Goal: Information Seeking & Learning: Learn about a topic

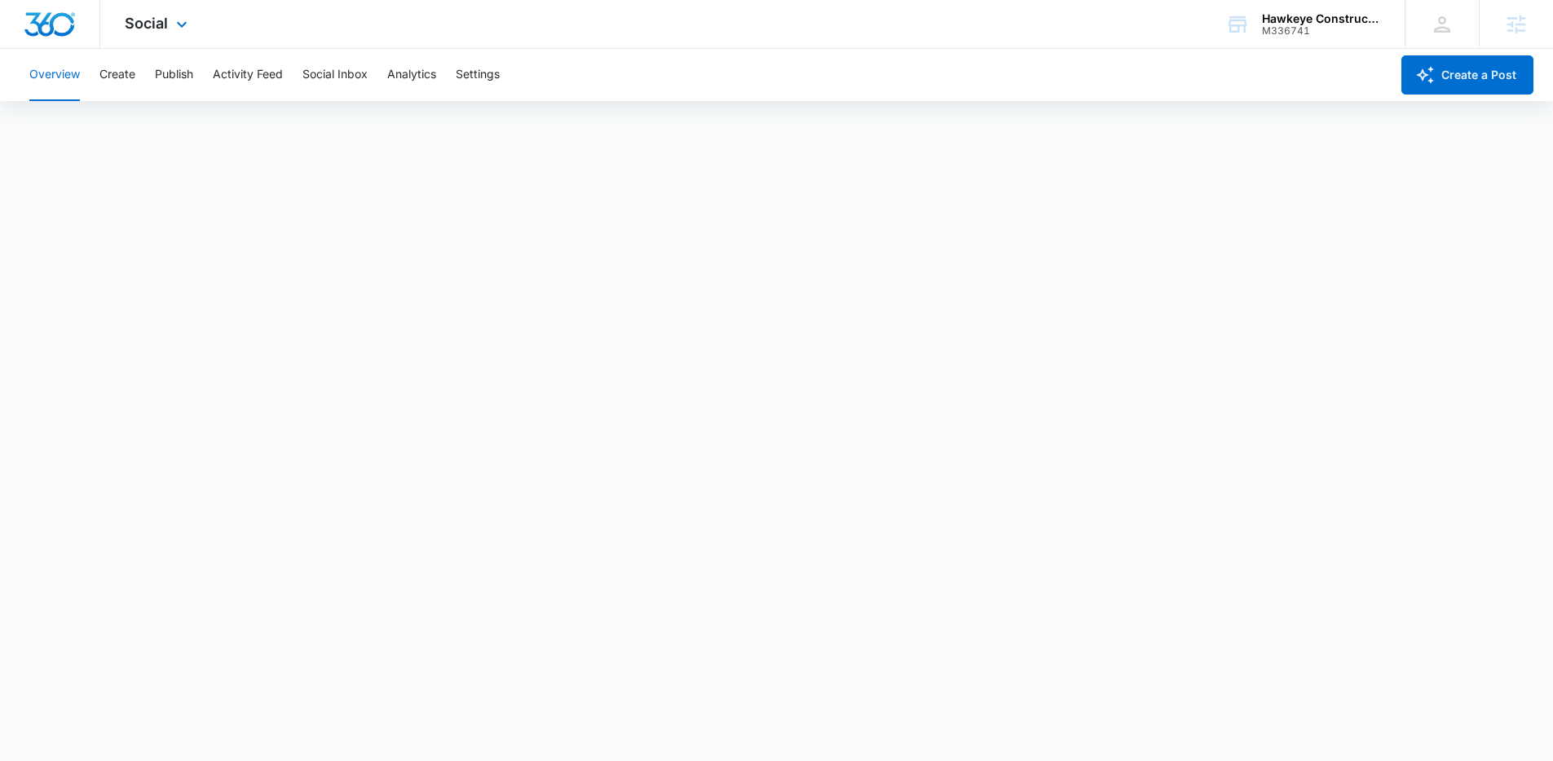
click at [170, 24] on div "Social Apps Reputation Websites Forms CRM Email Social POS Content Ads Intellig…" at bounding box center [158, 24] width 116 height 48
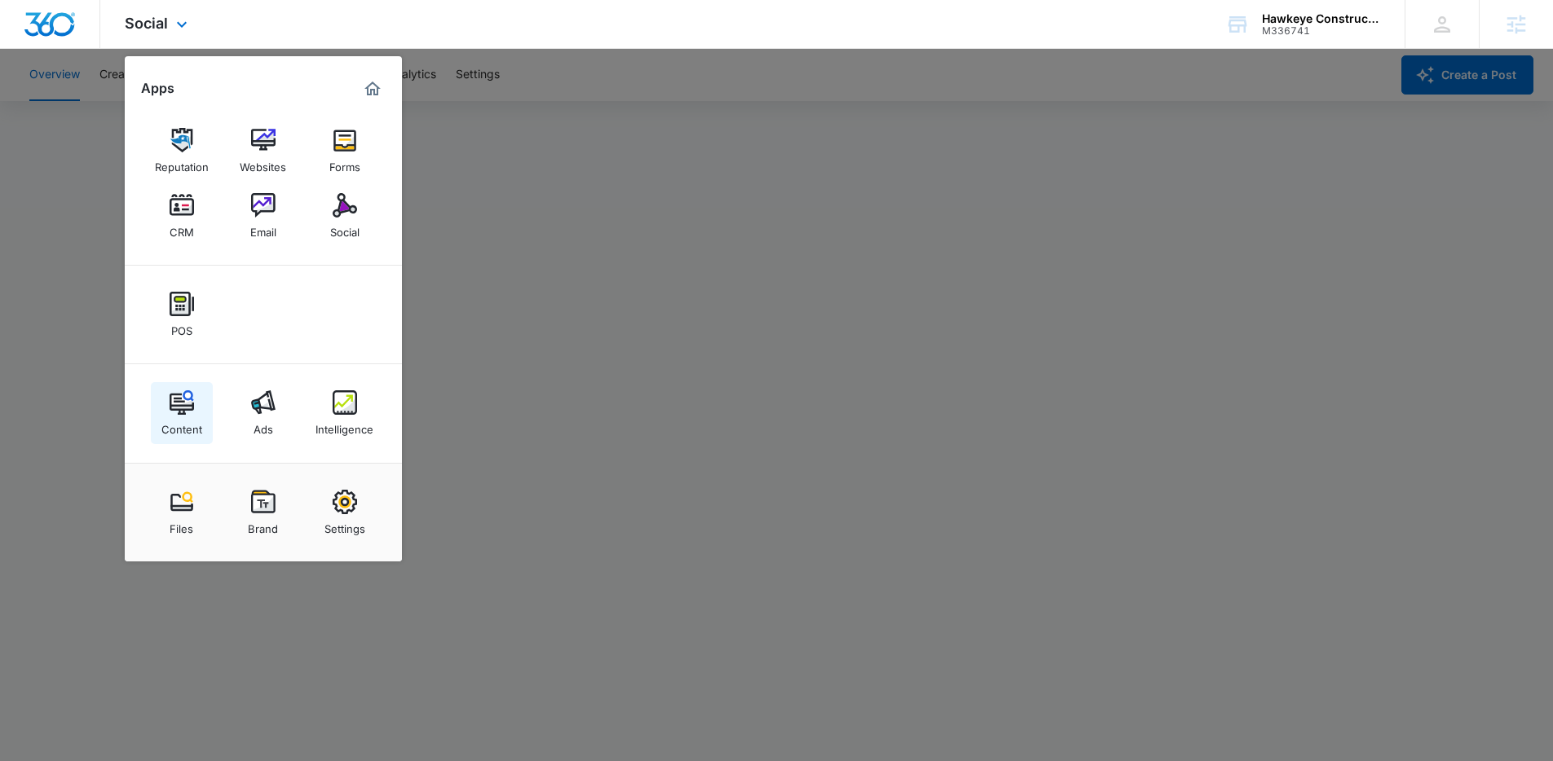
click at [192, 413] on img at bounding box center [182, 402] width 24 height 24
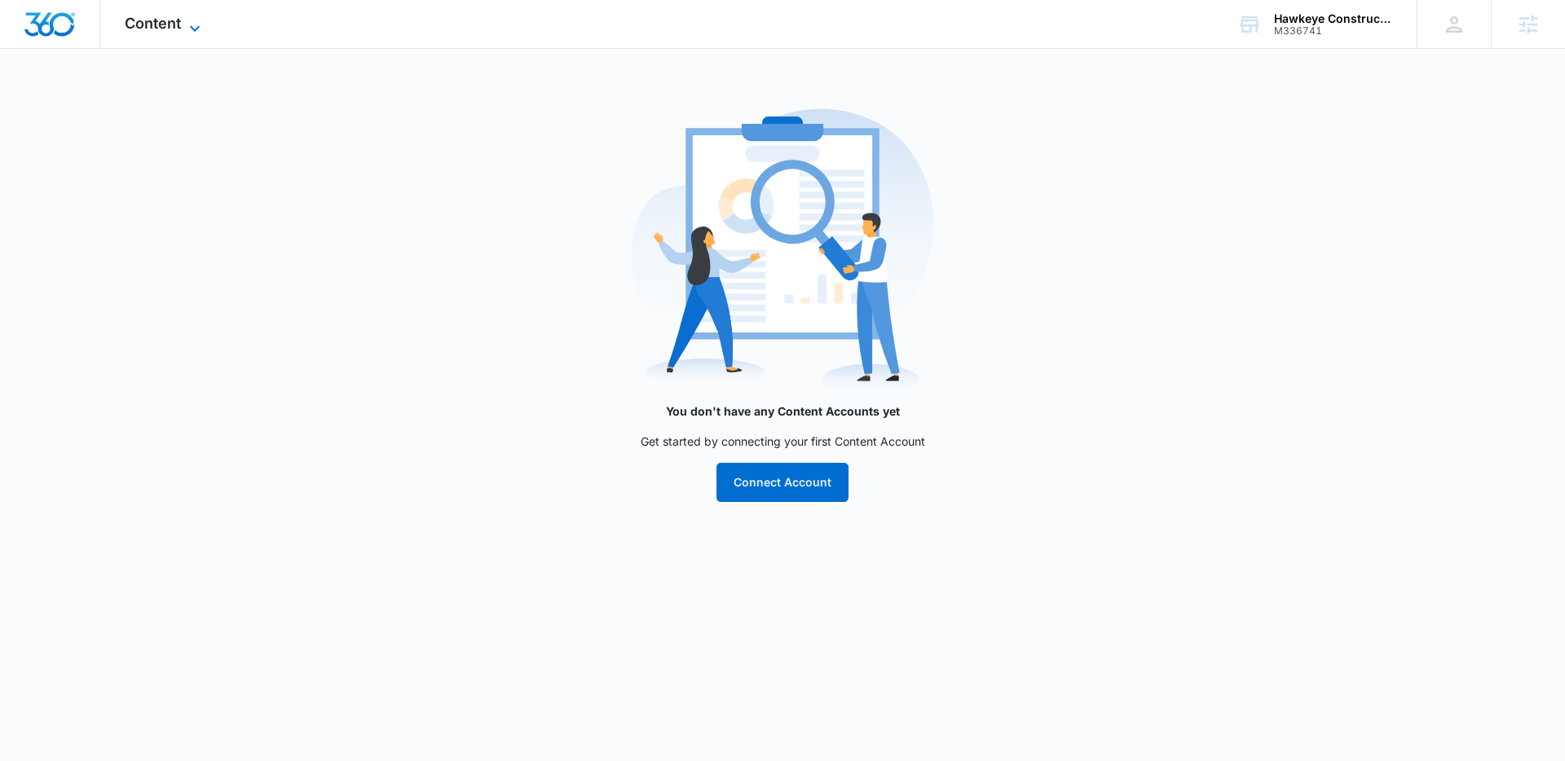
click at [190, 24] on icon at bounding box center [195, 29] width 20 height 20
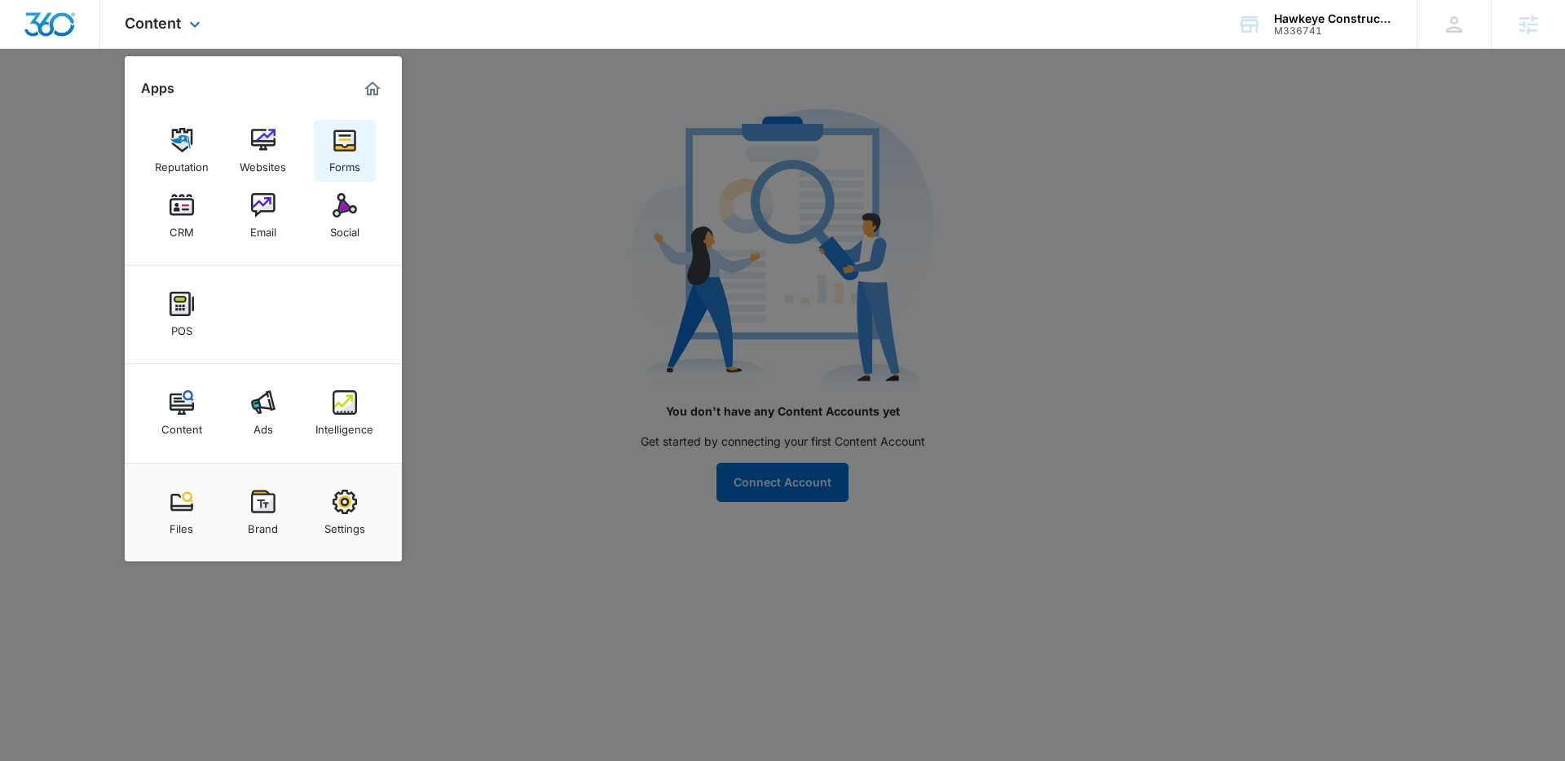
click at [341, 146] on img at bounding box center [345, 140] width 24 height 24
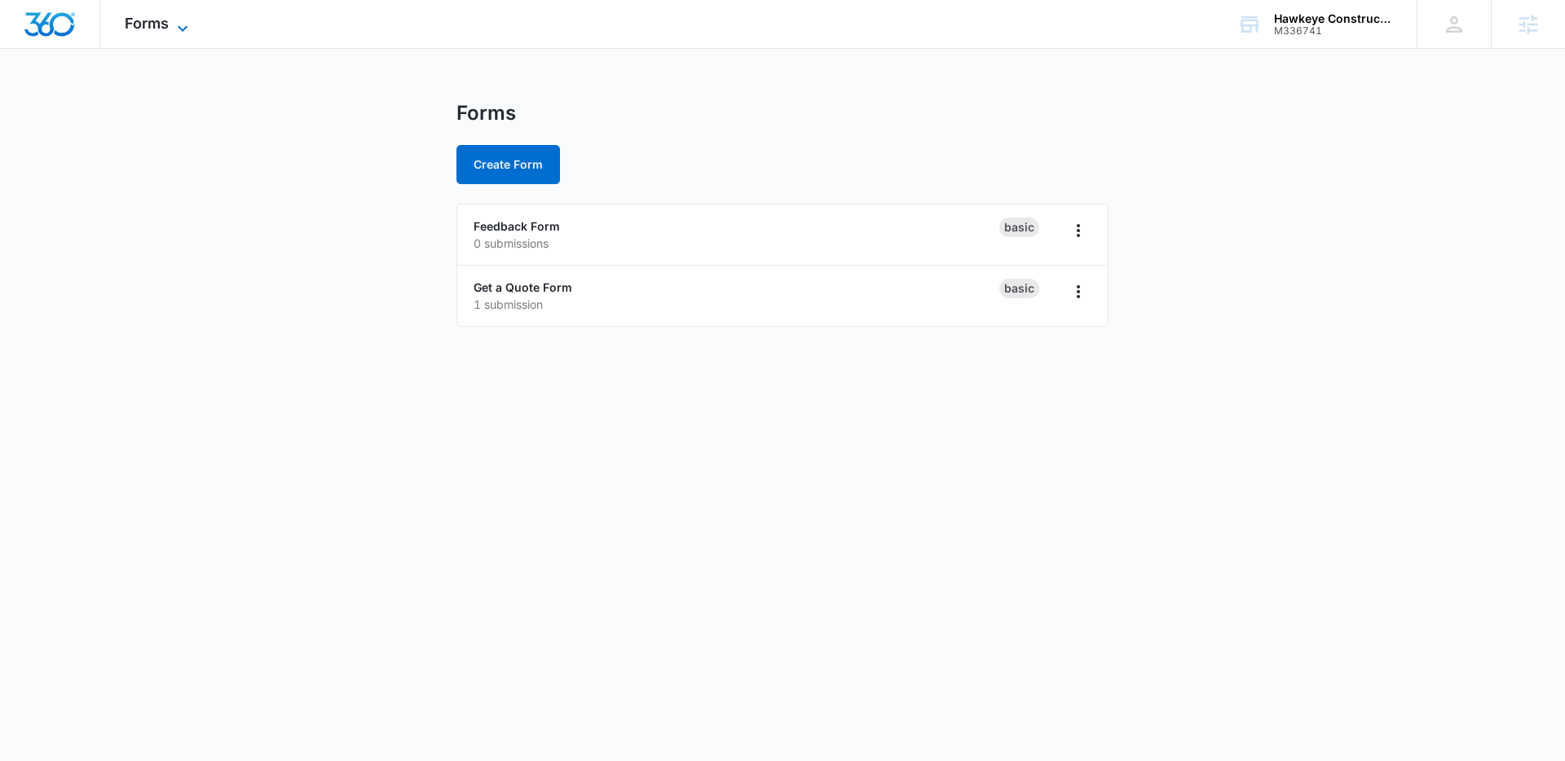
click at [174, 25] on icon at bounding box center [183, 29] width 20 height 20
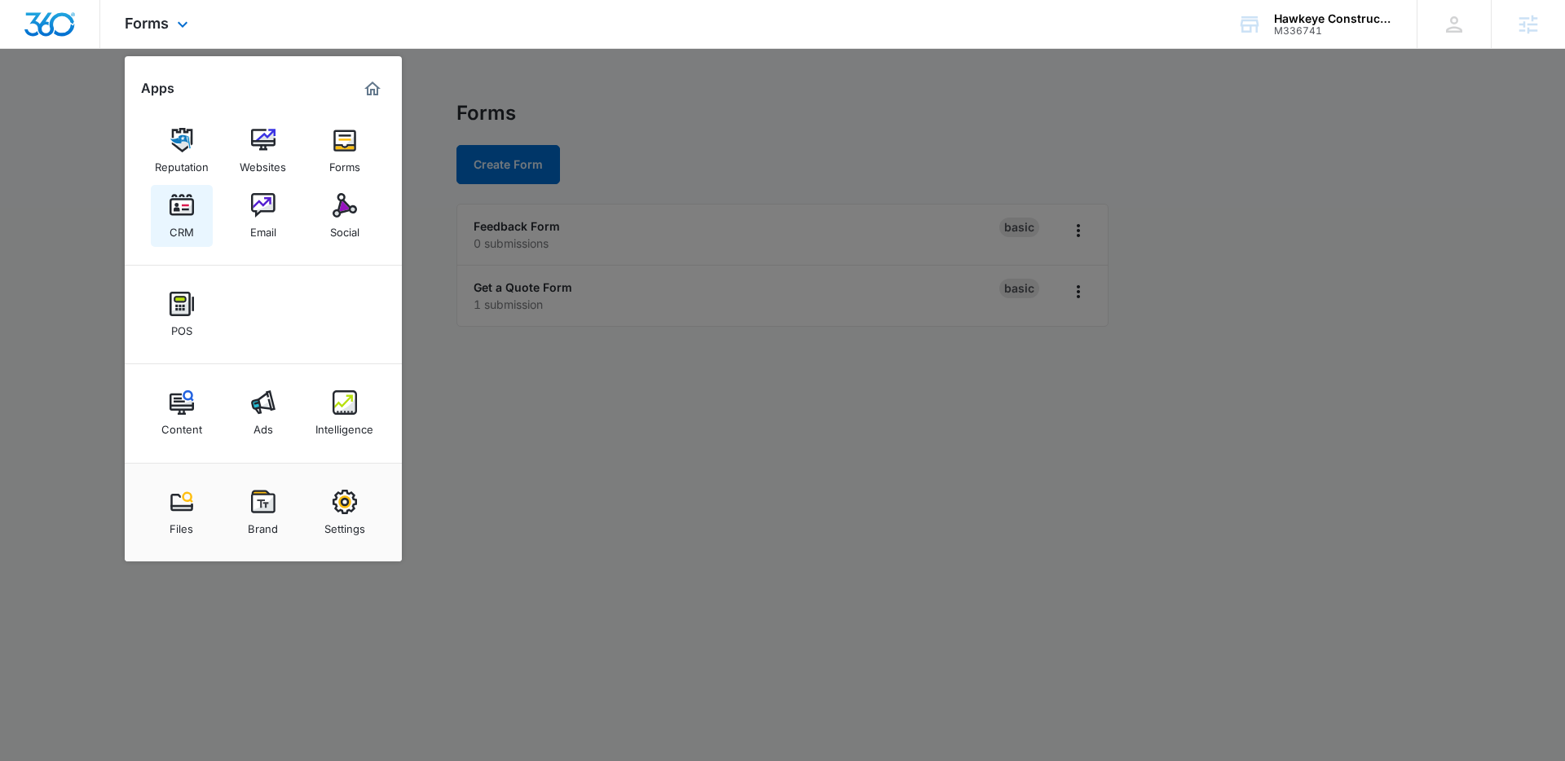
click at [165, 216] on link "CRM" at bounding box center [182, 216] width 62 height 62
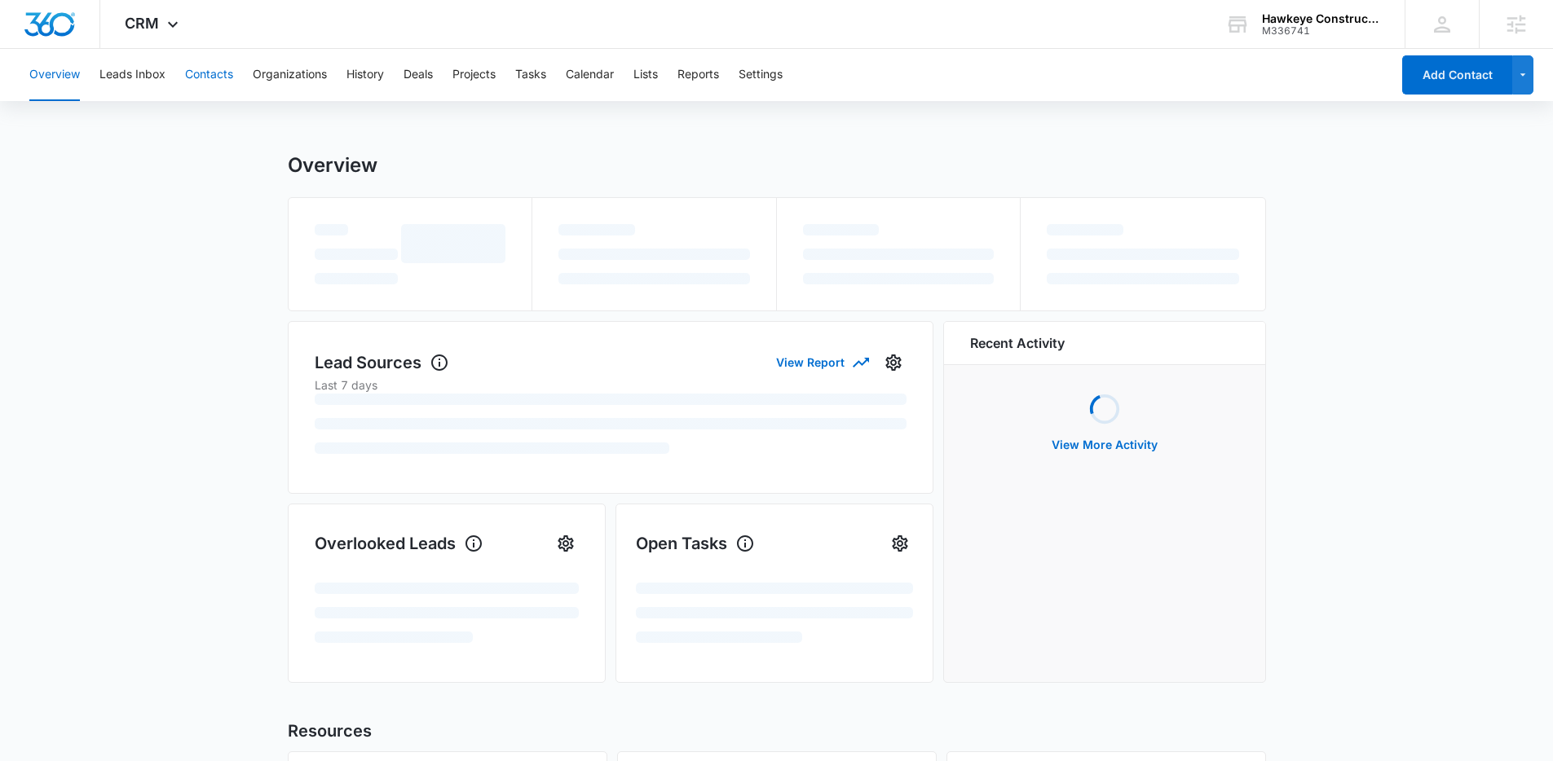
click at [208, 73] on button "Contacts" at bounding box center [209, 75] width 48 height 52
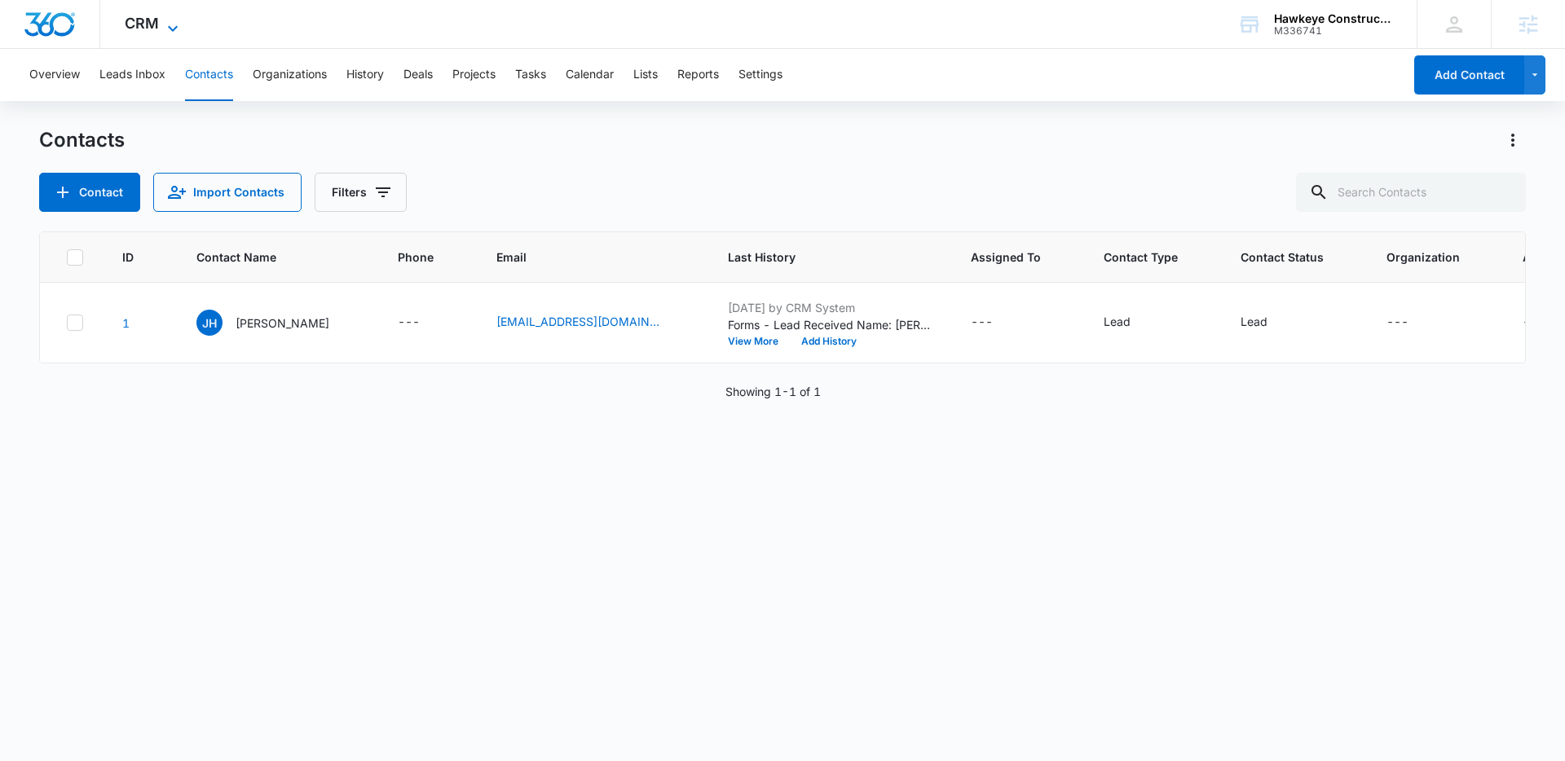
click at [156, 19] on span "CRM" at bounding box center [142, 23] width 34 height 17
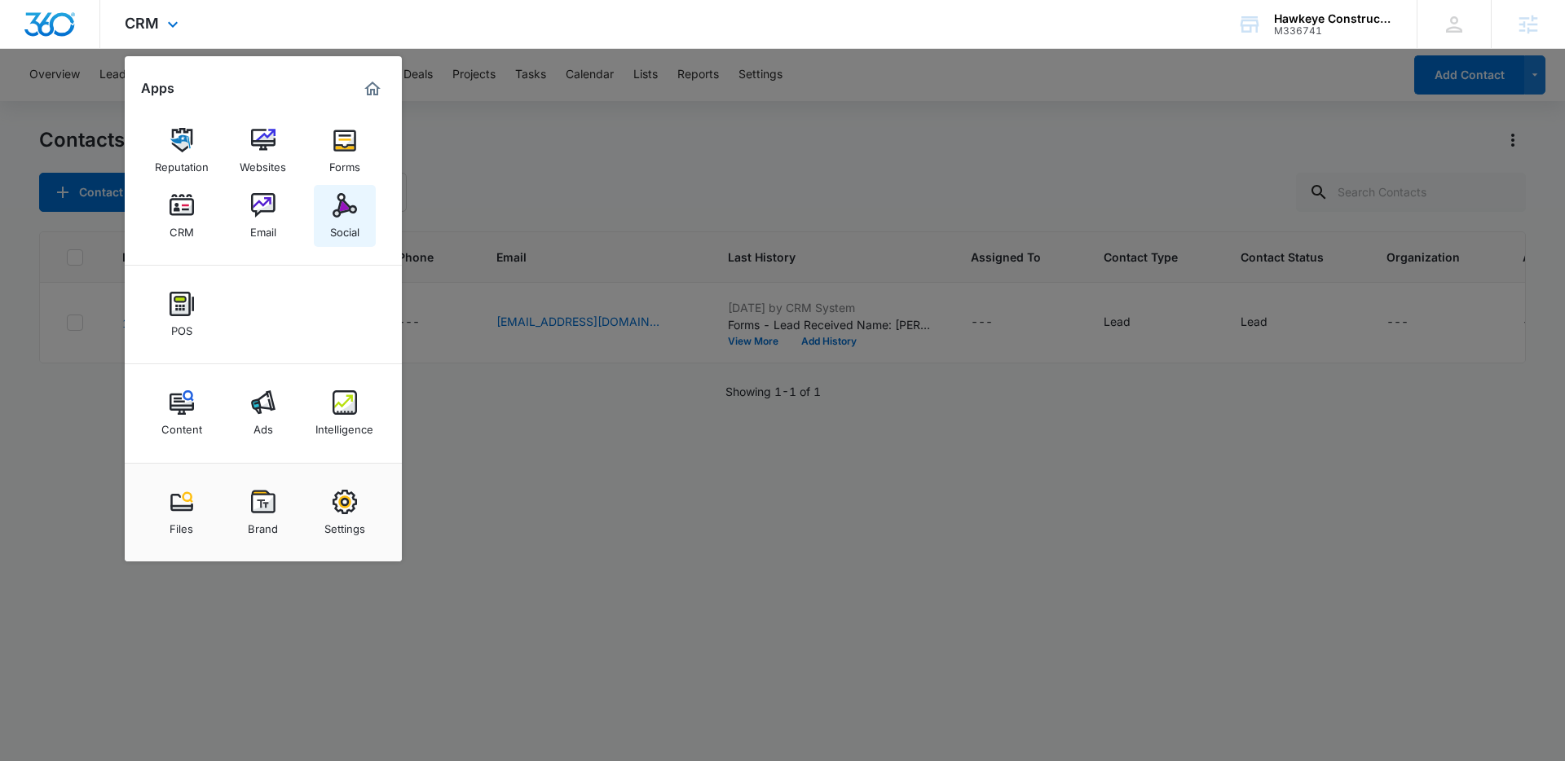
click at [348, 217] on img at bounding box center [345, 205] width 24 height 24
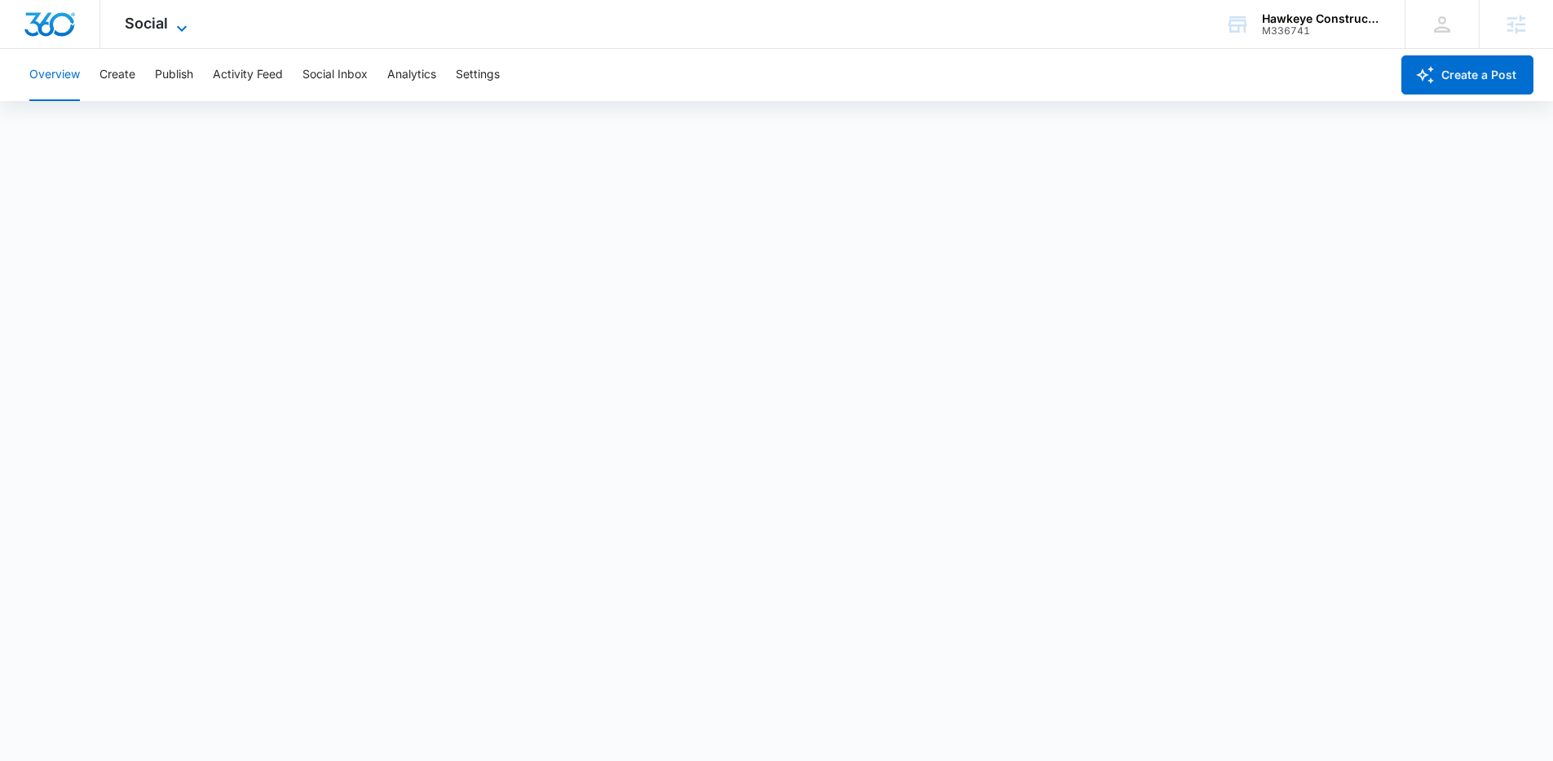
click at [173, 24] on icon at bounding box center [182, 29] width 20 height 20
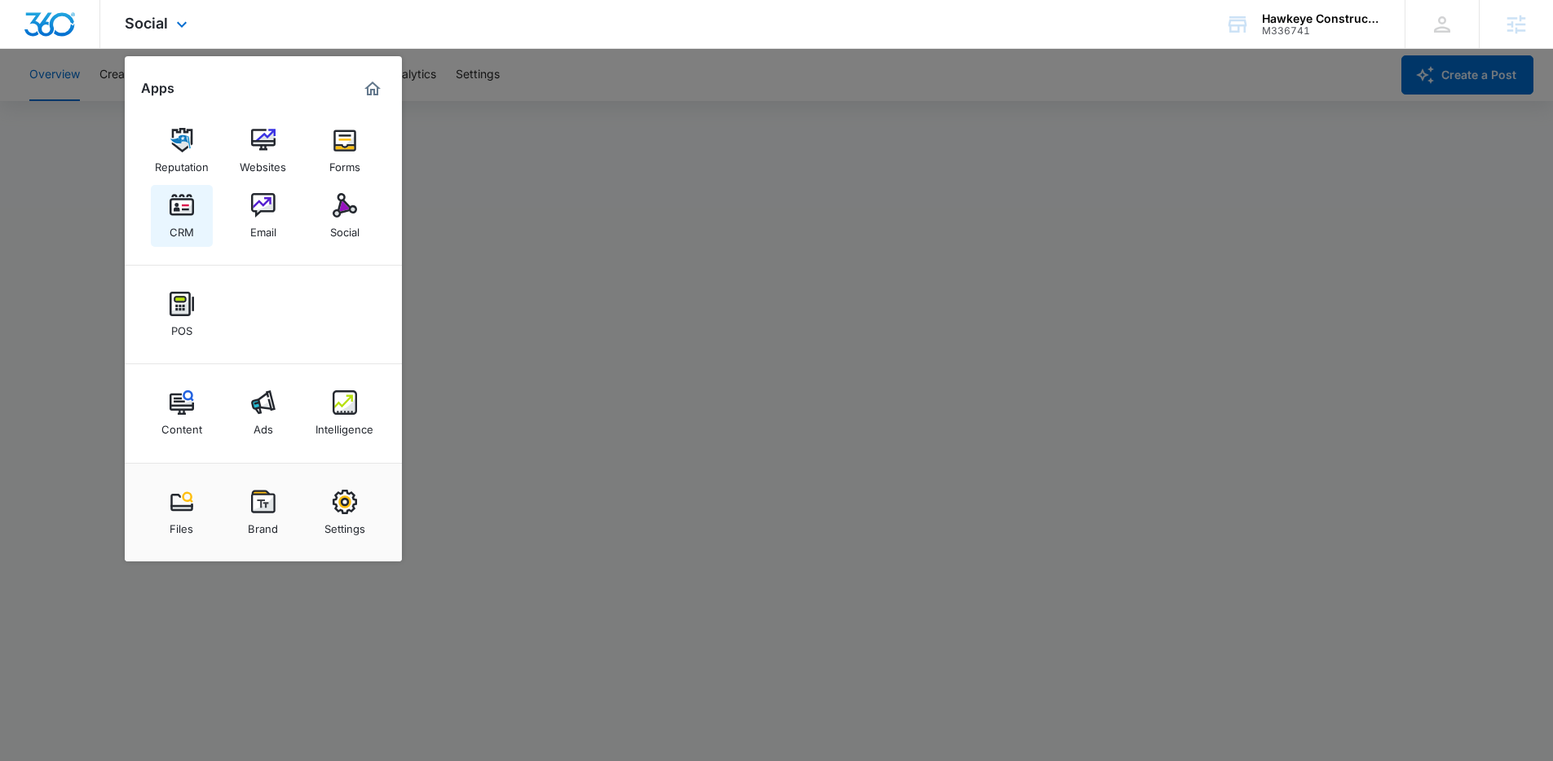
click at [177, 214] on img at bounding box center [182, 205] width 24 height 24
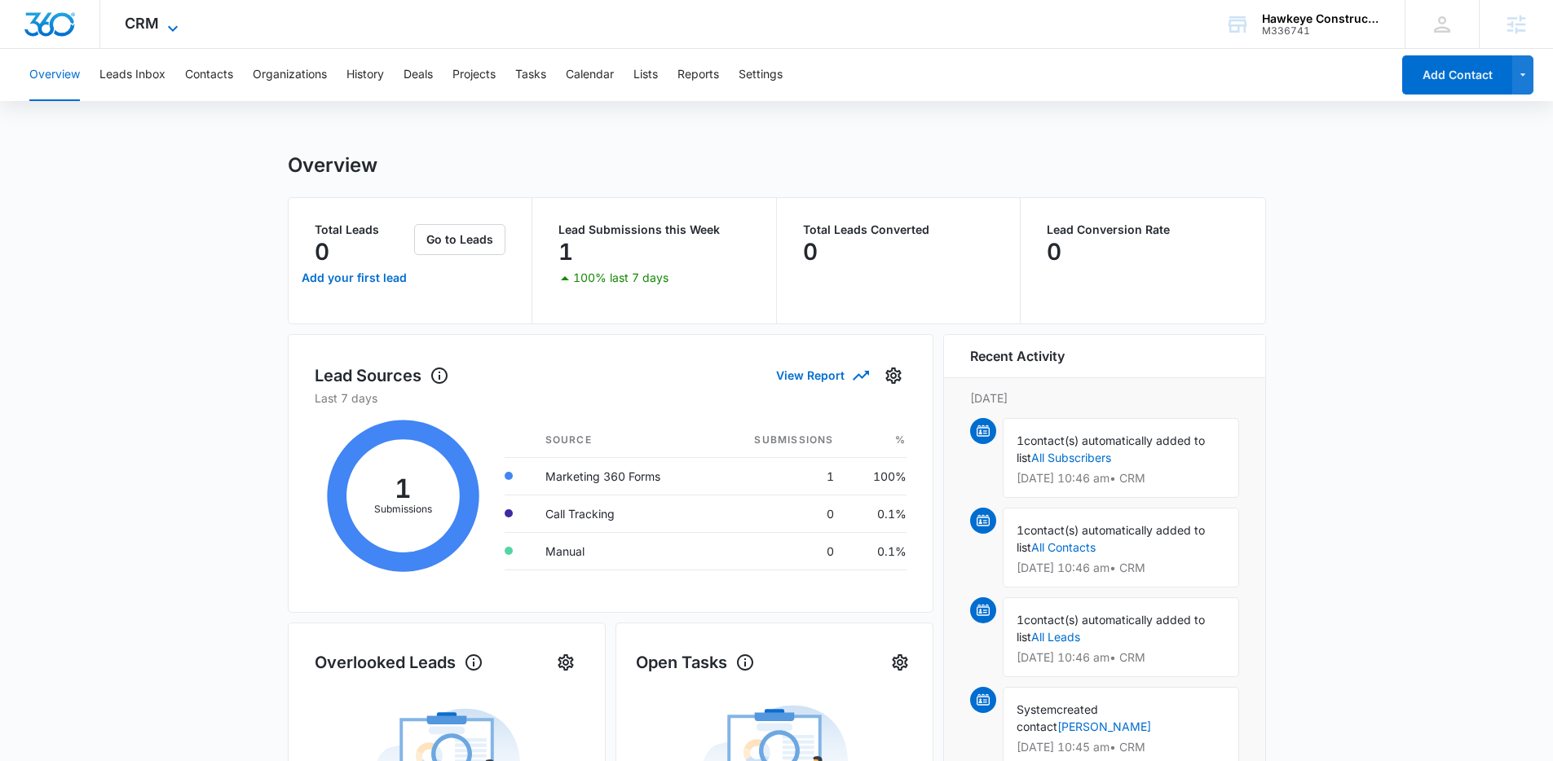
click at [179, 29] on icon at bounding box center [173, 29] width 20 height 20
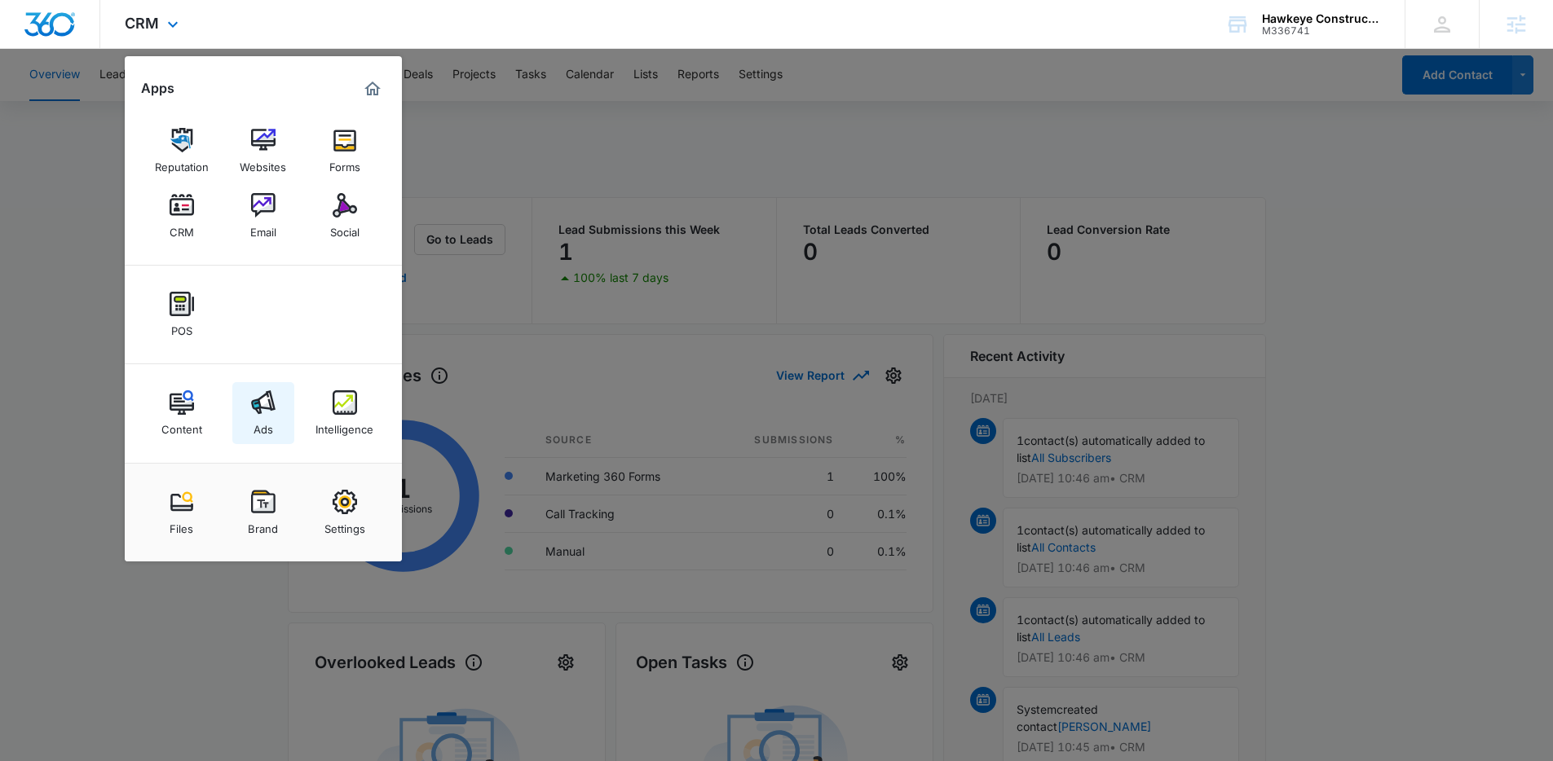
click at [272, 395] on img at bounding box center [263, 402] width 24 height 24
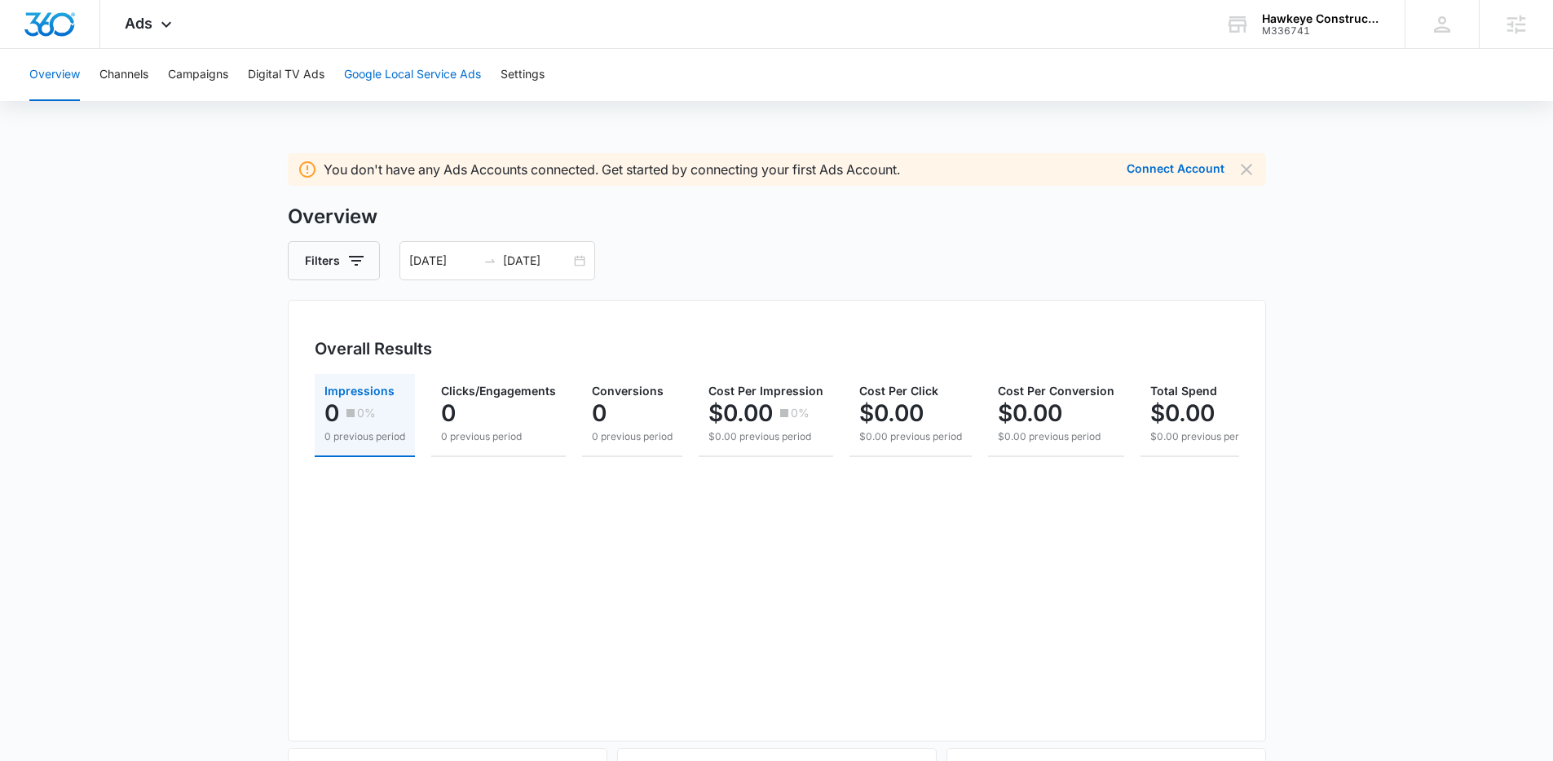
click at [387, 82] on button "Google Local Service Ads" at bounding box center [412, 75] width 137 height 52
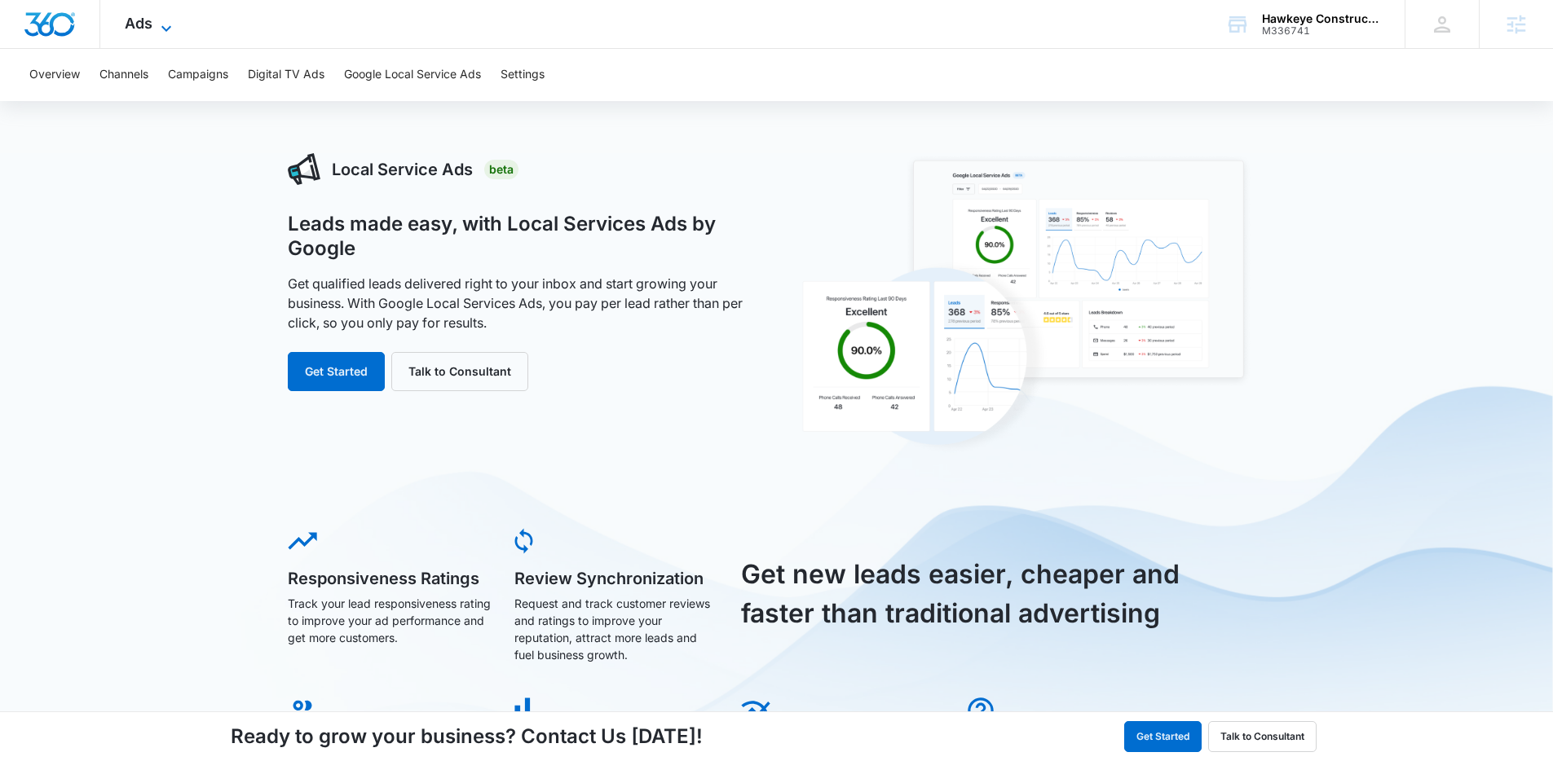
click at [161, 33] on icon at bounding box center [167, 29] width 20 height 20
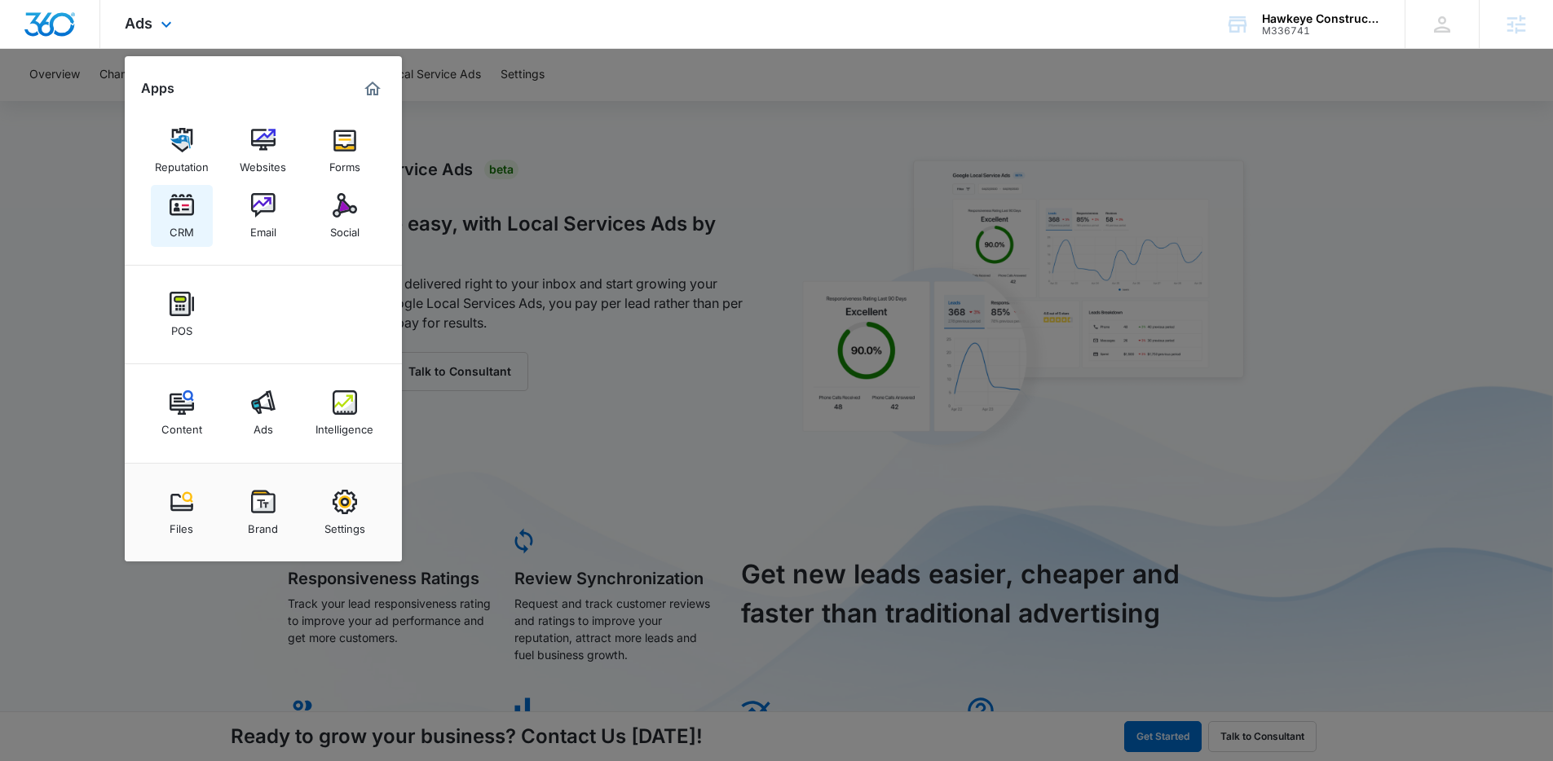
click at [197, 218] on link "CRM" at bounding box center [182, 216] width 62 height 62
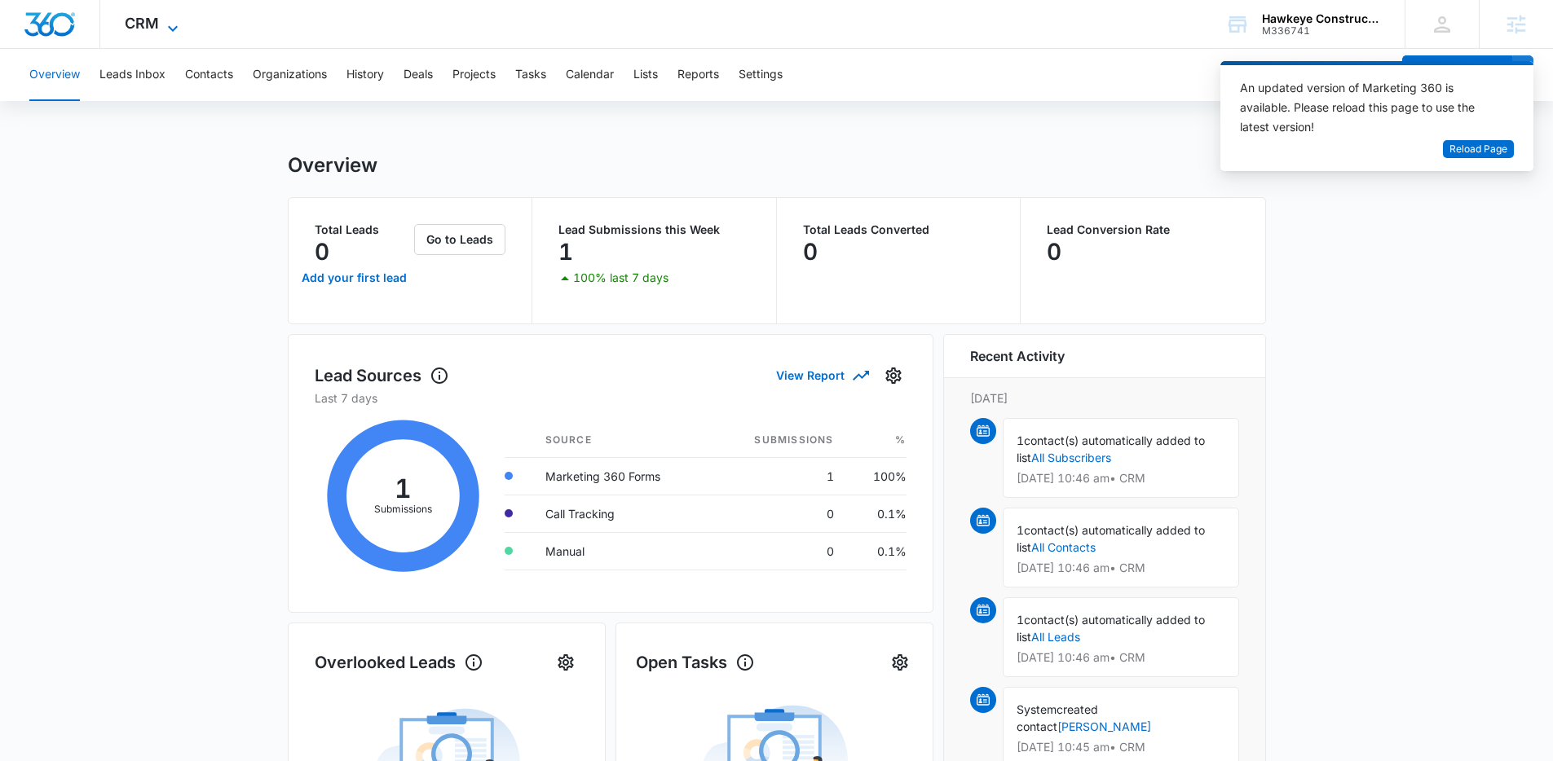
click at [174, 21] on icon at bounding box center [173, 29] width 20 height 20
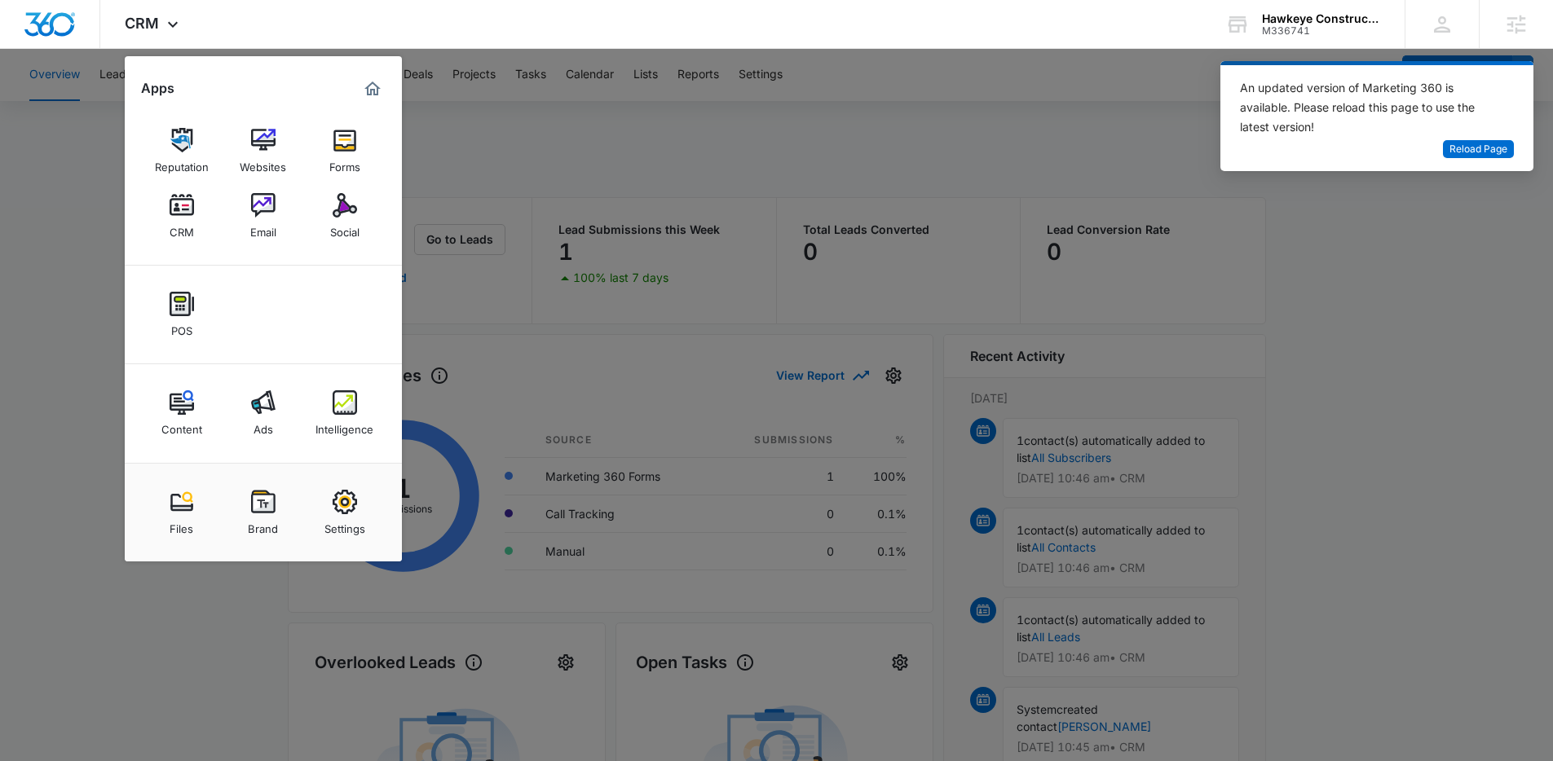
click at [512, 152] on div at bounding box center [776, 380] width 1553 height 761
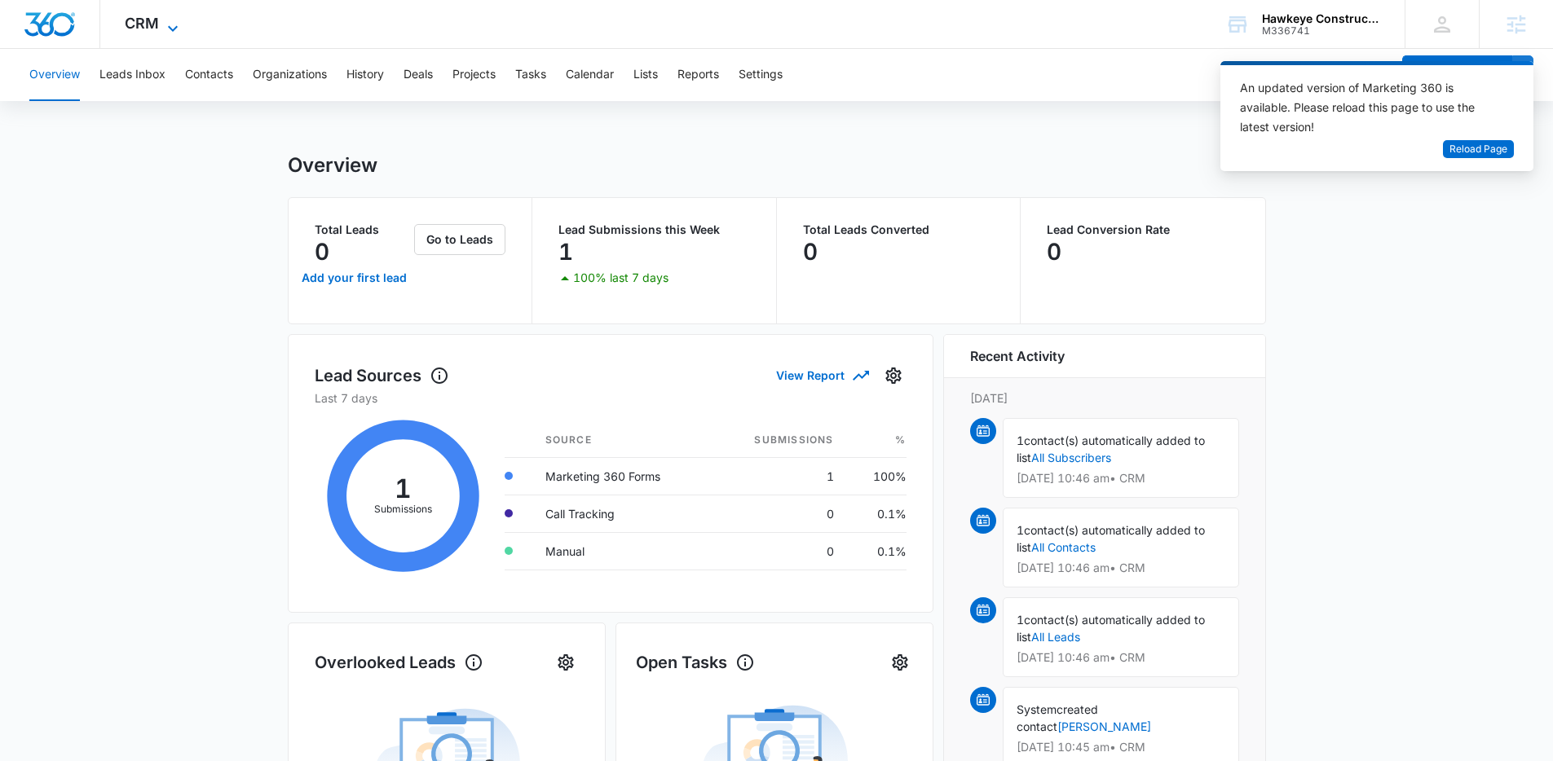
click at [163, 27] on icon at bounding box center [173, 29] width 20 height 20
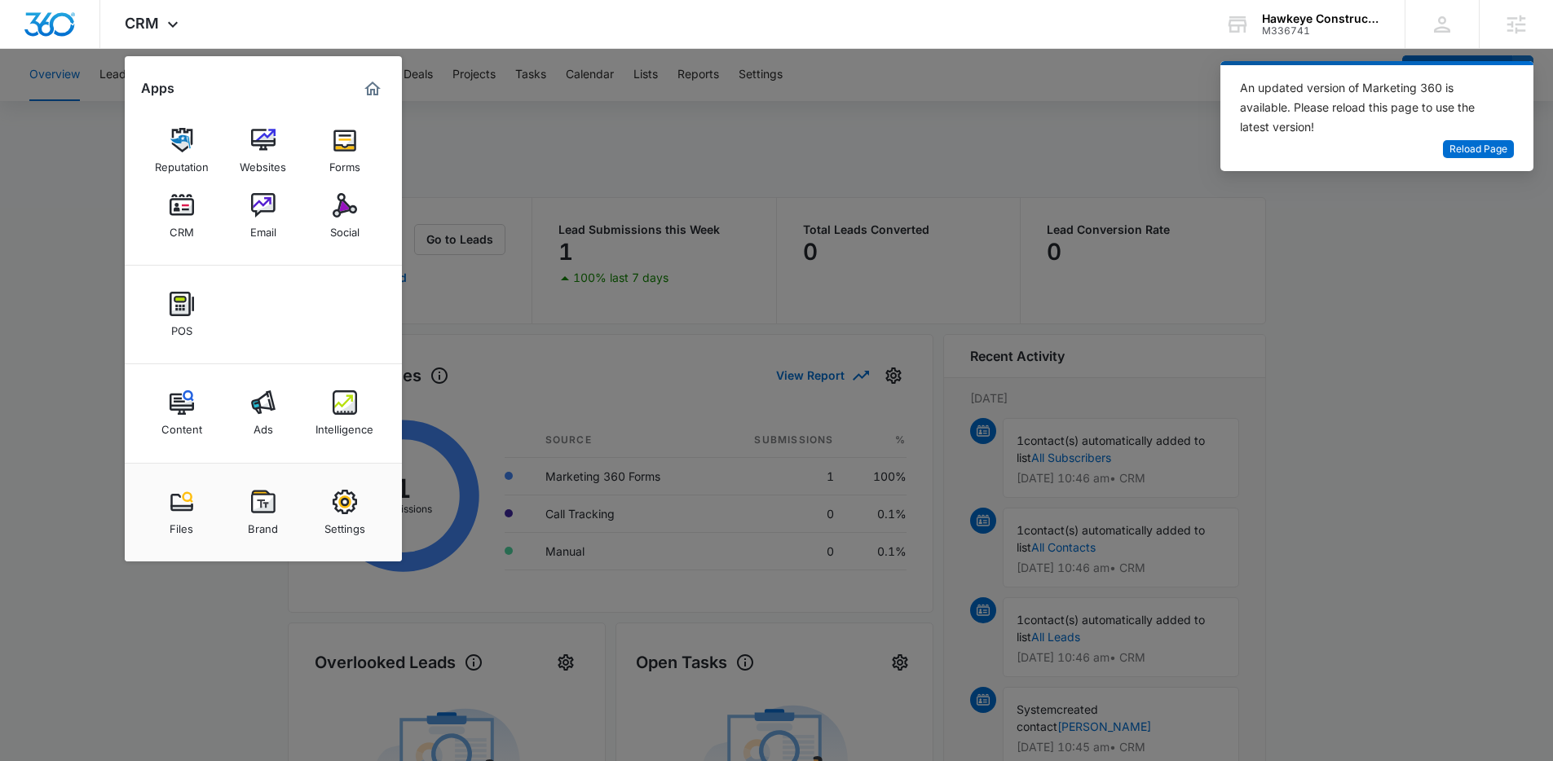
click at [374, 90] on img "Marketing 360® Dashboard" at bounding box center [373, 89] width 20 height 20
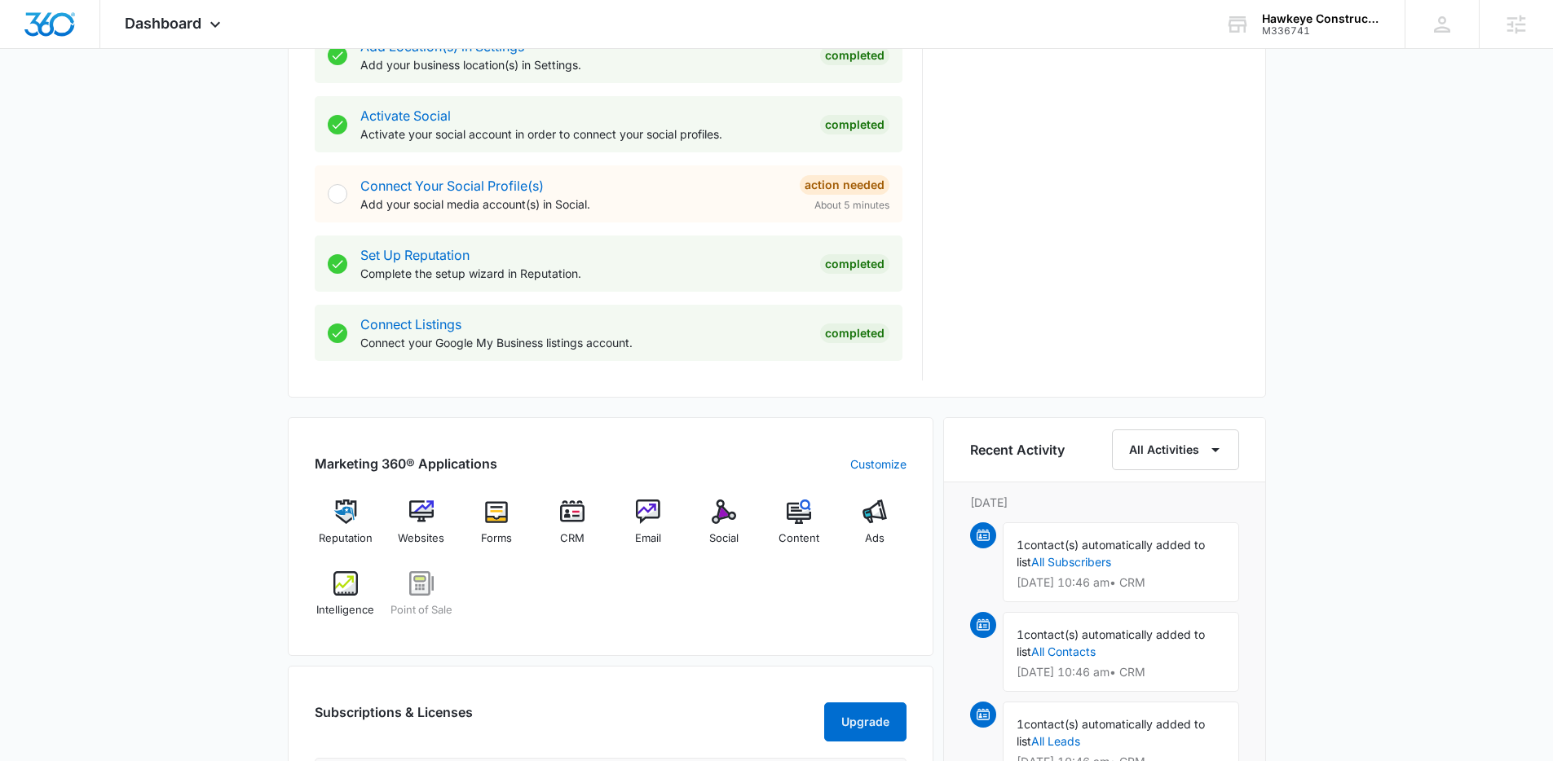
scroll to position [655, 0]
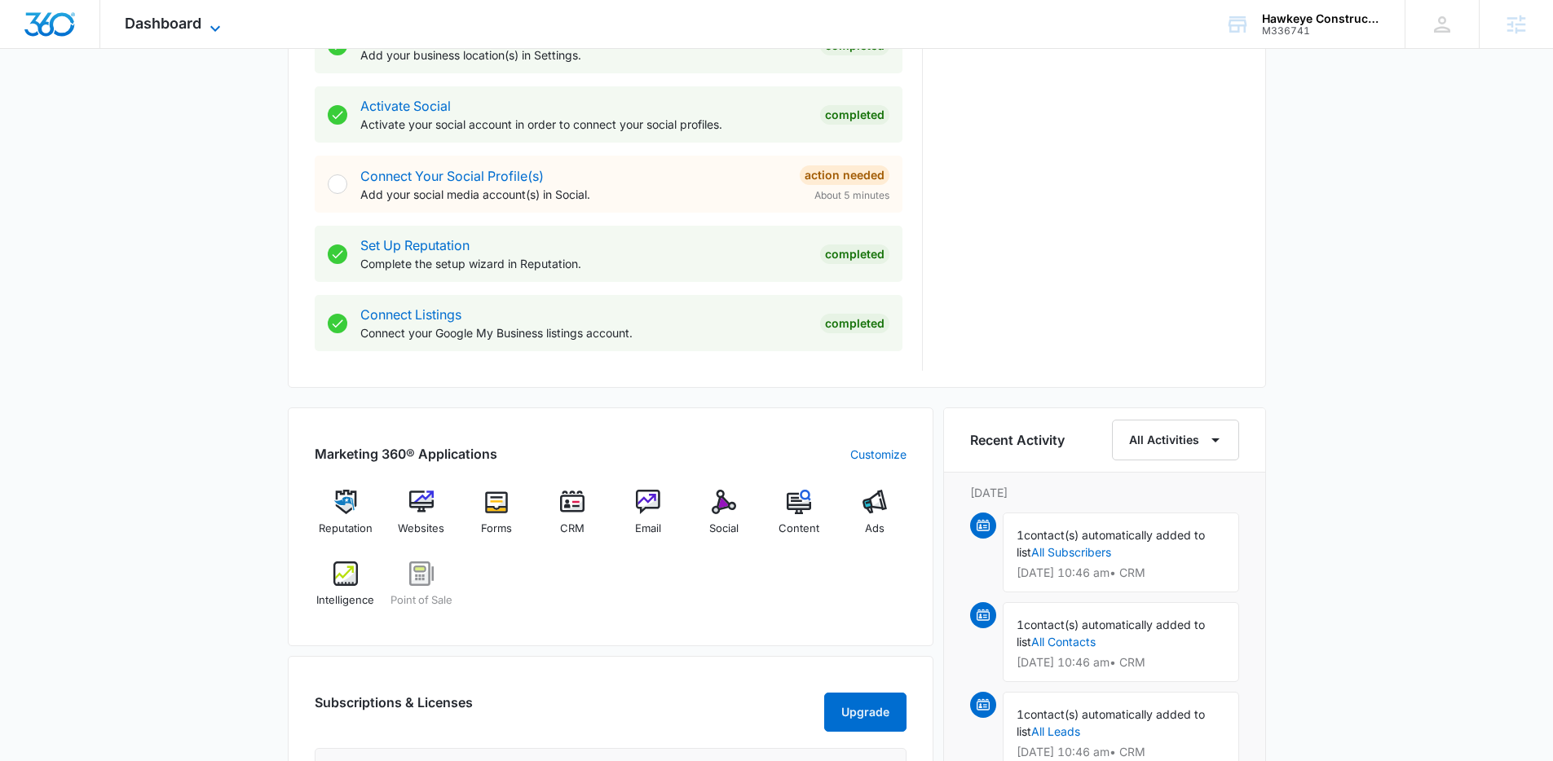
click at [210, 24] on icon at bounding box center [215, 29] width 20 height 20
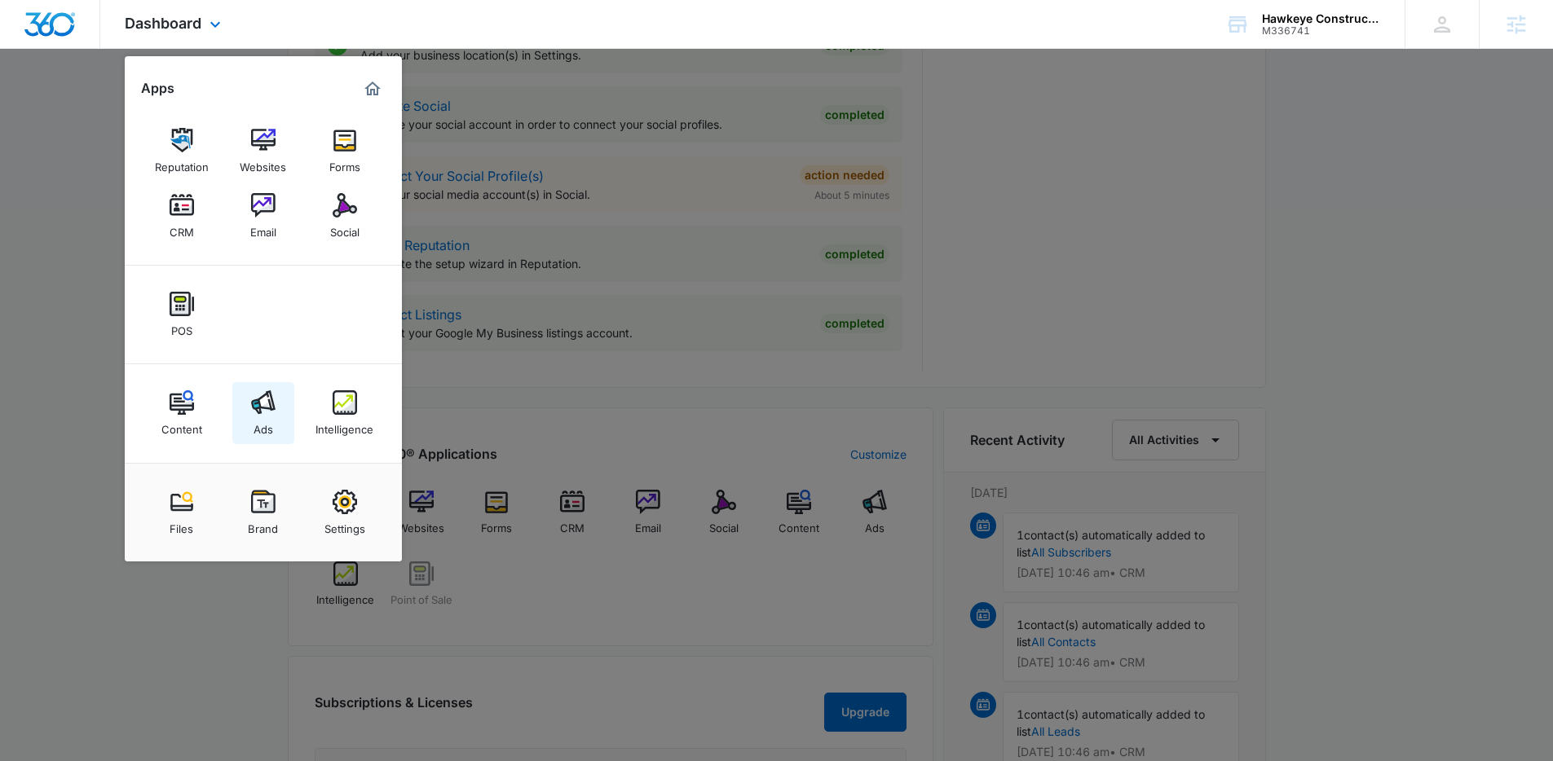
click at [257, 410] on img at bounding box center [263, 402] width 24 height 24
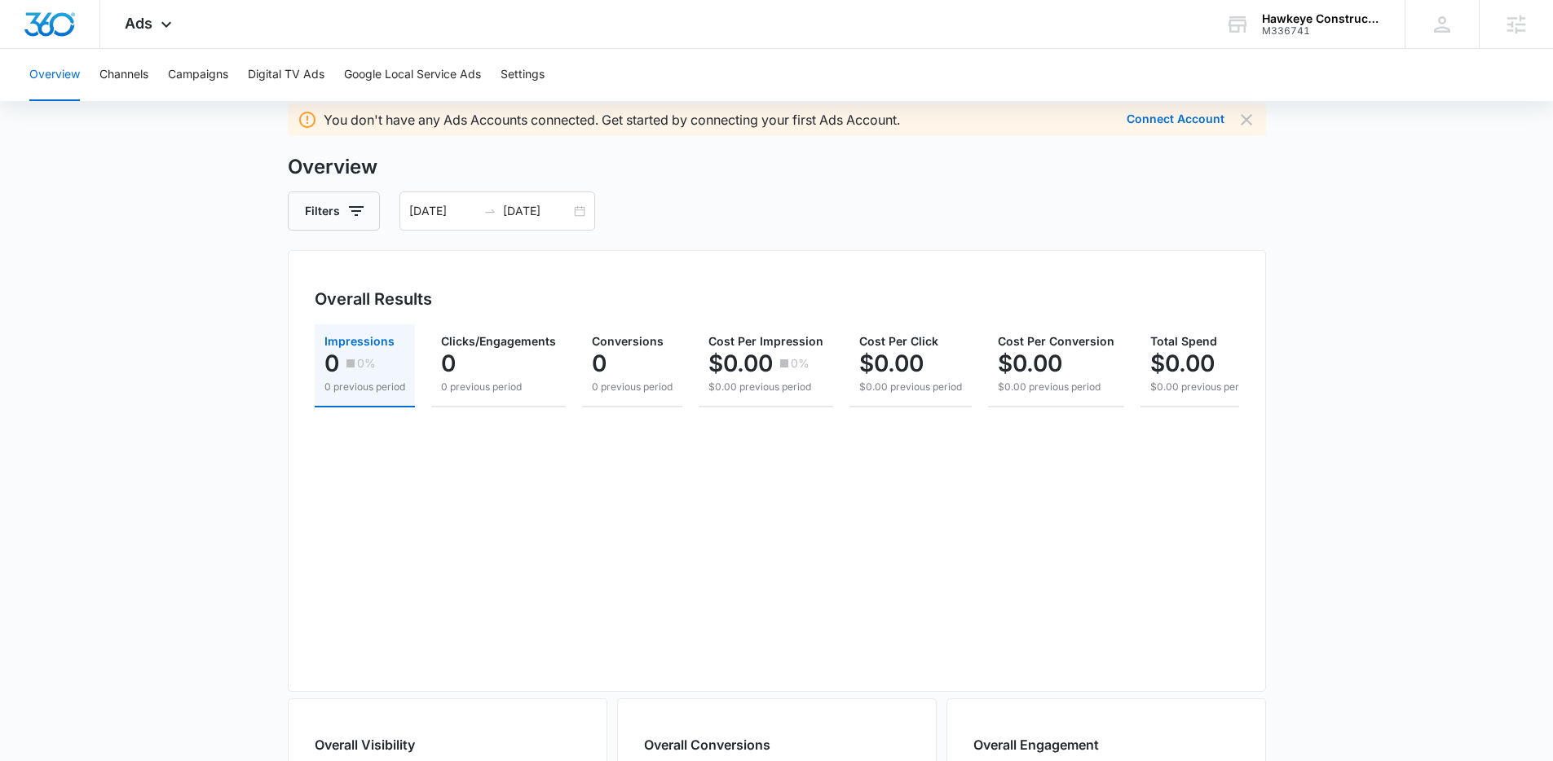
scroll to position [49, 0]
click at [410, 74] on button "Google Local Service Ads" at bounding box center [412, 75] width 137 height 52
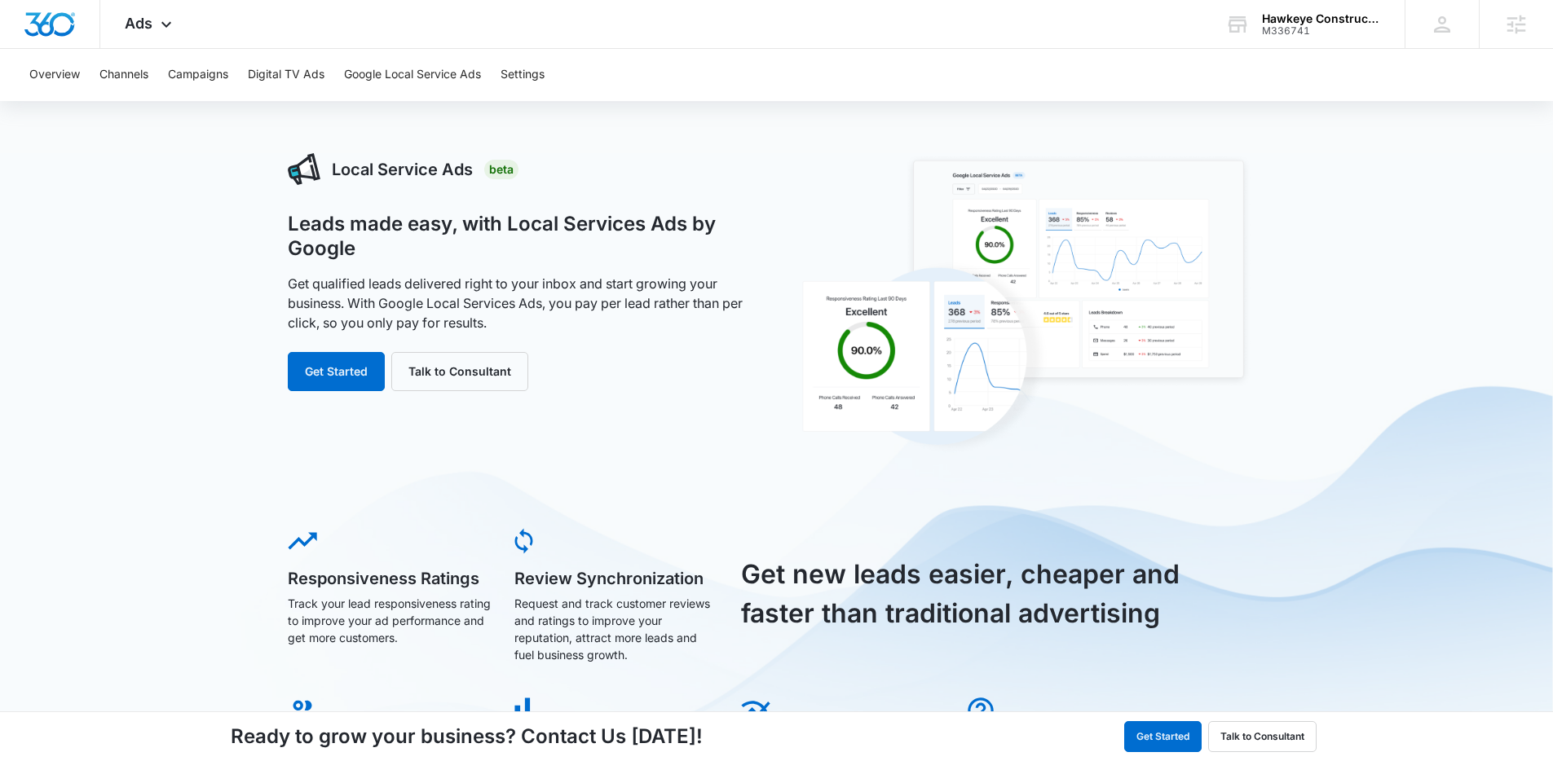
click at [230, 172] on div "Local Service Ads Beta Leads made easy, with Local Services Ads by Google Get q…" at bounding box center [776, 652] width 1553 height 998
click at [175, 24] on div "Ads Apps Reputation Websites Forms CRM Email Social POS Content Ads Intelligenc…" at bounding box center [150, 24] width 100 height 48
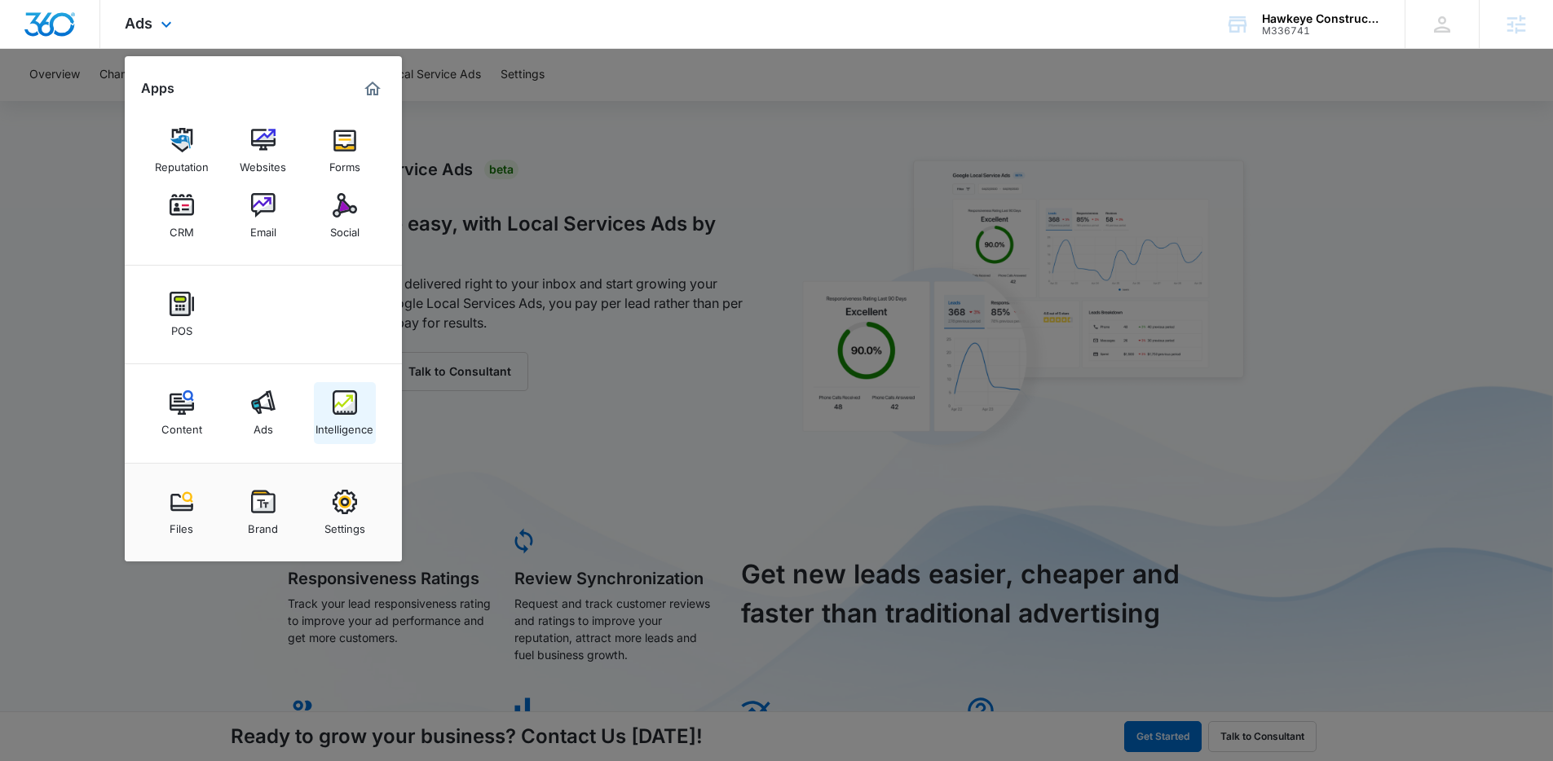
click at [345, 401] on img at bounding box center [345, 402] width 24 height 24
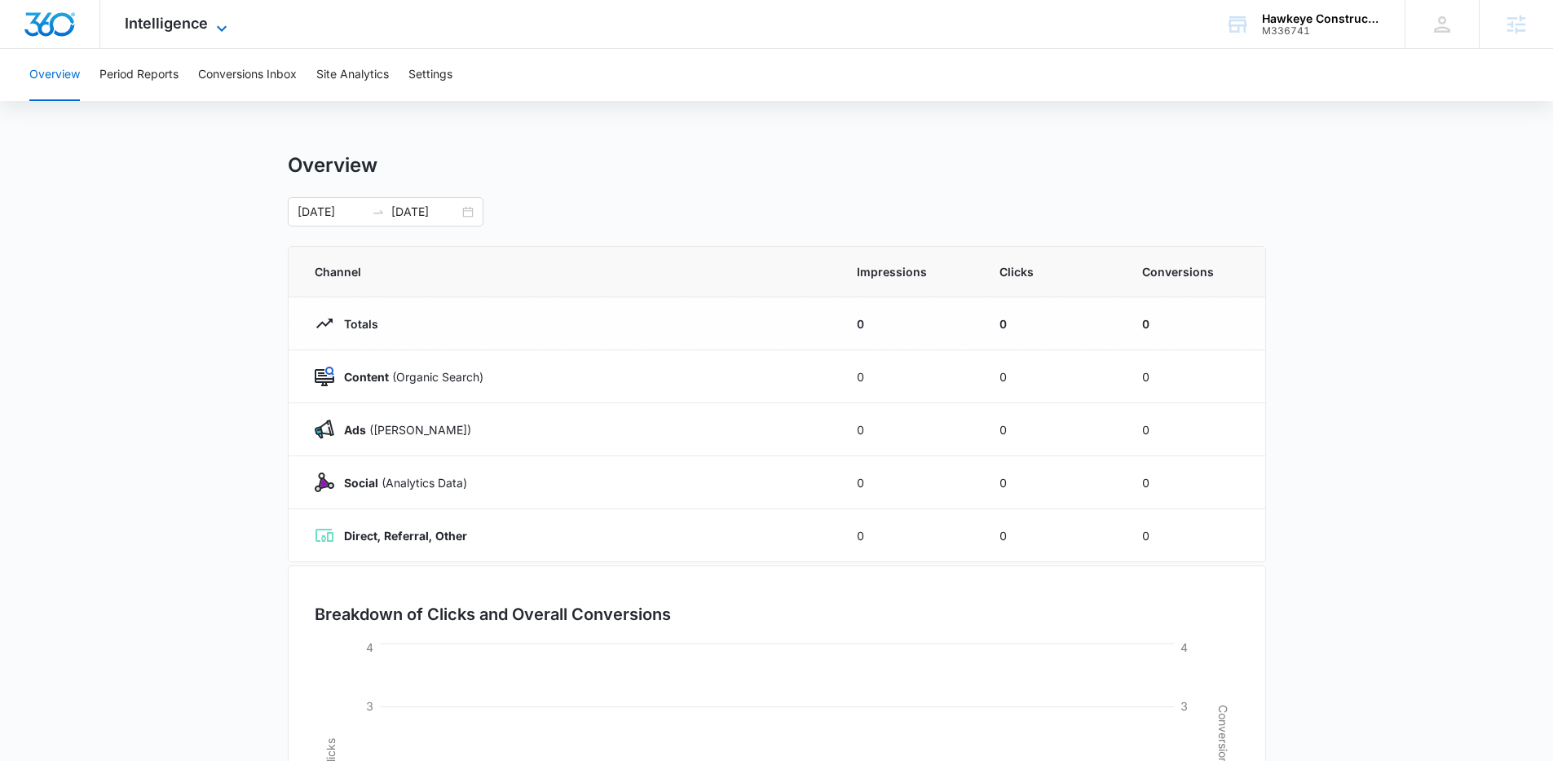
click at [214, 28] on icon at bounding box center [222, 29] width 20 height 20
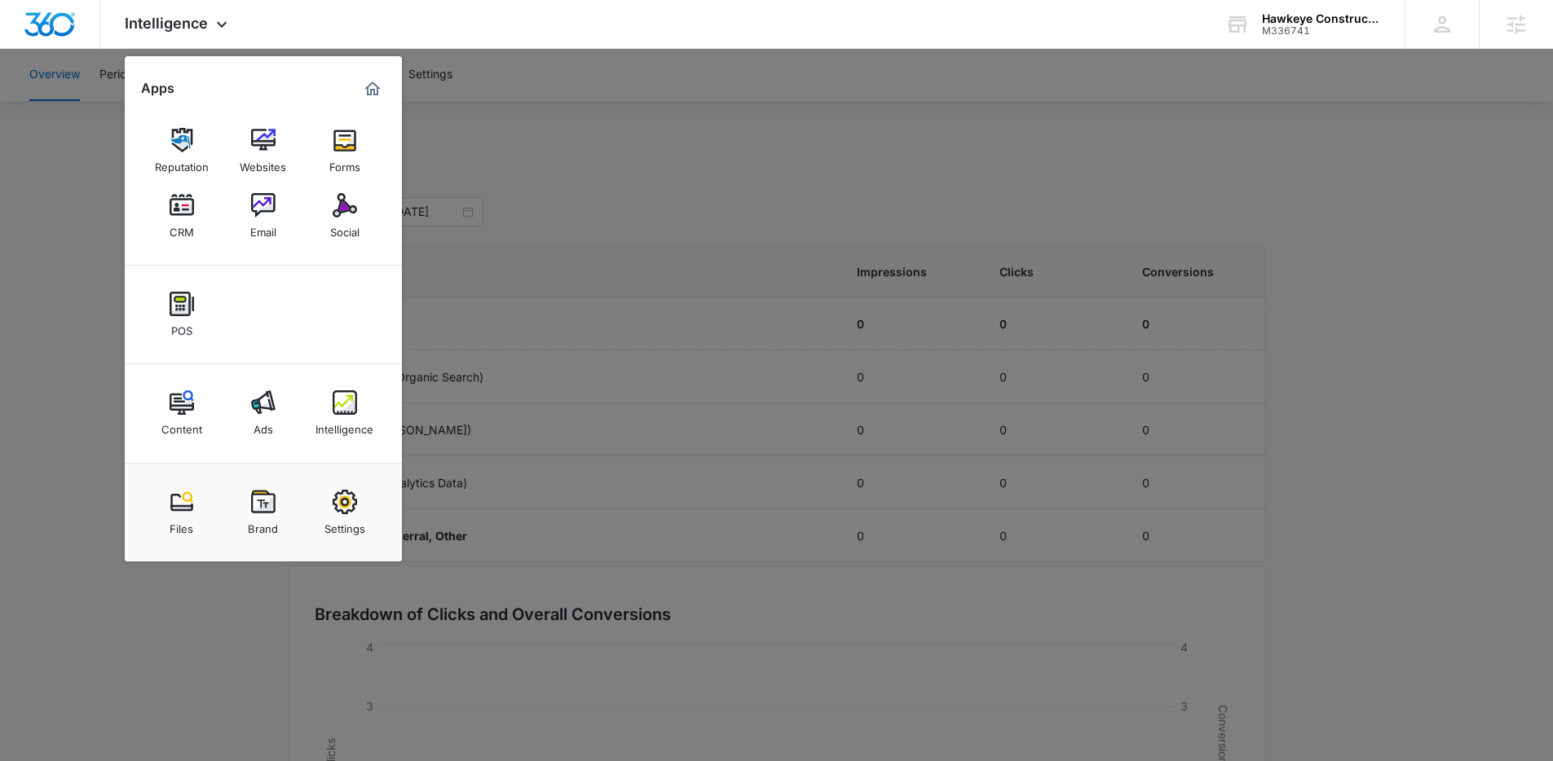
click at [79, 223] on div at bounding box center [776, 380] width 1553 height 761
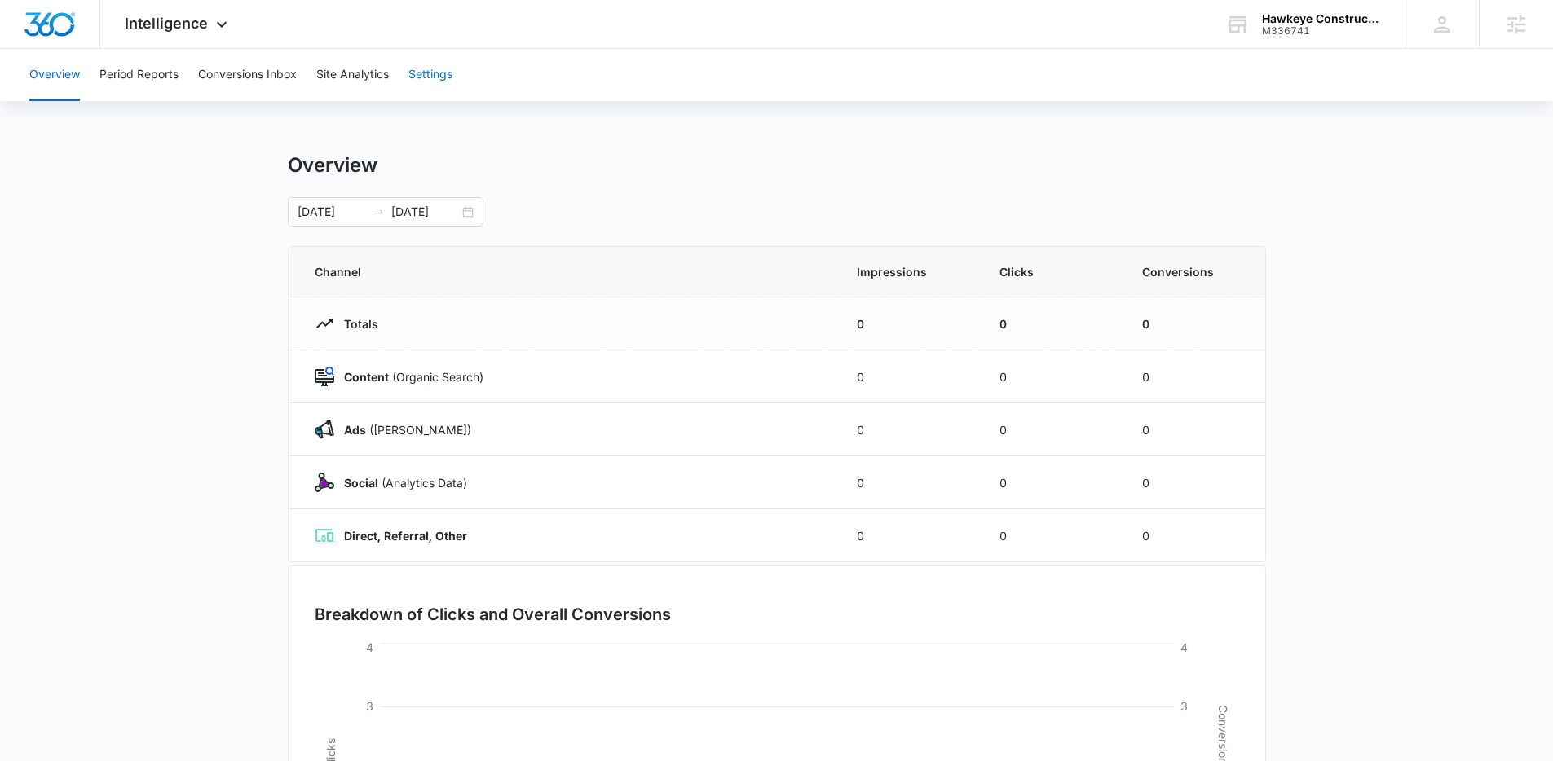
click at [416, 73] on button "Settings" at bounding box center [430, 75] width 44 height 52
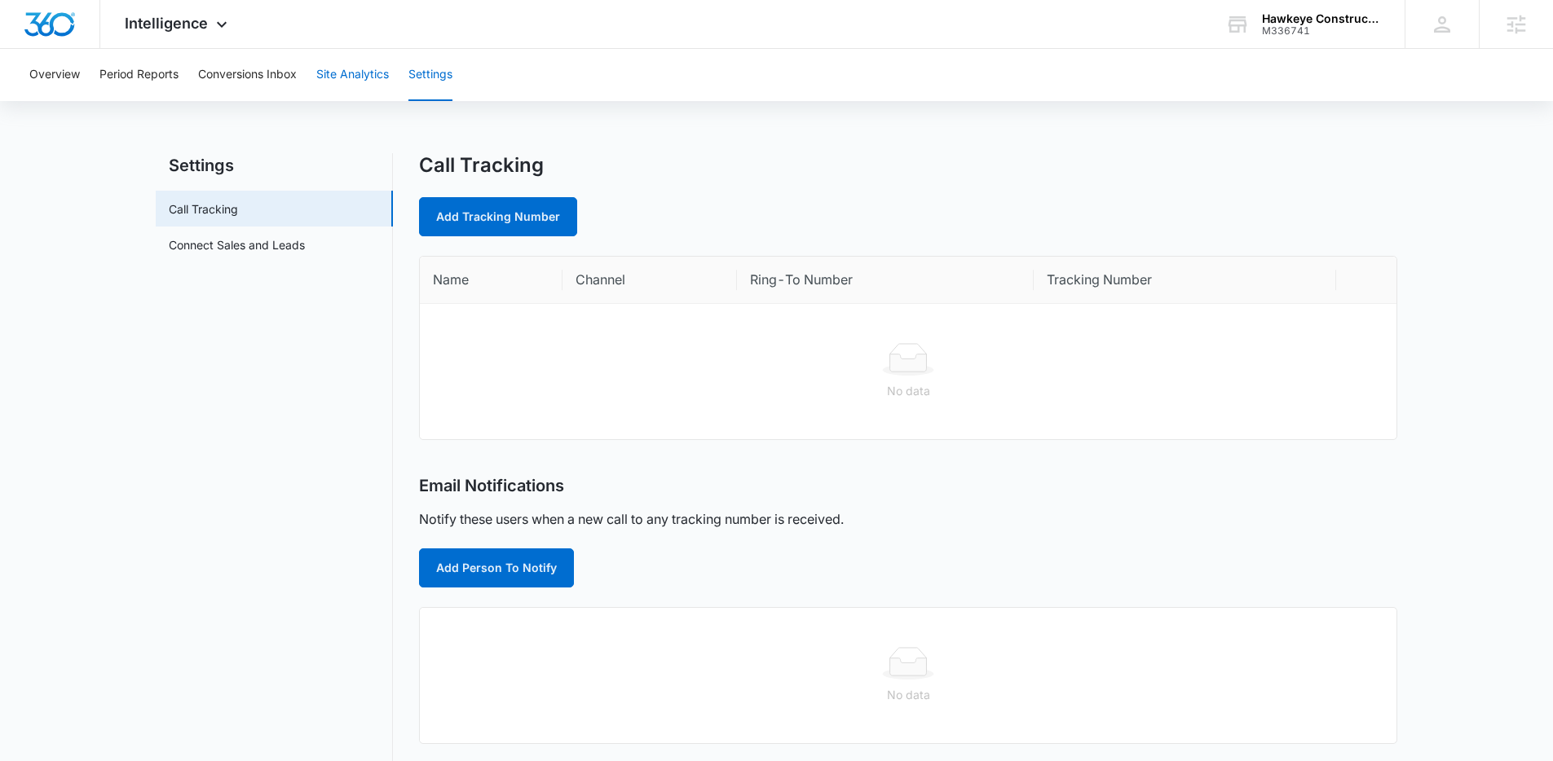
click at [342, 80] on button "Site Analytics" at bounding box center [352, 75] width 73 height 52
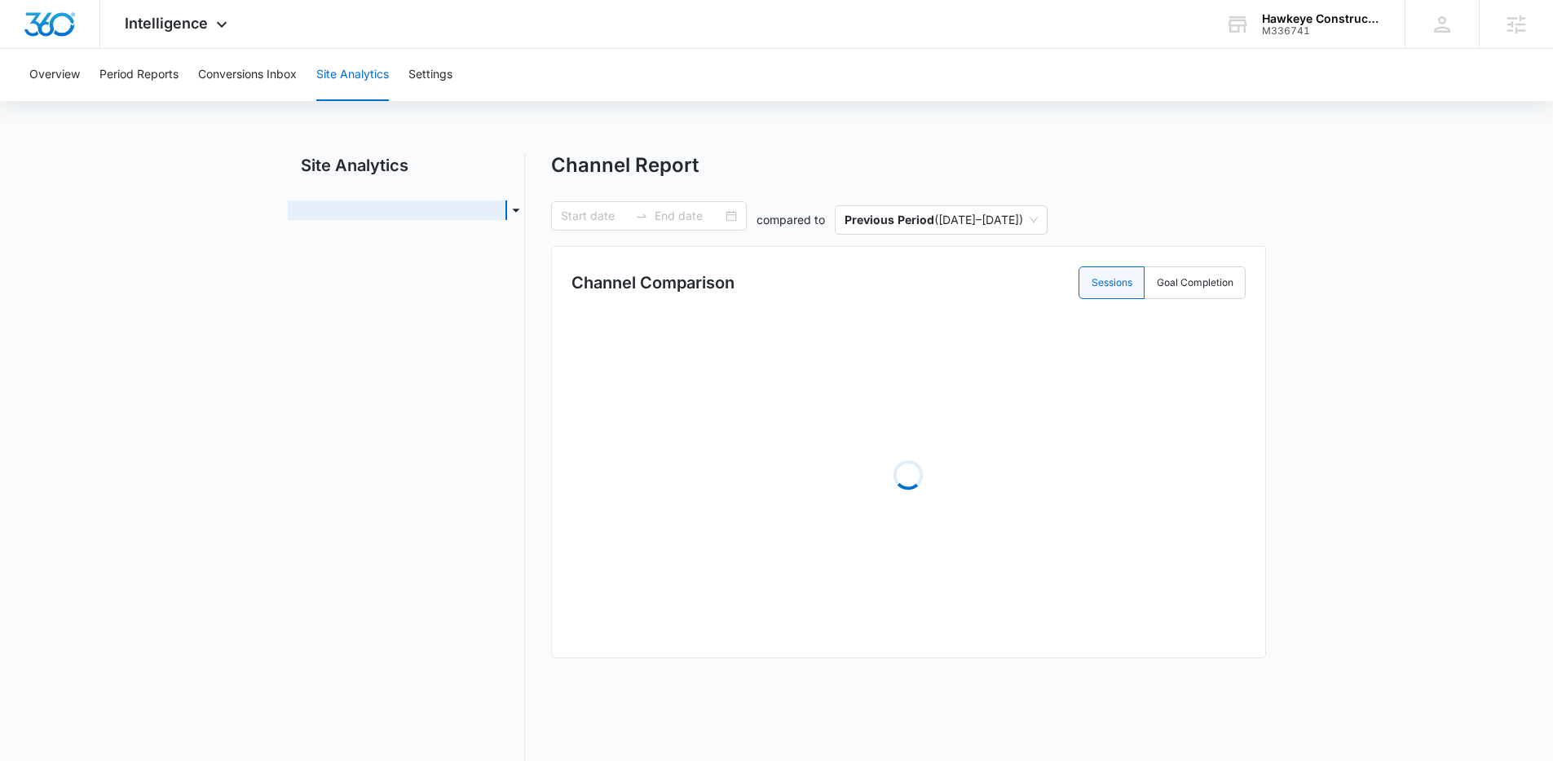
type input "08/11/2025"
type input "09/10/2025"
radio input "true"
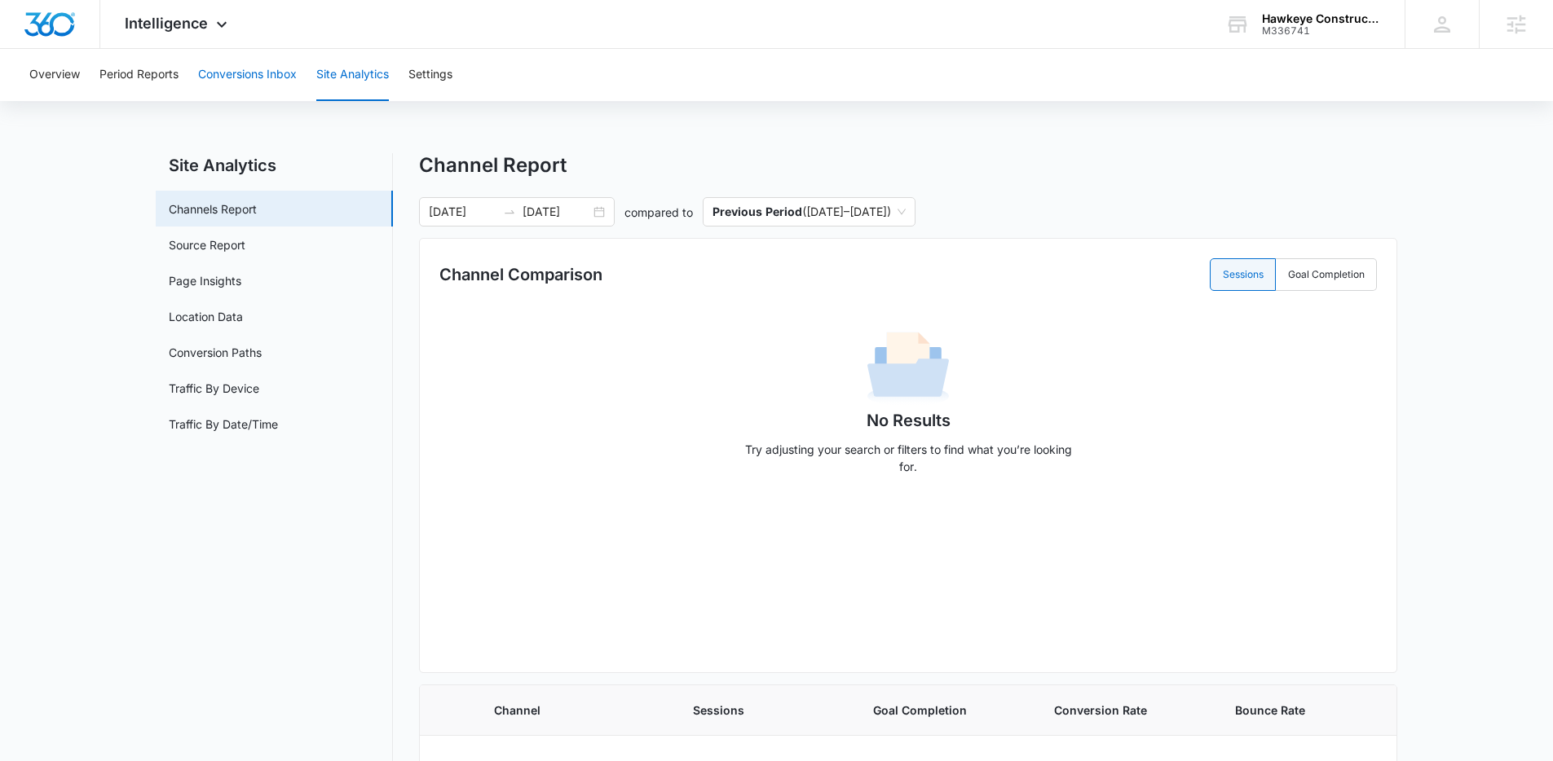
click at [222, 64] on button "Conversions Inbox" at bounding box center [247, 75] width 99 height 52
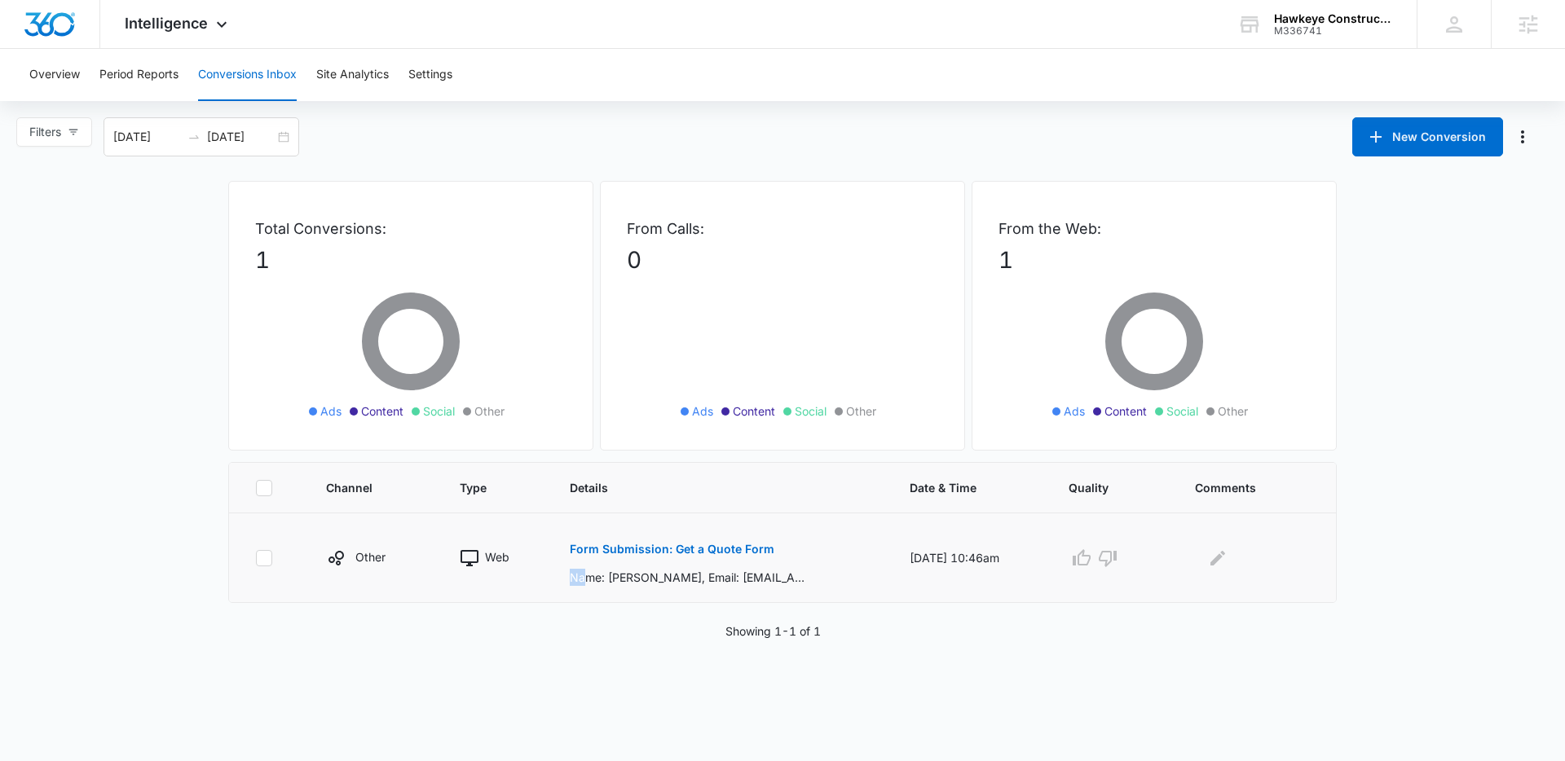
drag, startPoint x: 579, startPoint y: 575, endPoint x: 776, endPoint y: 565, distance: 197.5
click at [776, 565] on div "Form Submission: Get a Quote Form Name: Justin Hughes, Email: justin11204@gmail…" at bounding box center [720, 558] width 301 height 56
click at [775, 567] on div "Form Submission: Get a Quote Form Name: Justin Hughes, Email: justin11204@gmail…" at bounding box center [720, 558] width 301 height 56
click at [738, 544] on p "Form Submission: Get a Quote Form" at bounding box center [672, 549] width 205 height 11
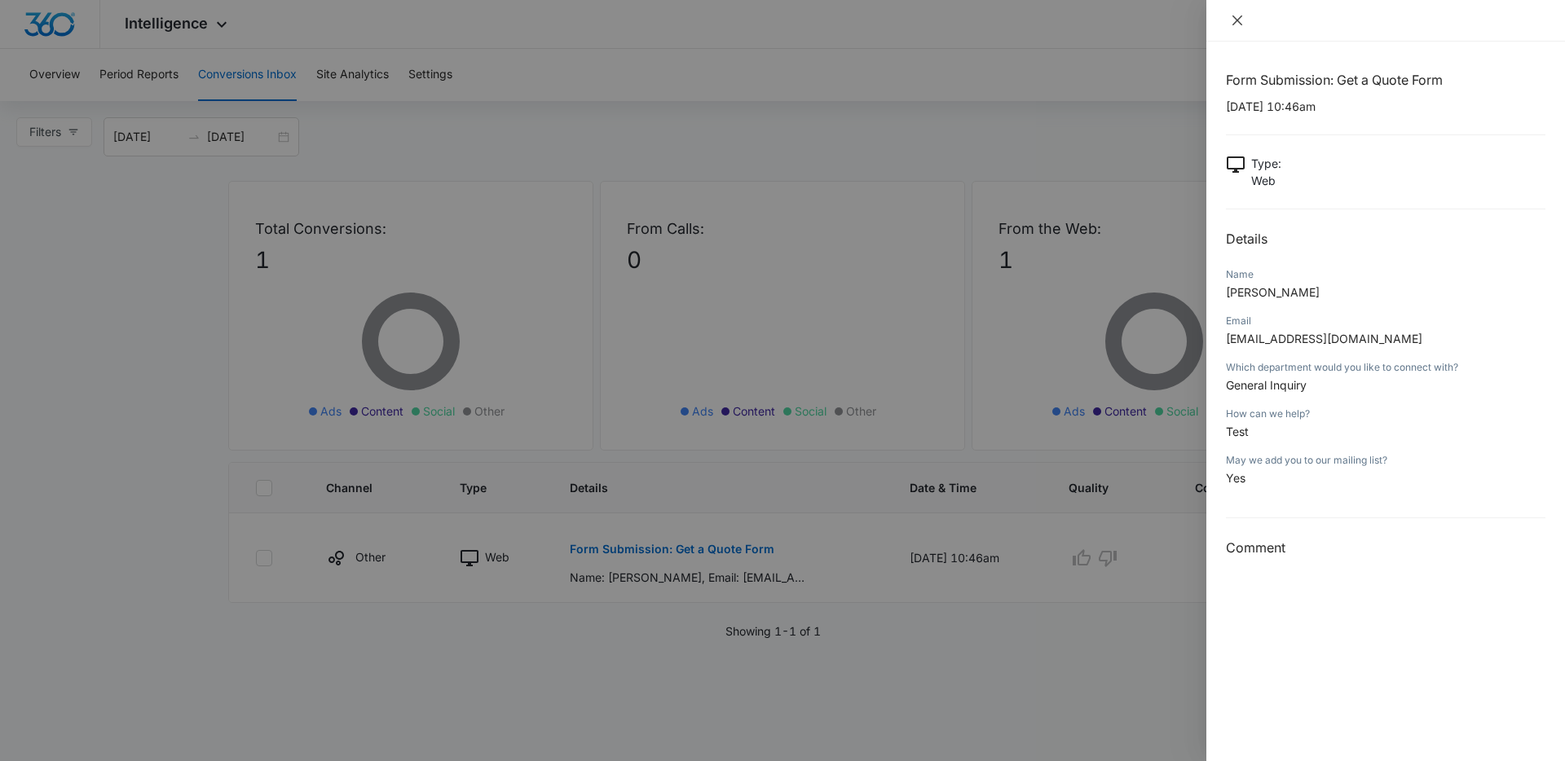
click at [1235, 20] on icon "close" at bounding box center [1237, 20] width 13 height 13
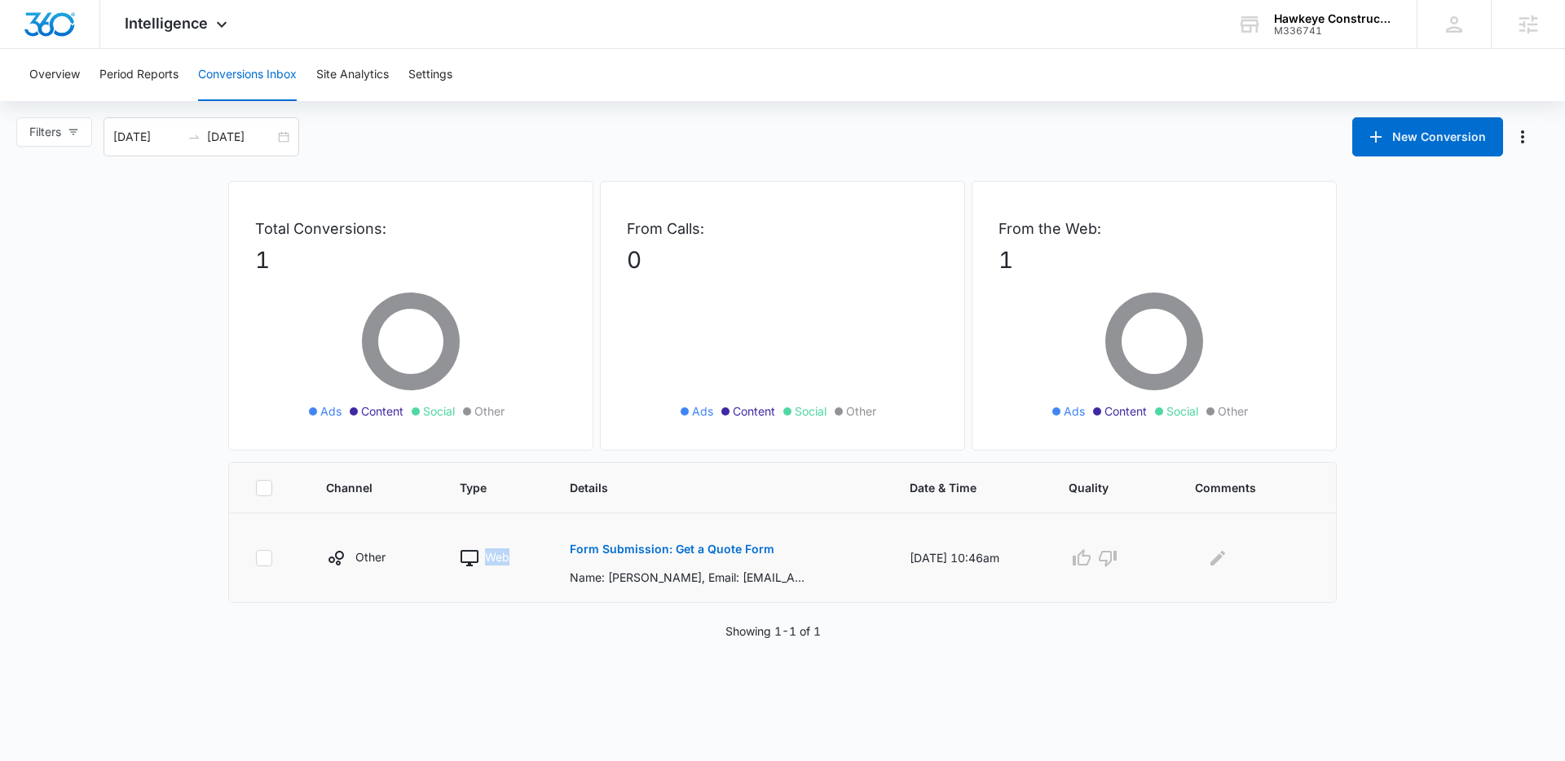
drag, startPoint x: 523, startPoint y: 554, endPoint x: 467, endPoint y: 562, distance: 56.8
click at [467, 562] on td "Web" at bounding box center [495, 559] width 110 height 90
drag, startPoint x: 909, startPoint y: 555, endPoint x: 941, endPoint y: 556, distance: 32.6
click at [940, 556] on td "09/10/25 at 10:46am" at bounding box center [969, 559] width 159 height 90
click at [941, 556] on td "09/10/25 at 10:46am" at bounding box center [969, 559] width 159 height 90
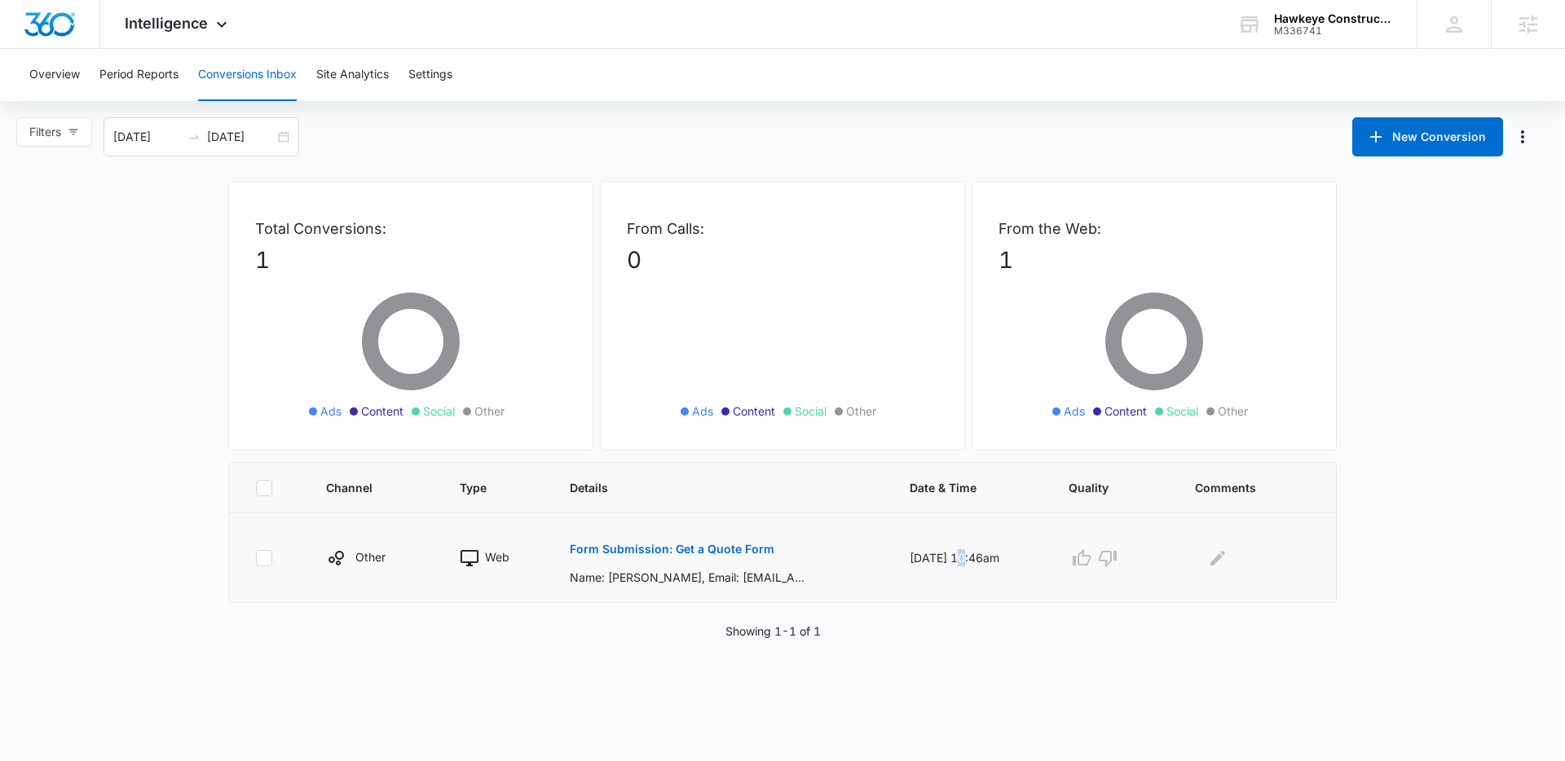
click at [941, 556] on td "09/10/25 at 10:46am" at bounding box center [969, 559] width 159 height 90
click at [1066, 602] on div "Channel Type Details Date & Time Quality Comments Other Web Form Submission: Ge…" at bounding box center [782, 532] width 1109 height 141
click at [1087, 555] on icon "button" at bounding box center [1082, 559] width 20 height 20
click at [1086, 562] on icon "button" at bounding box center [1082, 557] width 18 height 16
click at [133, 21] on span "Intelligence" at bounding box center [166, 23] width 83 height 17
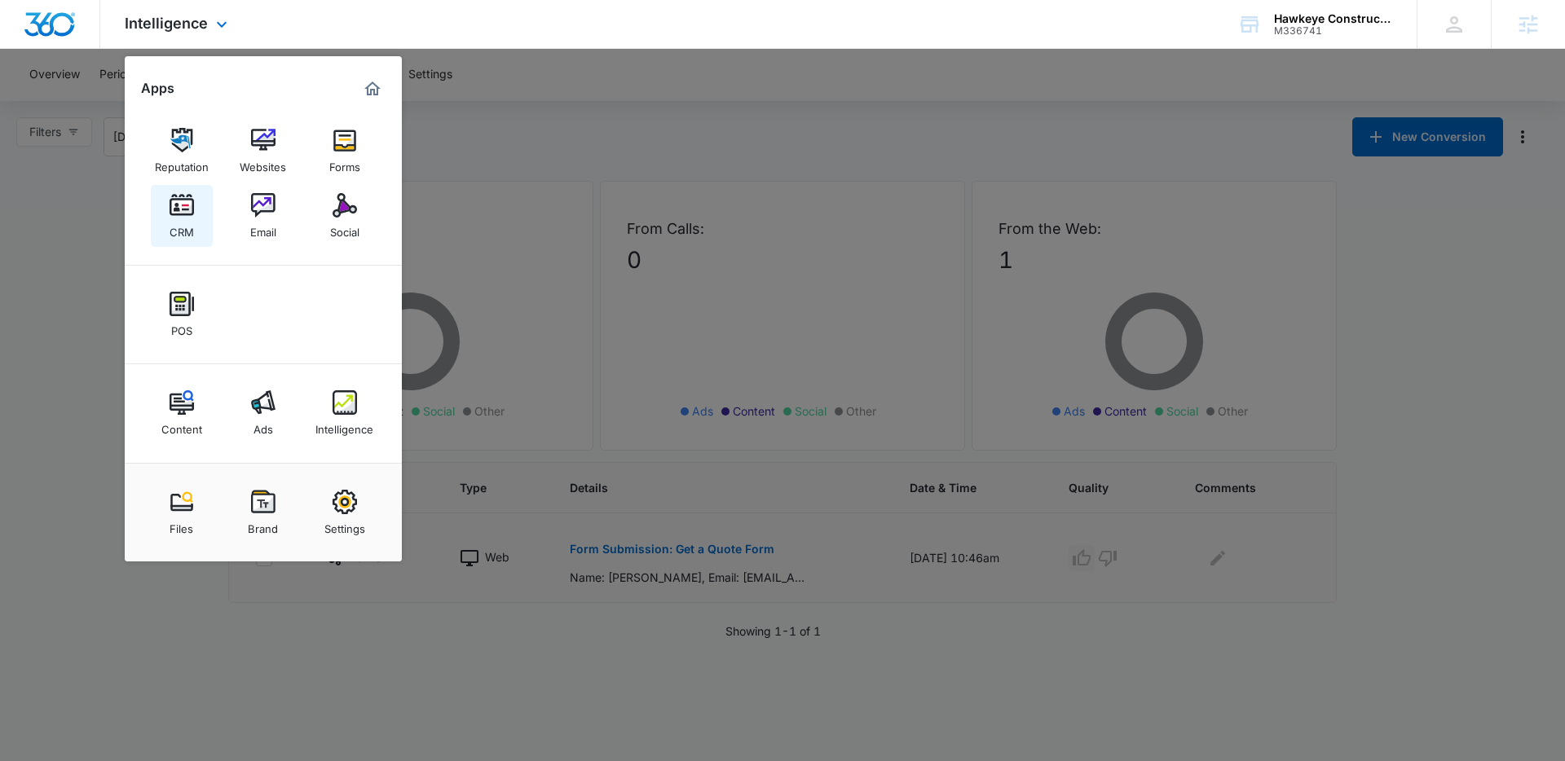
click at [180, 204] on img at bounding box center [182, 205] width 24 height 24
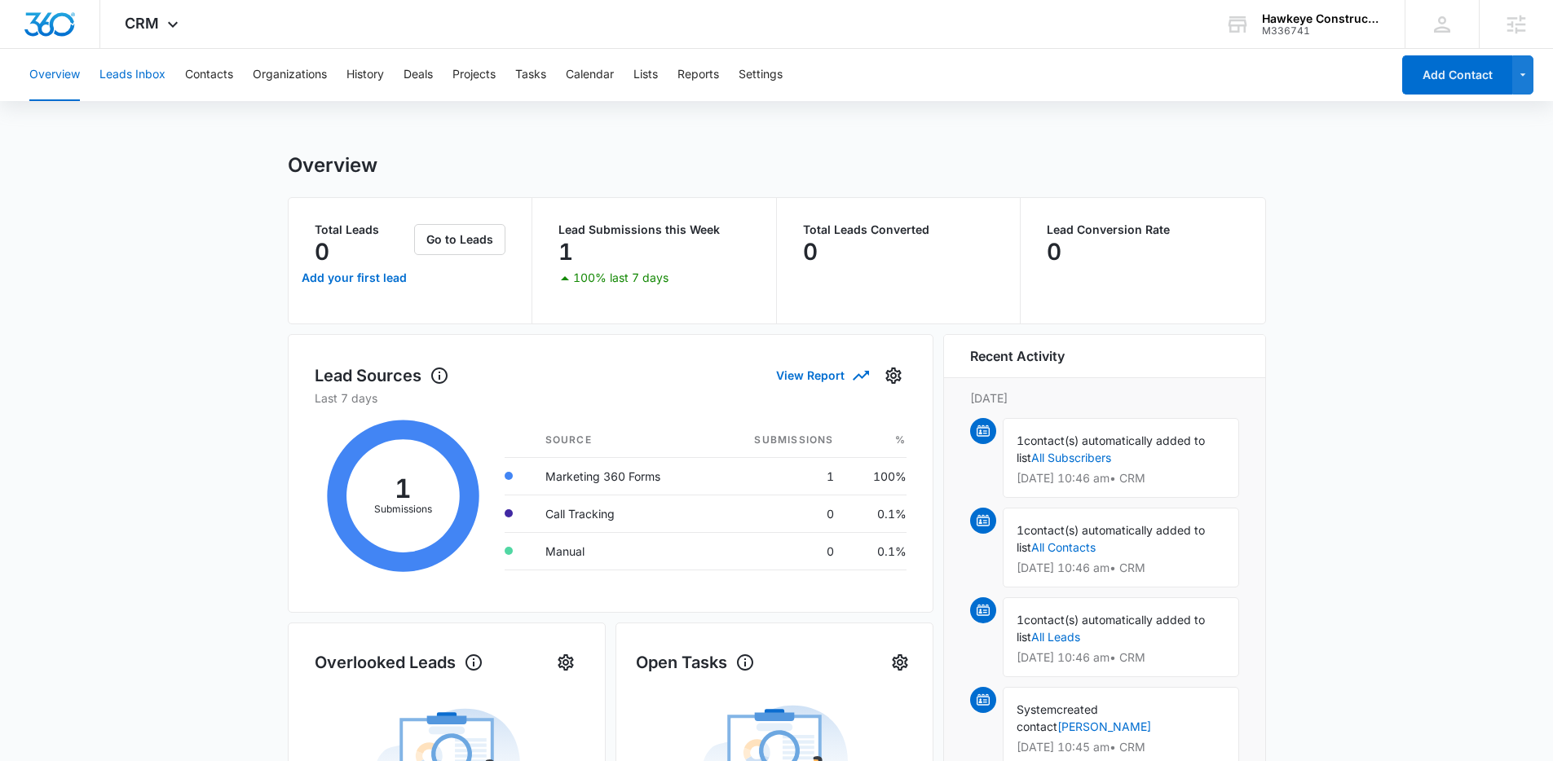
click at [143, 79] on button "Leads Inbox" at bounding box center [132, 75] width 66 height 52
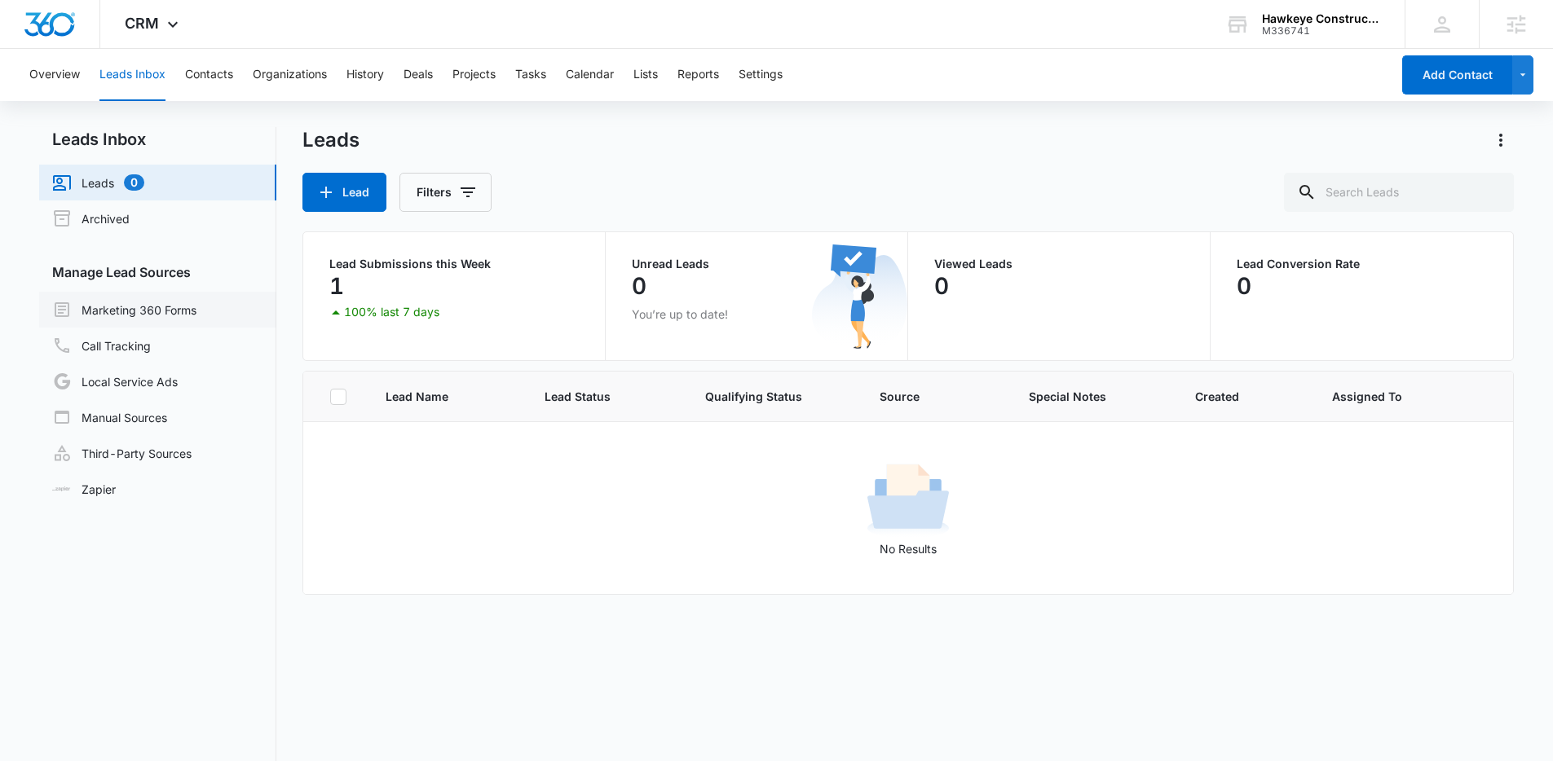
click at [139, 312] on link "Marketing 360 Forms" at bounding box center [124, 310] width 144 height 20
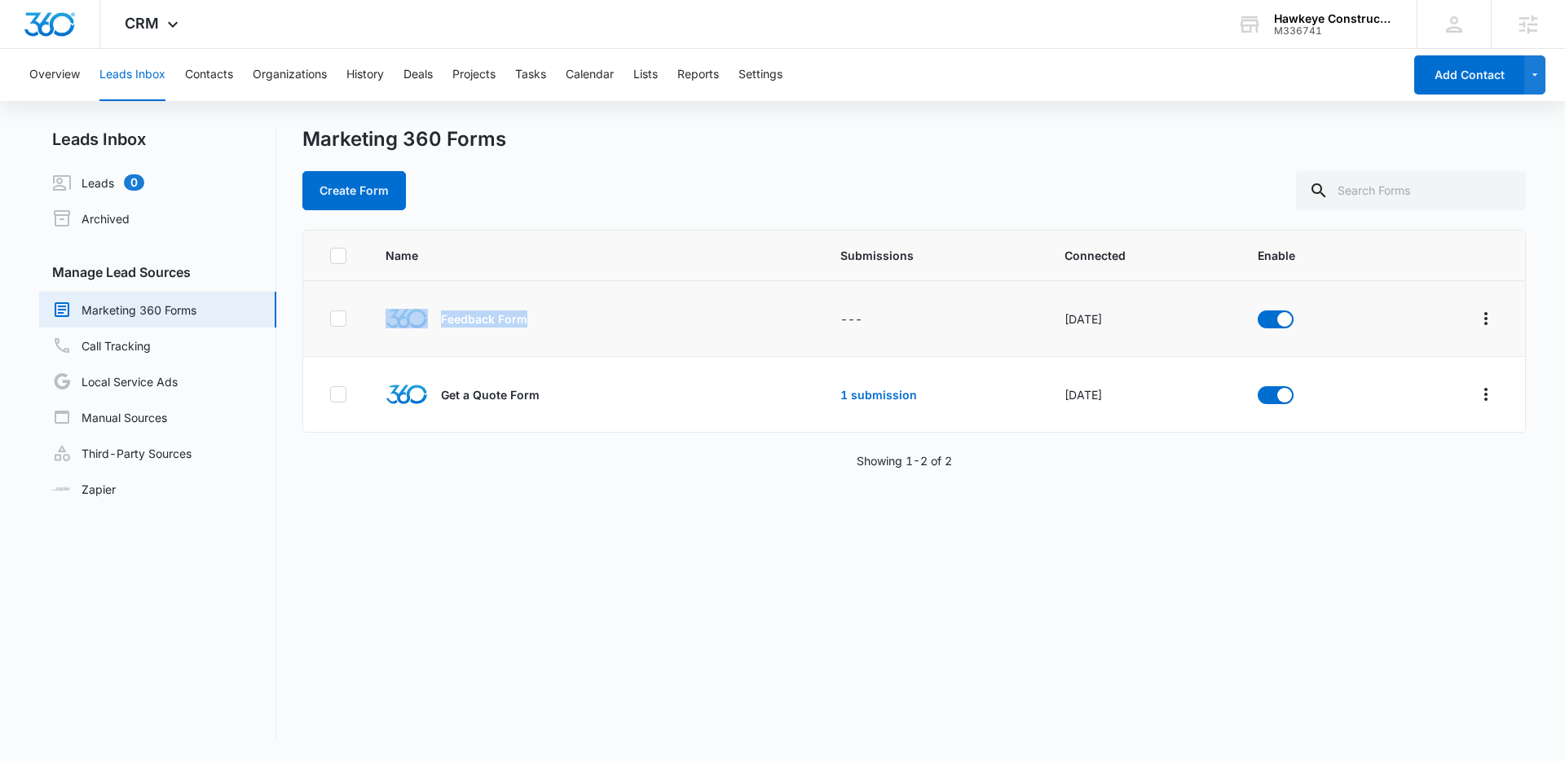
drag, startPoint x: 502, startPoint y: 318, endPoint x: 406, endPoint y: 316, distance: 96.2
click at [406, 316] on div "Feedback Form" at bounding box center [553, 319] width 334 height 42
click at [459, 320] on p "Feedback Form" at bounding box center [484, 319] width 86 height 17
click at [460, 315] on p "Feedback Form" at bounding box center [484, 319] width 86 height 17
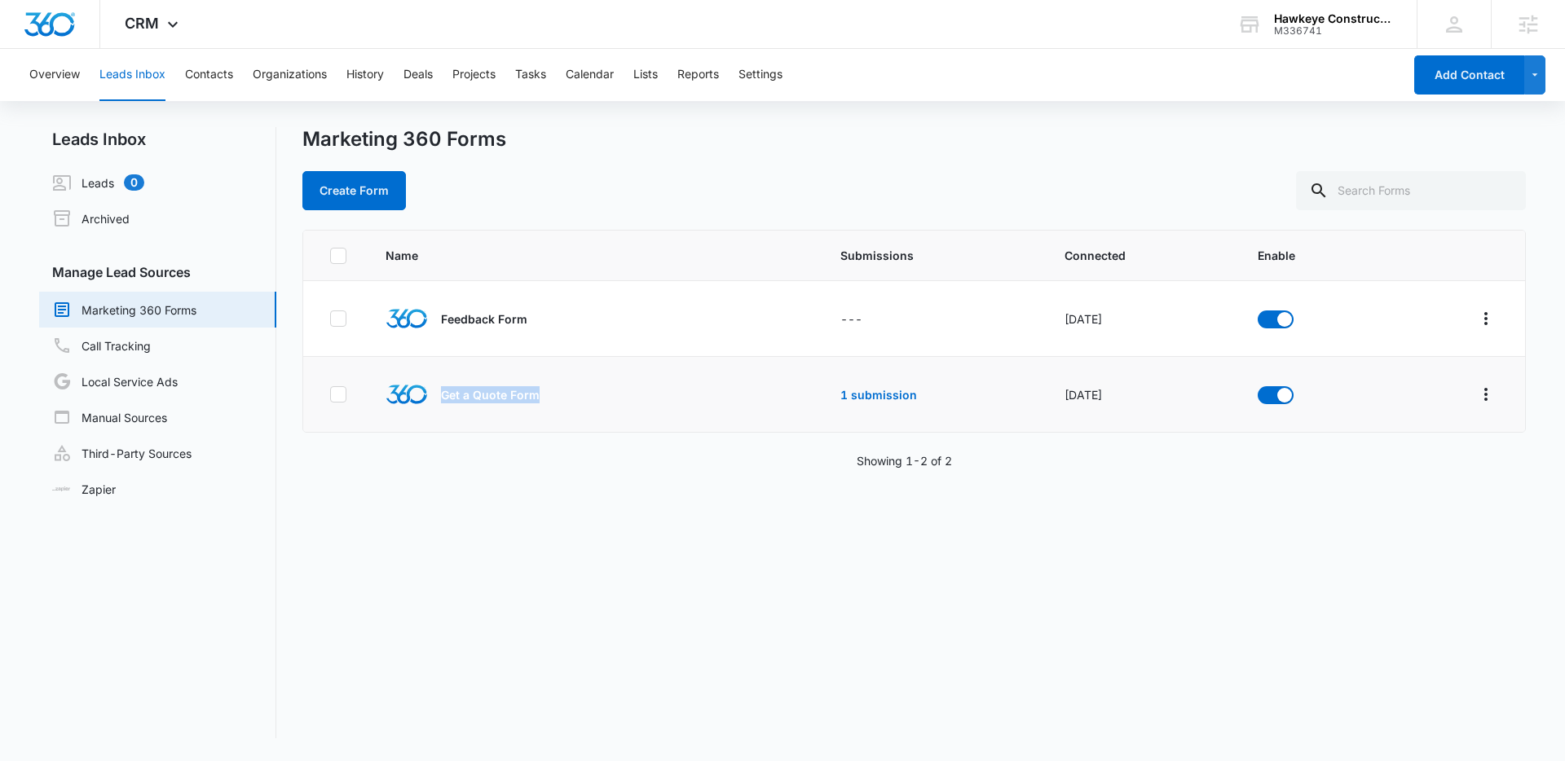
drag, startPoint x: 443, startPoint y: 390, endPoint x: 547, endPoint y: 406, distance: 105.5
click at [546, 407] on div "Get a Quote Form" at bounding box center [553, 394] width 334 height 42
click at [545, 403] on div "Get a Quote Form" at bounding box center [553, 394] width 334 height 42
click at [840, 400] on link "1 submission" at bounding box center [878, 395] width 77 height 14
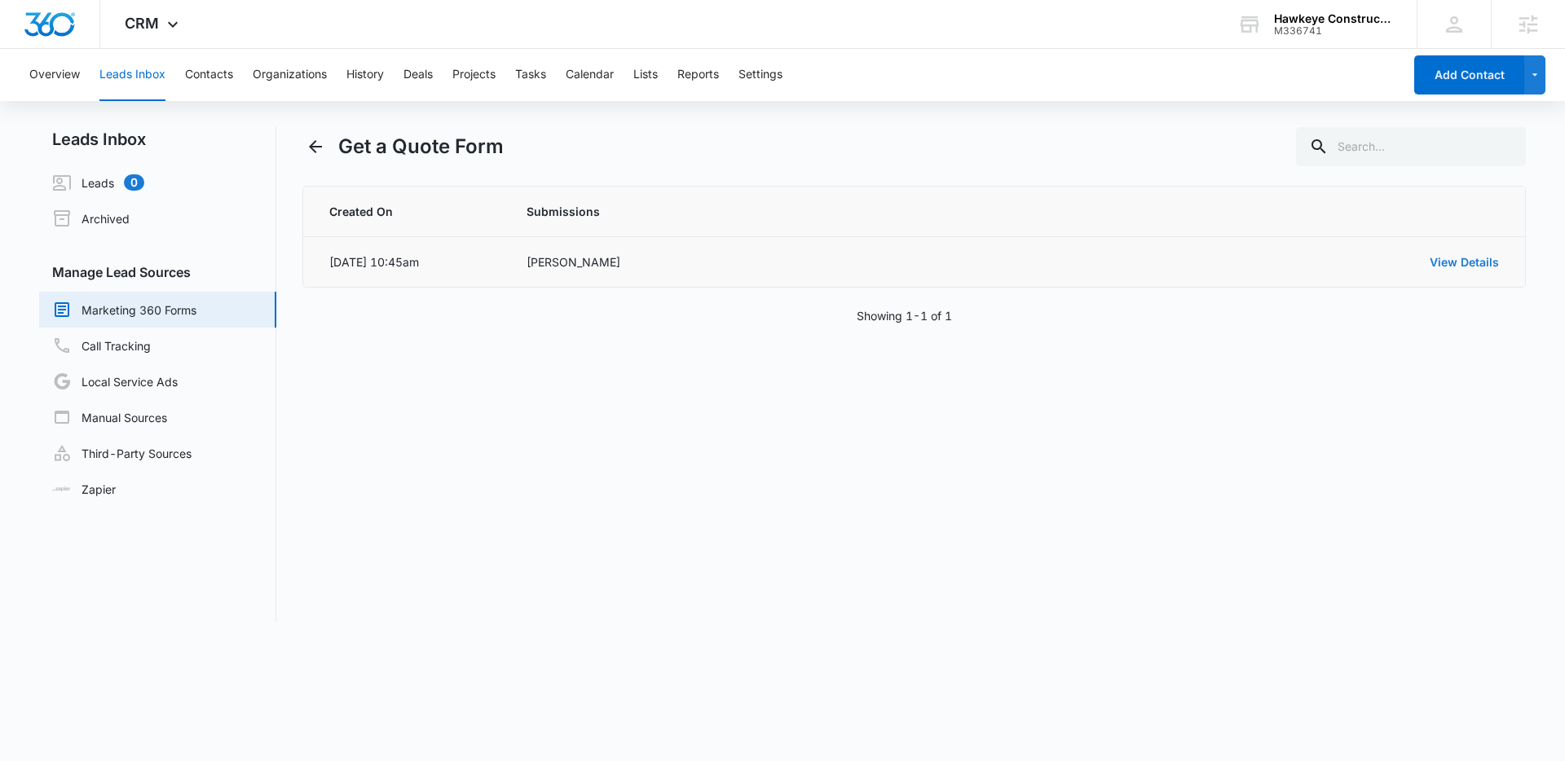
click at [1452, 258] on link "View Details" at bounding box center [1464, 262] width 69 height 14
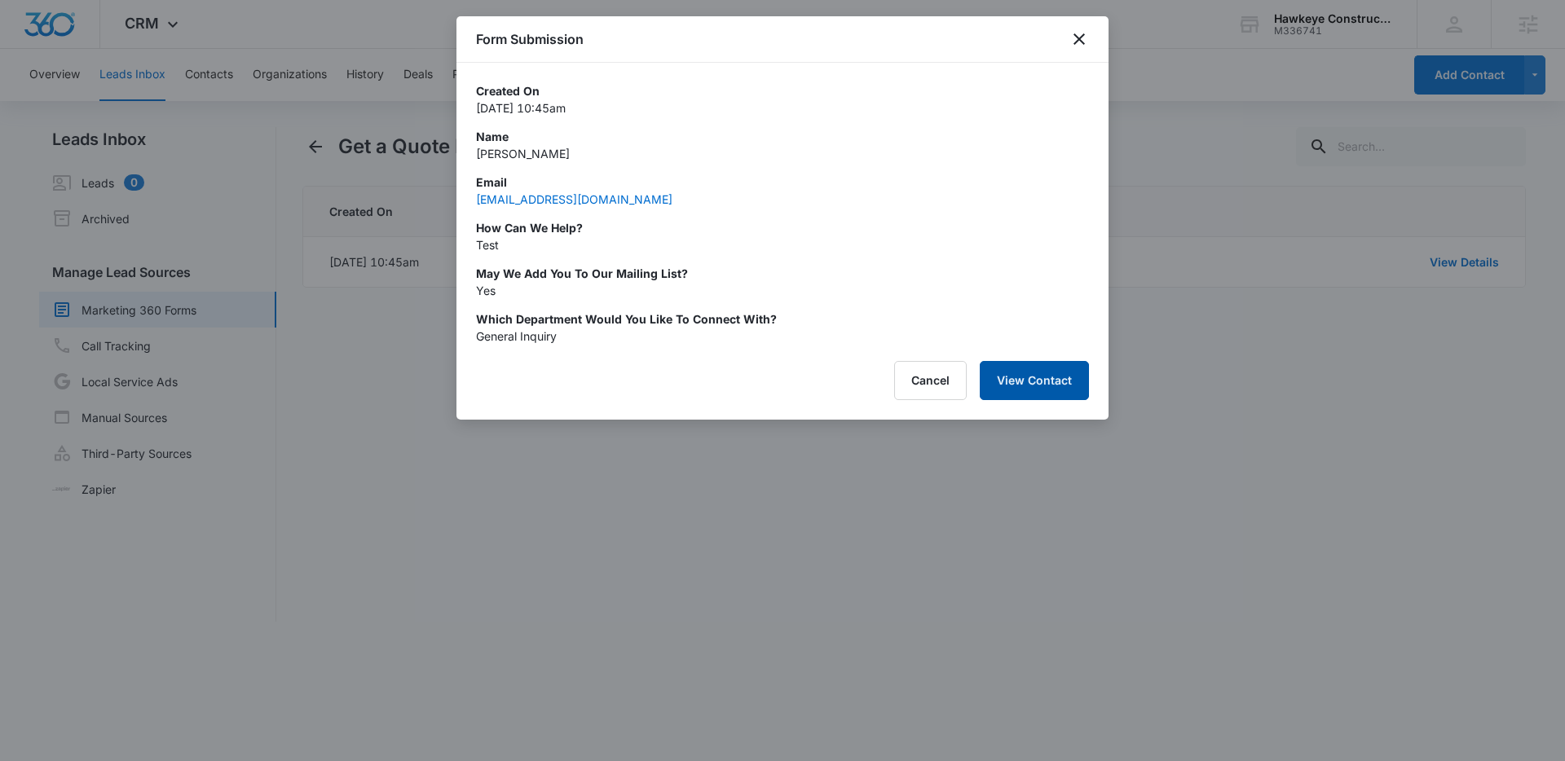
click at [1042, 382] on button "View Contact" at bounding box center [1034, 380] width 109 height 39
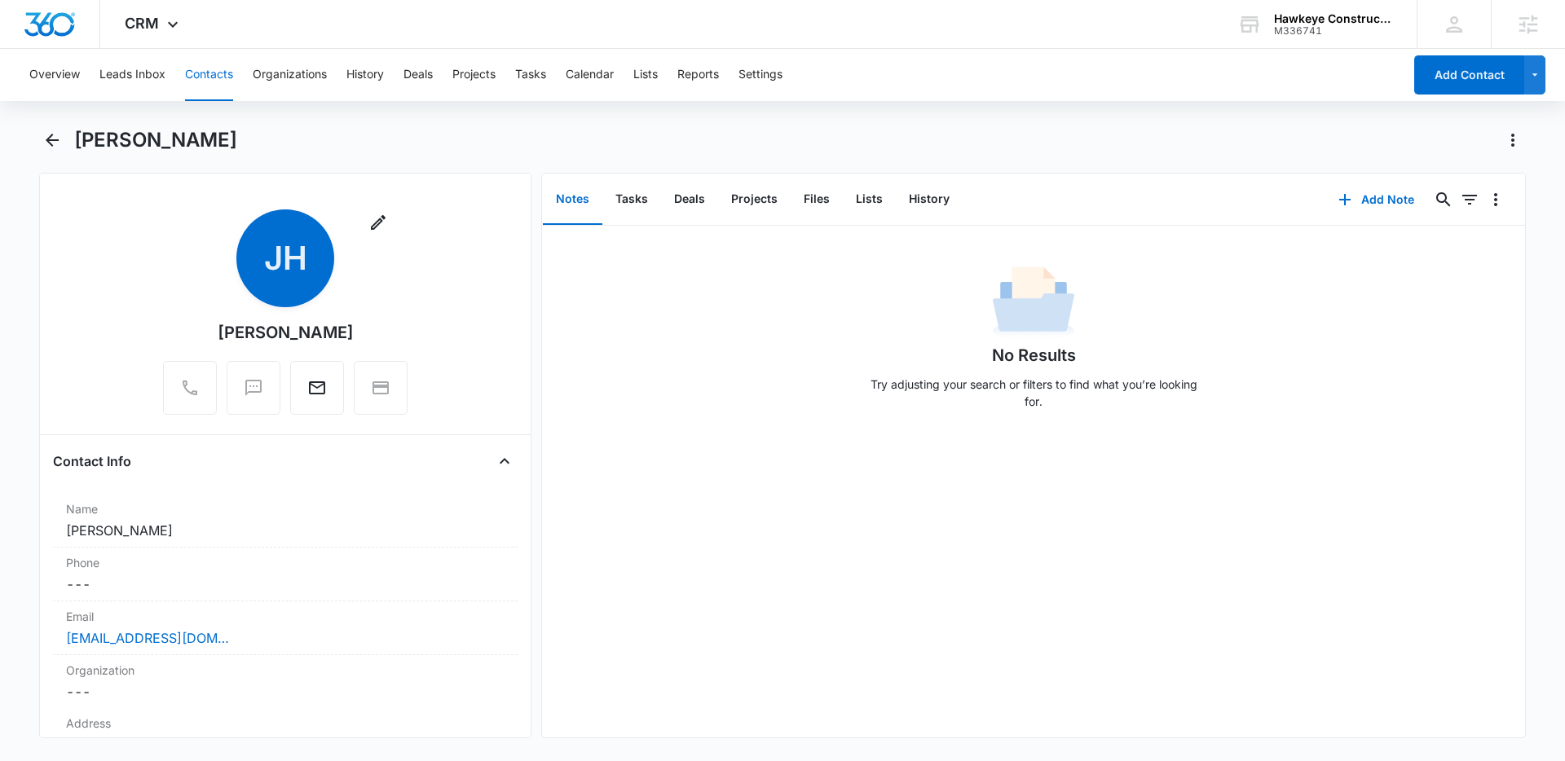
click at [204, 77] on button "Contacts" at bounding box center [209, 75] width 48 height 52
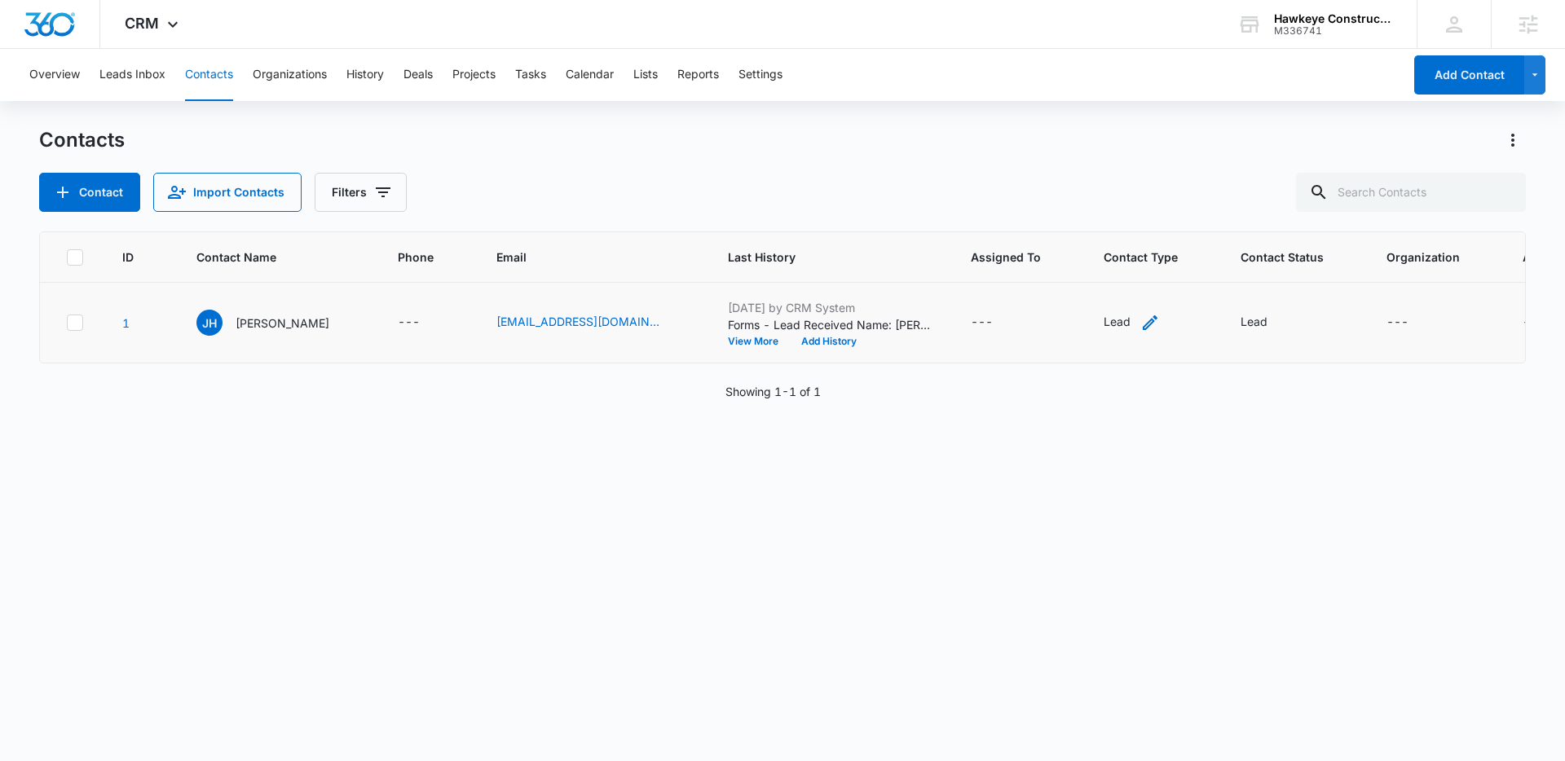
click at [1140, 320] on icon "Contact Type - Lead - Select to Edit Field" at bounding box center [1150, 323] width 20 height 20
click at [1120, 220] on div at bounding box center [1127, 218] width 26 height 26
click at [1205, 499] on div "ID Contact Name Phone Email Last History Assigned To Contact Type Contact Statu…" at bounding box center [782, 486] width 1487 height 509
click at [1140, 323] on icon "Contact Type - Lead - Select to Edit Field" at bounding box center [1150, 323] width 20 height 20
click at [1122, 218] on div at bounding box center [1127, 218] width 26 height 26
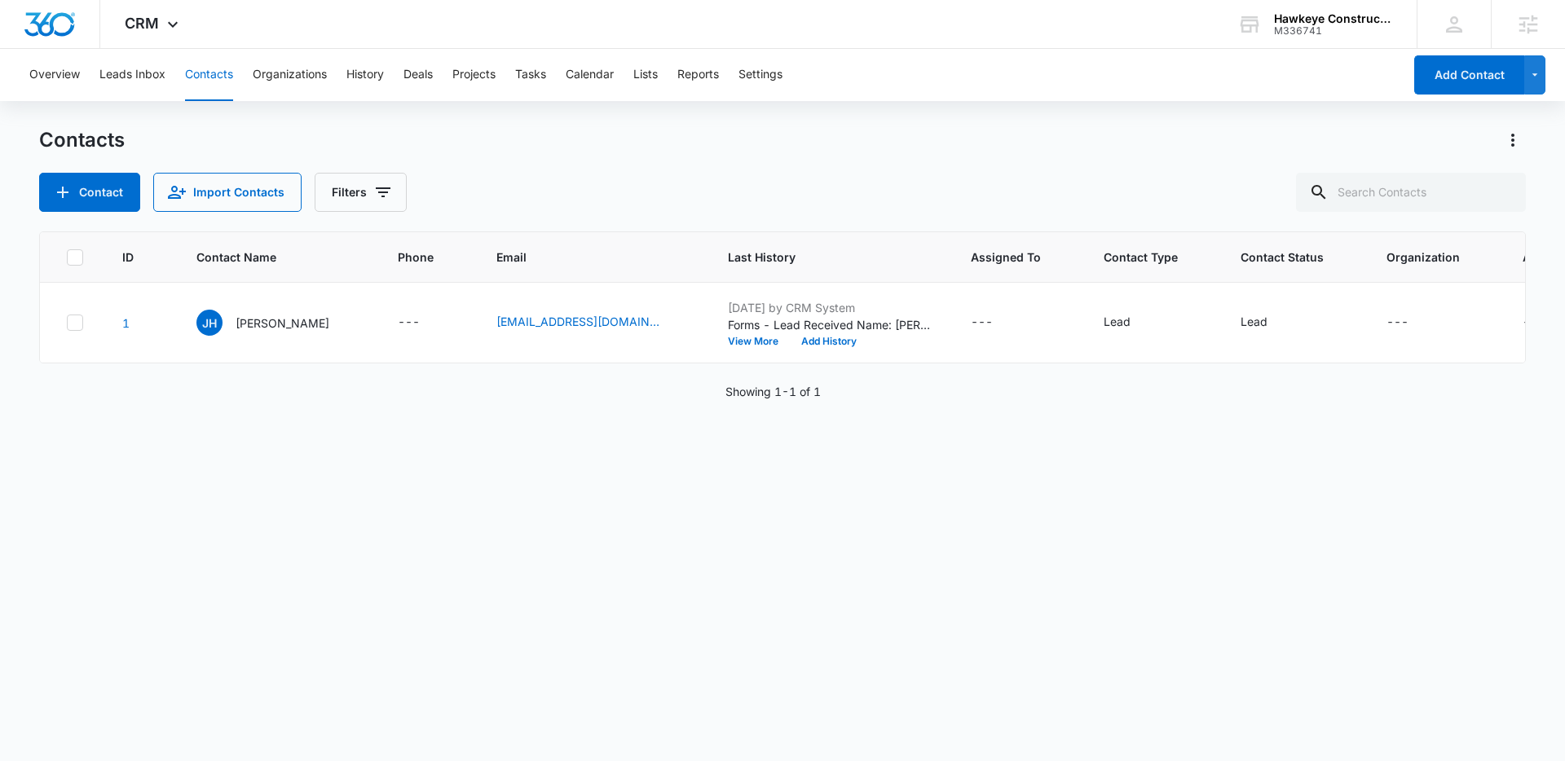
click at [1222, 511] on div "ID Contact Name Phone Email Last History Assigned To Contact Type Contact Statu…" at bounding box center [782, 486] width 1487 height 509
click at [170, 28] on icon at bounding box center [173, 28] width 10 height 6
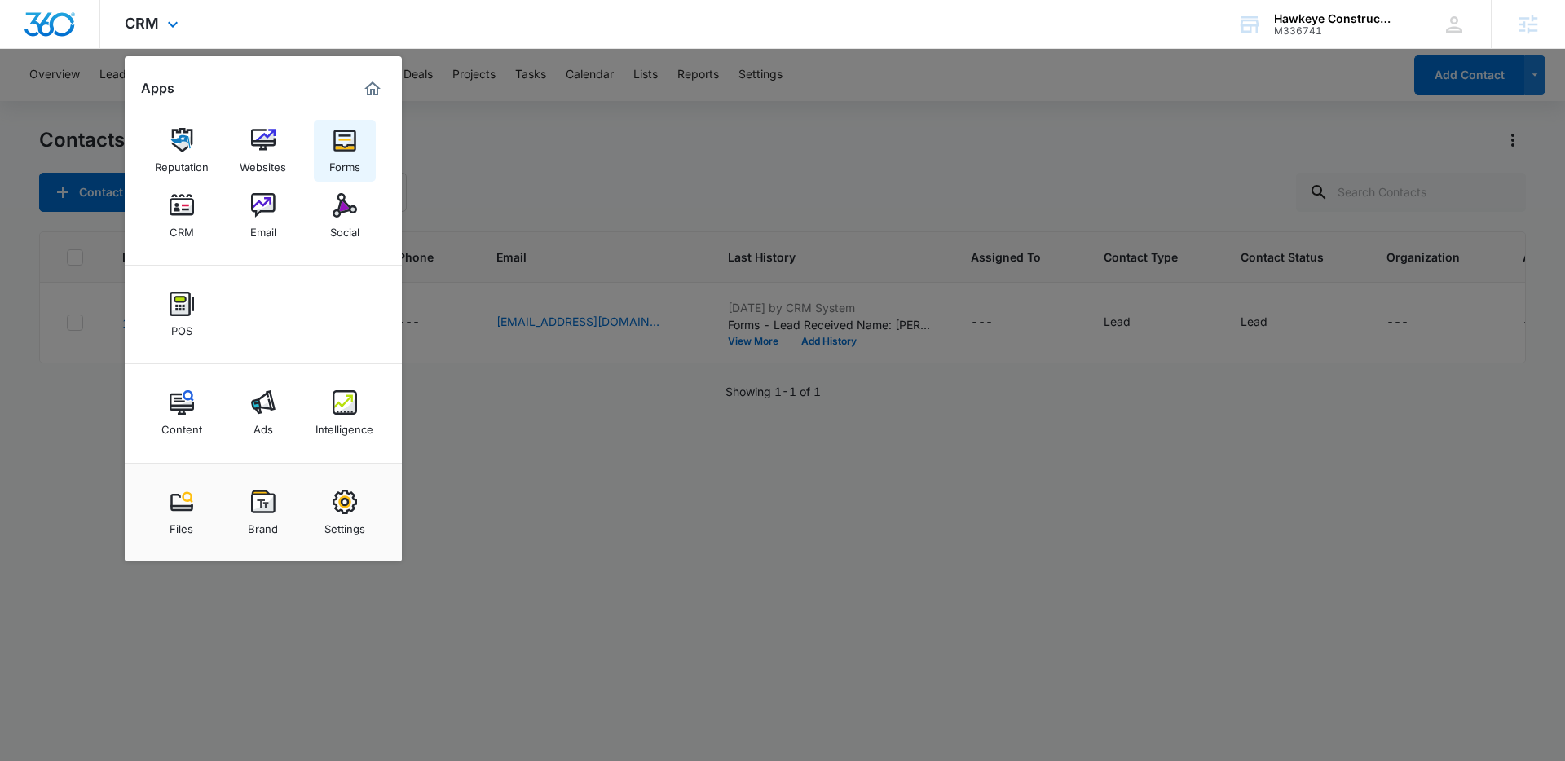
click at [342, 145] on img at bounding box center [345, 140] width 24 height 24
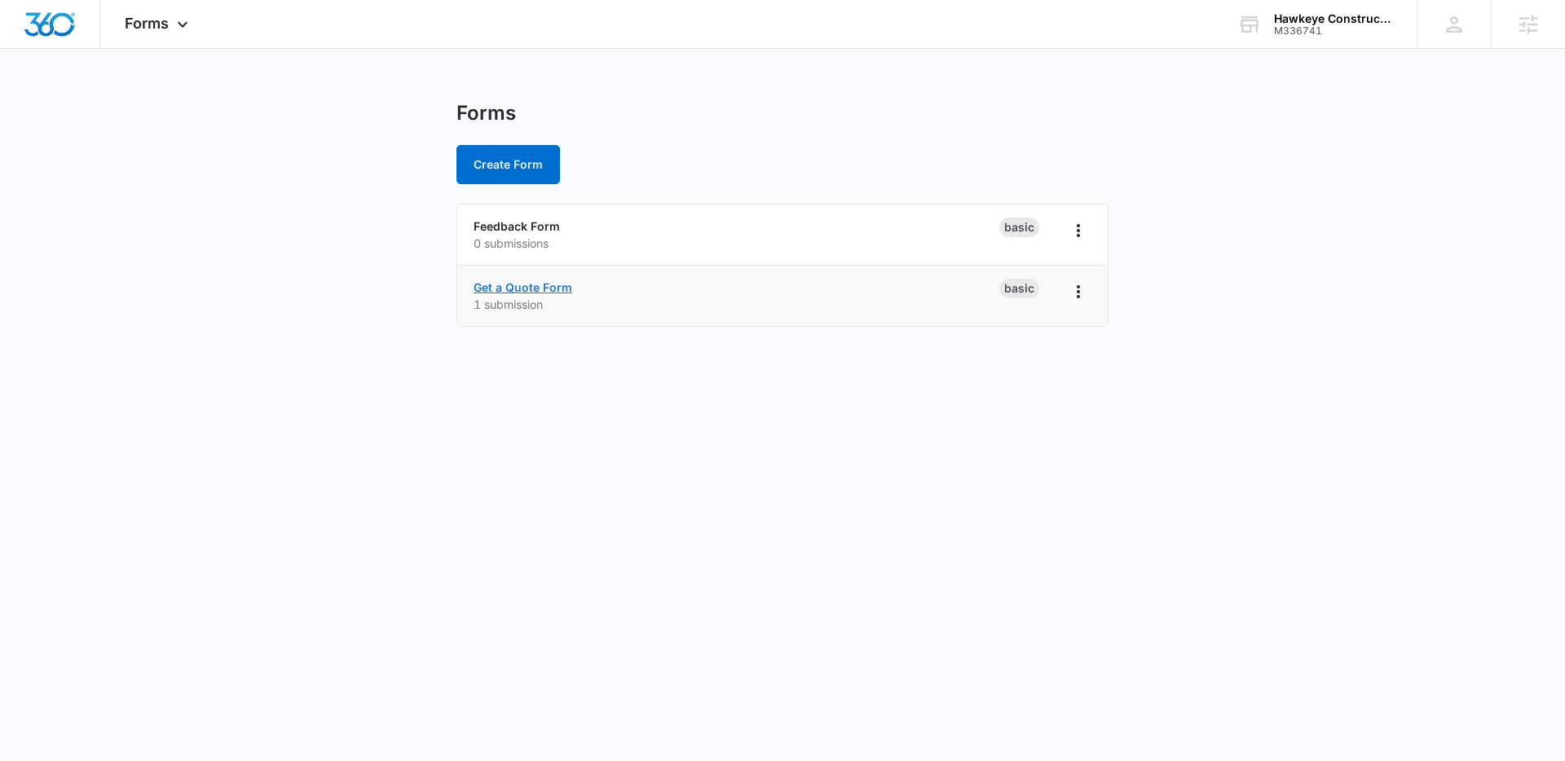
click at [555, 283] on link "Get a Quote Form" at bounding box center [523, 287] width 99 height 14
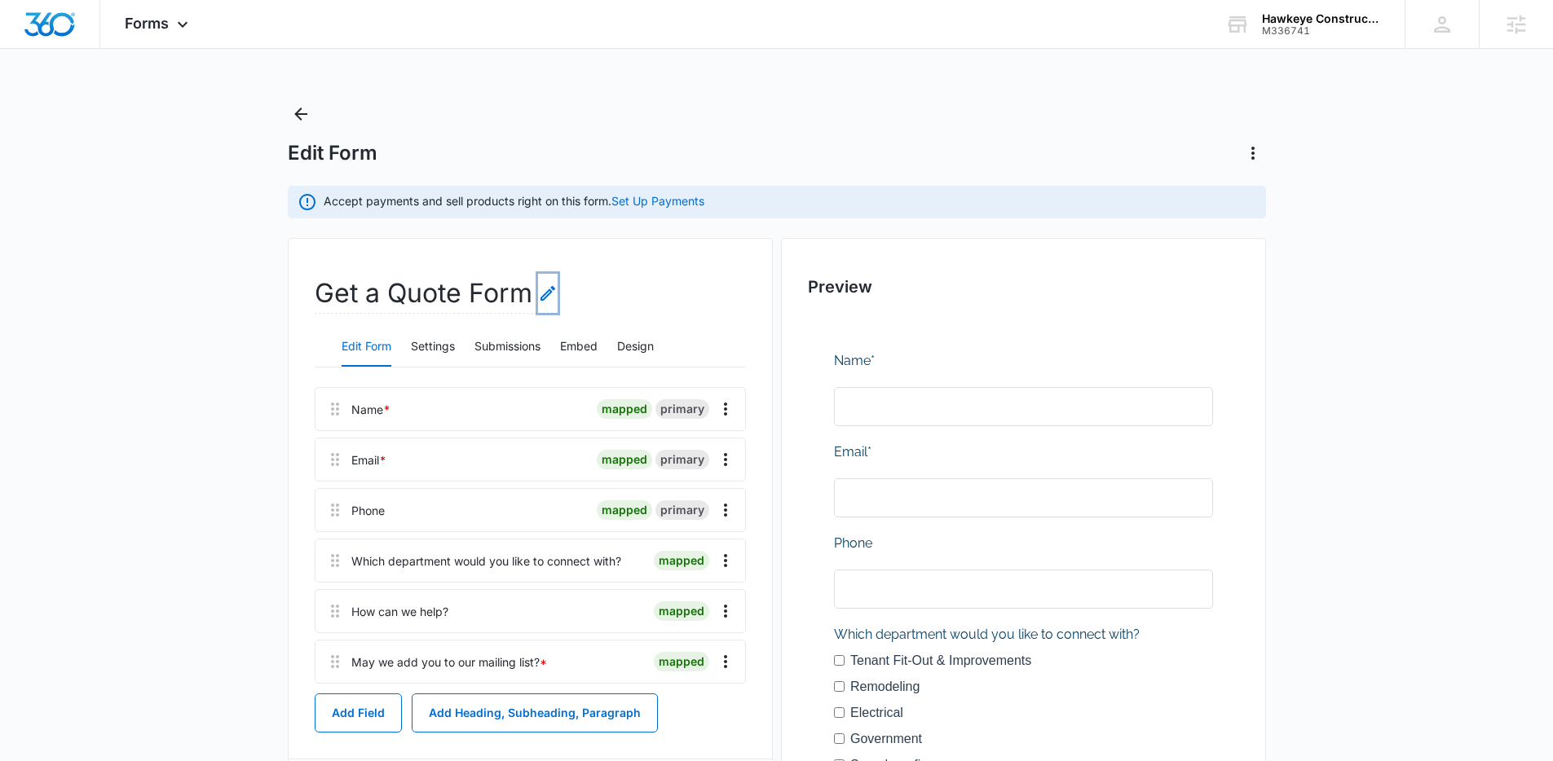
click at [545, 288] on icon "Edit Form Name" at bounding box center [548, 294] width 20 height 20
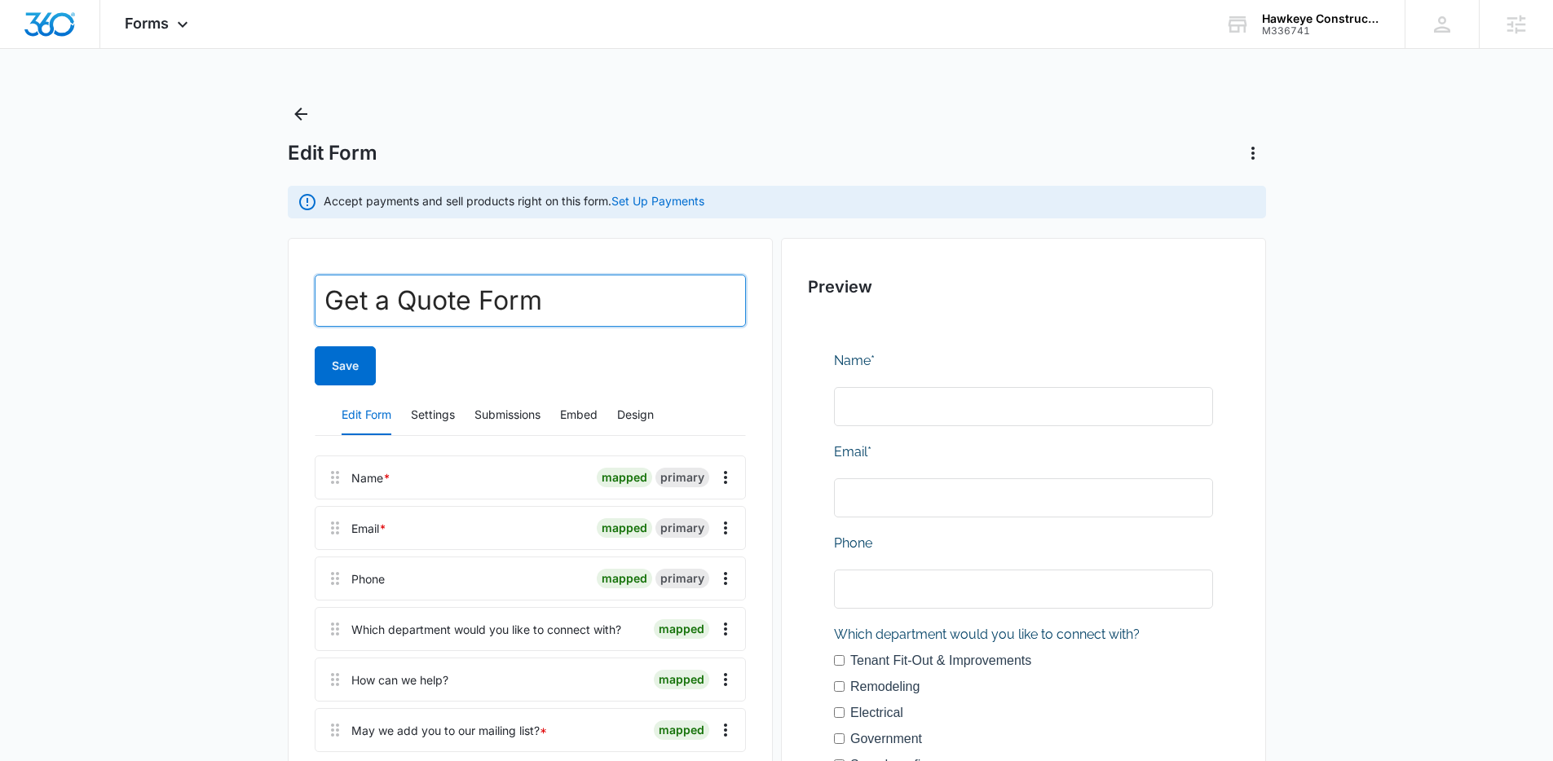
drag, startPoint x: 465, startPoint y: 302, endPoint x: 298, endPoint y: 296, distance: 167.2
click at [298, 296] on div "Get a Quote Form Save Edit Form Settings Submissions Embed Design Name * mapped…" at bounding box center [530, 686] width 485 height 896
type input "Contact Us Form"
click at [339, 370] on button "Save" at bounding box center [345, 365] width 61 height 39
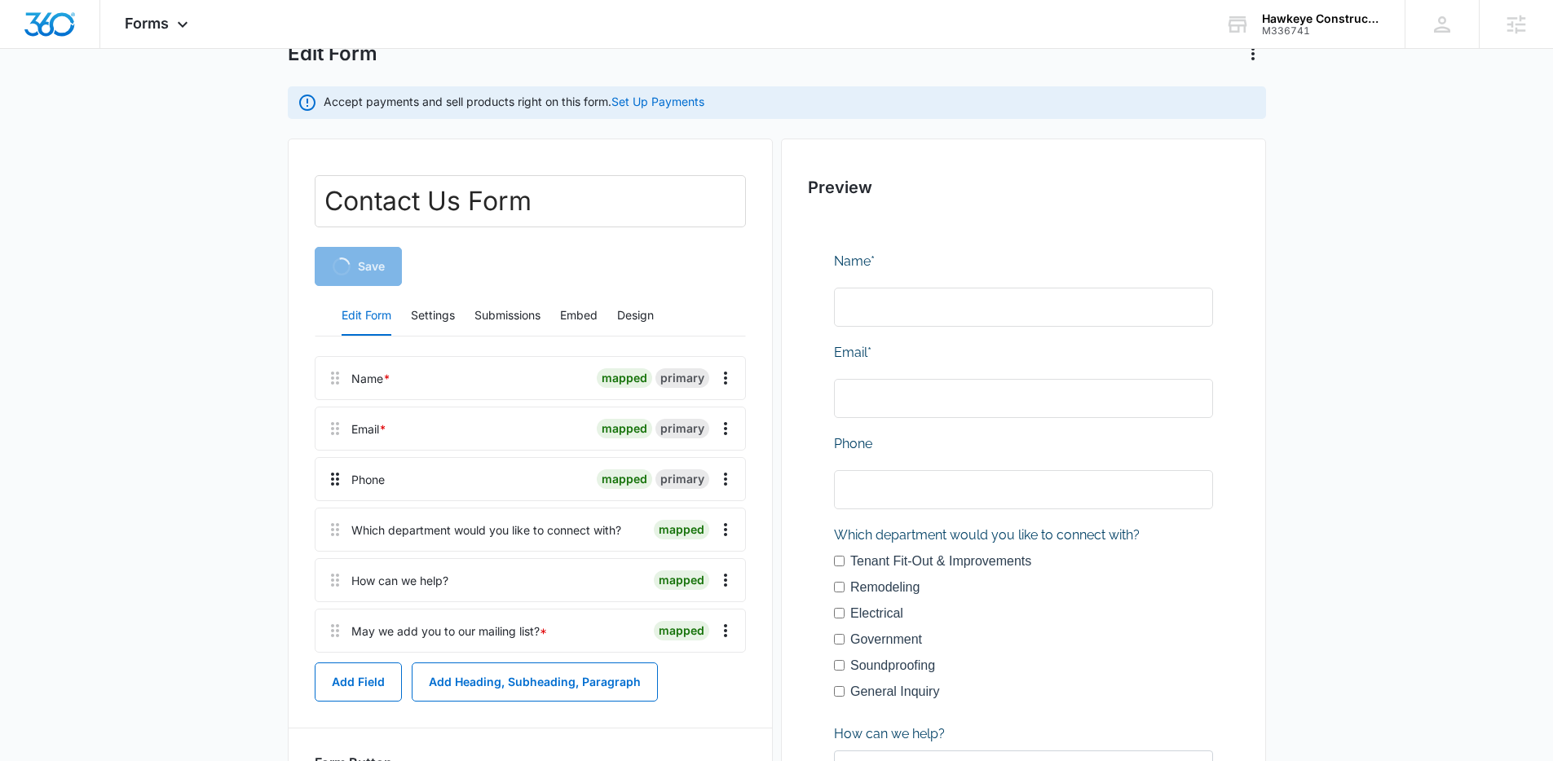
scroll to position [111, 0]
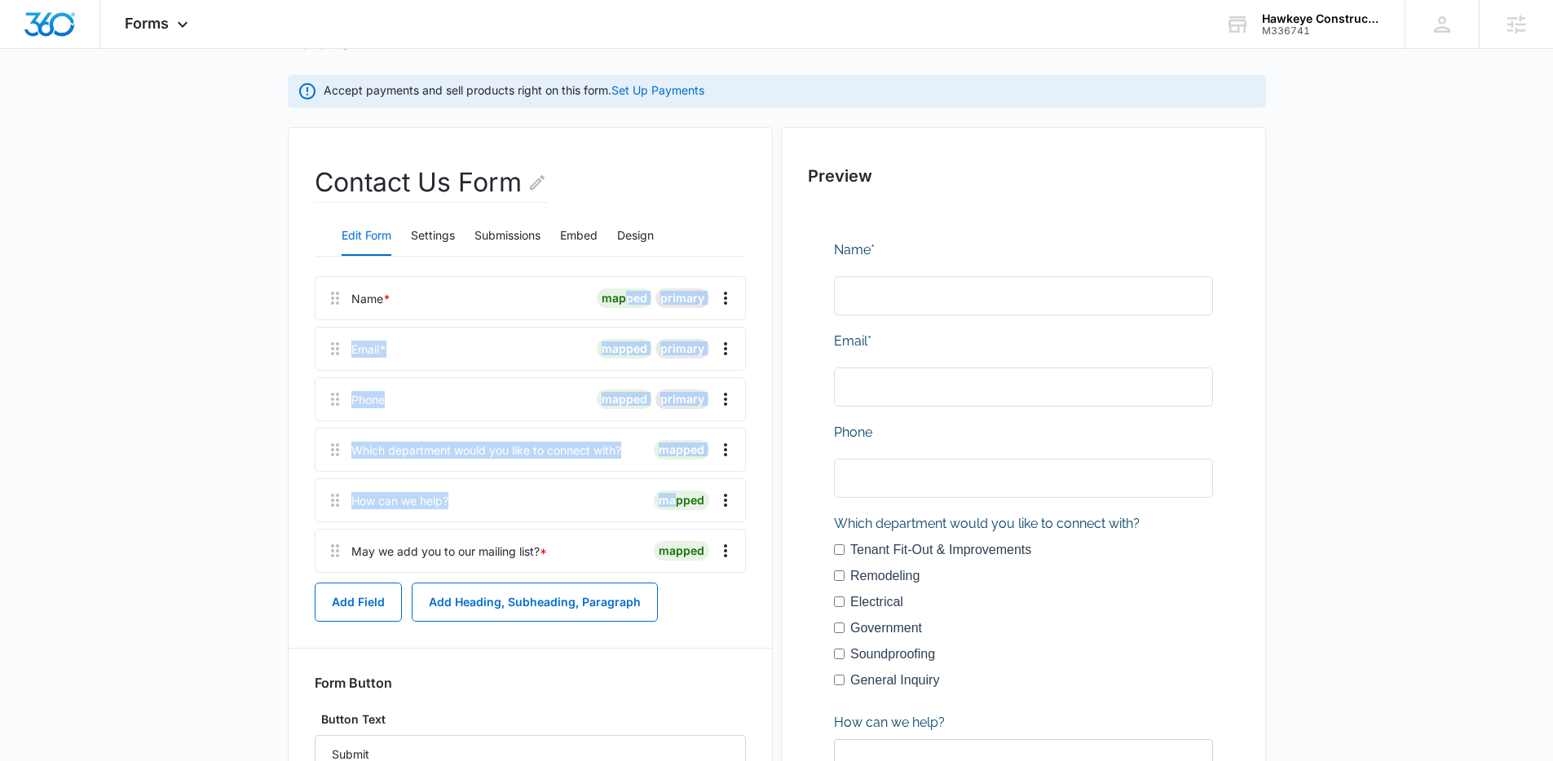
drag, startPoint x: 627, startPoint y: 298, endPoint x: 676, endPoint y: 500, distance: 208.0
click at [676, 500] on div "Name * mapped primary Email * mapped primary Phone mapped primary Which departm…" at bounding box center [530, 424] width 431 height 297
click at [676, 500] on div "mapped" at bounding box center [681, 501] width 55 height 20
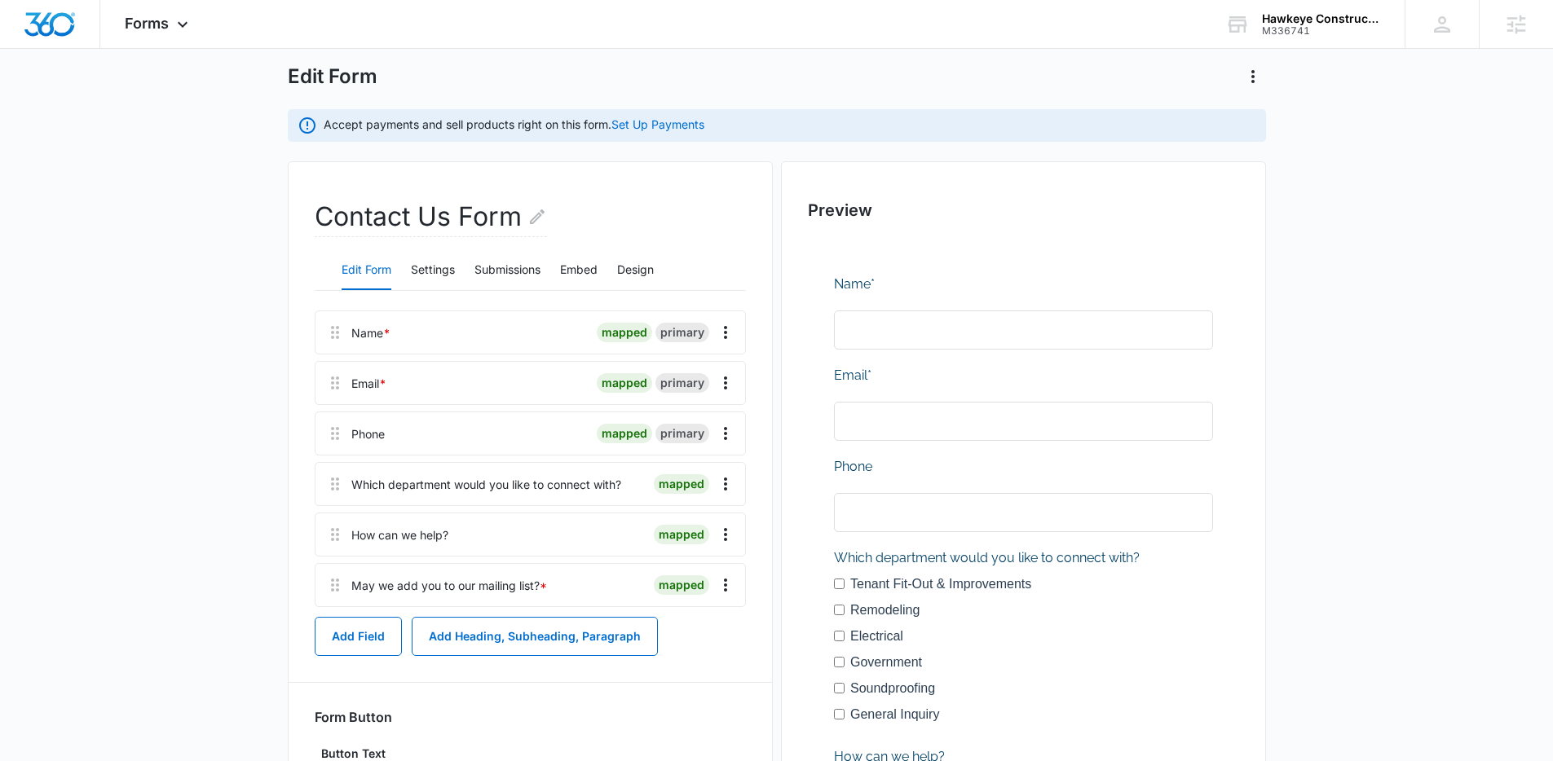
scroll to position [0, 0]
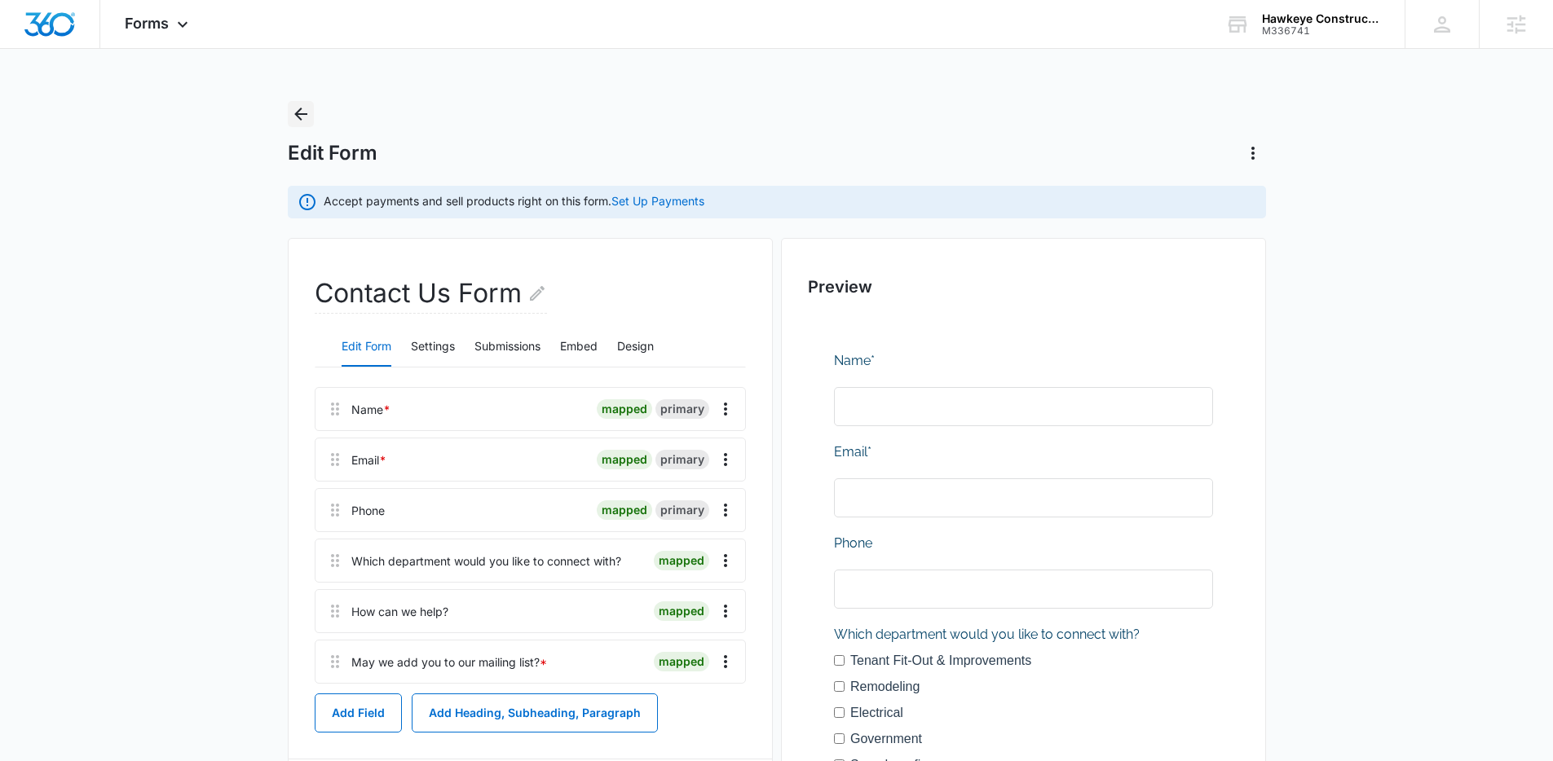
click at [308, 121] on icon "Back" at bounding box center [301, 114] width 20 height 20
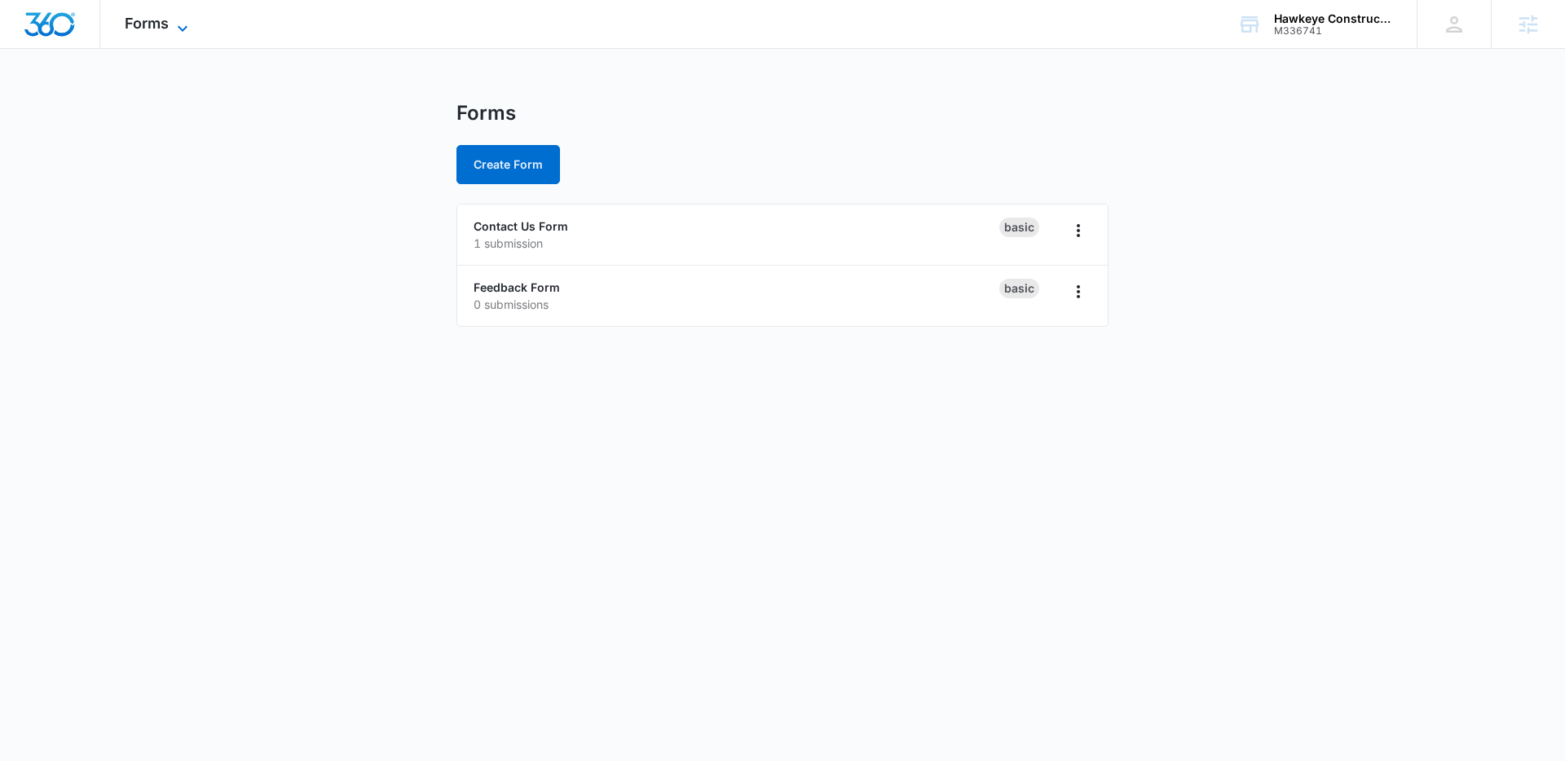
click at [160, 22] on span "Forms" at bounding box center [147, 23] width 44 height 17
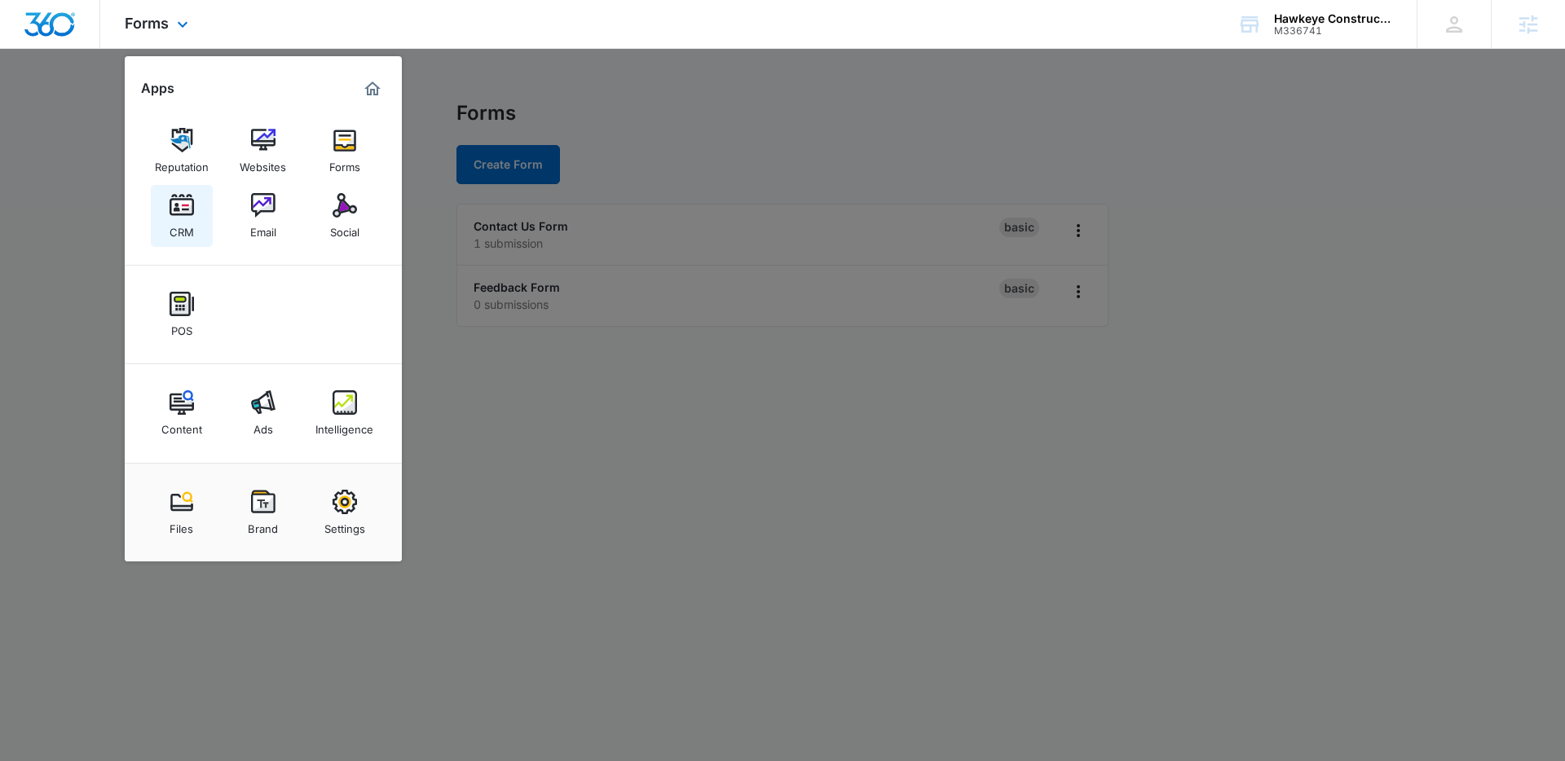
click at [183, 204] on img at bounding box center [182, 205] width 24 height 24
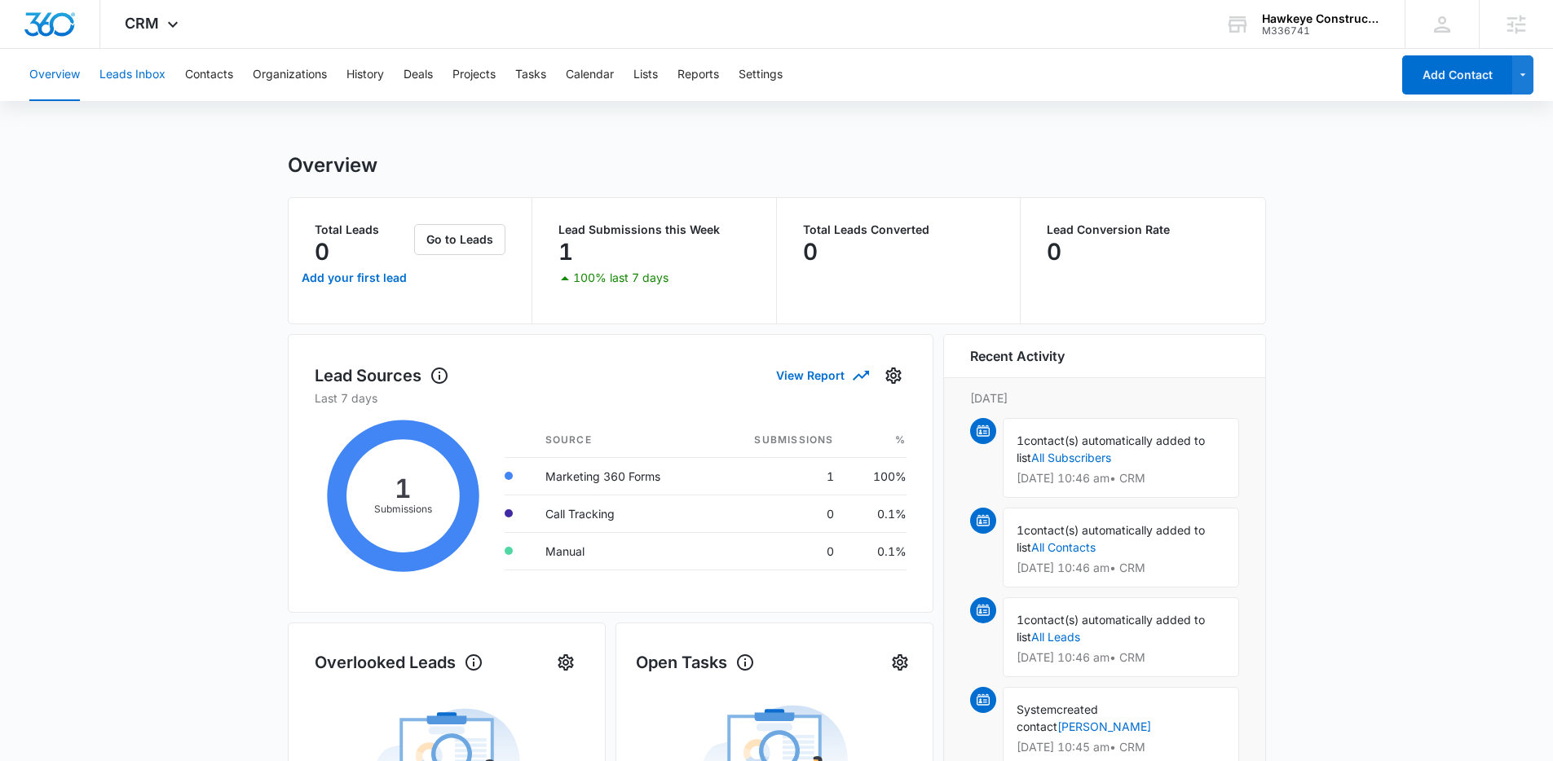
click at [139, 81] on button "Leads Inbox" at bounding box center [132, 75] width 66 height 52
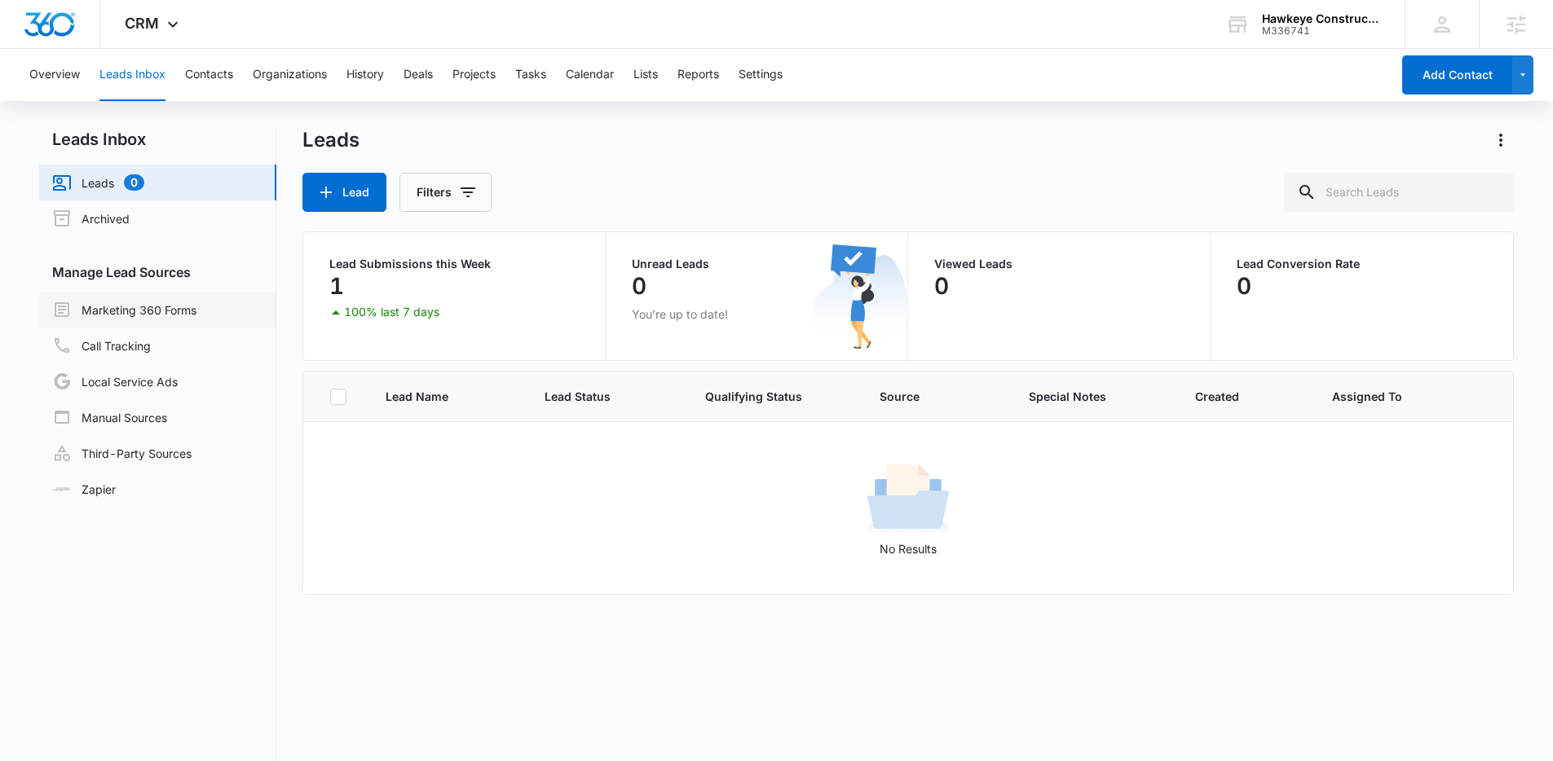
click at [116, 306] on link "Marketing 360 Forms" at bounding box center [124, 310] width 144 height 20
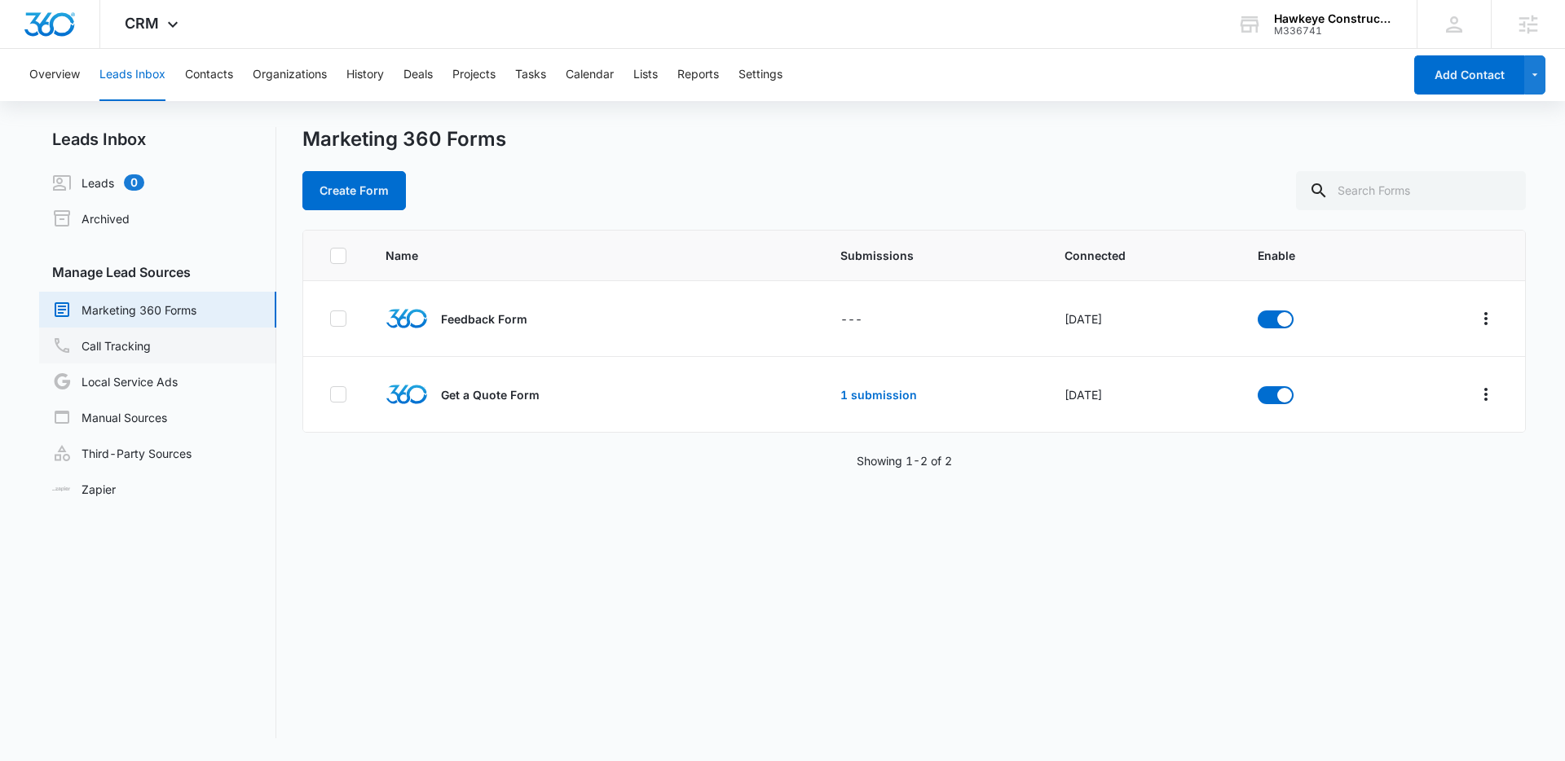
click at [130, 347] on link "Call Tracking" at bounding box center [101, 346] width 99 height 20
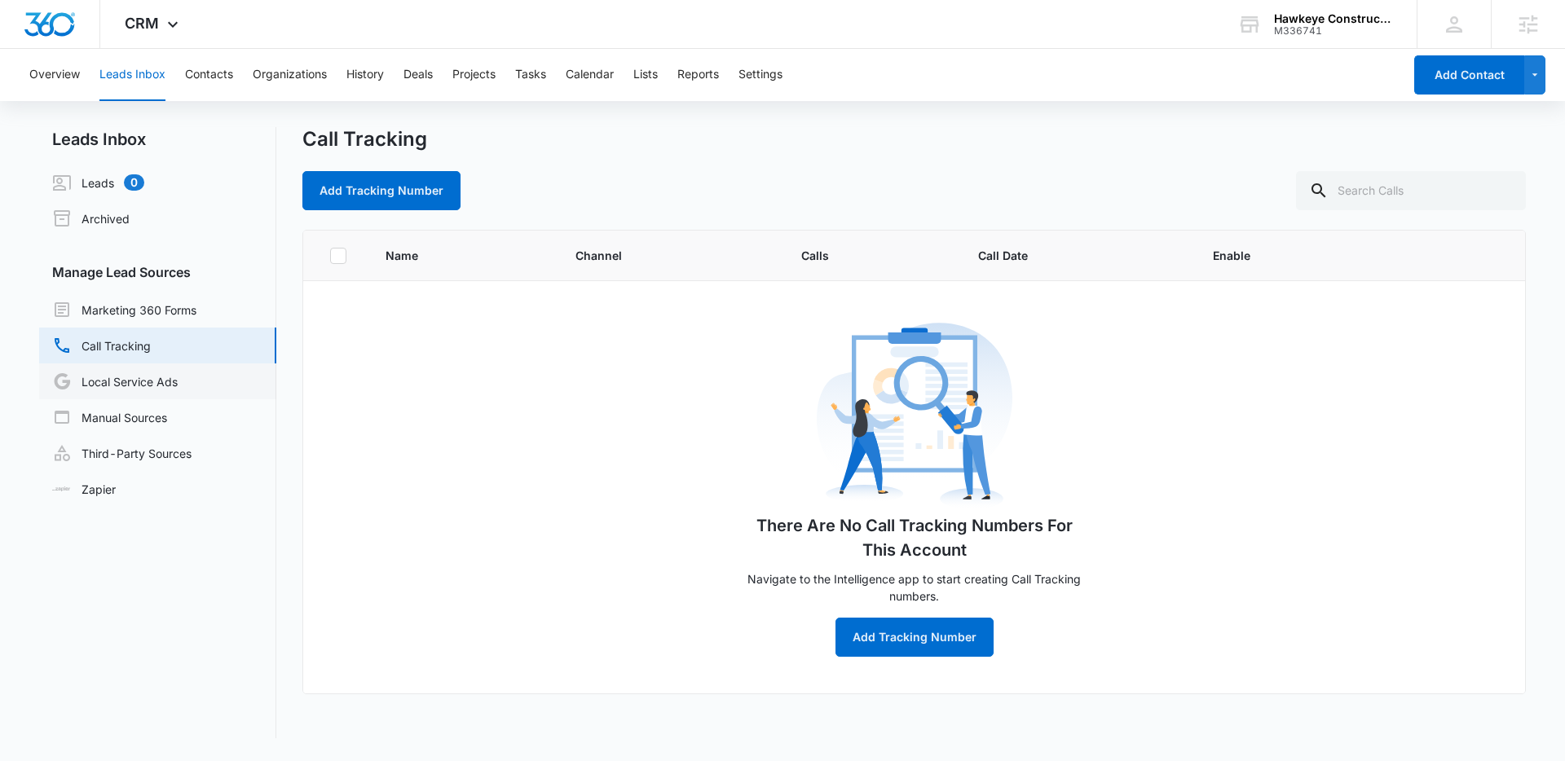
click at [147, 383] on link "Local Service Ads" at bounding box center [115, 382] width 126 height 20
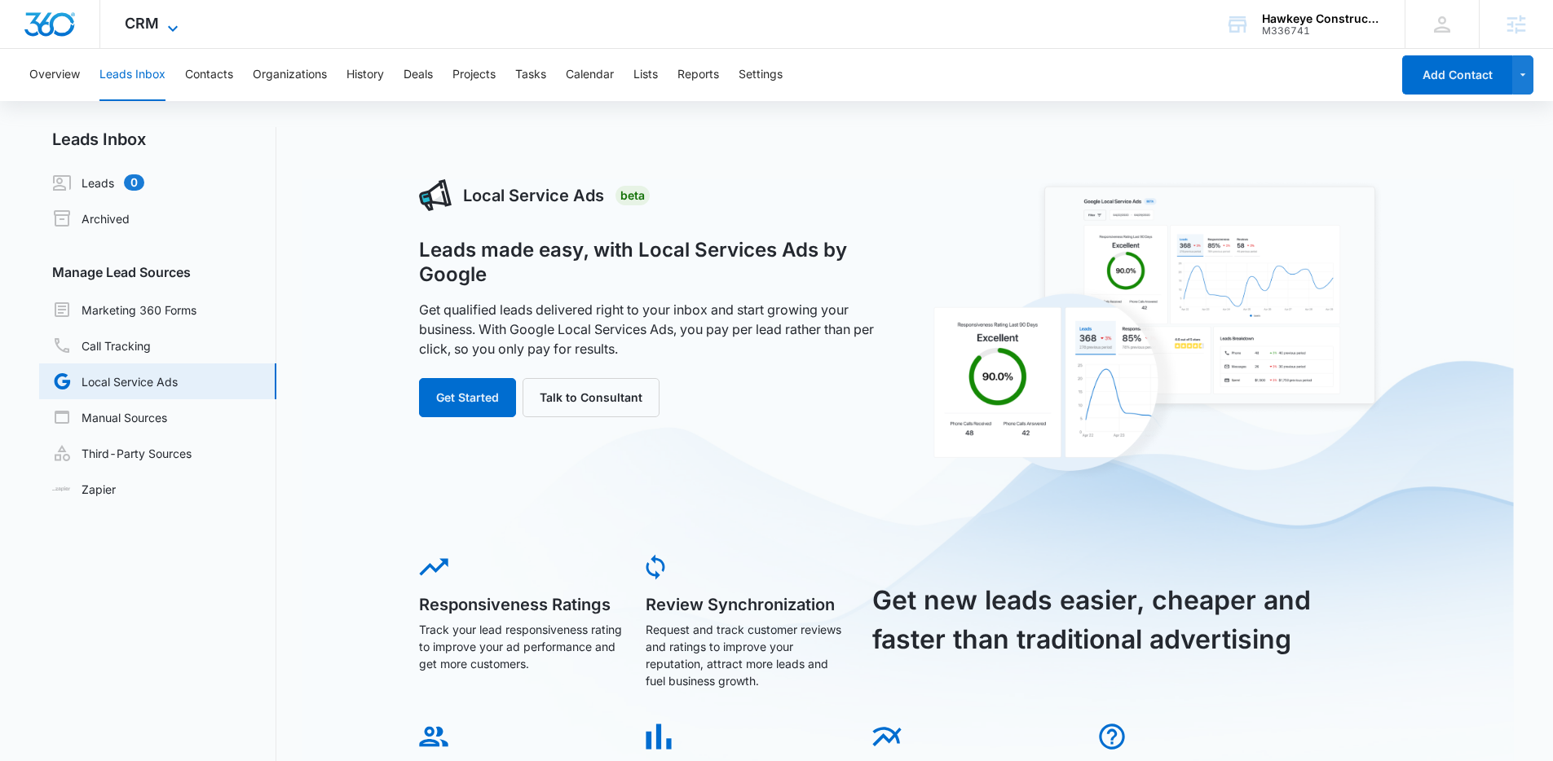
click at [168, 22] on icon at bounding box center [173, 29] width 20 height 20
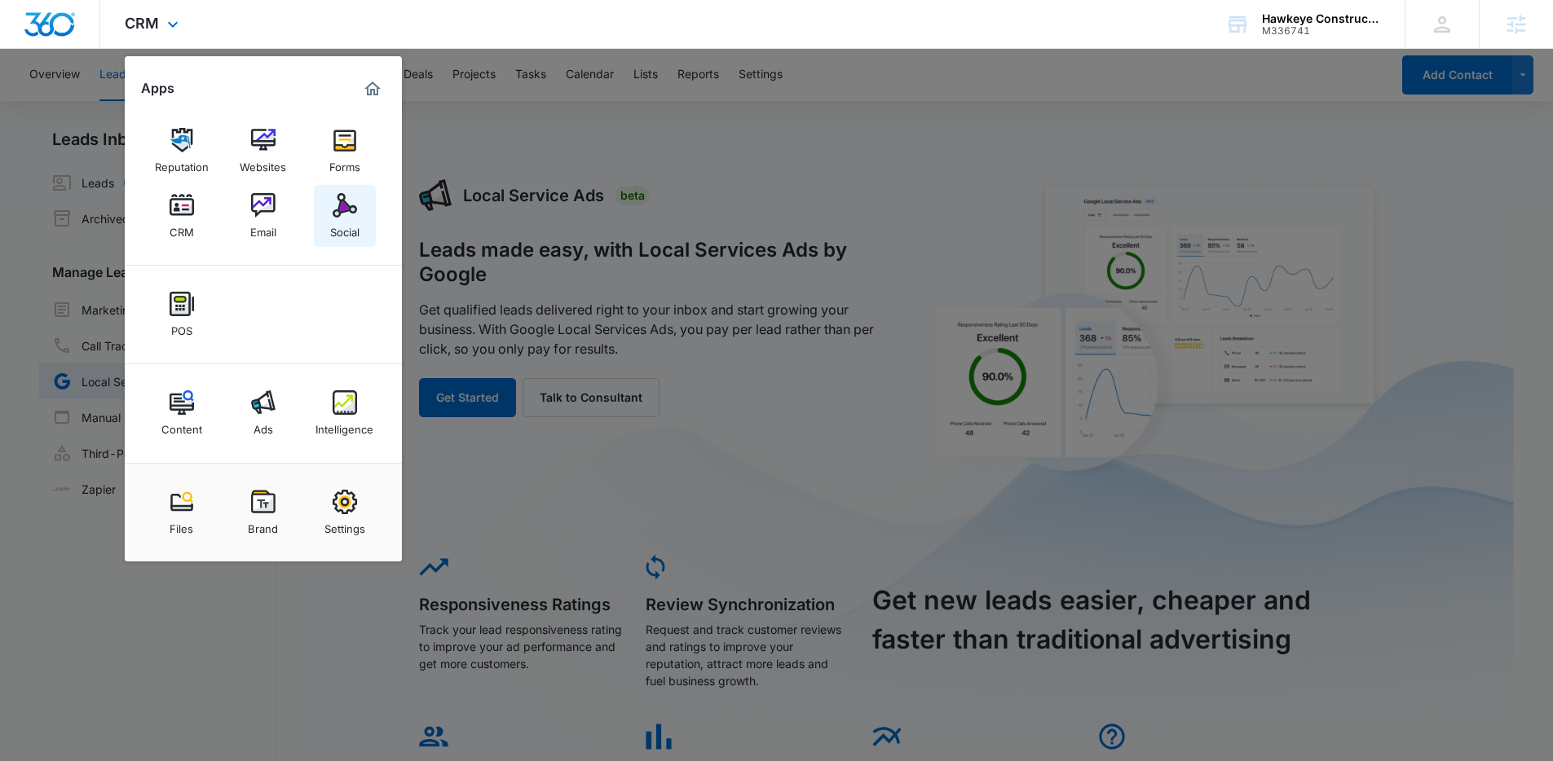
click at [351, 208] on img at bounding box center [345, 205] width 24 height 24
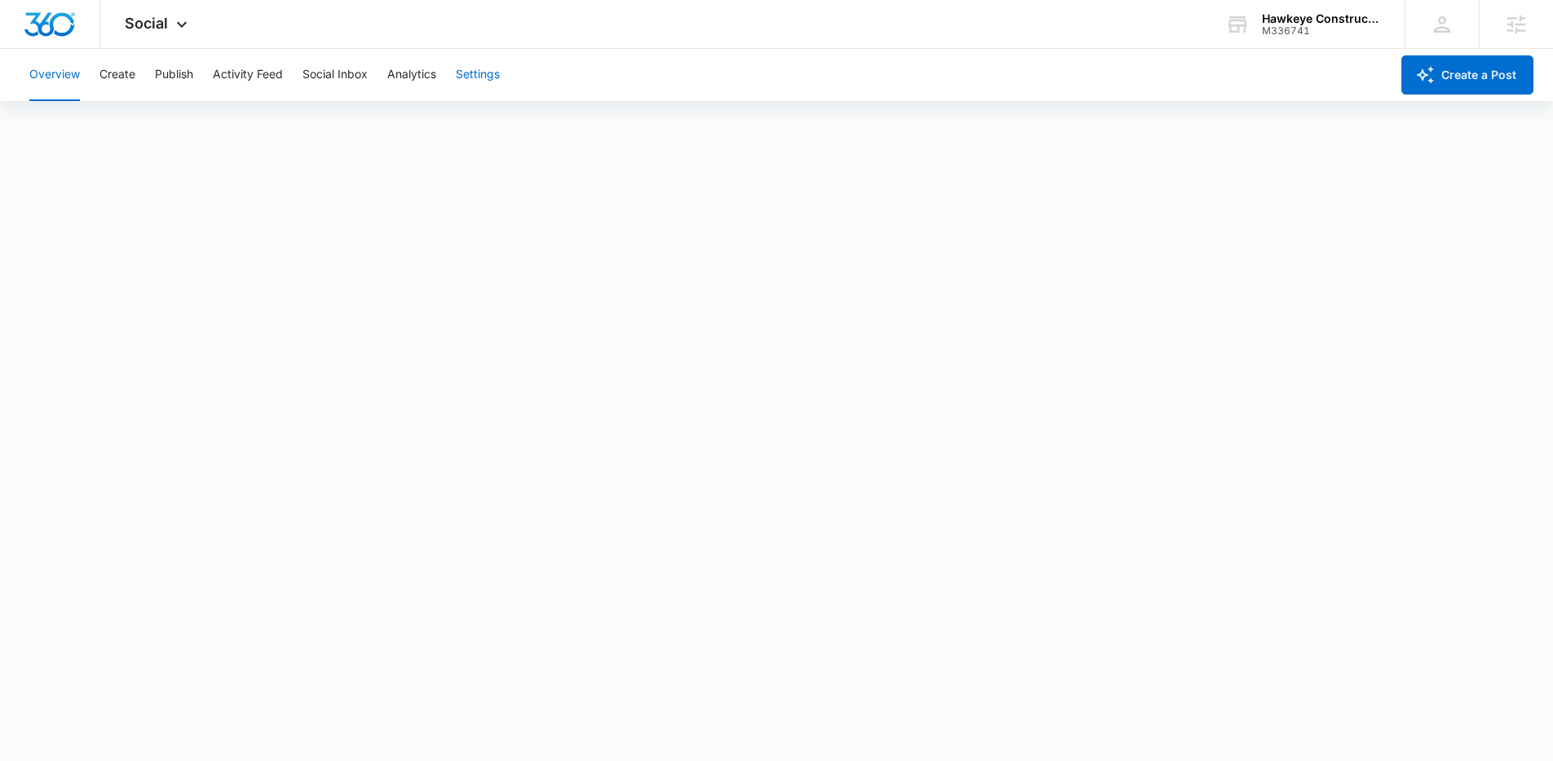
click at [487, 82] on button "Settings" at bounding box center [478, 75] width 44 height 52
click at [106, 77] on button "Create" at bounding box center [117, 75] width 36 height 52
click at [174, 76] on button "Publish" at bounding box center [174, 75] width 38 height 52
click at [183, 21] on icon at bounding box center [182, 29] width 20 height 20
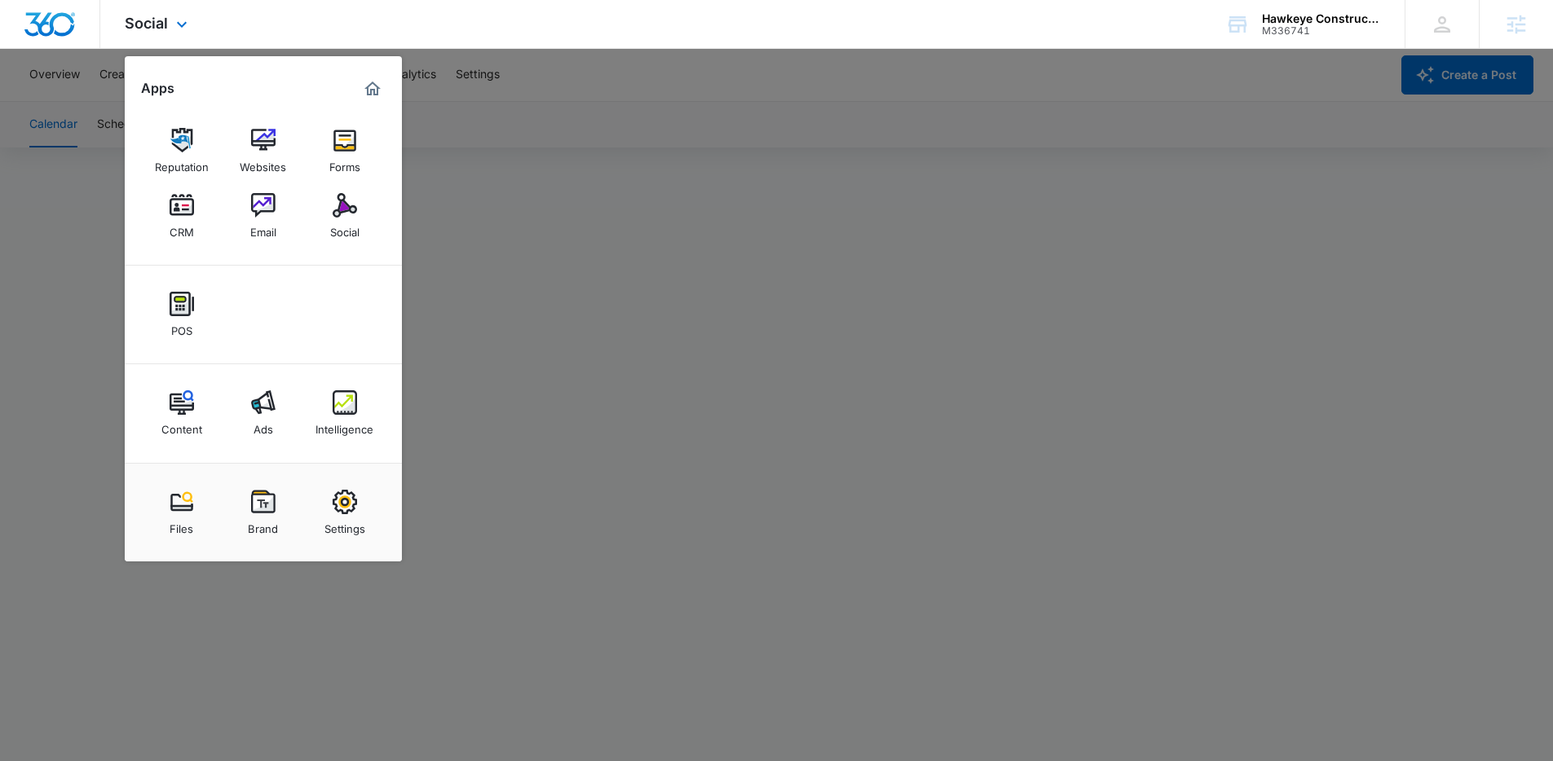
click at [344, 15] on div "Social Apps Reputation Websites Forms CRM Email Social POS Content Ads Intellig…" at bounding box center [776, 24] width 1553 height 49
click at [499, 8] on div "Social Apps Reputation Websites Forms CRM Email Social POS Content Ads Intellig…" at bounding box center [776, 24] width 1553 height 49
click at [353, 33] on div "Social Apps Reputation Websites Forms CRM Email Social POS Content Ads Intellig…" at bounding box center [776, 24] width 1553 height 49
click at [176, 24] on icon at bounding box center [182, 29] width 20 height 20
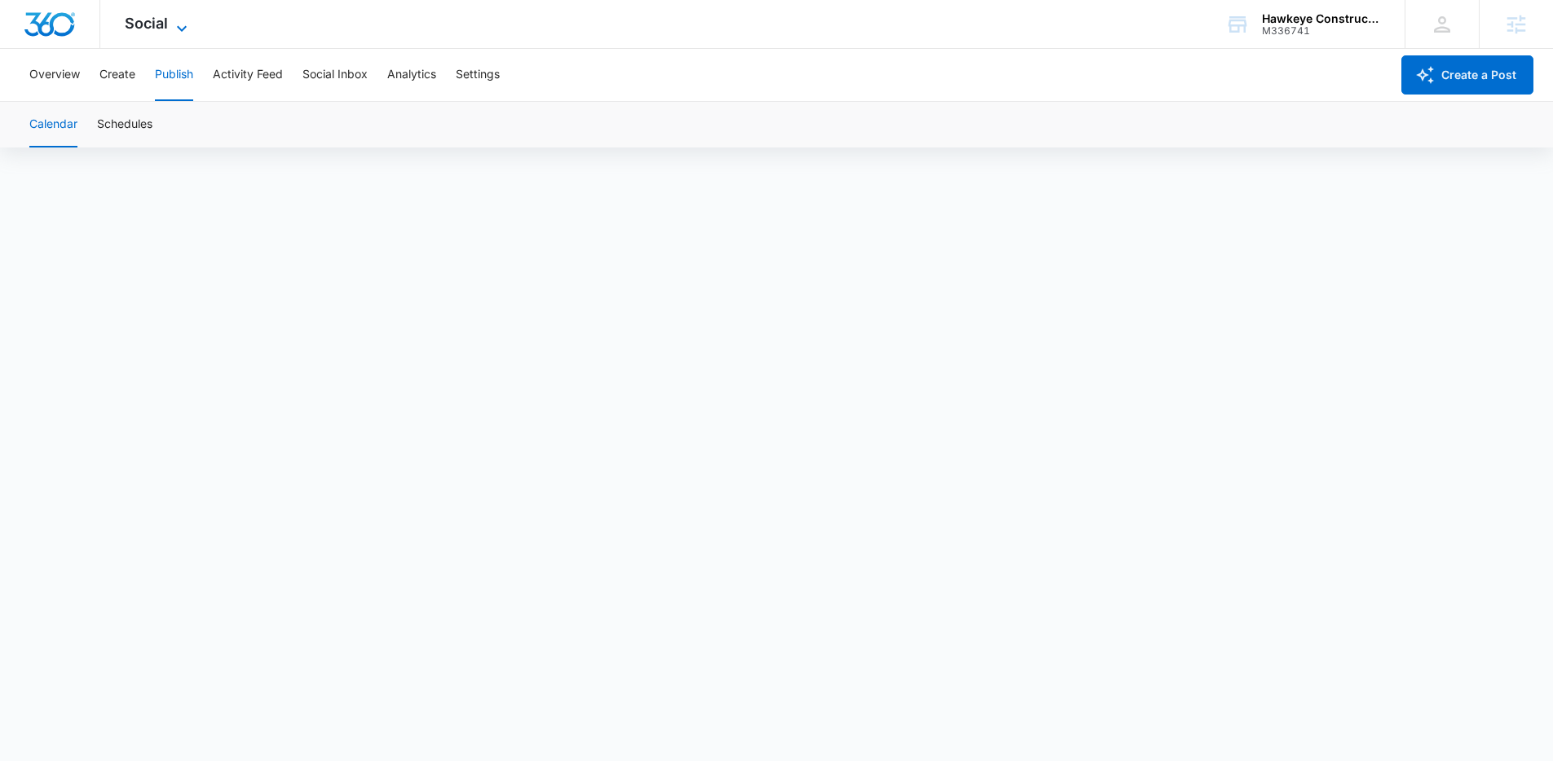
click at [162, 29] on span "Social" at bounding box center [146, 23] width 43 height 17
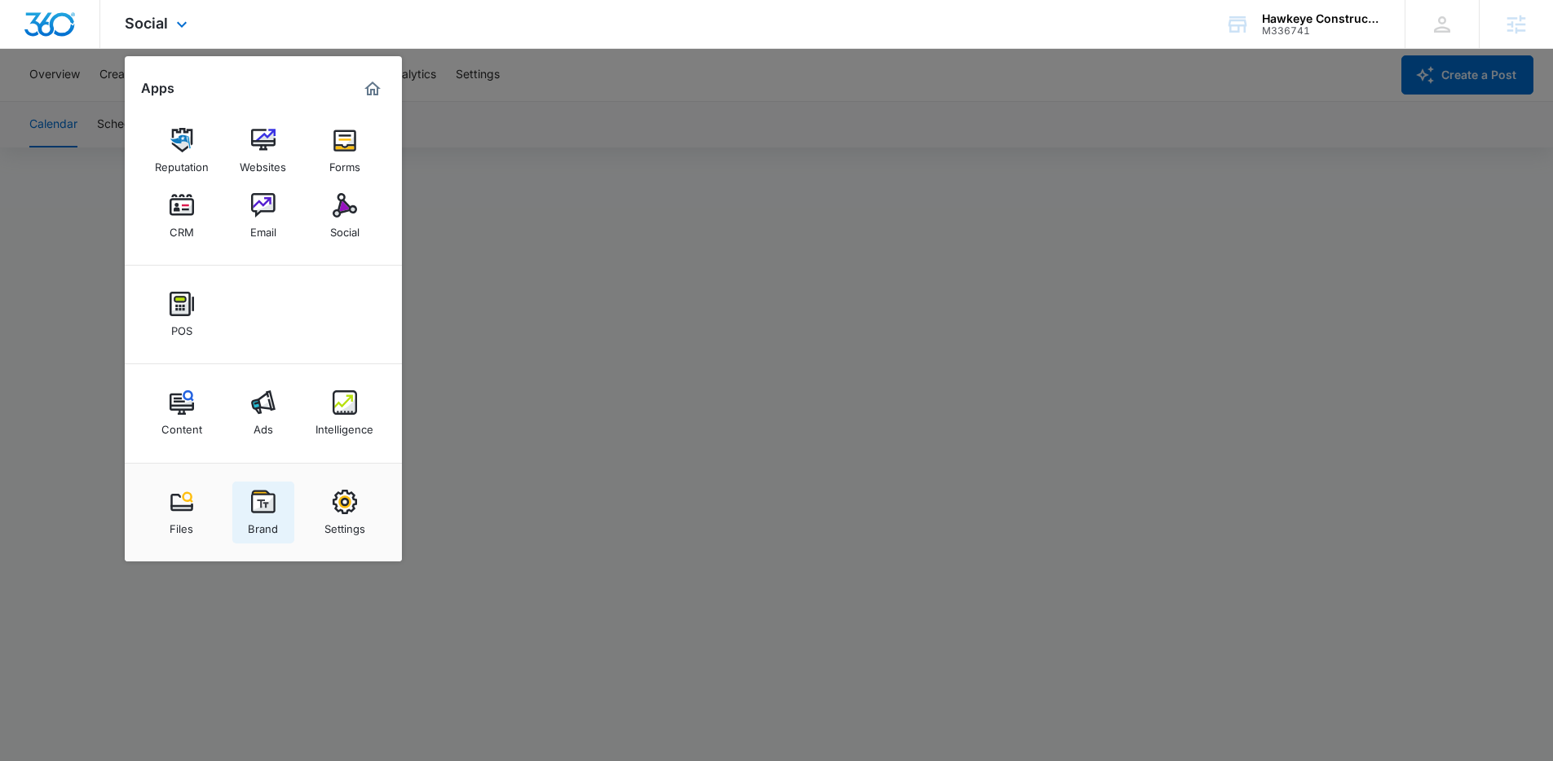
click at [256, 515] on div "Brand" at bounding box center [263, 524] width 30 height 21
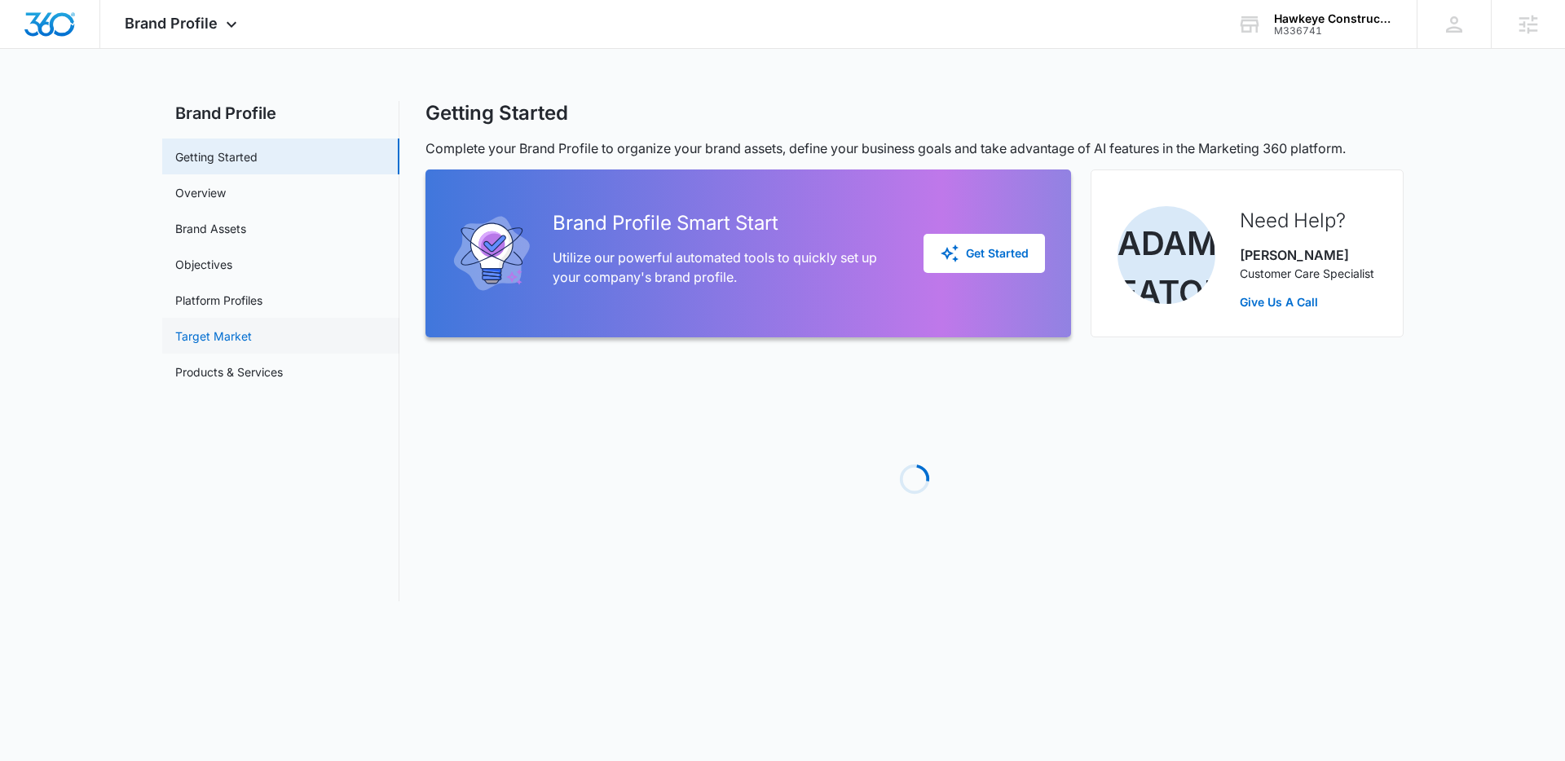
click at [220, 339] on link "Target Market" at bounding box center [213, 336] width 77 height 17
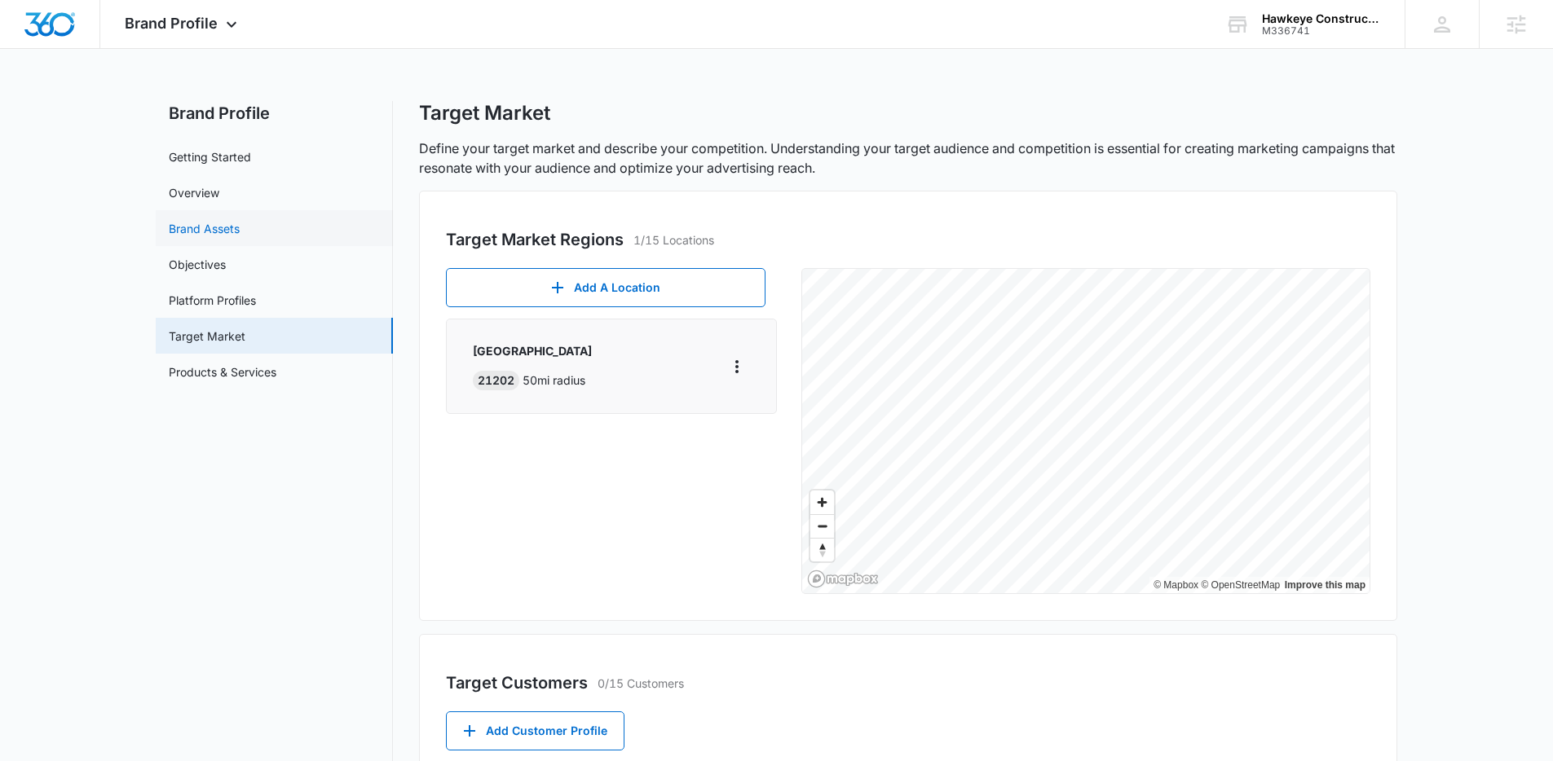
click at [205, 229] on link "Brand Assets" at bounding box center [204, 228] width 71 height 17
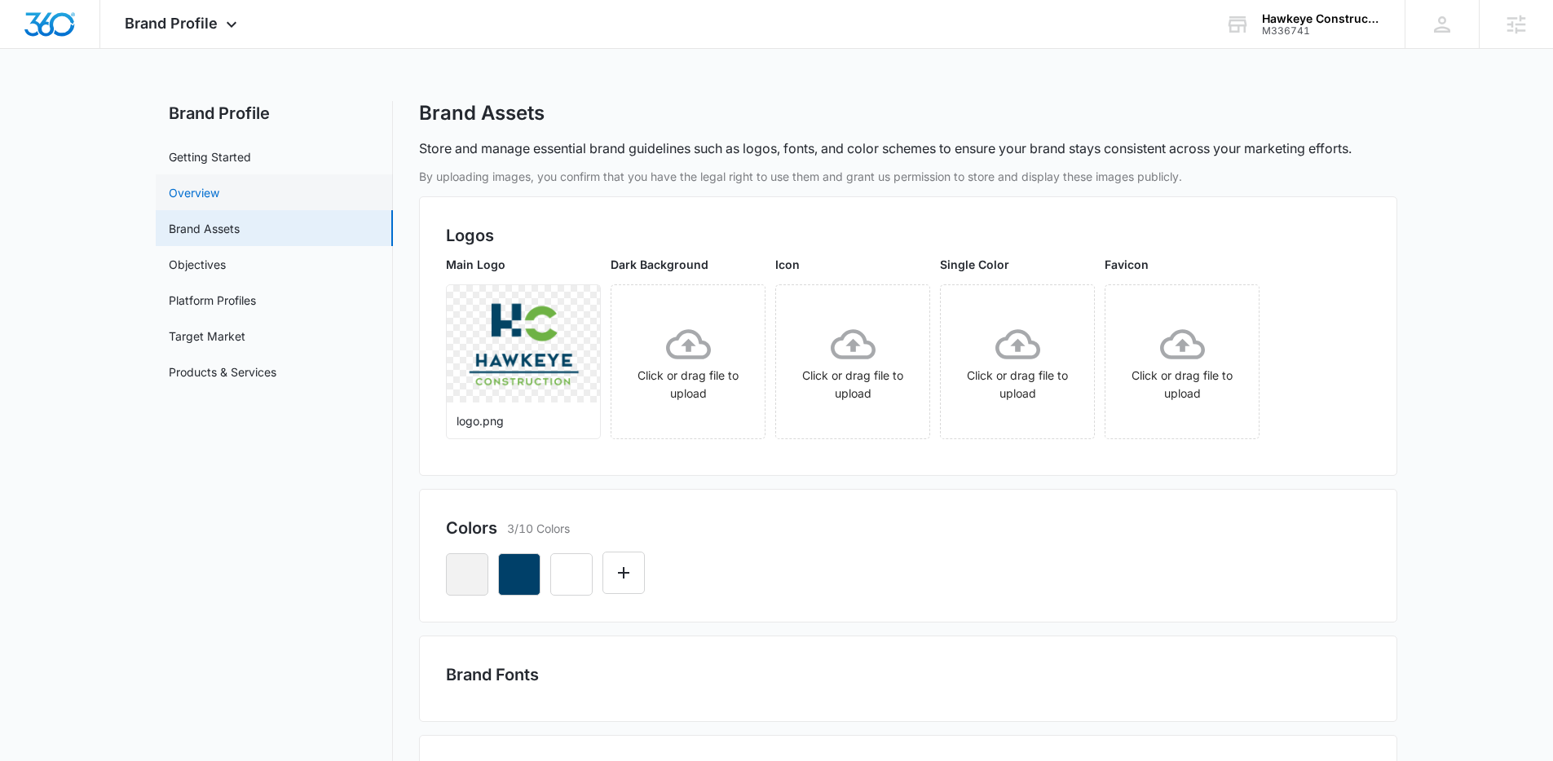
click at [203, 191] on link "Overview" at bounding box center [194, 192] width 51 height 17
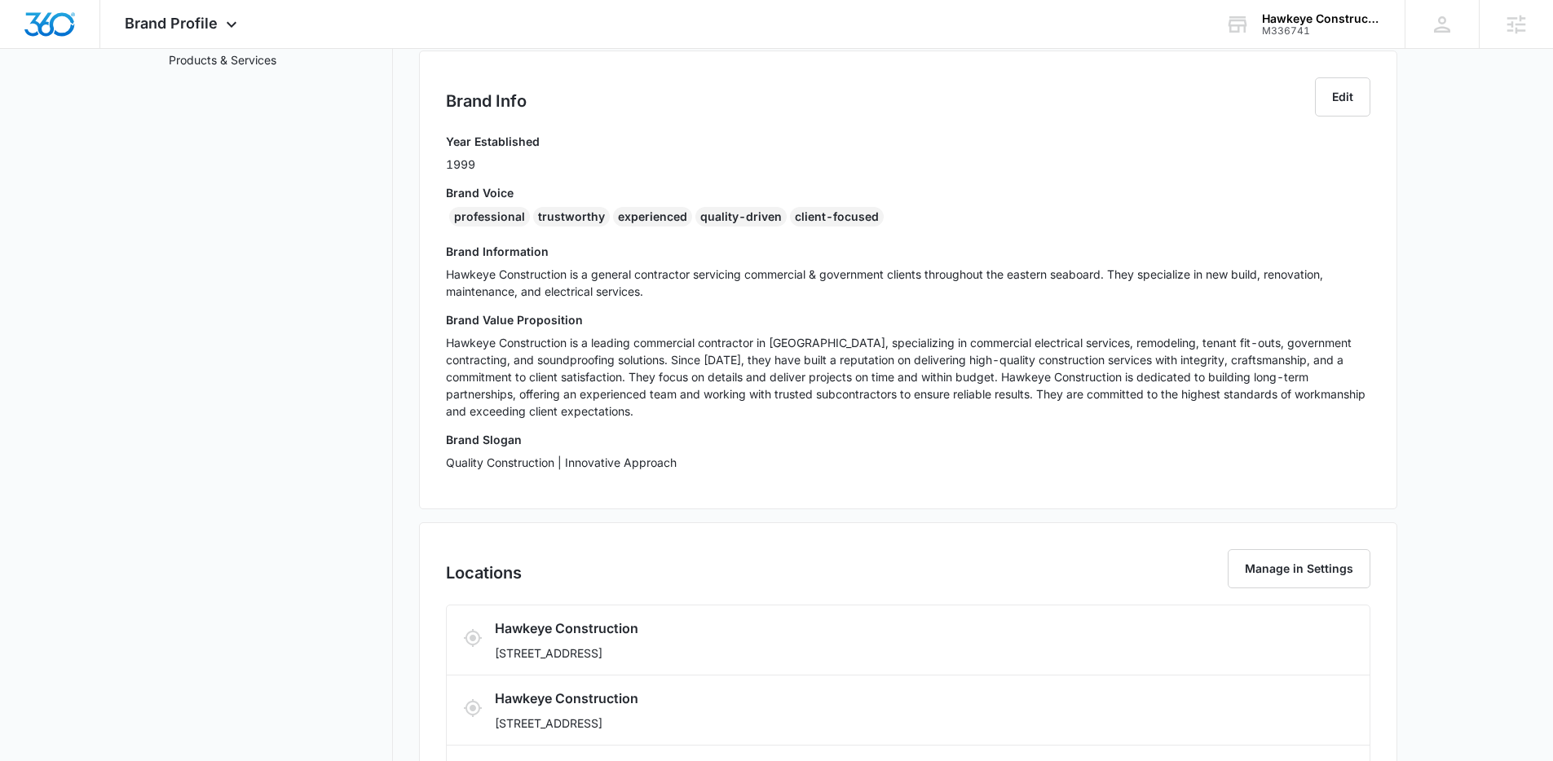
scroll to position [313, 0]
click at [1327, 107] on button "Edit" at bounding box center [1342, 96] width 55 height 39
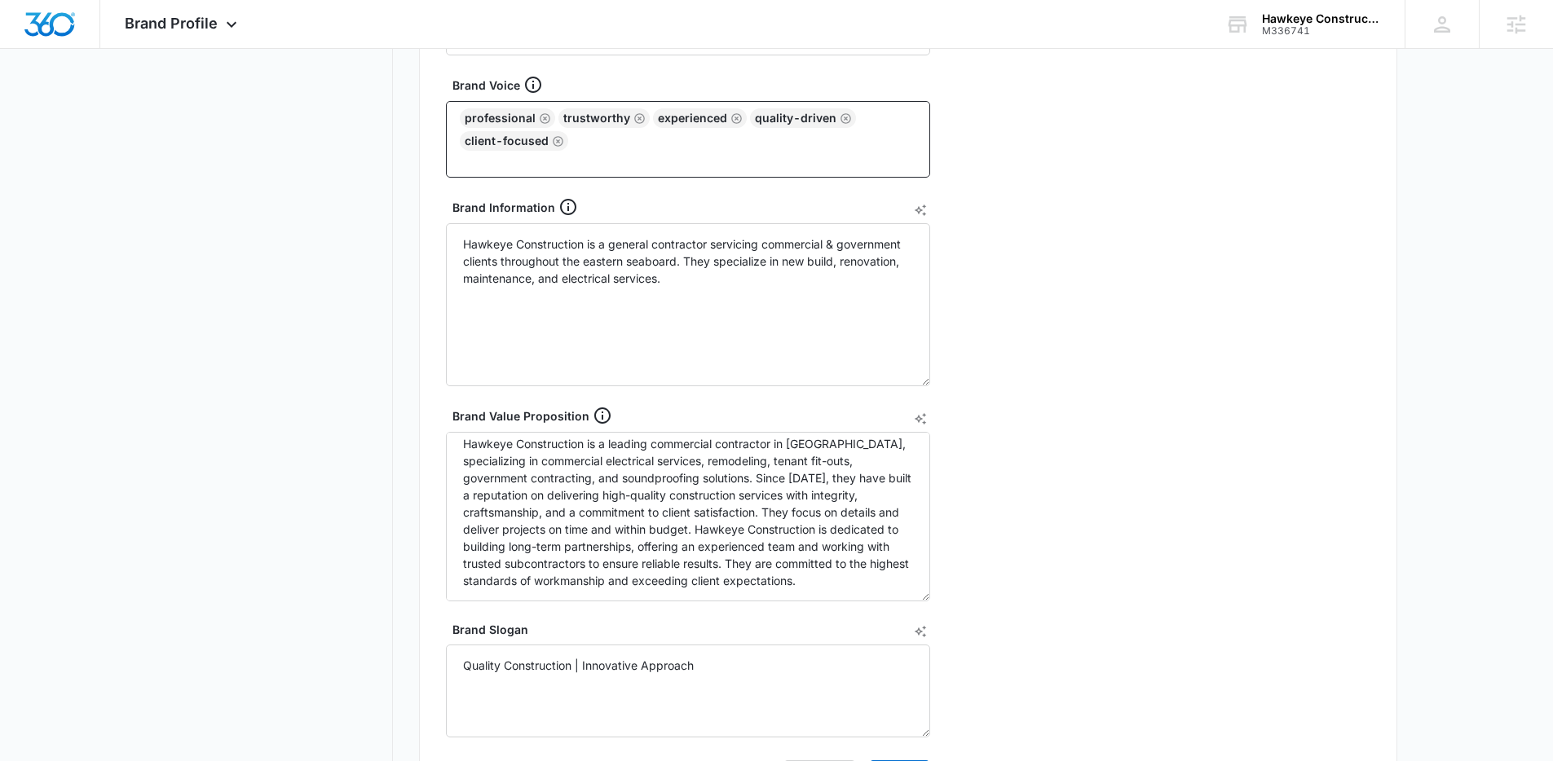
scroll to position [0, 0]
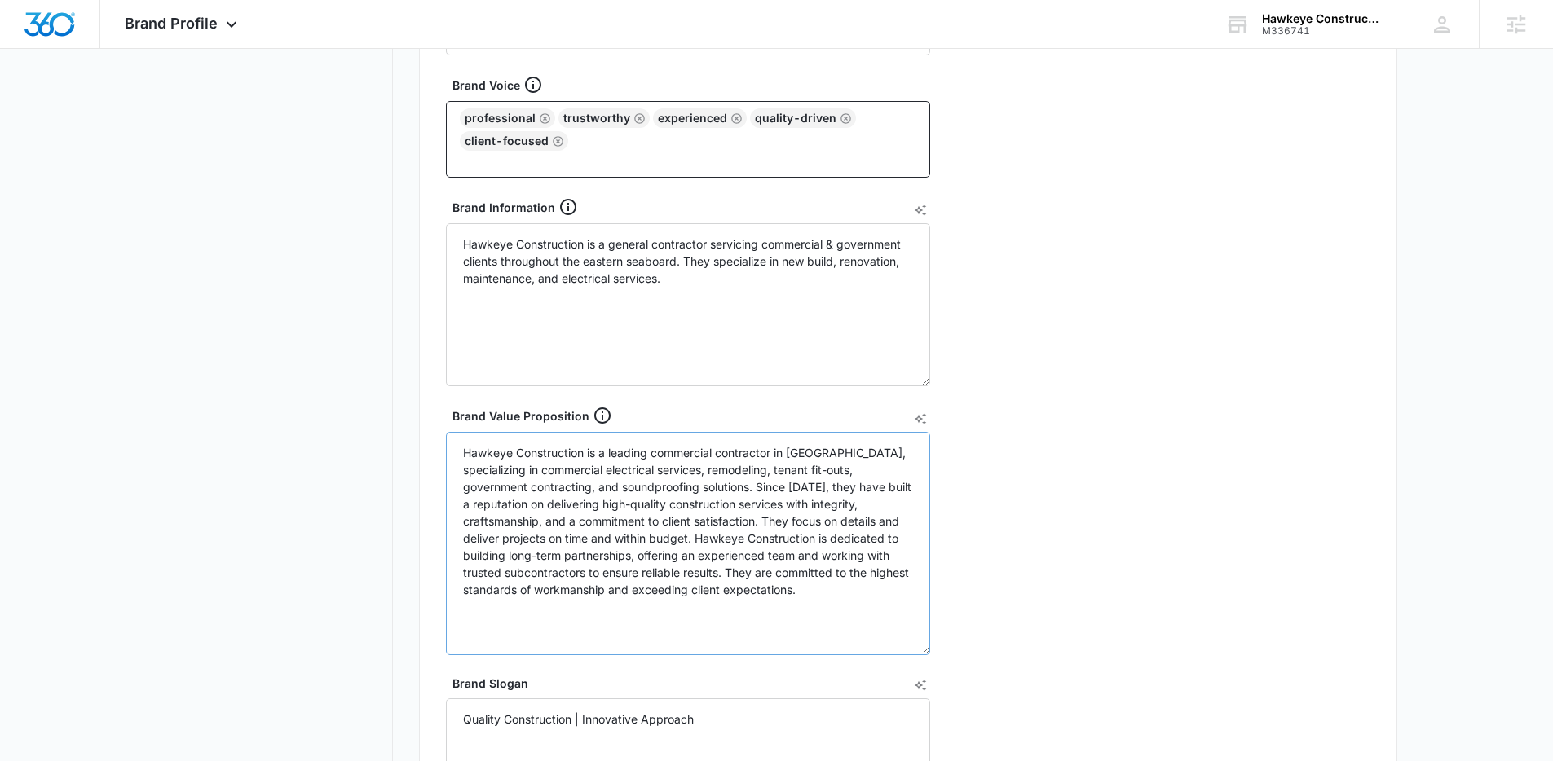
drag, startPoint x: 924, startPoint y: 521, endPoint x: 928, endPoint y: 658, distance: 137.0
click at [928, 655] on textarea "Hawkeye Construction is a leading commercial contractor in Baltimore, specializ…" at bounding box center [688, 543] width 484 height 223
click at [689, 575] on textarea "Hawkeye Construction is a leading commercial contractor in Baltimore, specializ…" at bounding box center [688, 547] width 484 height 230
click at [712, 607] on textarea "Hawkeye Construction is a leading commercial contractor in Baltimore, specializ…" at bounding box center [688, 547] width 484 height 230
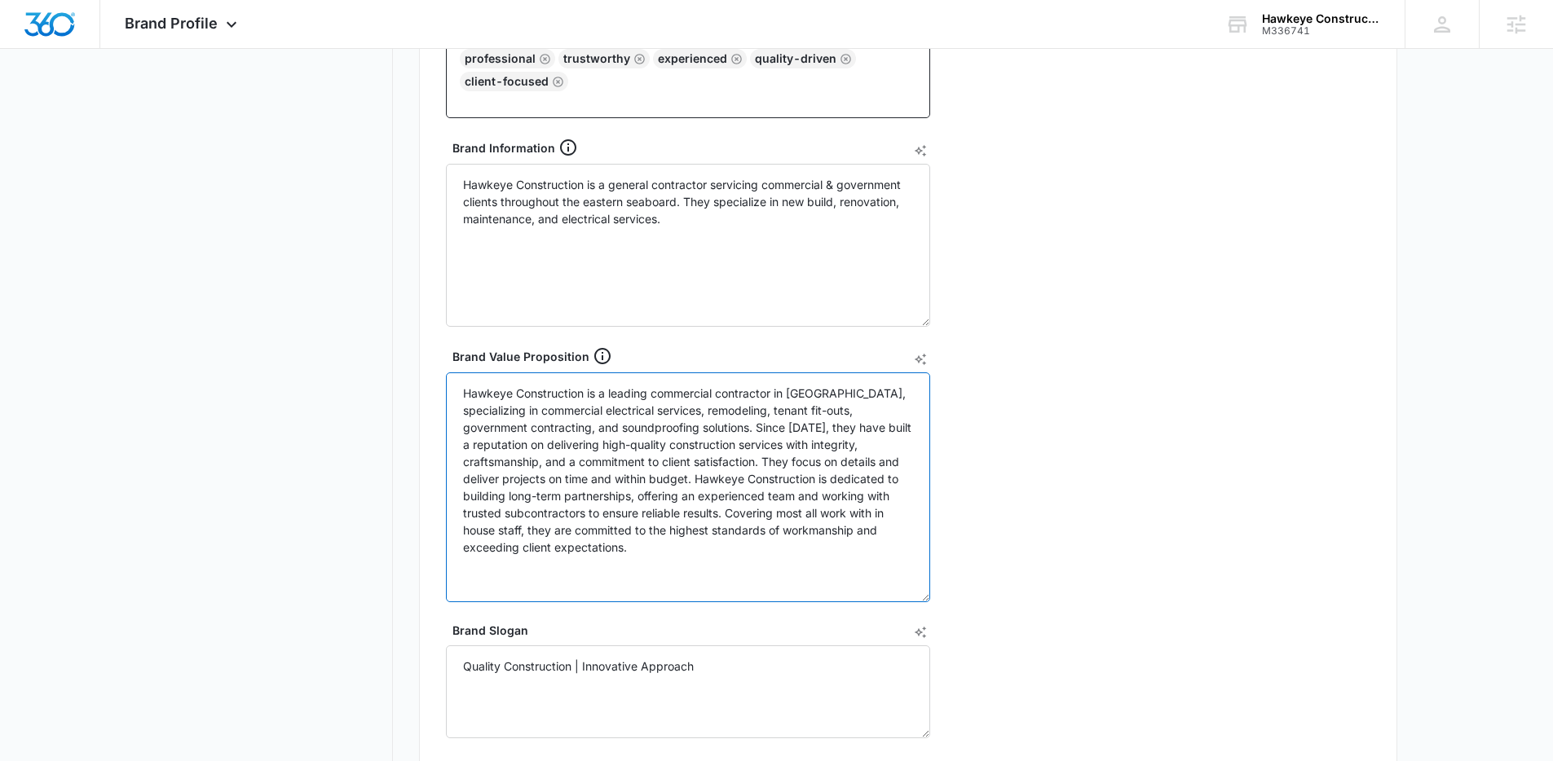
scroll to position [525, 0]
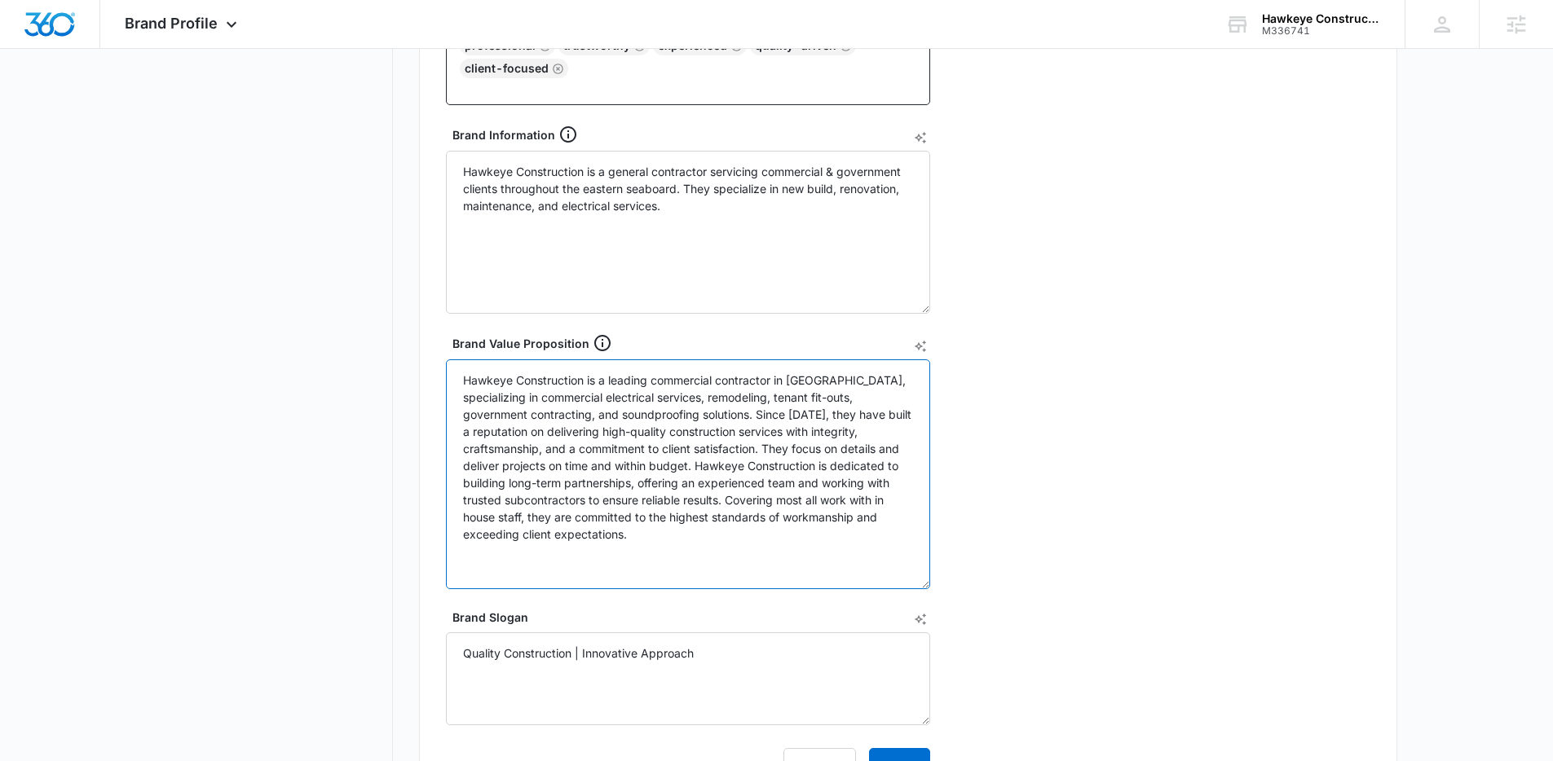
drag, startPoint x: 688, startPoint y: 501, endPoint x: 856, endPoint y: 492, distance: 168.2
click at [855, 493] on textarea "Hawkeye Construction is a leading commercial contractor in Baltimore, specializ…" at bounding box center [688, 474] width 484 height 230
click at [718, 520] on textarea "Hawkeye Construction is a leading commercial contractor in Baltimore, specializ…" at bounding box center [688, 474] width 484 height 230
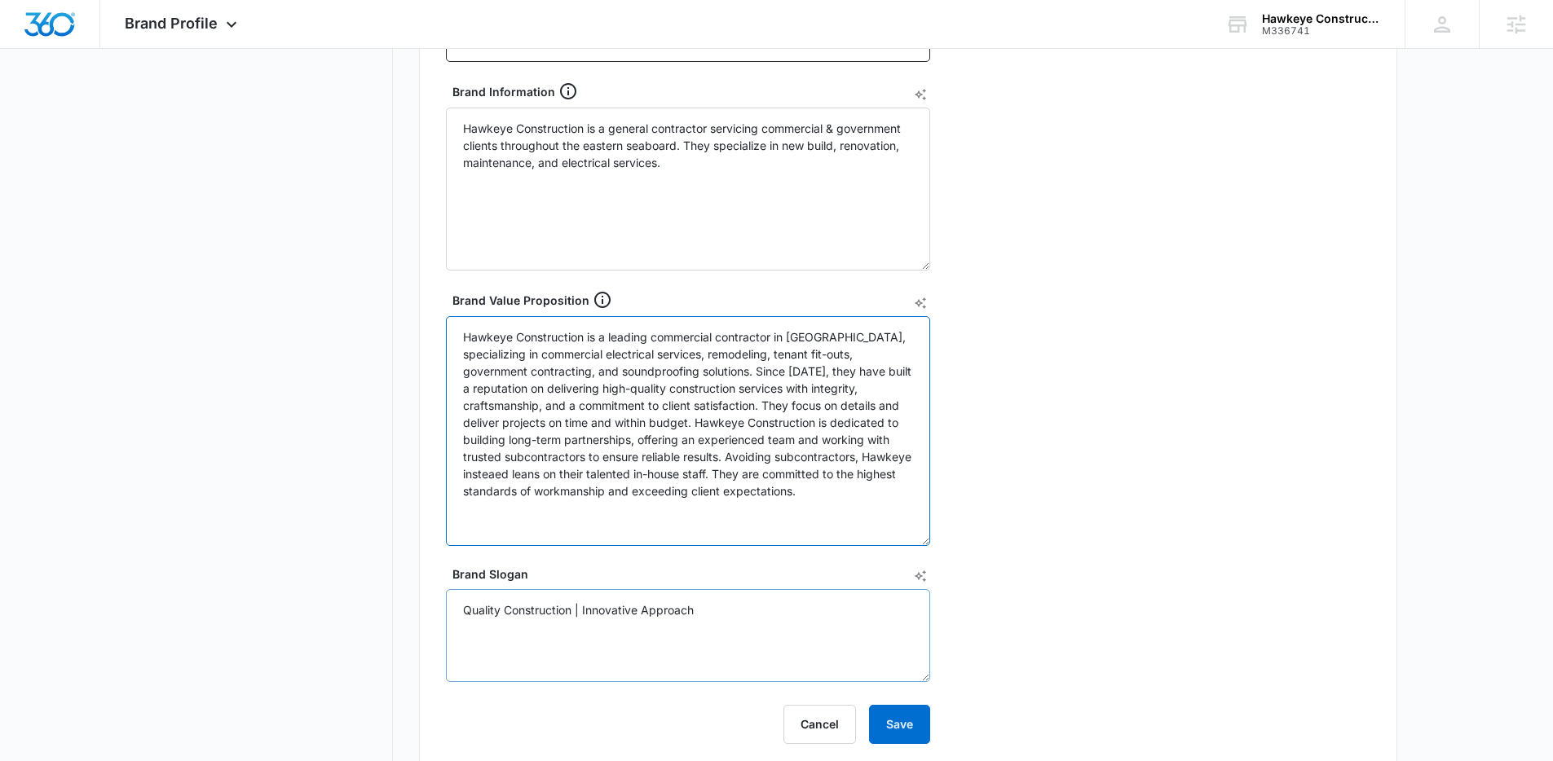
scroll to position [570, 0]
type textarea "Hawkeye Construction is a leading commercial contractor in Baltimore, specializ…"
click at [888, 720] on button "Save" at bounding box center [899, 722] width 61 height 39
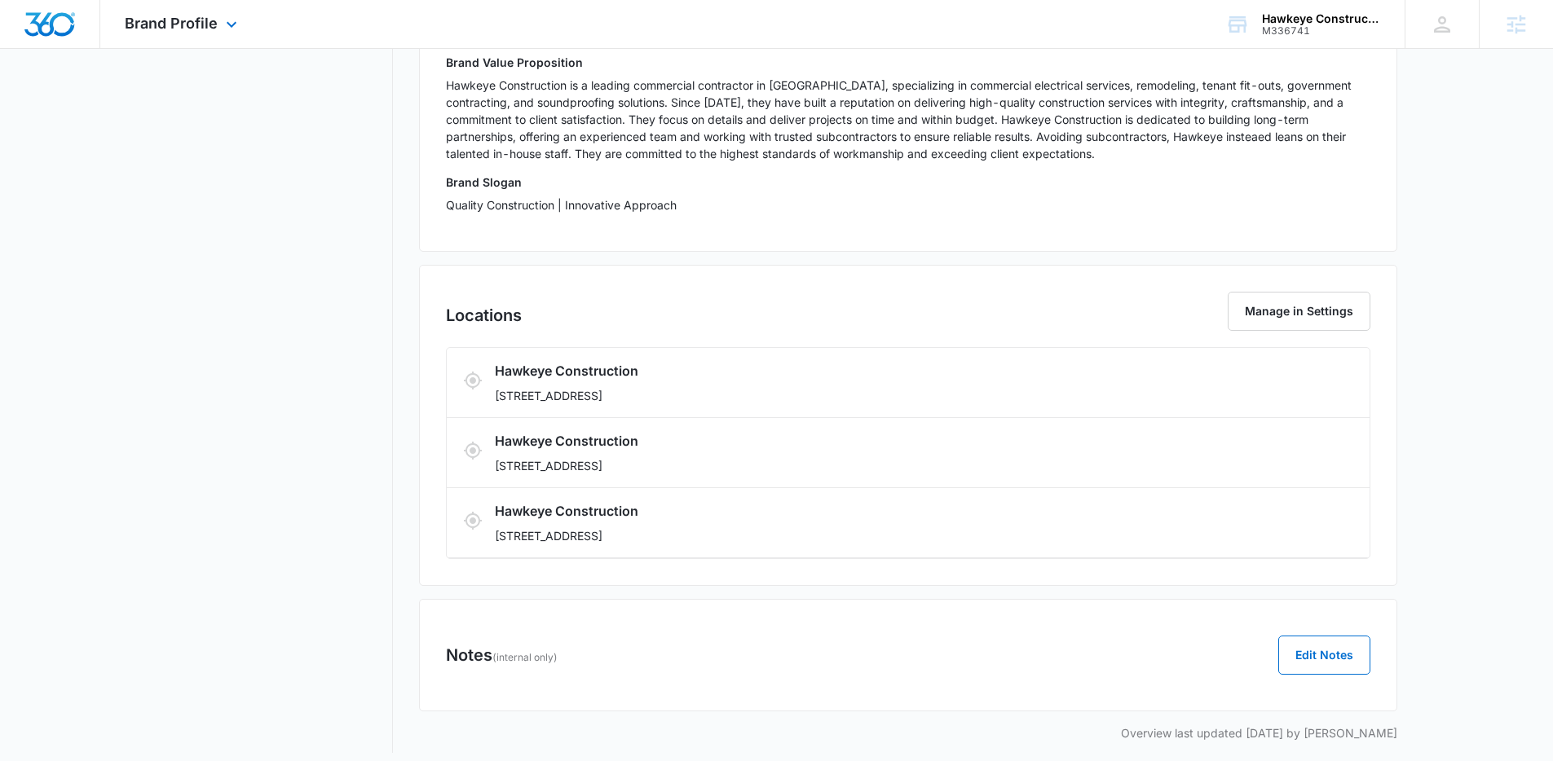
click at [200, 37] on div "Brand Profile Apps Reputation Websites Forms CRM Email Social POS Content Ads I…" at bounding box center [182, 24] width 165 height 48
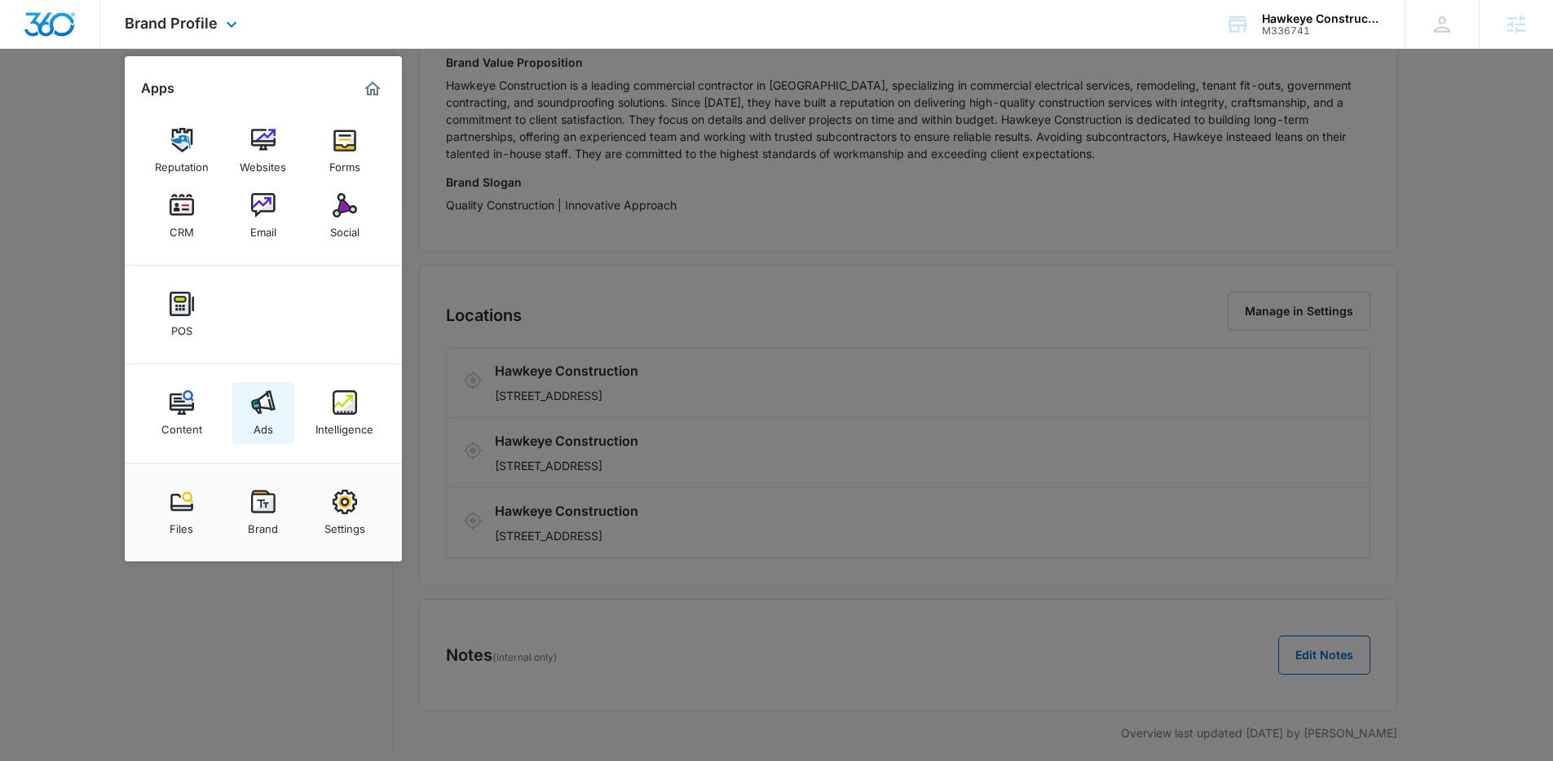
click at [267, 421] on div "Ads" at bounding box center [264, 425] width 20 height 21
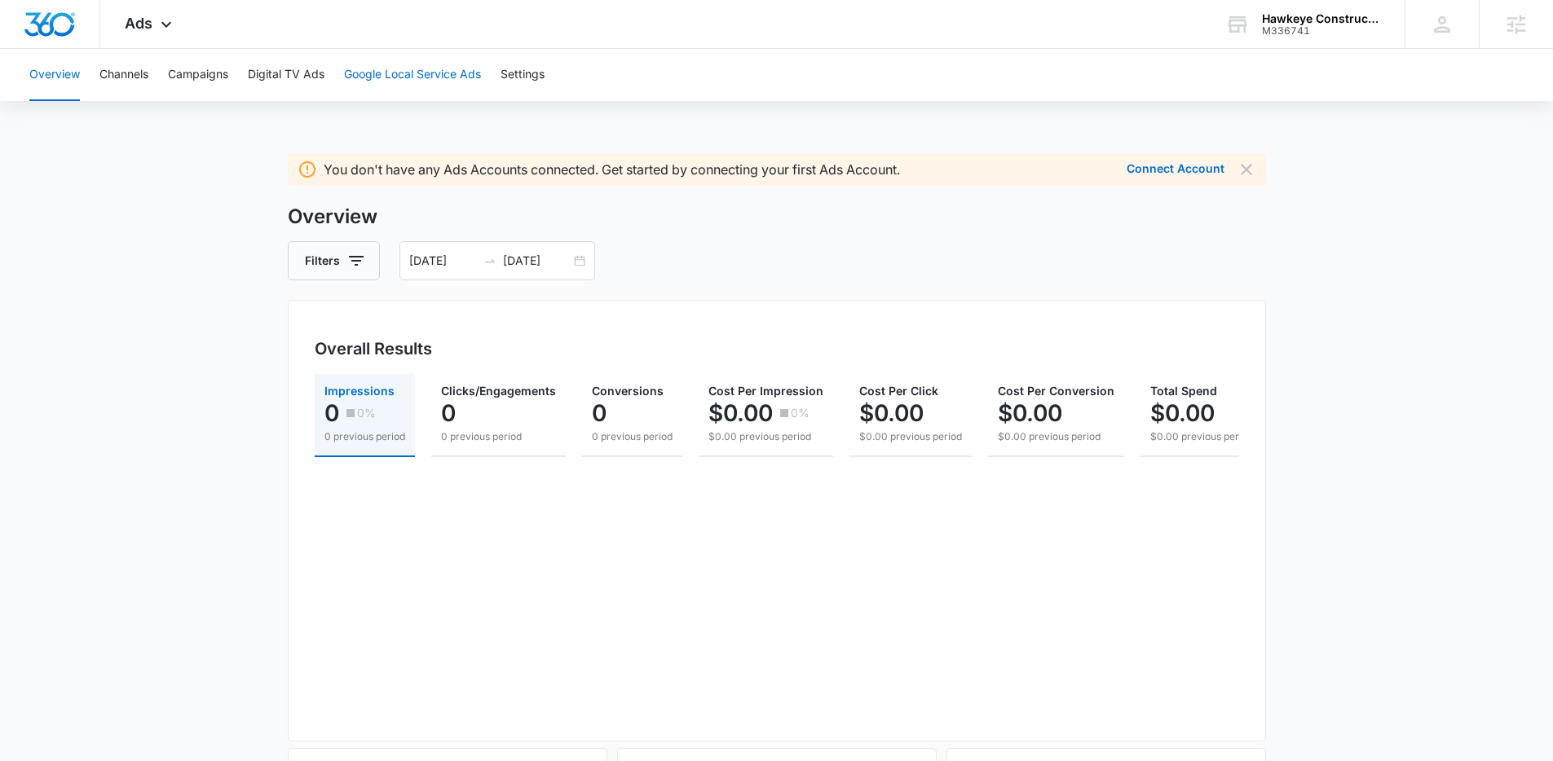
click at [380, 73] on button "Google Local Service Ads" at bounding box center [412, 75] width 137 height 52
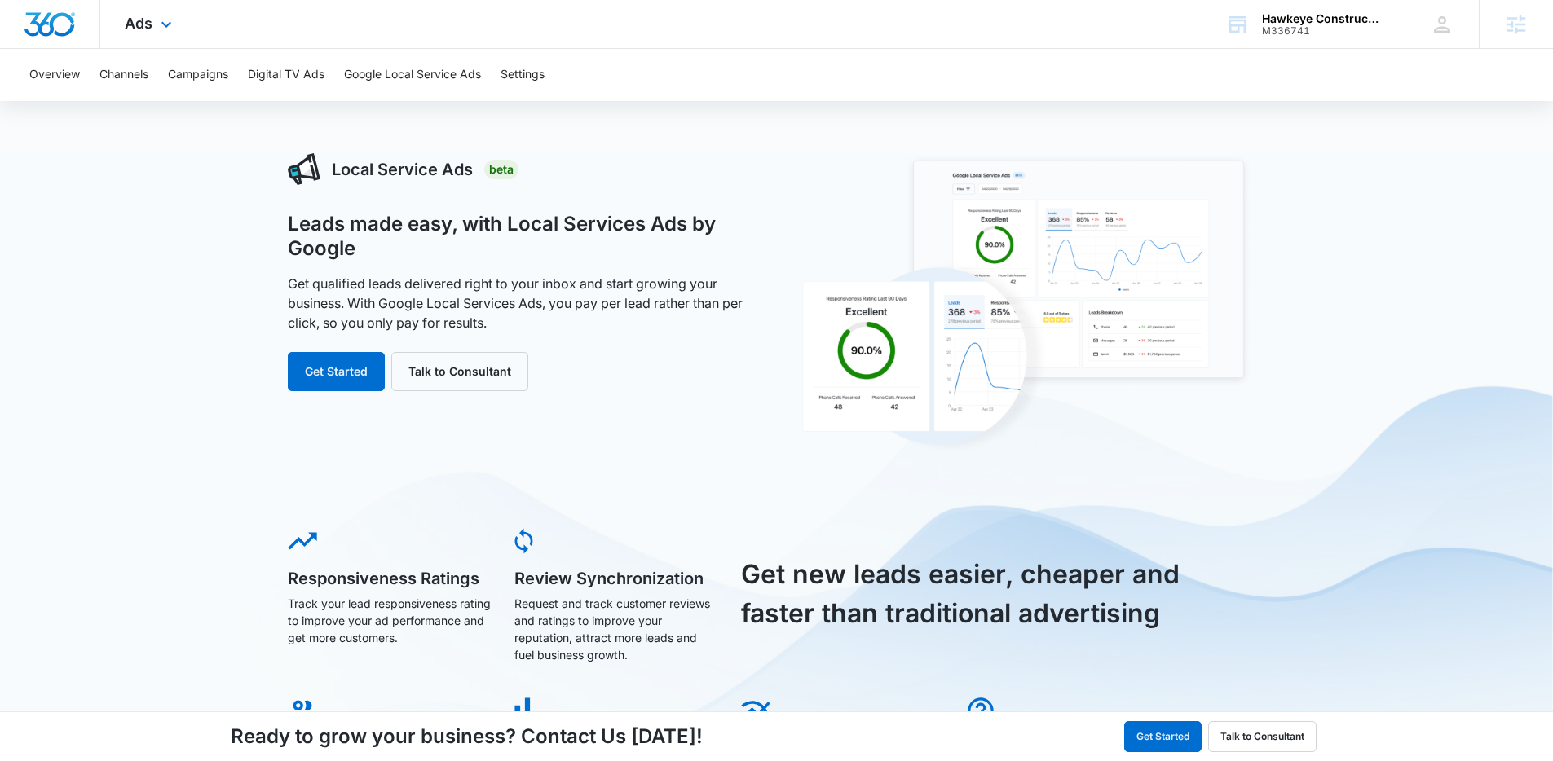
click at [151, 24] on span "Ads" at bounding box center [139, 23] width 28 height 17
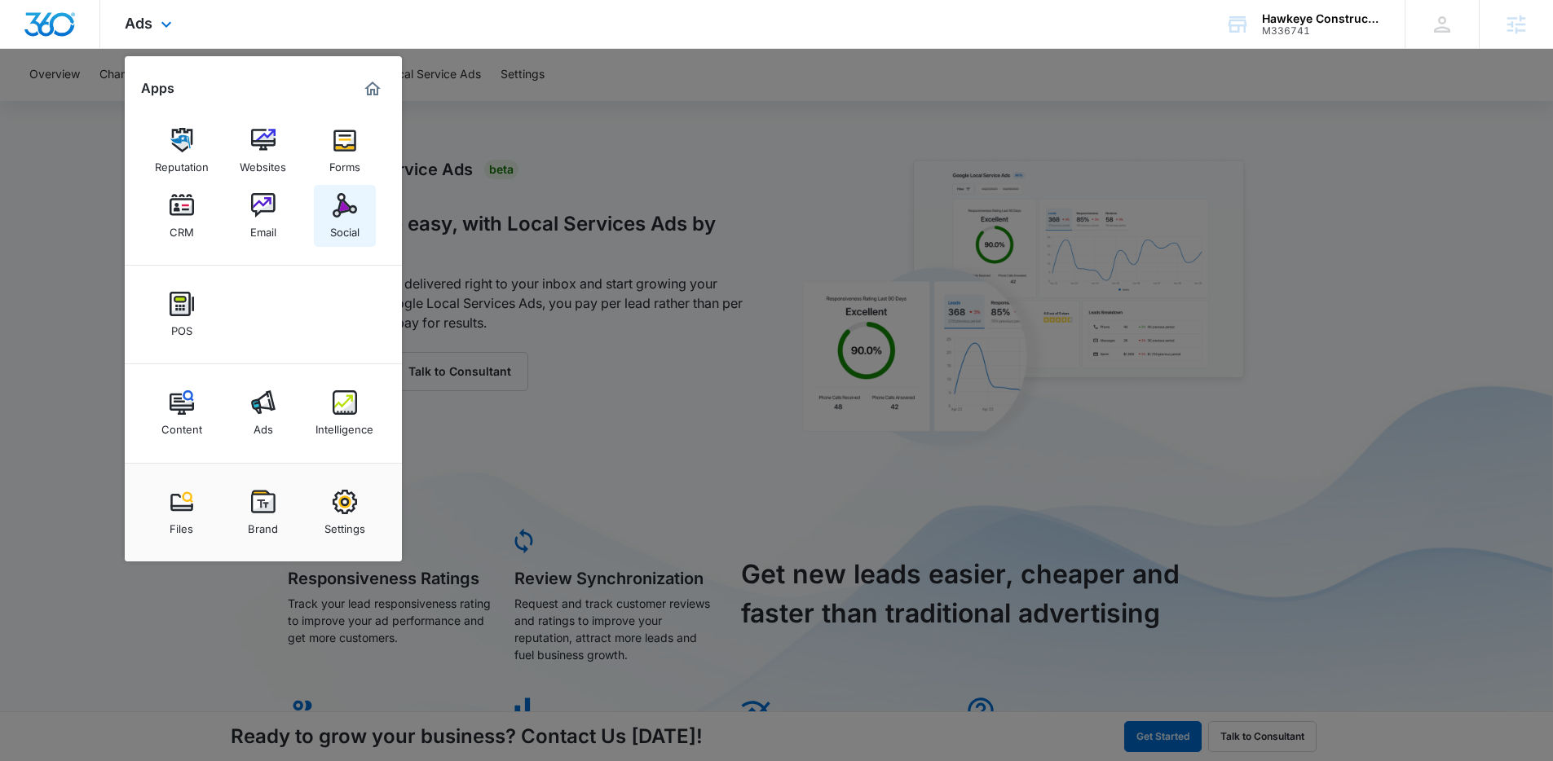
click at [346, 207] on img at bounding box center [345, 205] width 24 height 24
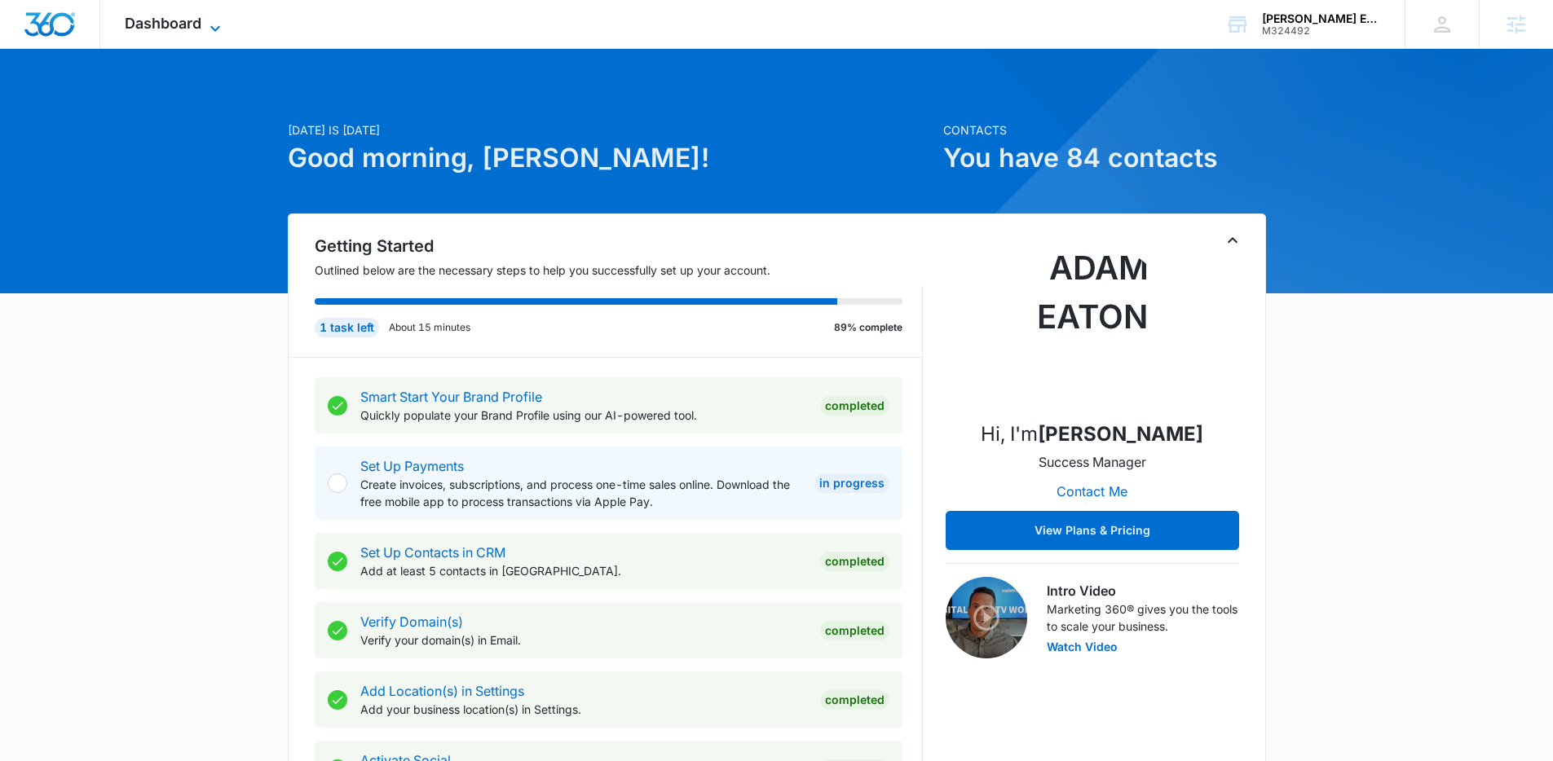
click at [219, 31] on icon at bounding box center [215, 29] width 20 height 20
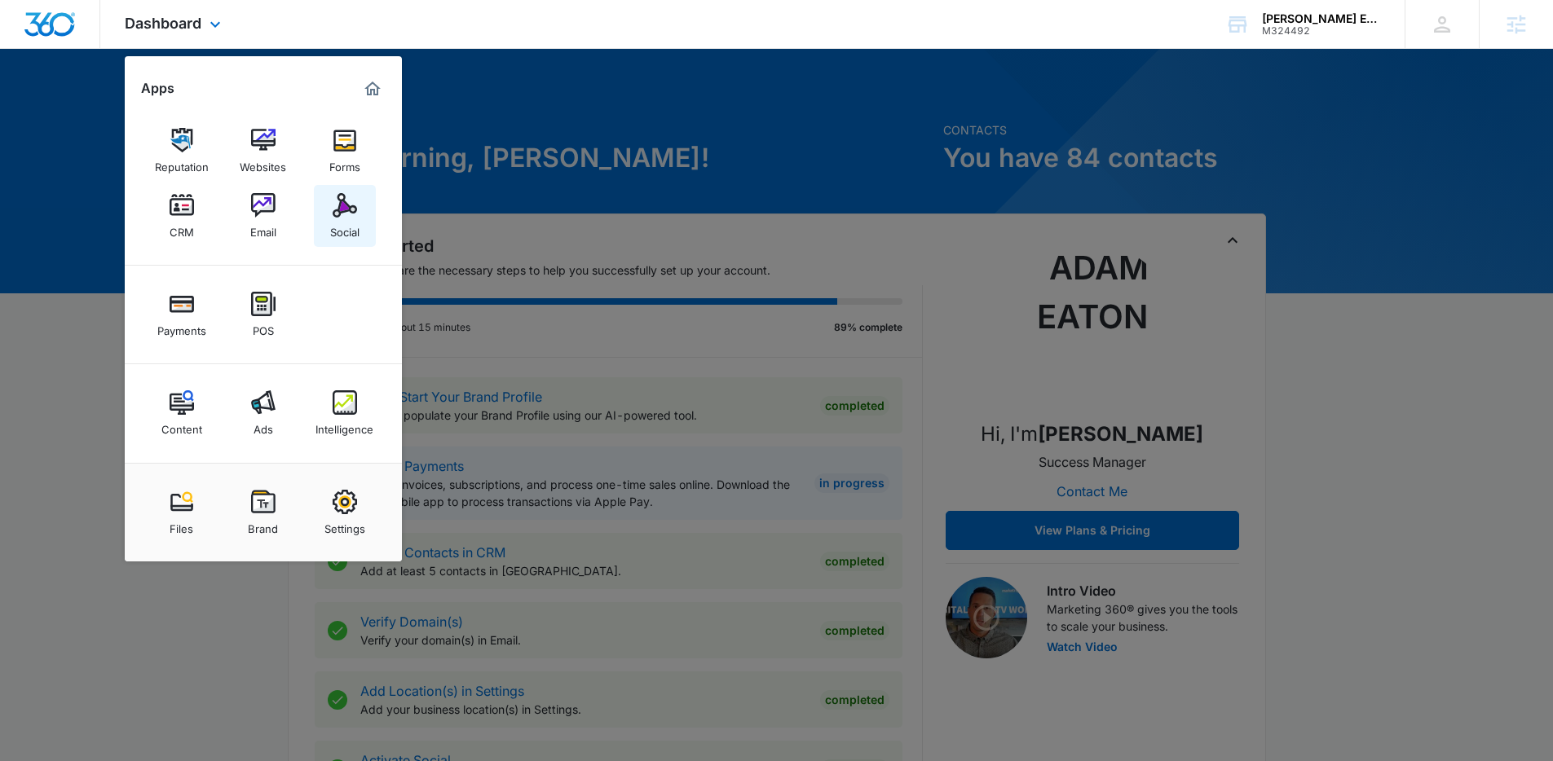
click at [345, 205] on img at bounding box center [345, 205] width 24 height 24
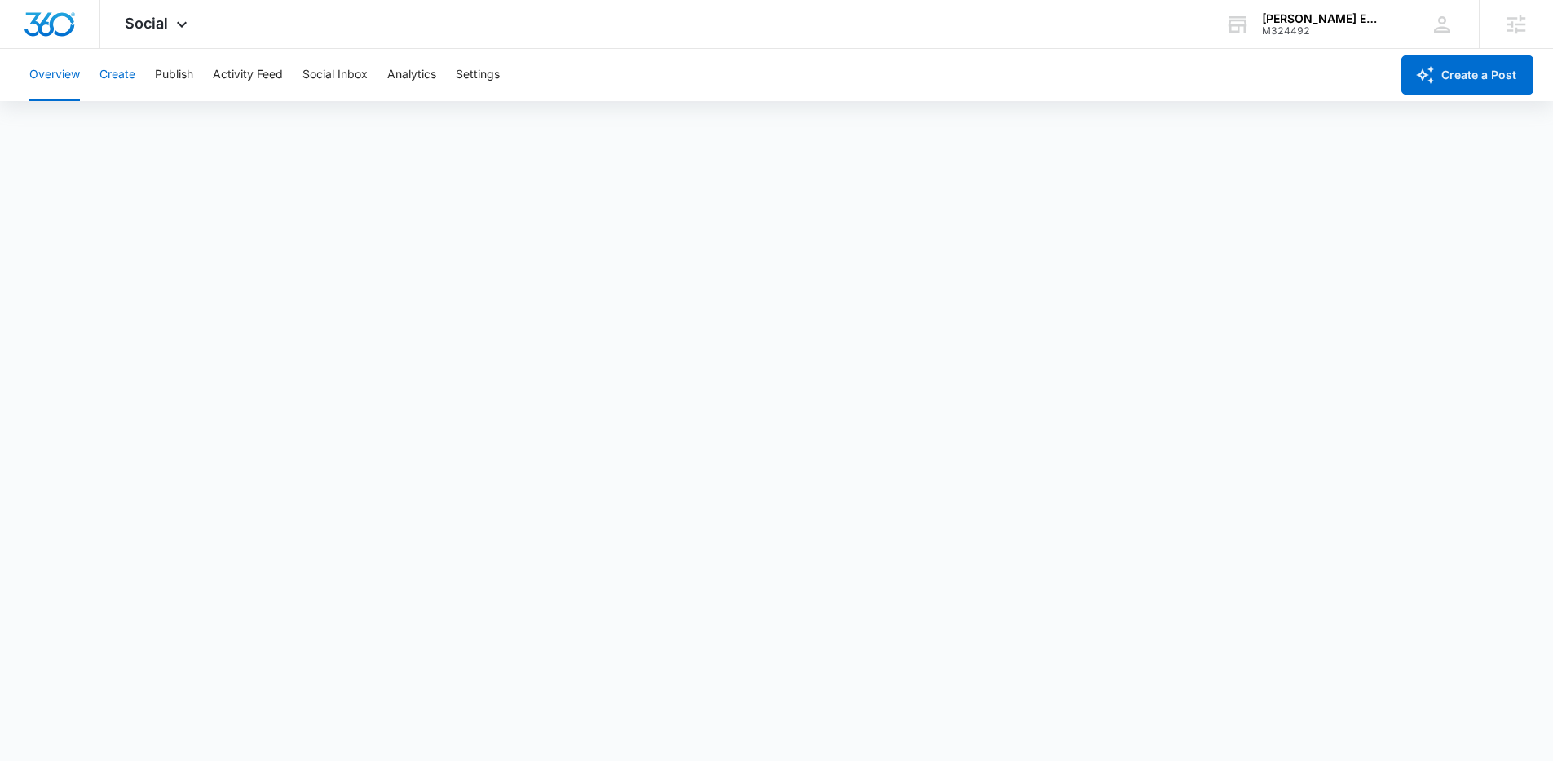
click at [125, 75] on button "Create" at bounding box center [117, 75] width 36 height 52
click at [172, 25] on icon at bounding box center [182, 29] width 20 height 20
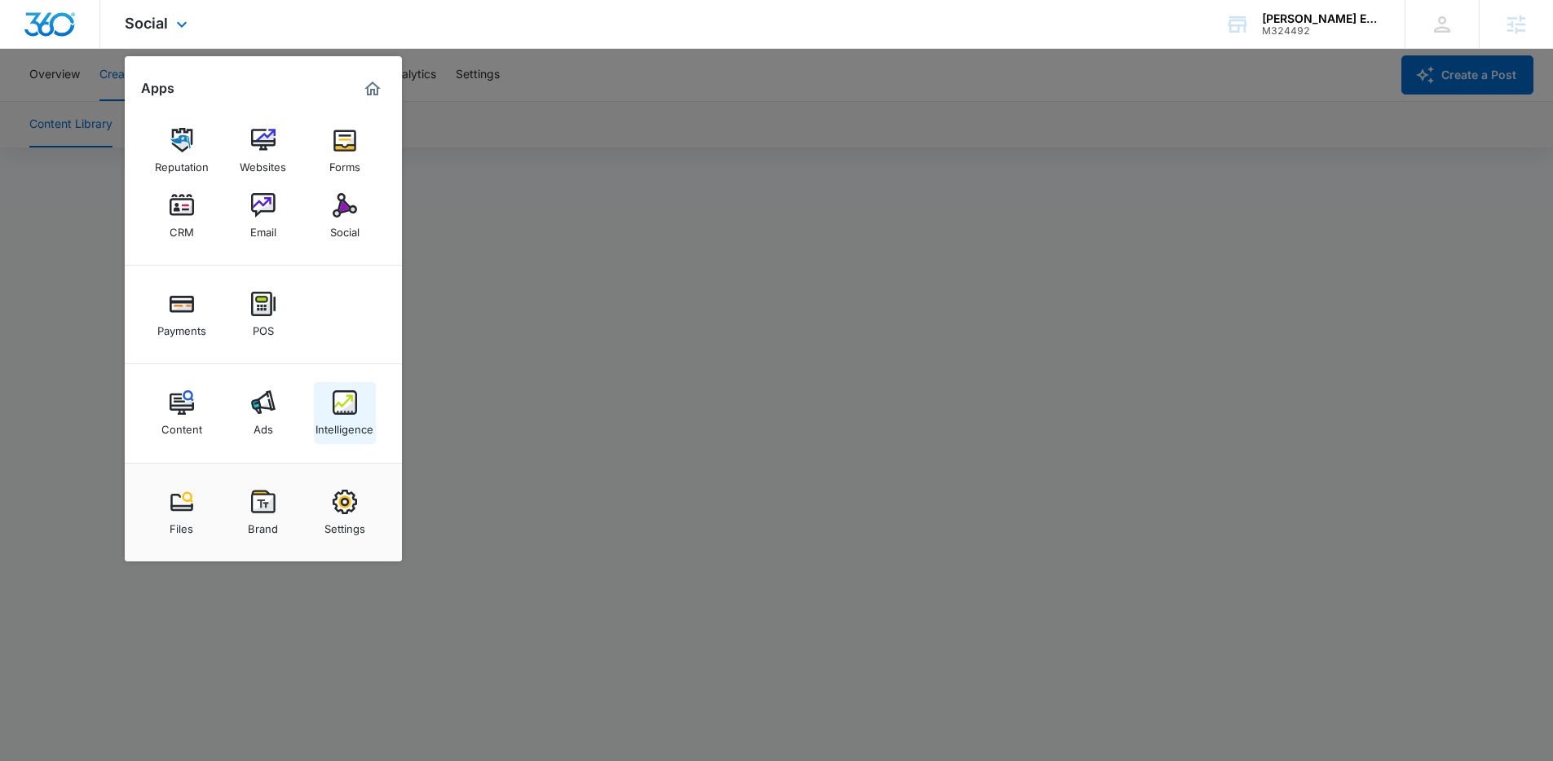
click at [346, 395] on img at bounding box center [345, 402] width 24 height 24
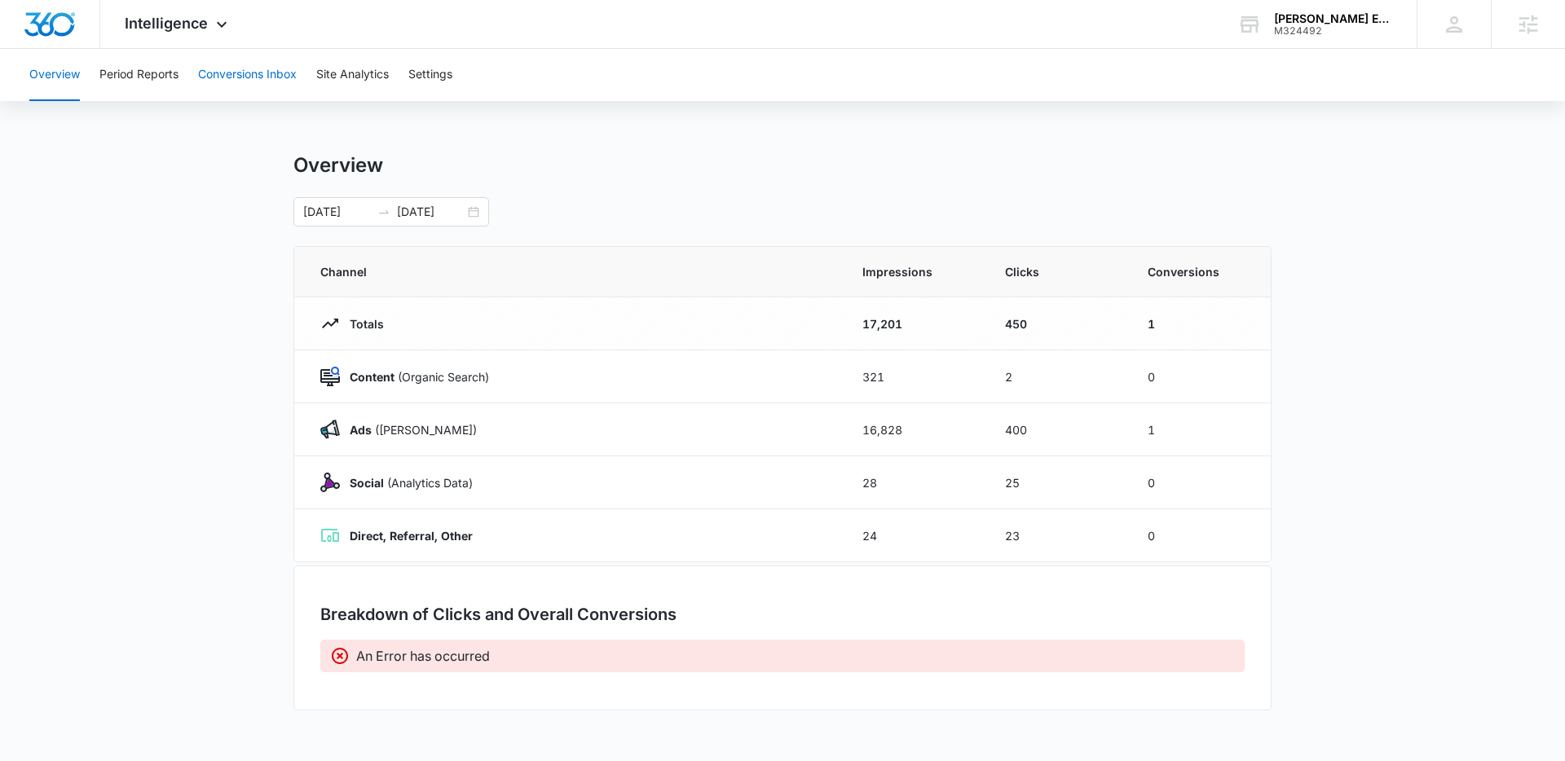
click at [254, 77] on button "Conversions Inbox" at bounding box center [247, 75] width 99 height 52
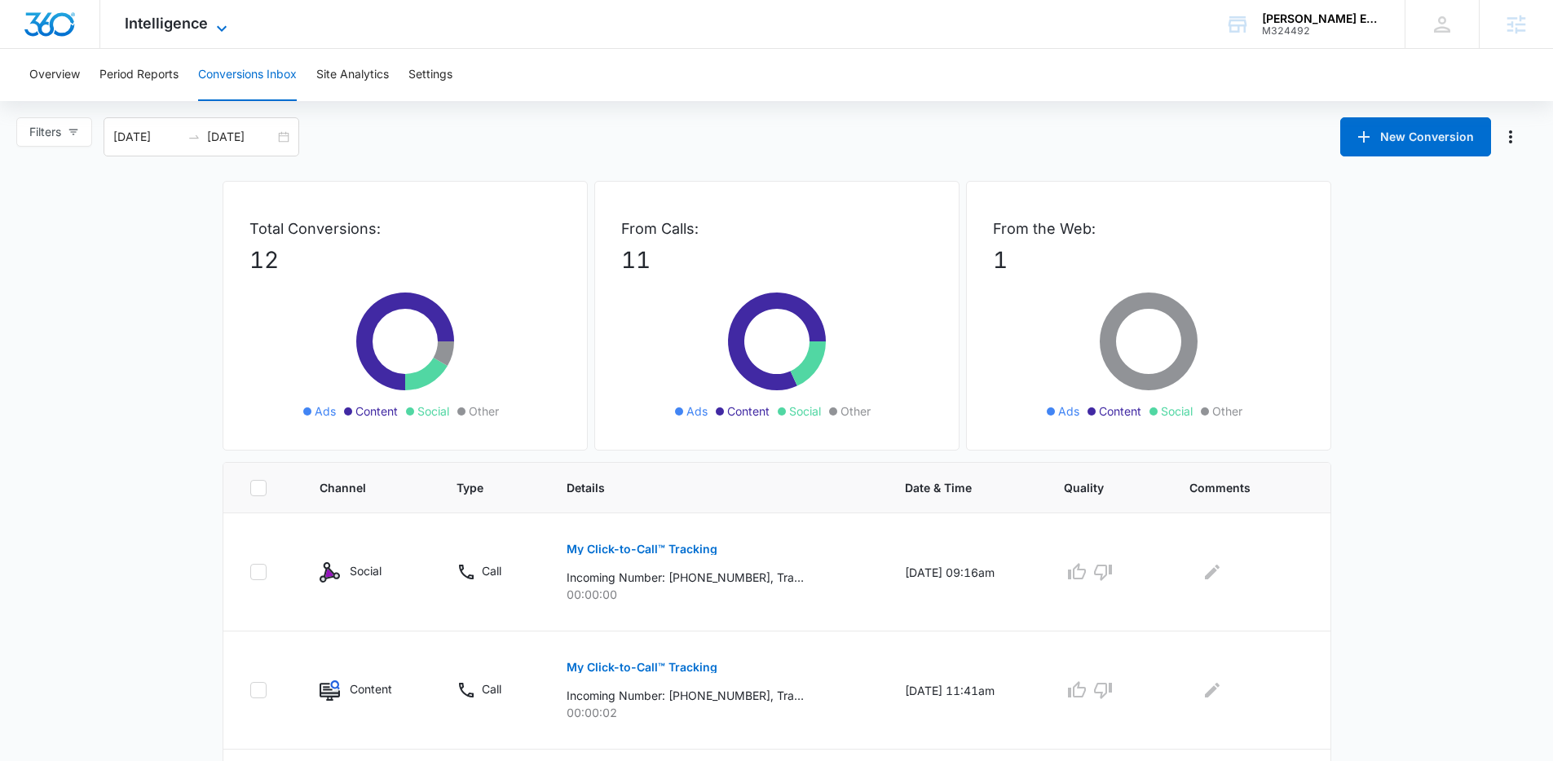
click at [189, 24] on span "Intelligence" at bounding box center [166, 23] width 83 height 17
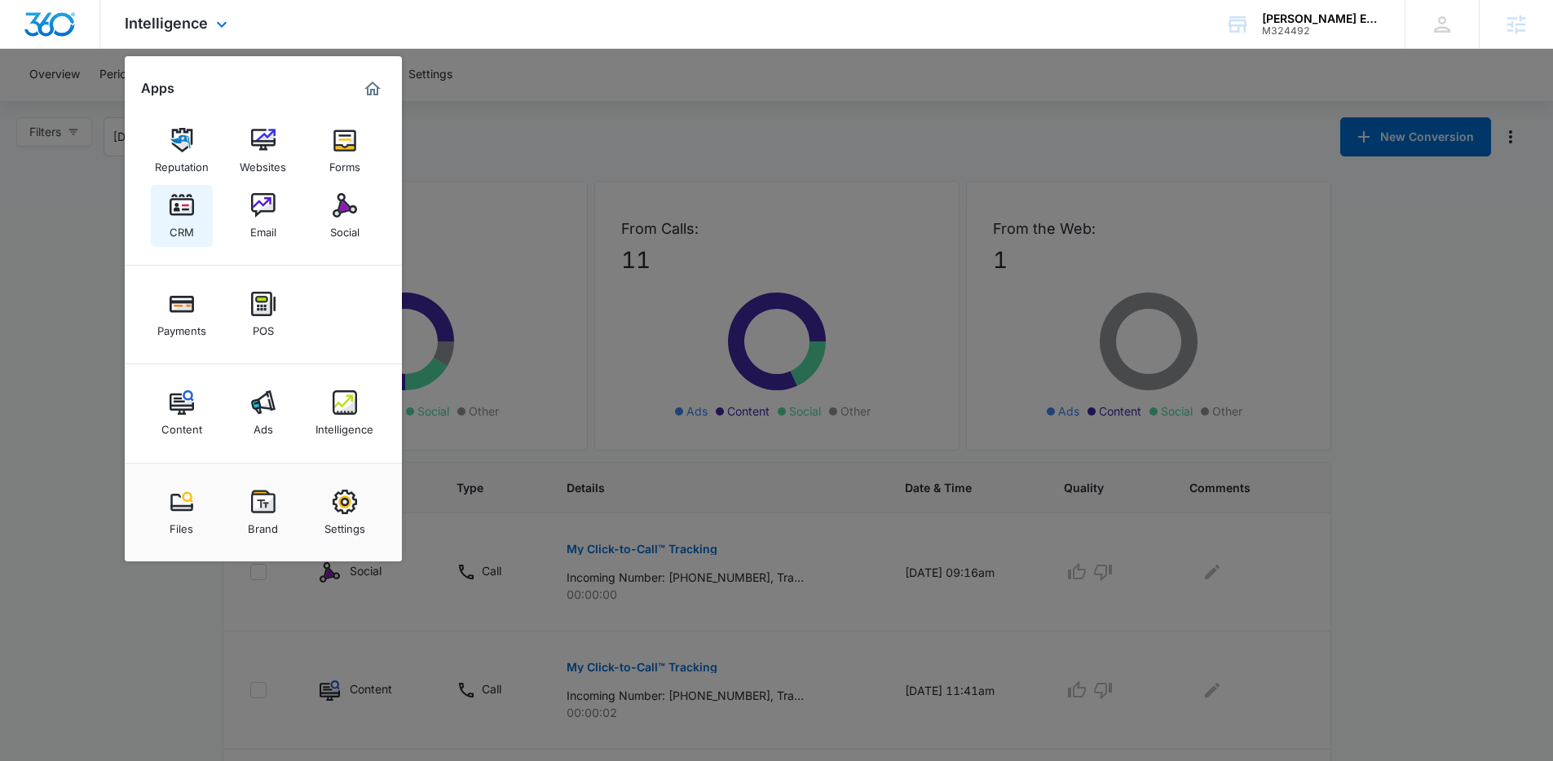
click at [186, 205] on img at bounding box center [182, 205] width 24 height 24
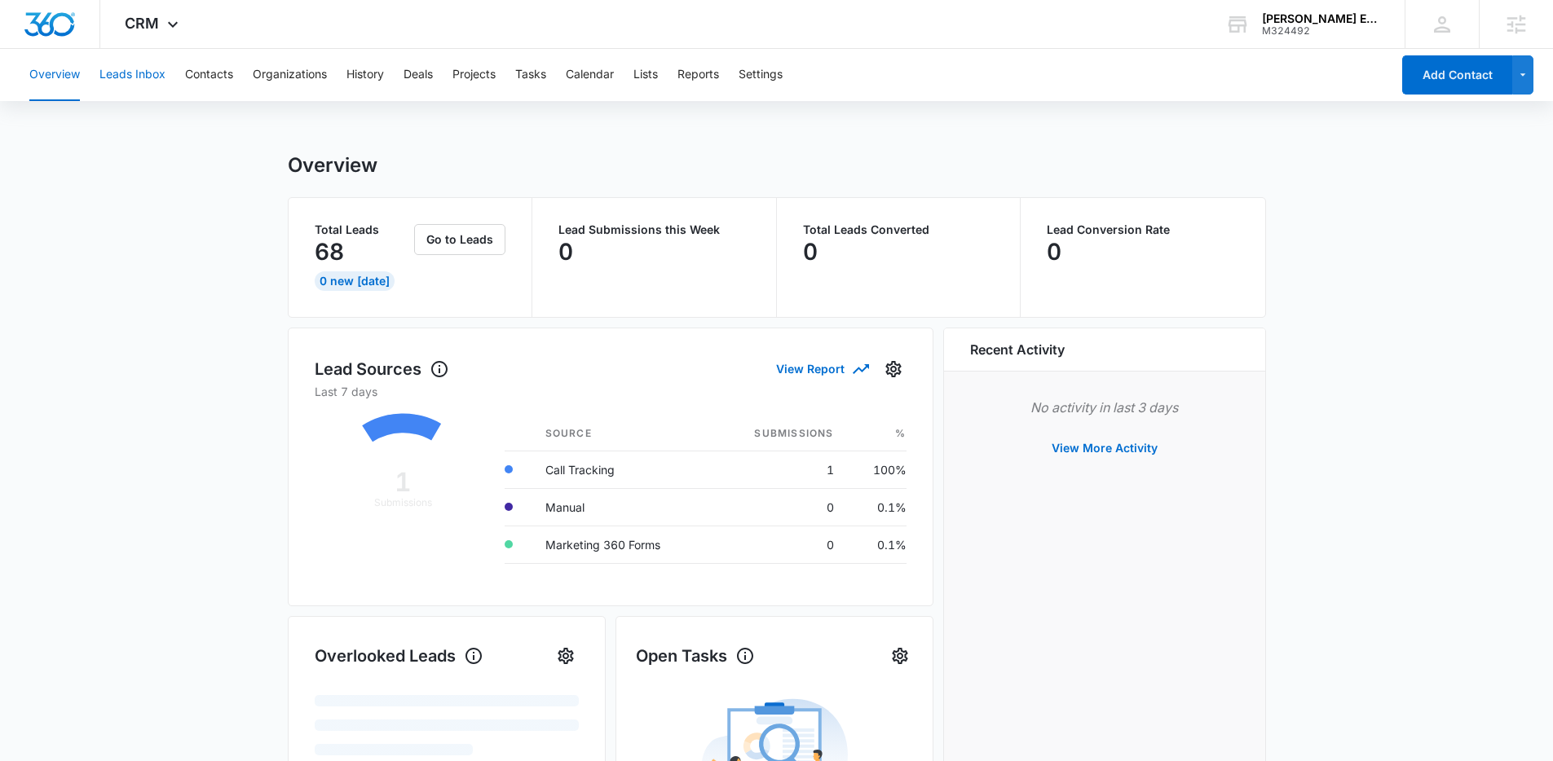
click at [149, 79] on button "Leads Inbox" at bounding box center [132, 75] width 66 height 52
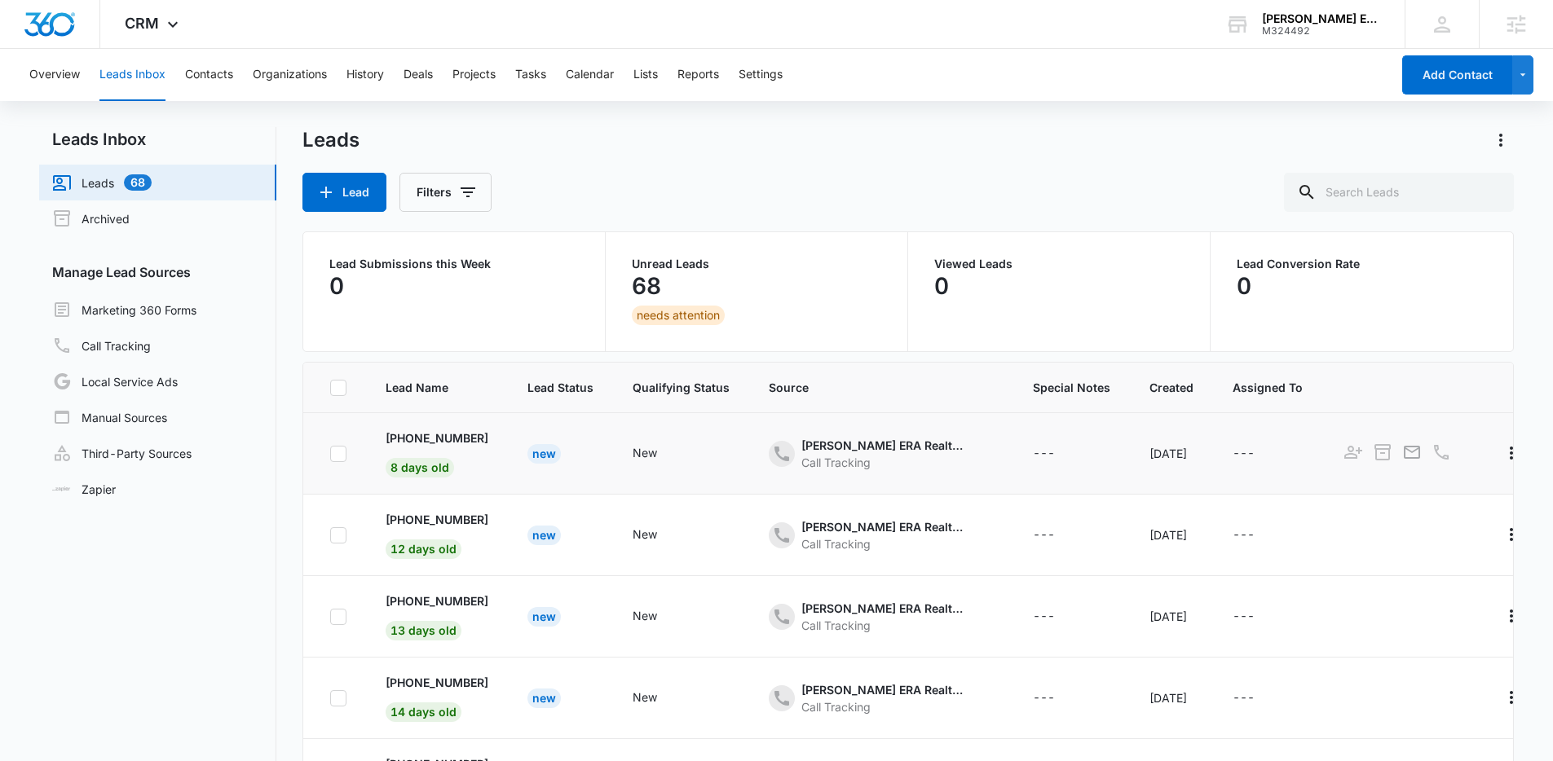
click at [548, 453] on div "New" at bounding box center [543, 454] width 33 height 20
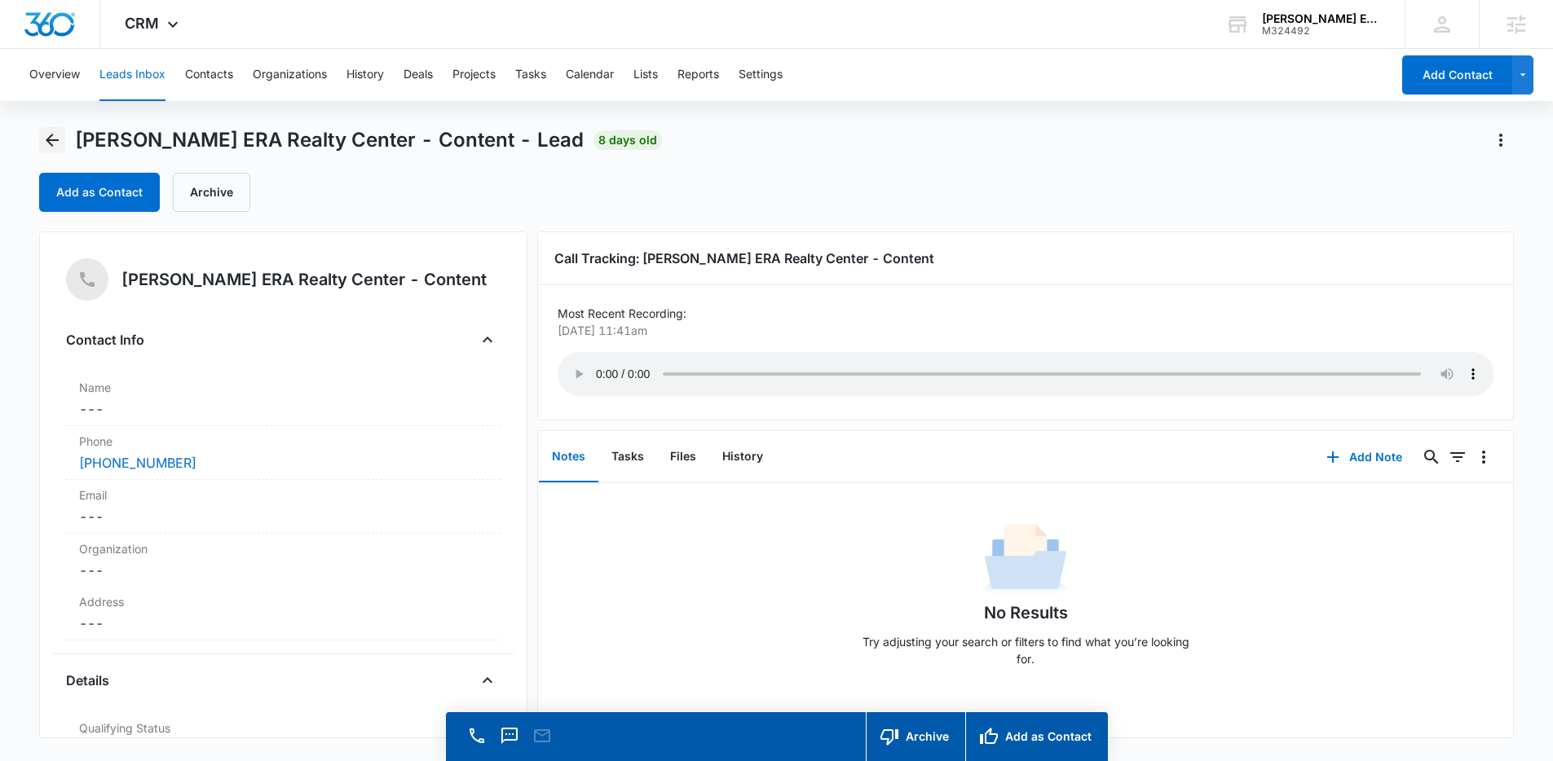
click at [54, 138] on icon "Back" at bounding box center [52, 140] width 20 height 20
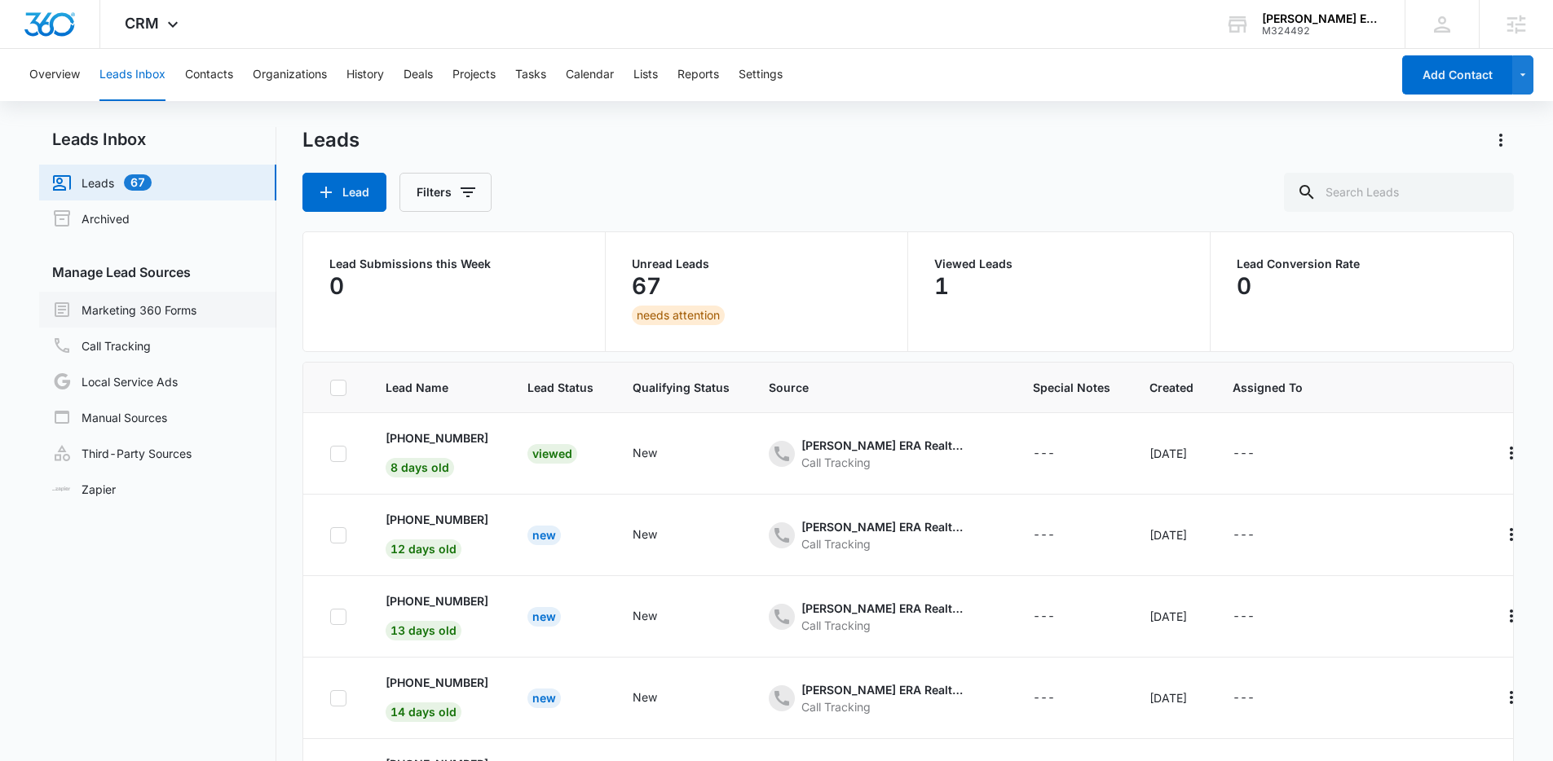
click at [169, 308] on link "Marketing 360 Forms" at bounding box center [124, 310] width 144 height 20
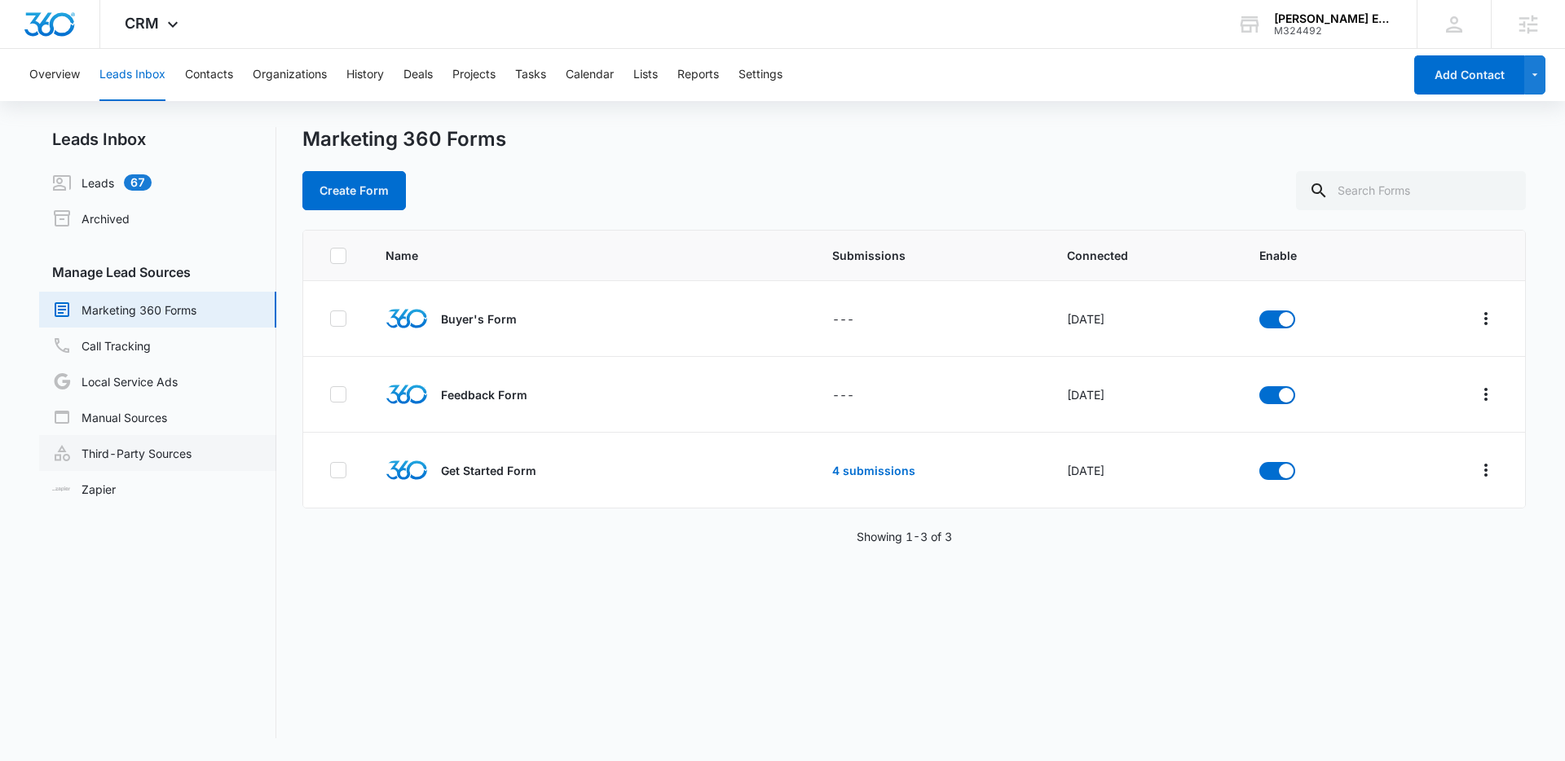
click at [139, 450] on link "Third-Party Sources" at bounding box center [121, 453] width 139 height 20
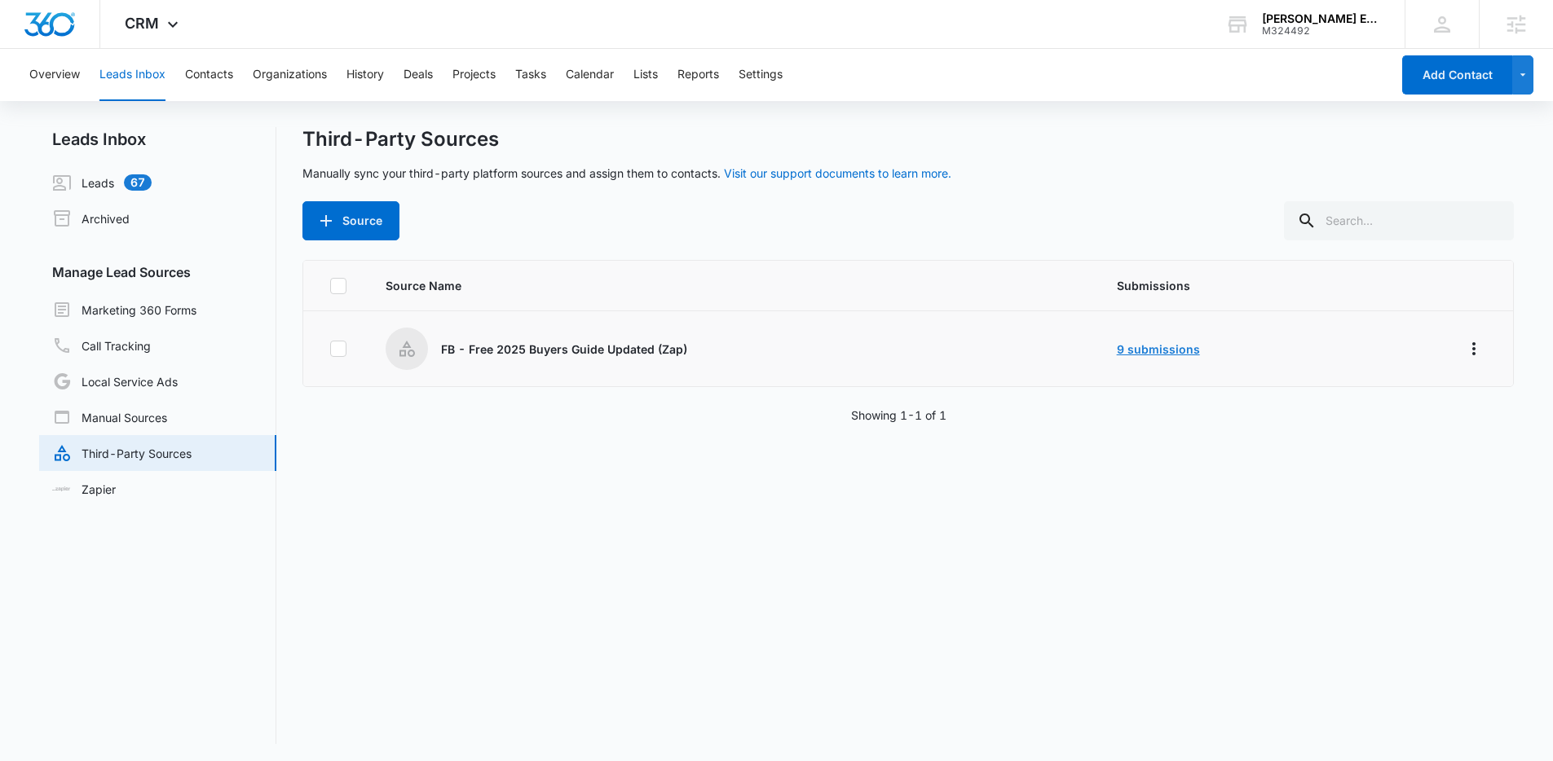
click at [1173, 351] on link "9 submissions" at bounding box center [1158, 349] width 83 height 14
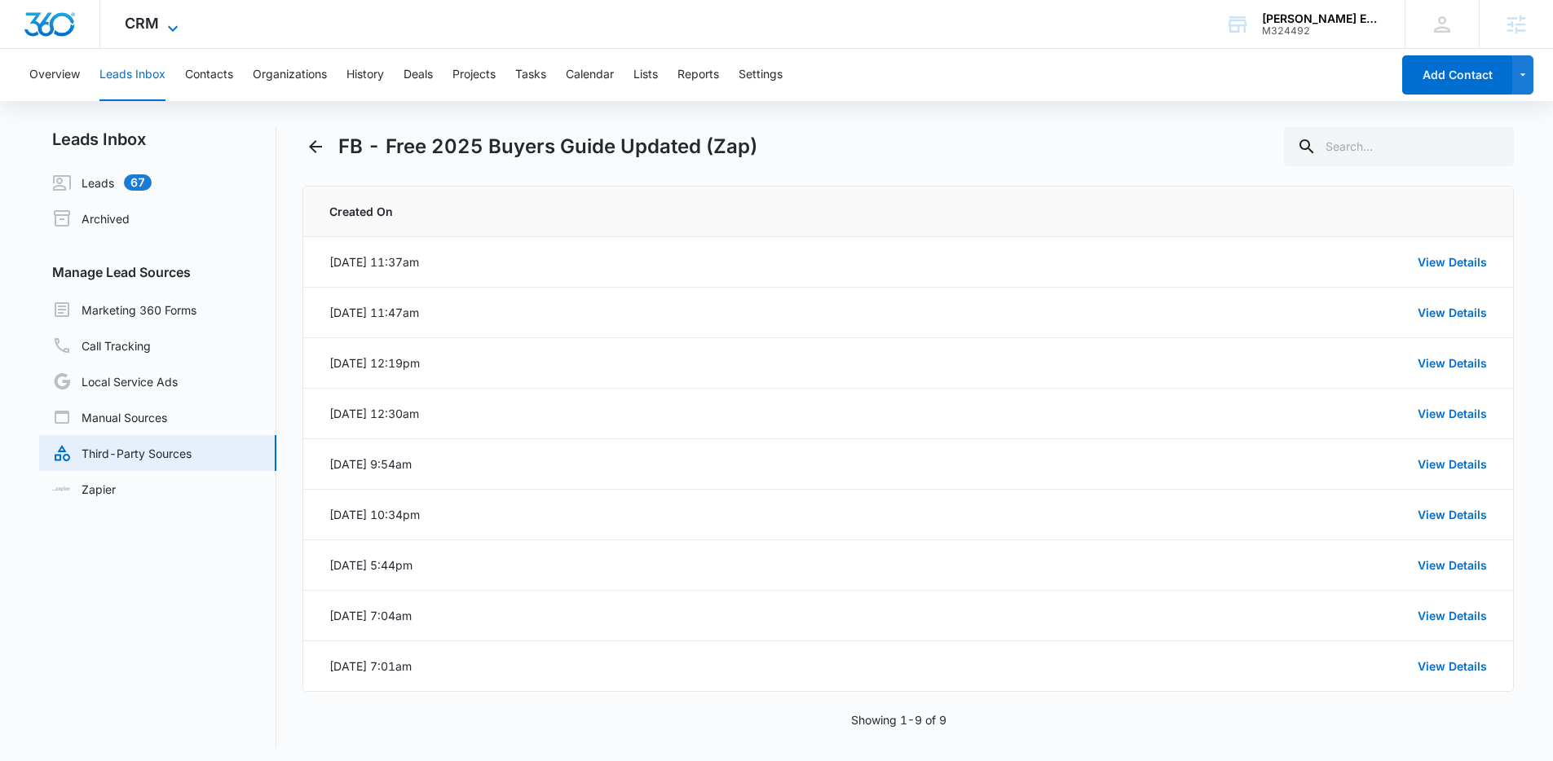
click at [174, 26] on icon at bounding box center [173, 28] width 10 height 6
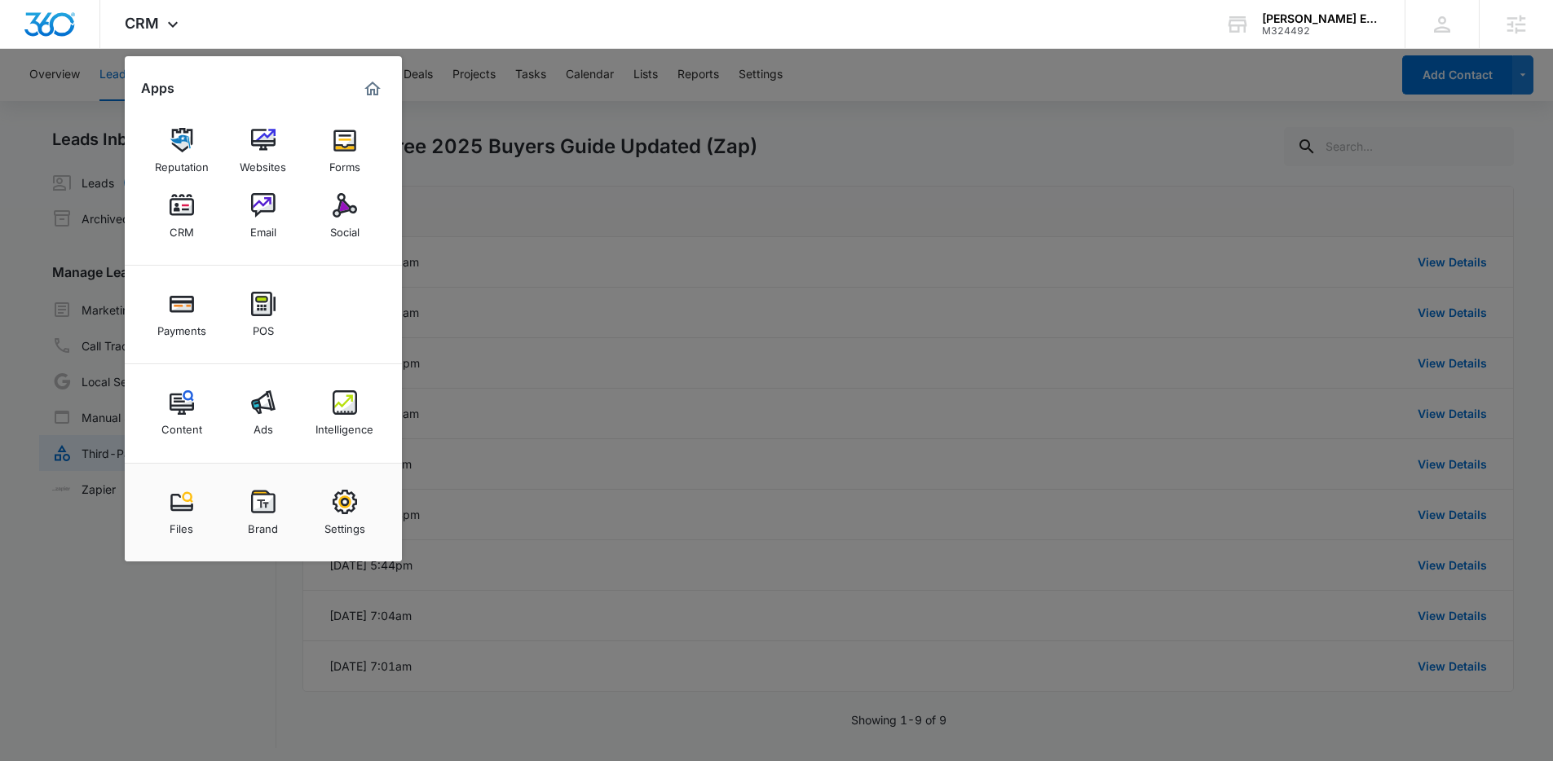
click at [952, 146] on div at bounding box center [776, 380] width 1553 height 761
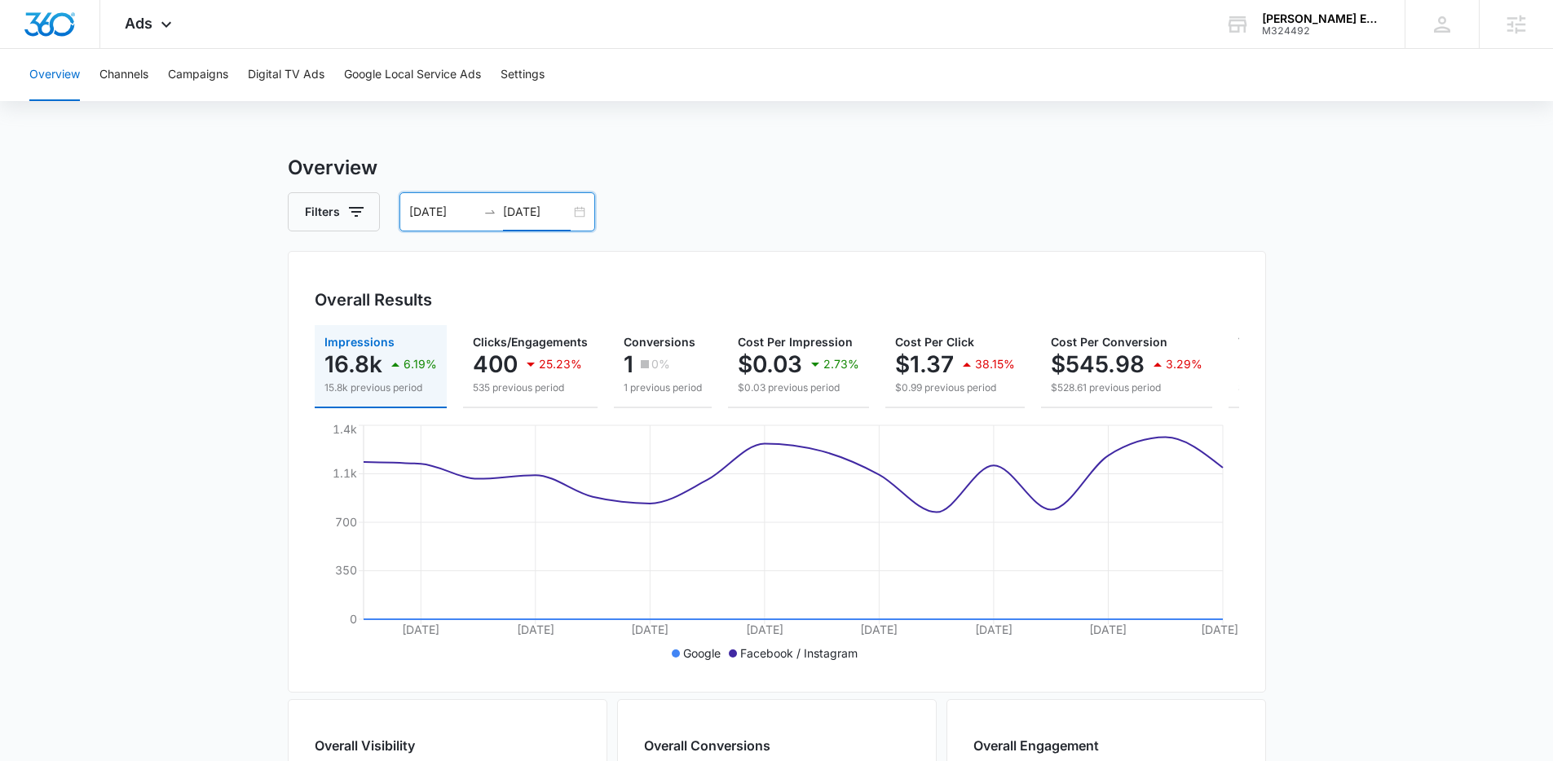
click at [552, 210] on input "[DATE]" at bounding box center [537, 212] width 68 height 18
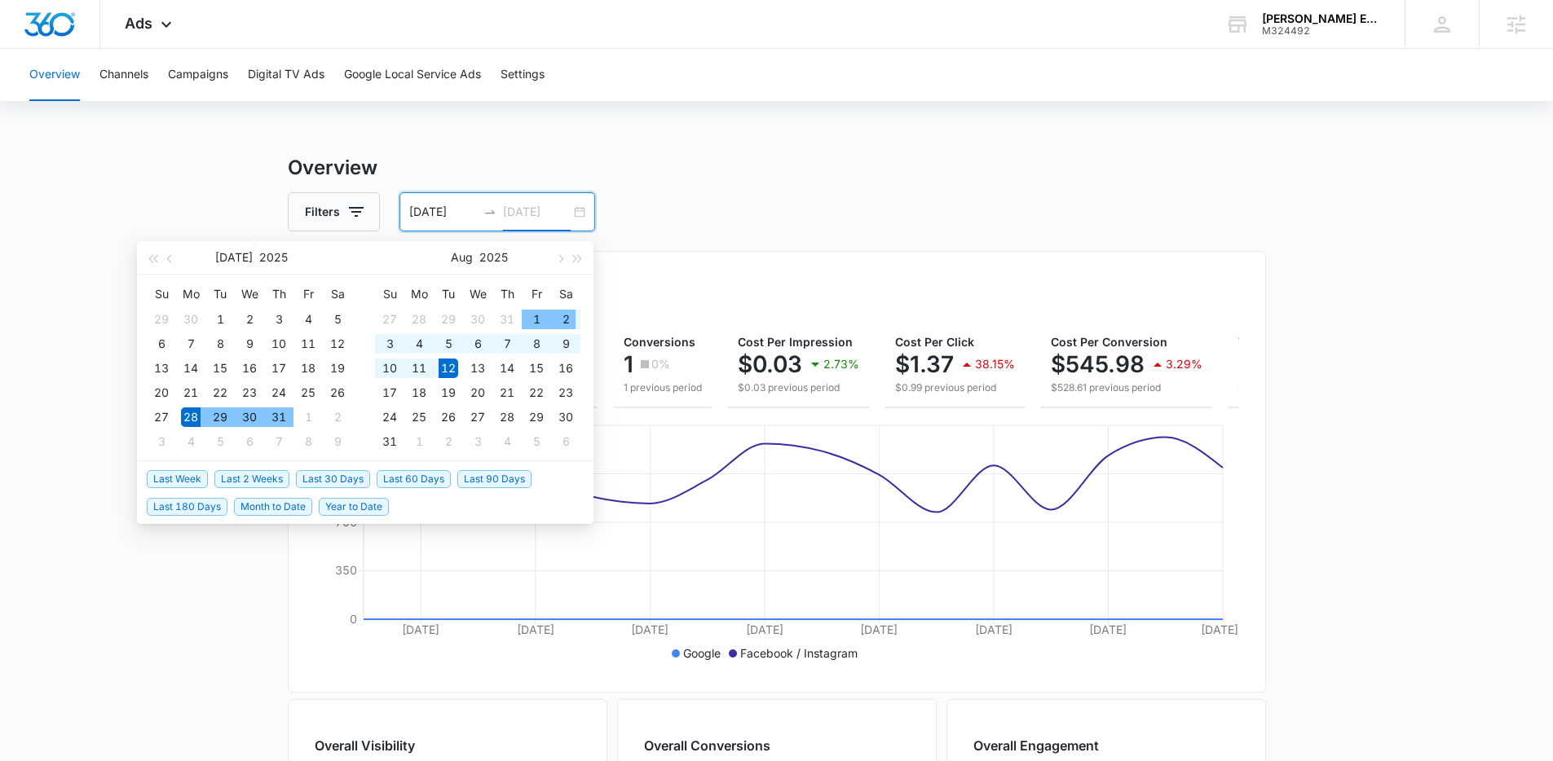
type input "[DATE]"
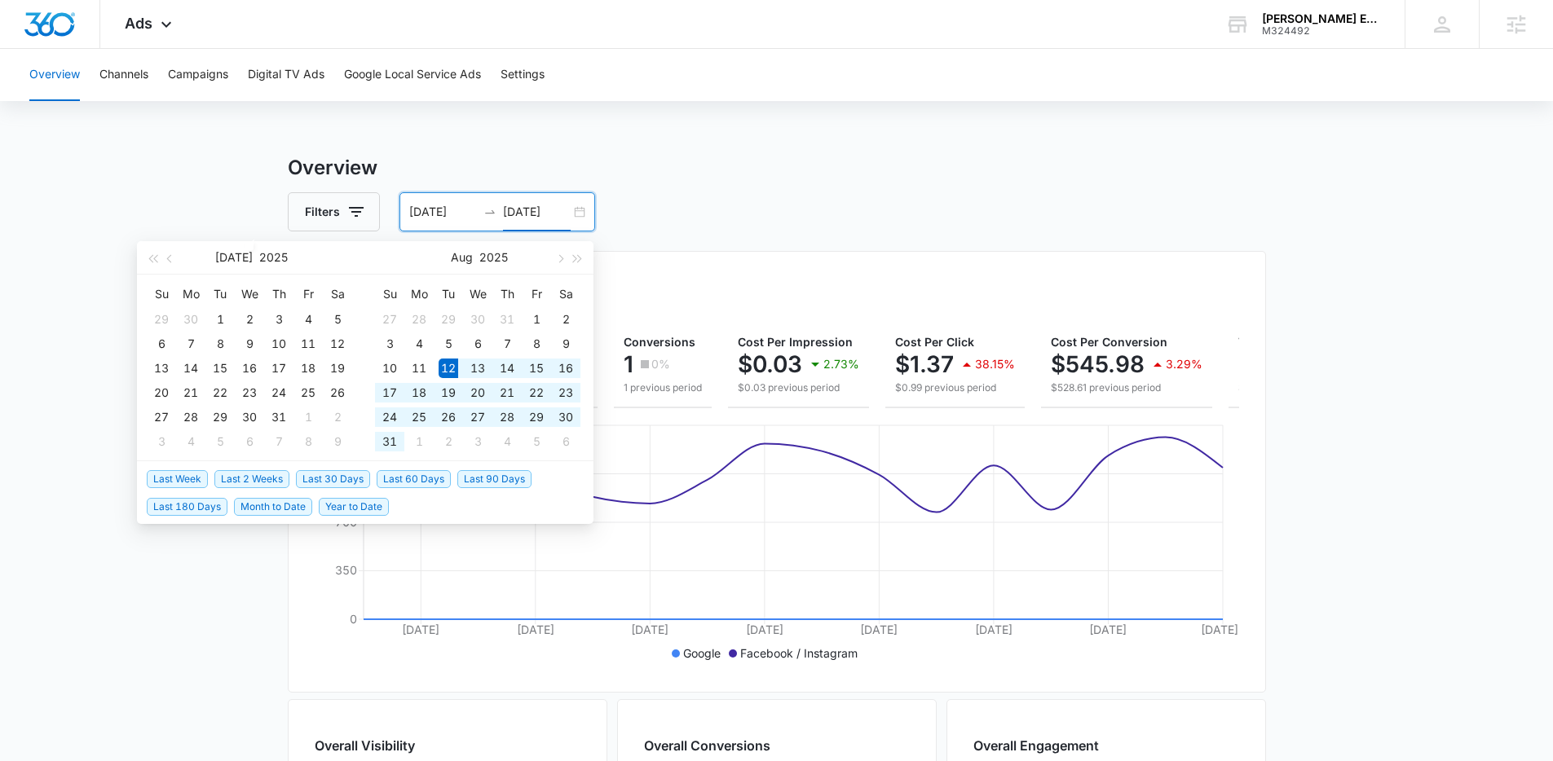
click at [325, 477] on span "Last 30 Days" at bounding box center [333, 479] width 74 height 18
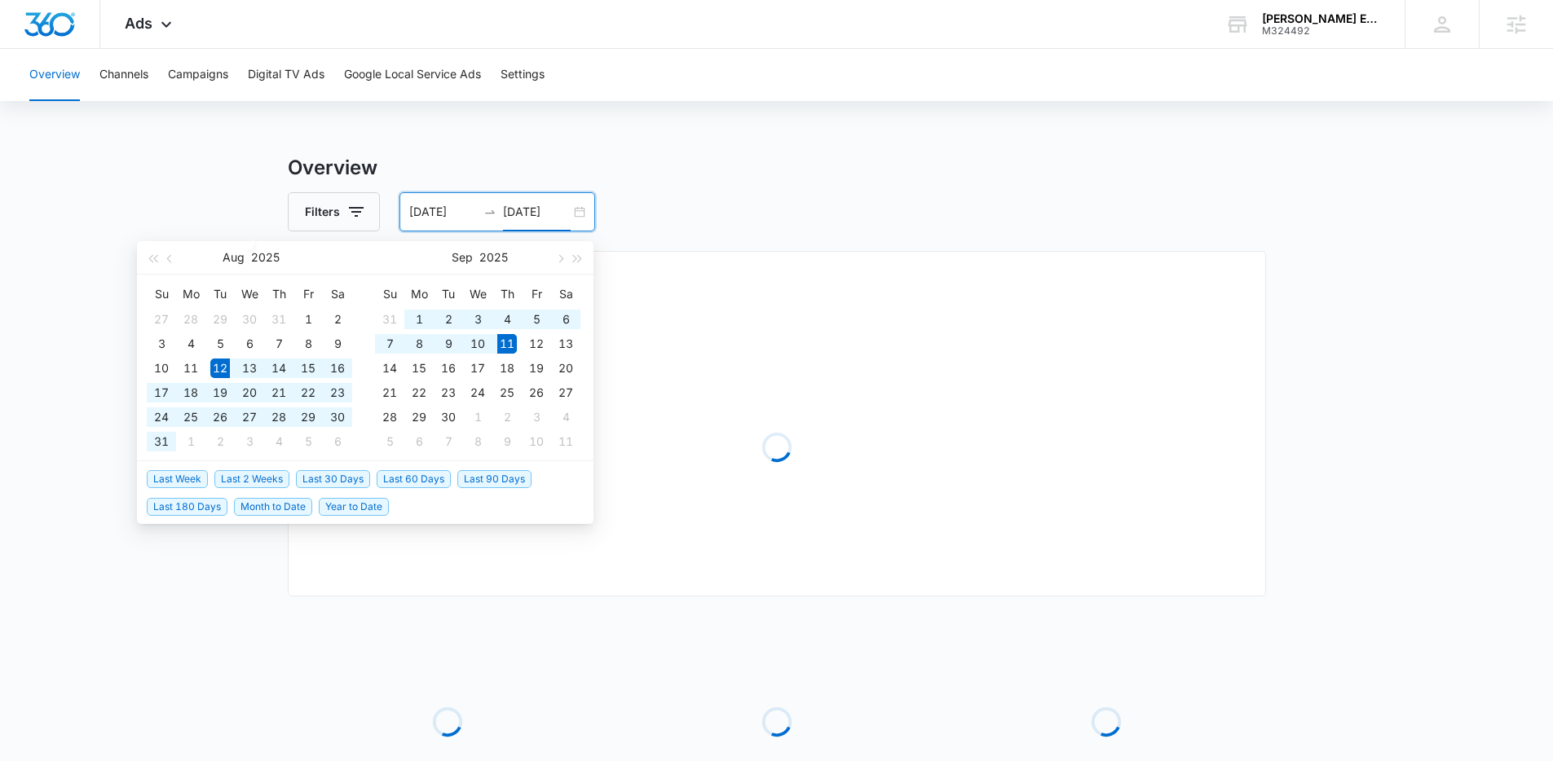
type input "[DATE]"
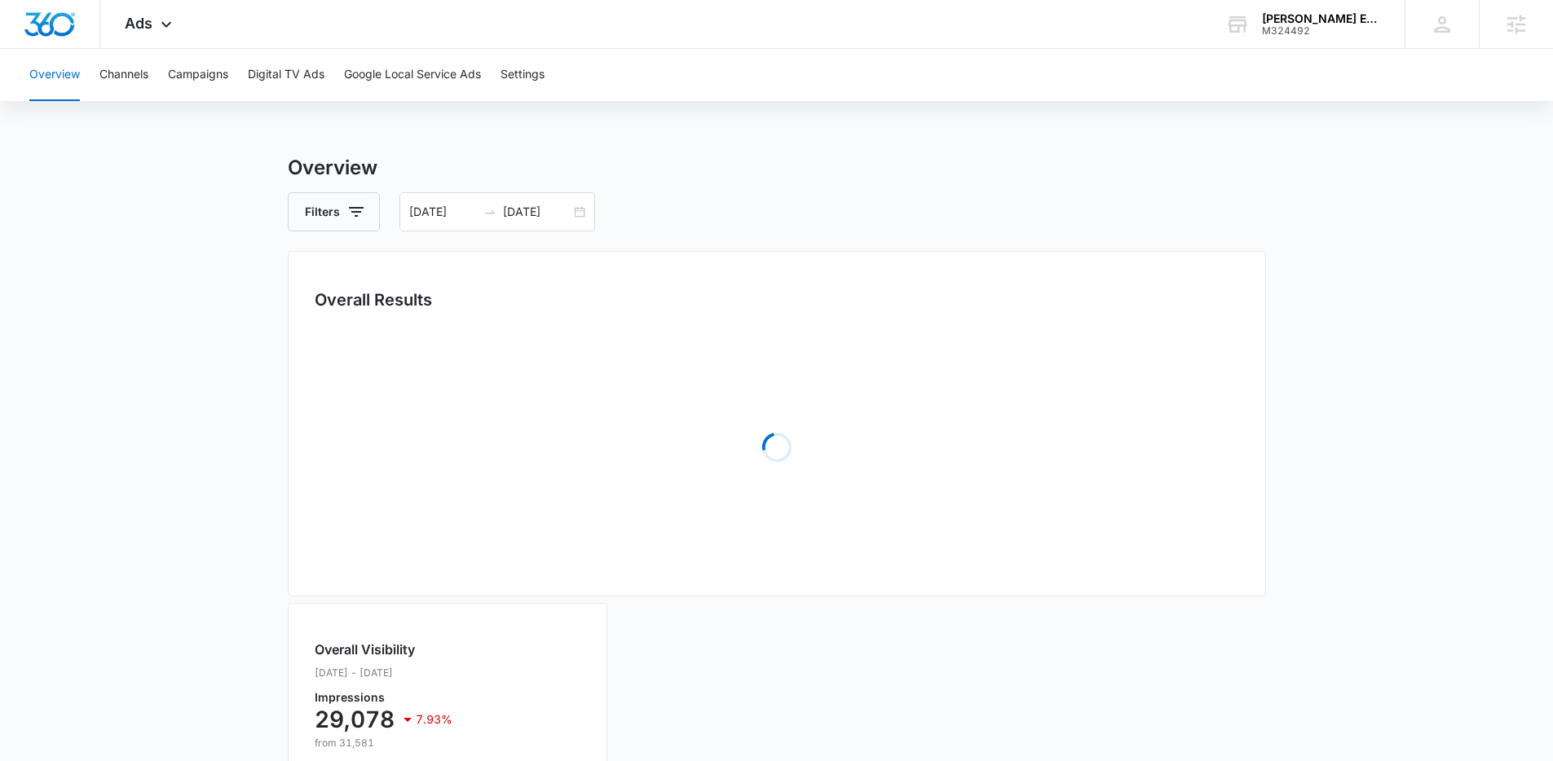
click at [156, 521] on main "Overview Filters [DATE] [DATE] Overall Results Loading Overall Visibility [DATE…" at bounding box center [776, 690] width 1553 height 1074
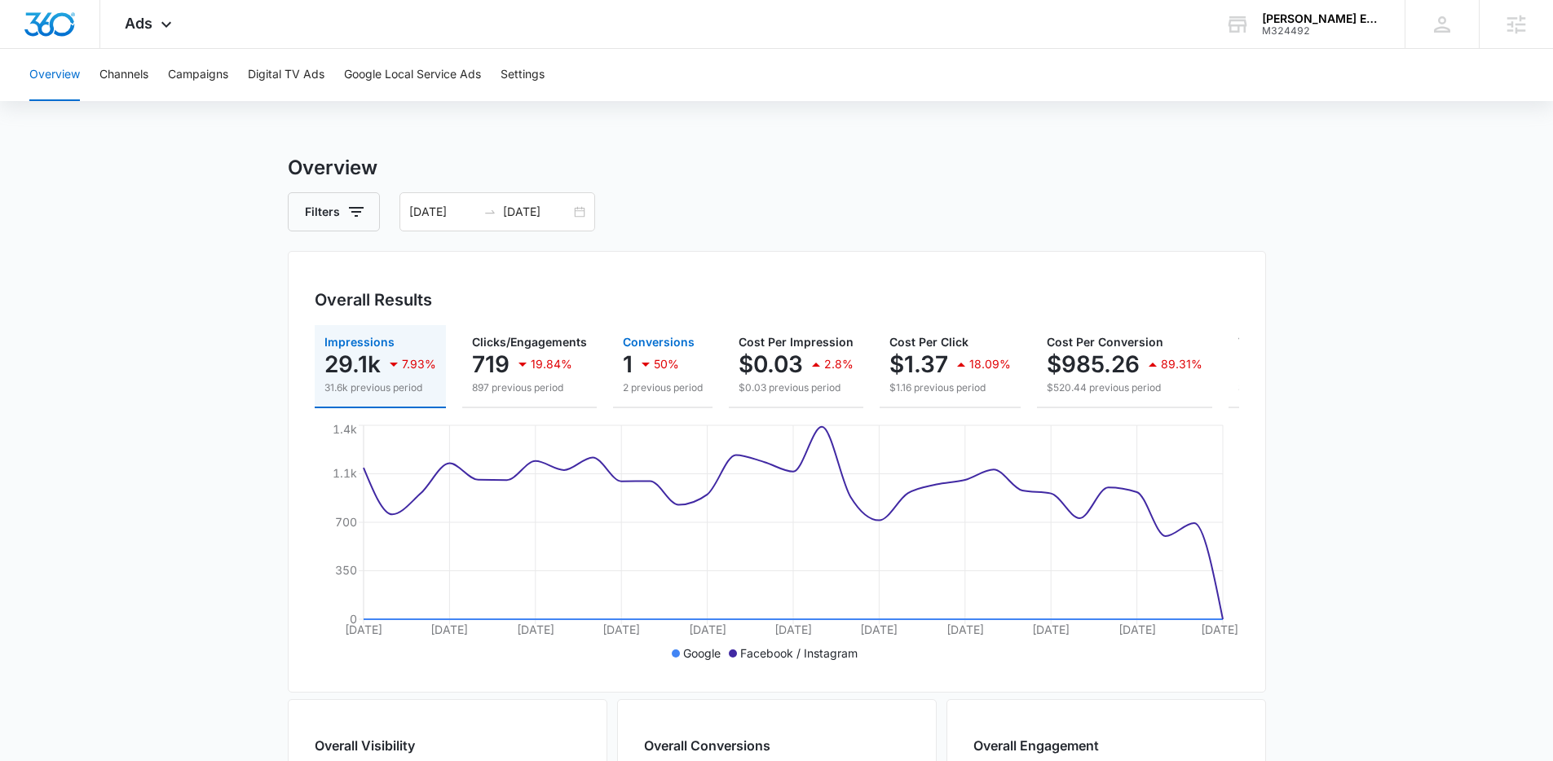
click at [659, 359] on p "50%" at bounding box center [666, 364] width 25 height 11
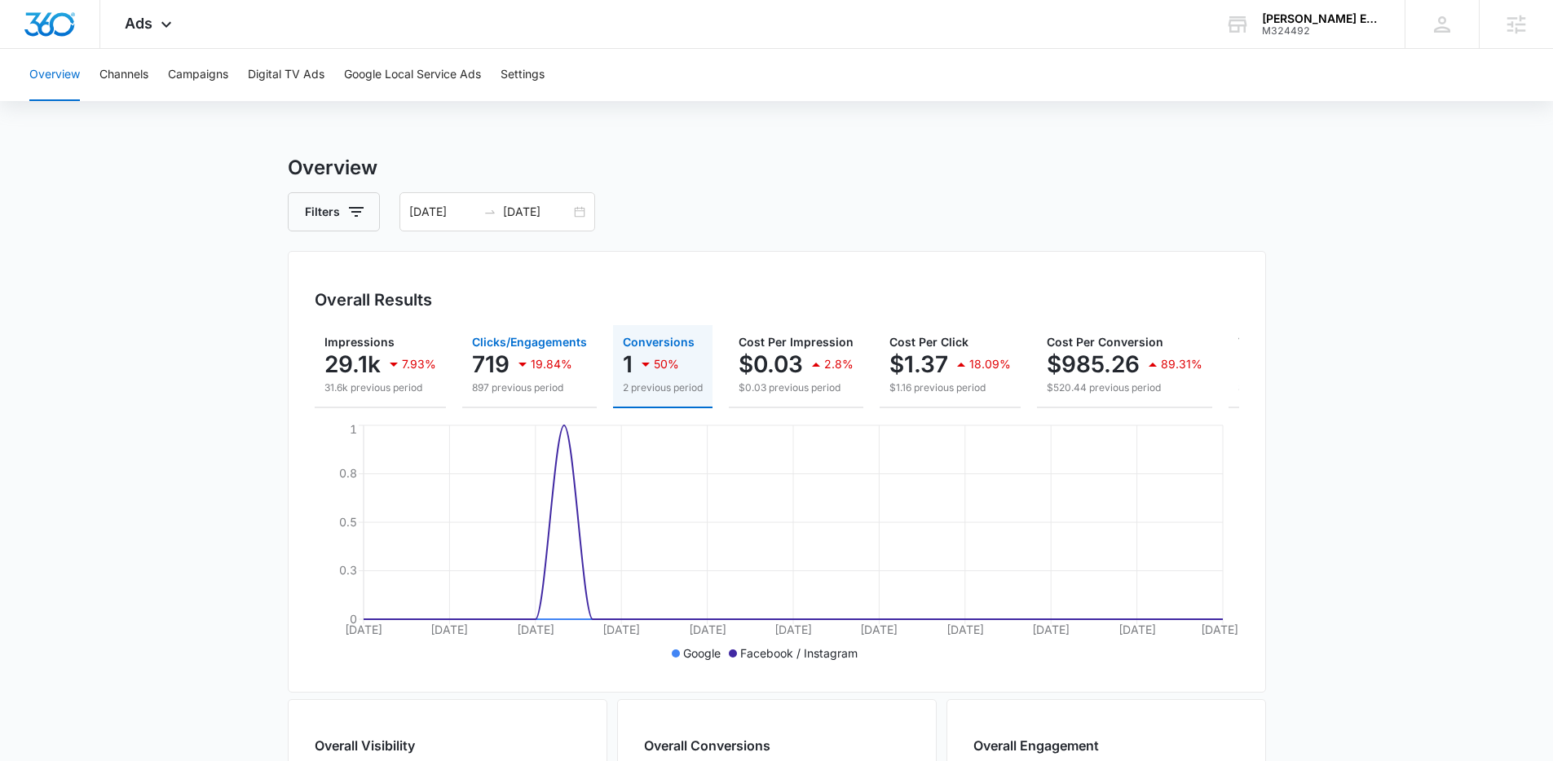
click at [528, 381] on p "897 previous period" at bounding box center [529, 388] width 115 height 15
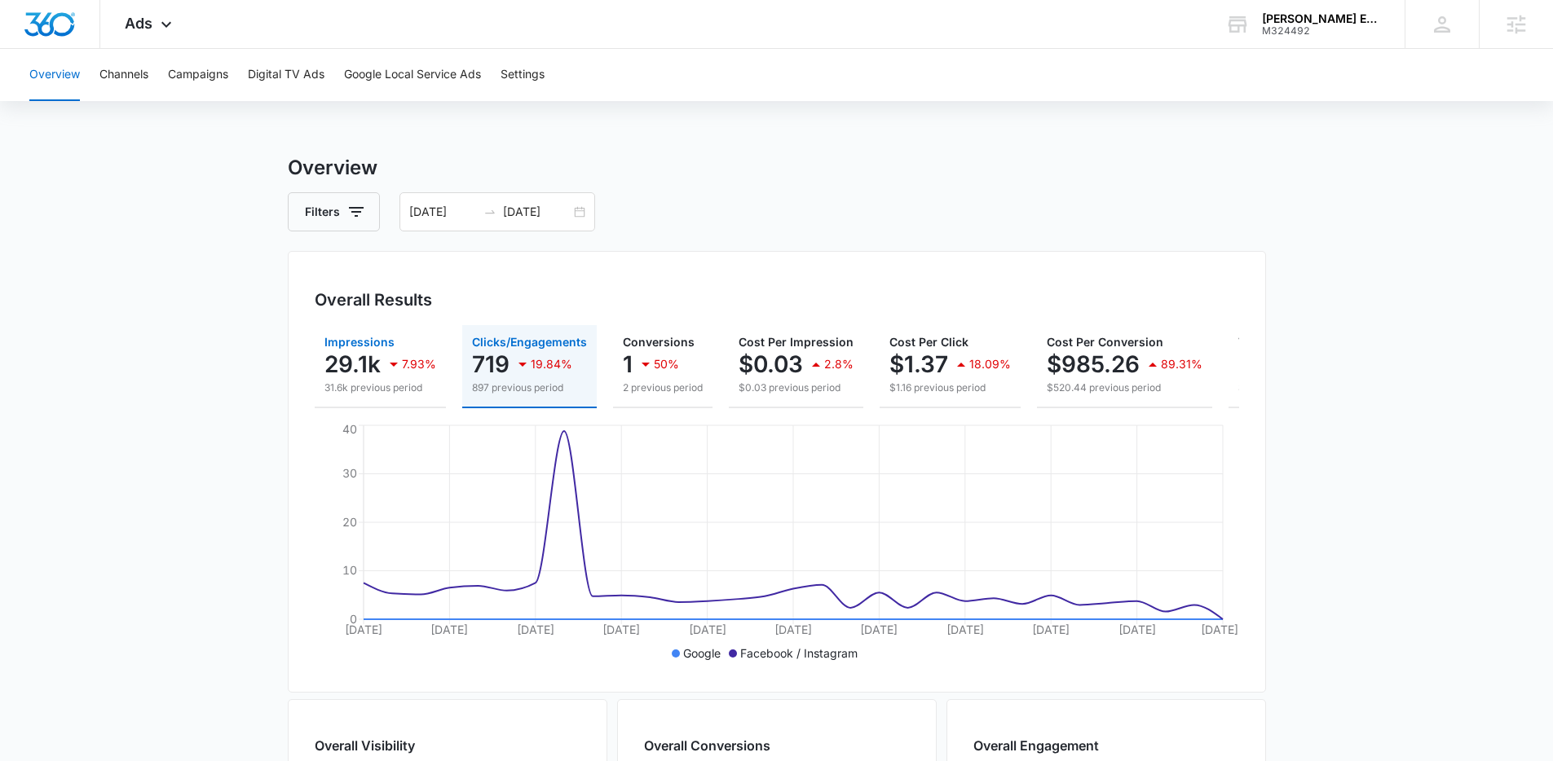
click at [358, 369] on p "29.1k" at bounding box center [352, 364] width 56 height 26
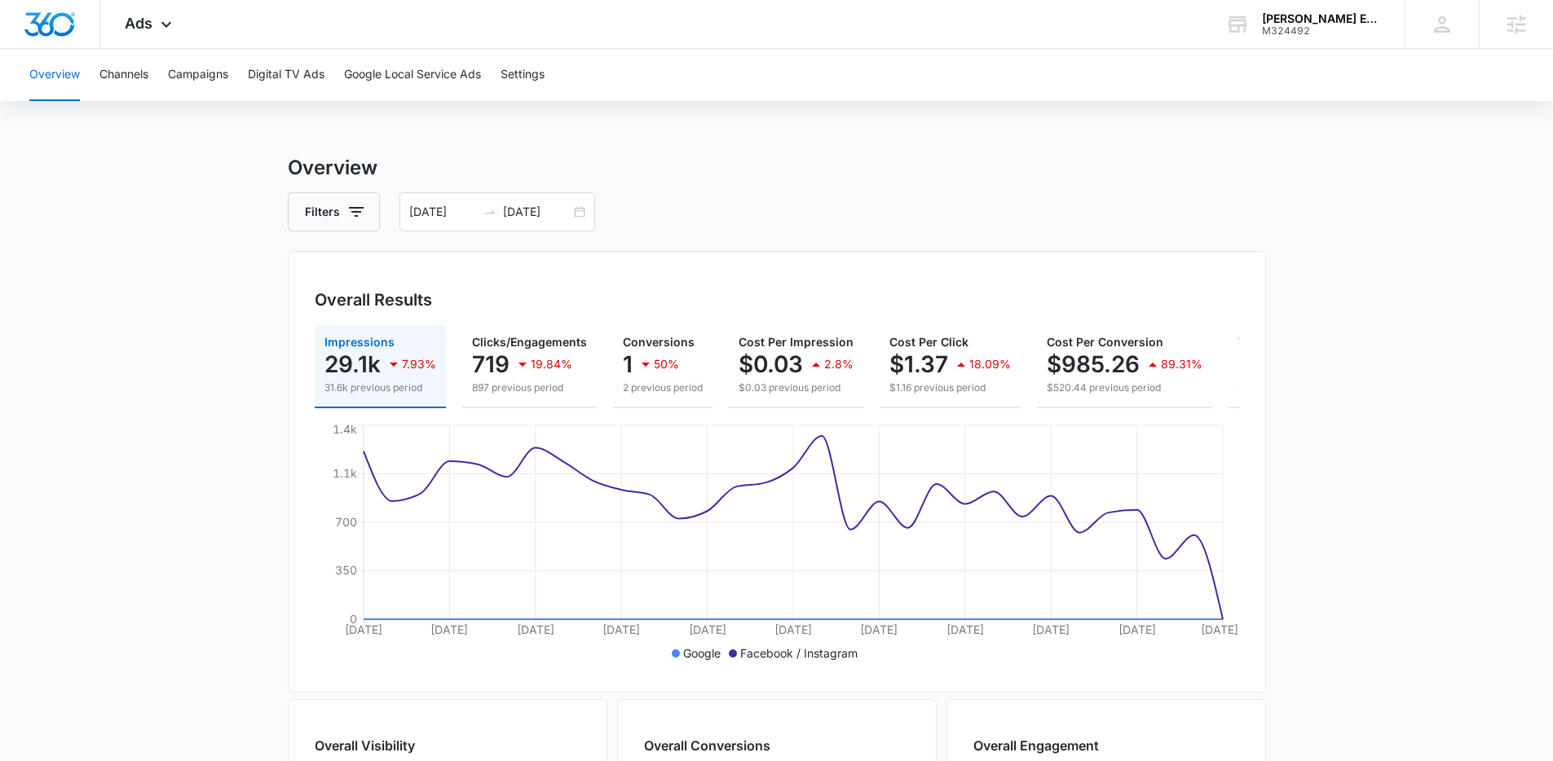
click at [246, 370] on main "Overview Filters [DATE] [DATE] Overall Results Impressions 29.1k 7.93% 31.6k pr…" at bounding box center [776, 738] width 1553 height 1171
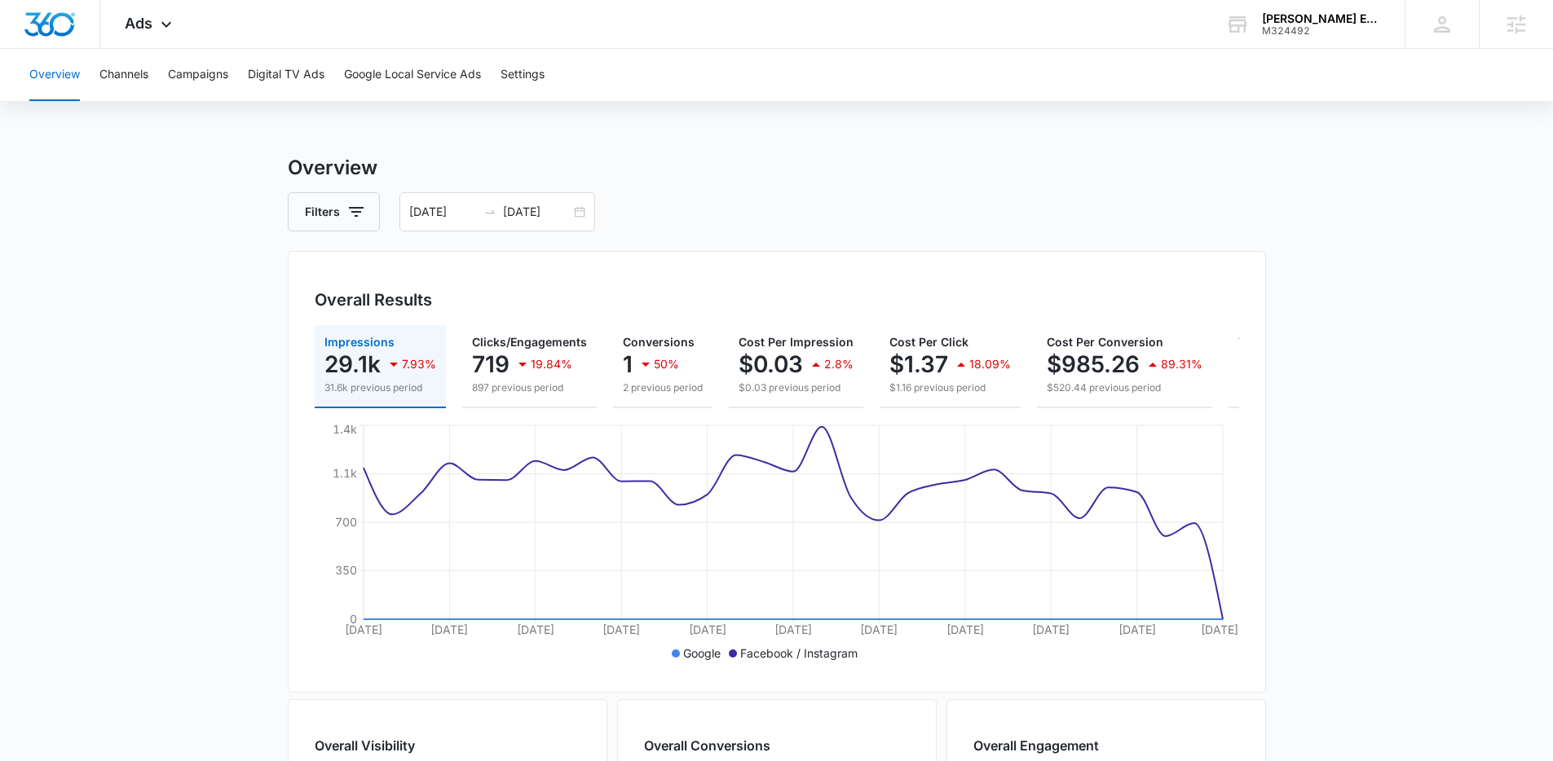
click at [249, 414] on main "Overview Filters [DATE] [DATE] Overall Results Impressions 29.1k 7.93% 31.6k pr…" at bounding box center [776, 738] width 1553 height 1171
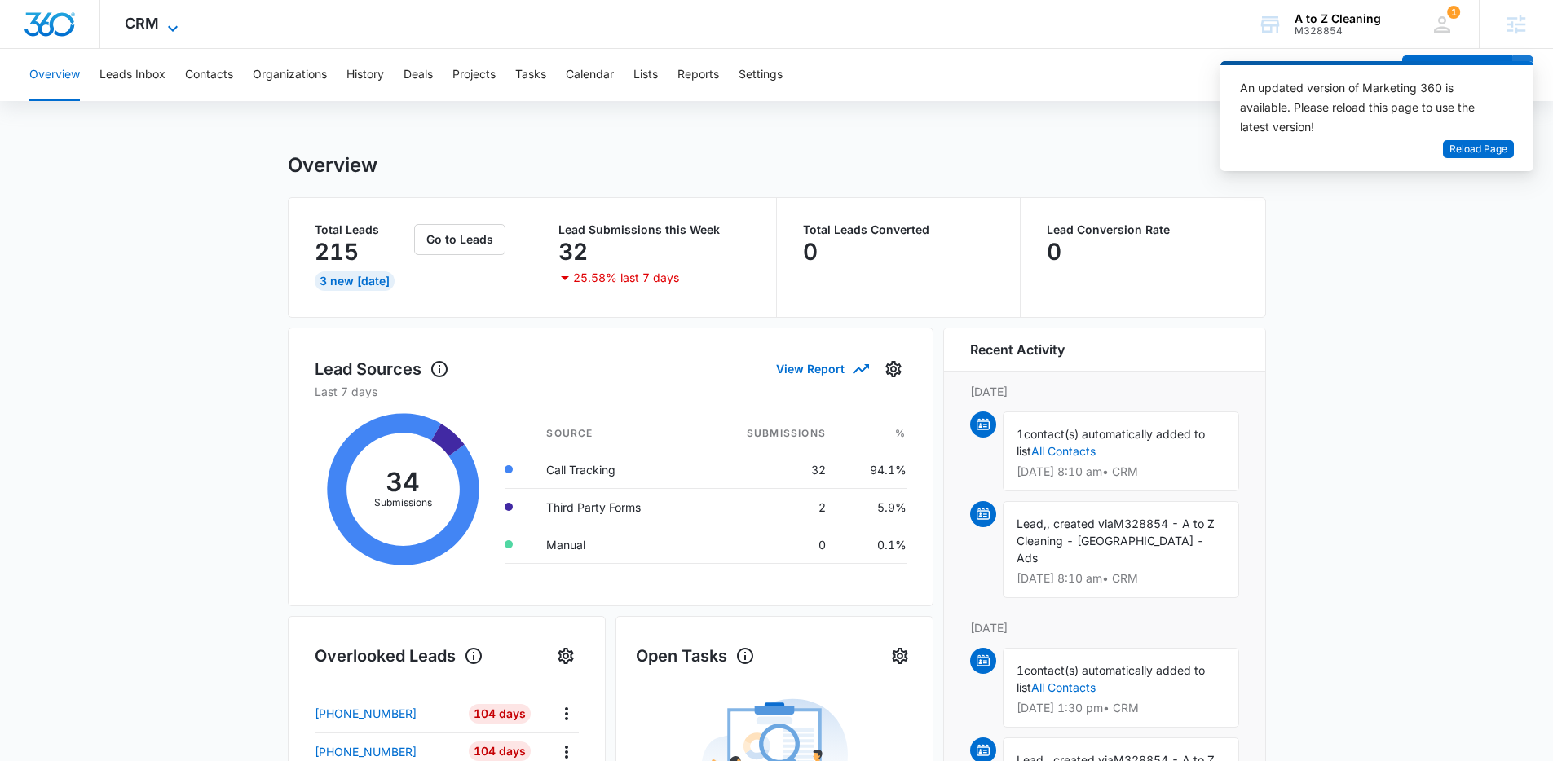
click at [172, 28] on icon at bounding box center [173, 29] width 20 height 20
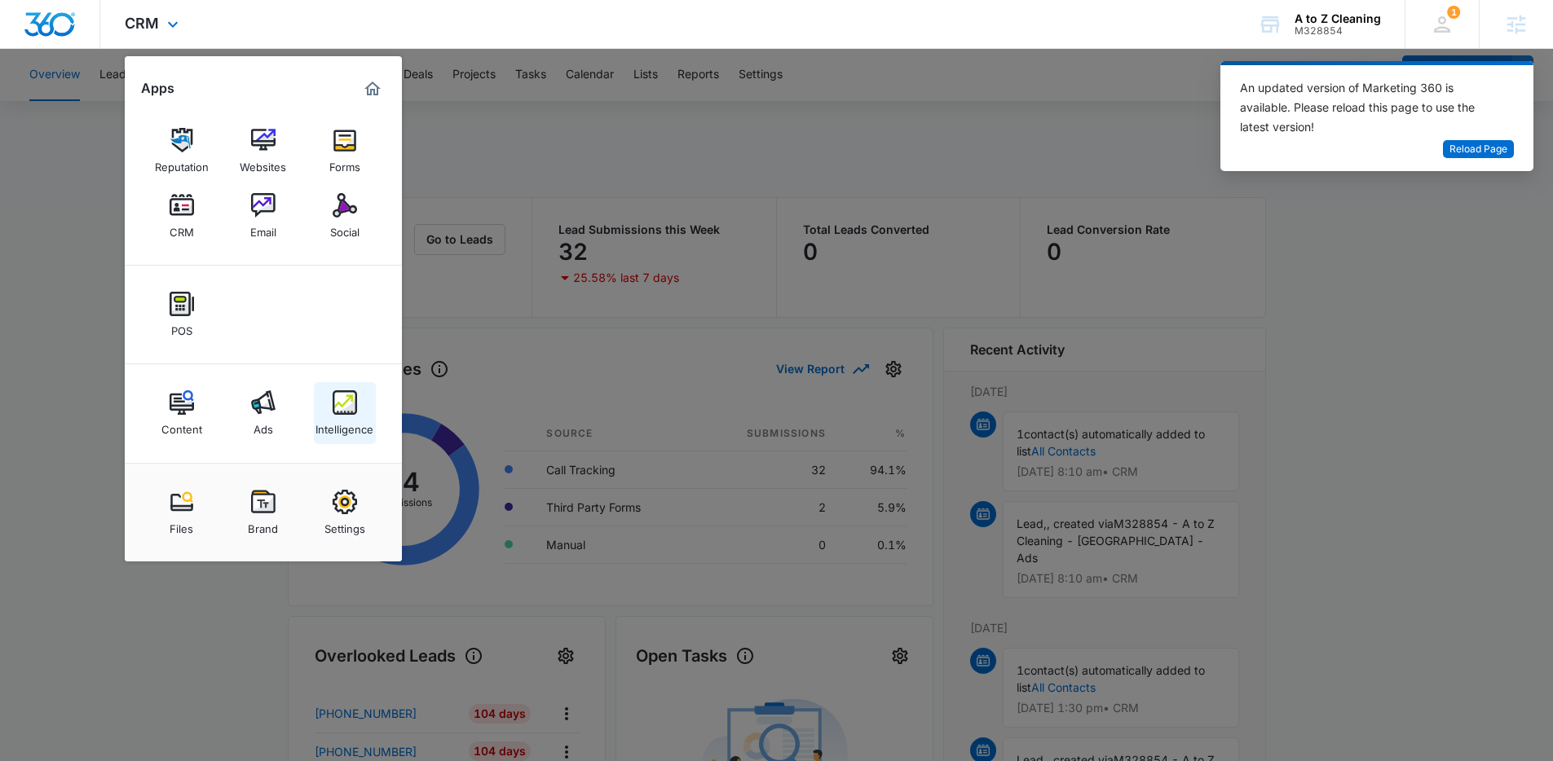
click at [351, 407] on img at bounding box center [345, 402] width 24 height 24
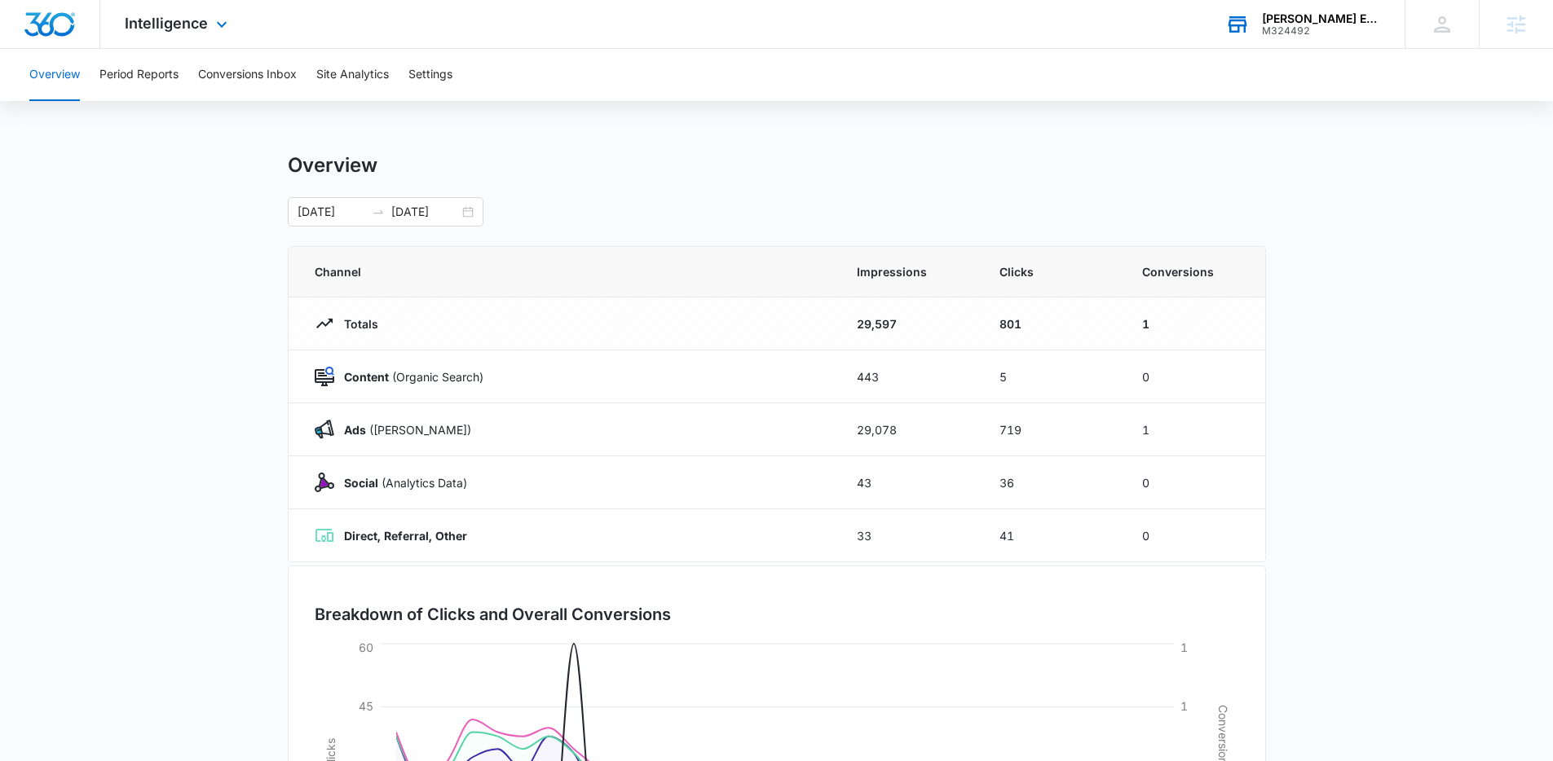
click at [1290, 17] on div "Hayden Zobell ERA Realty Center" at bounding box center [1321, 18] width 119 height 13
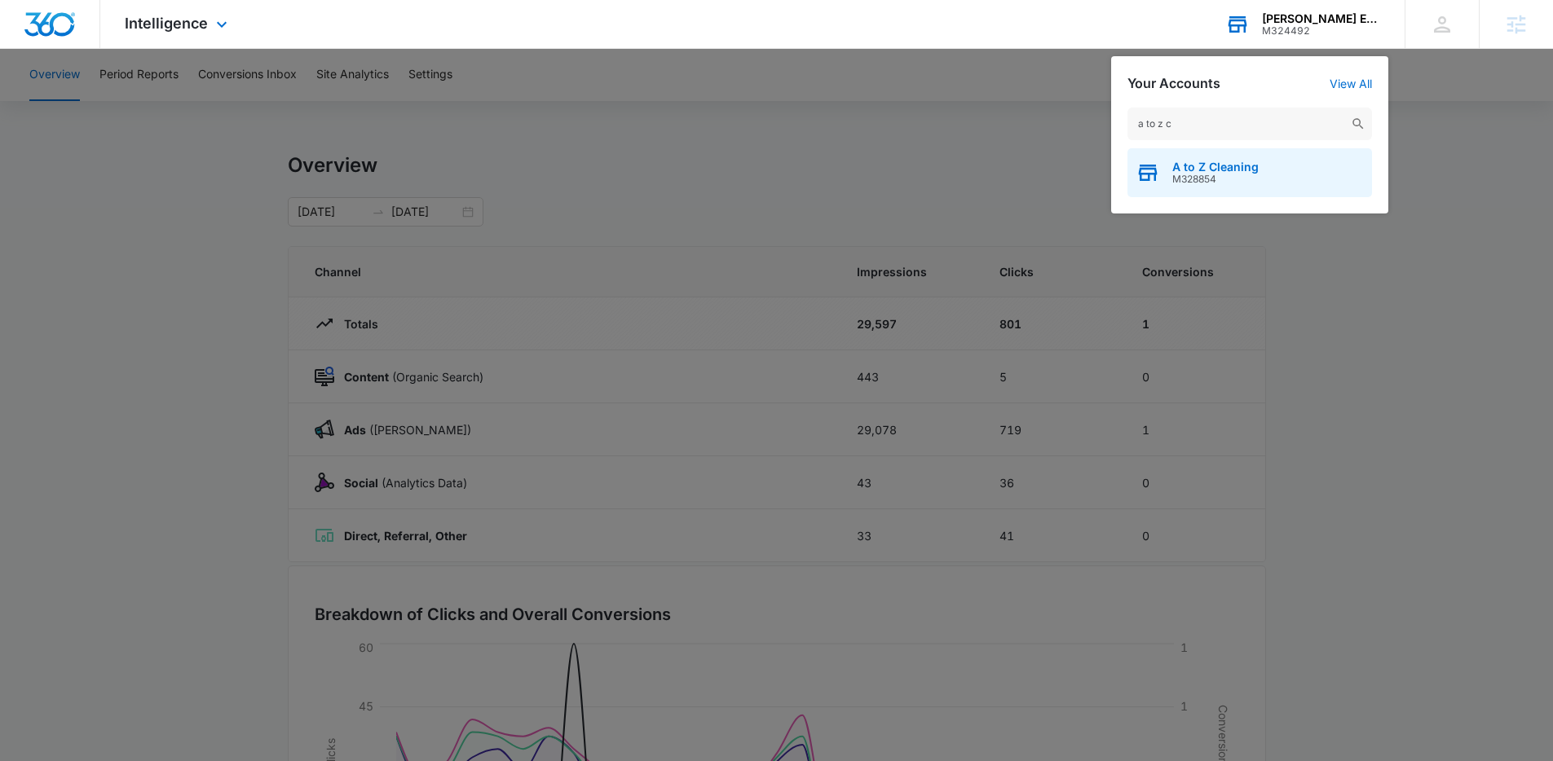
type input "a to z c"
click at [1237, 167] on span "A to Z Cleaning" at bounding box center [1215, 167] width 86 height 13
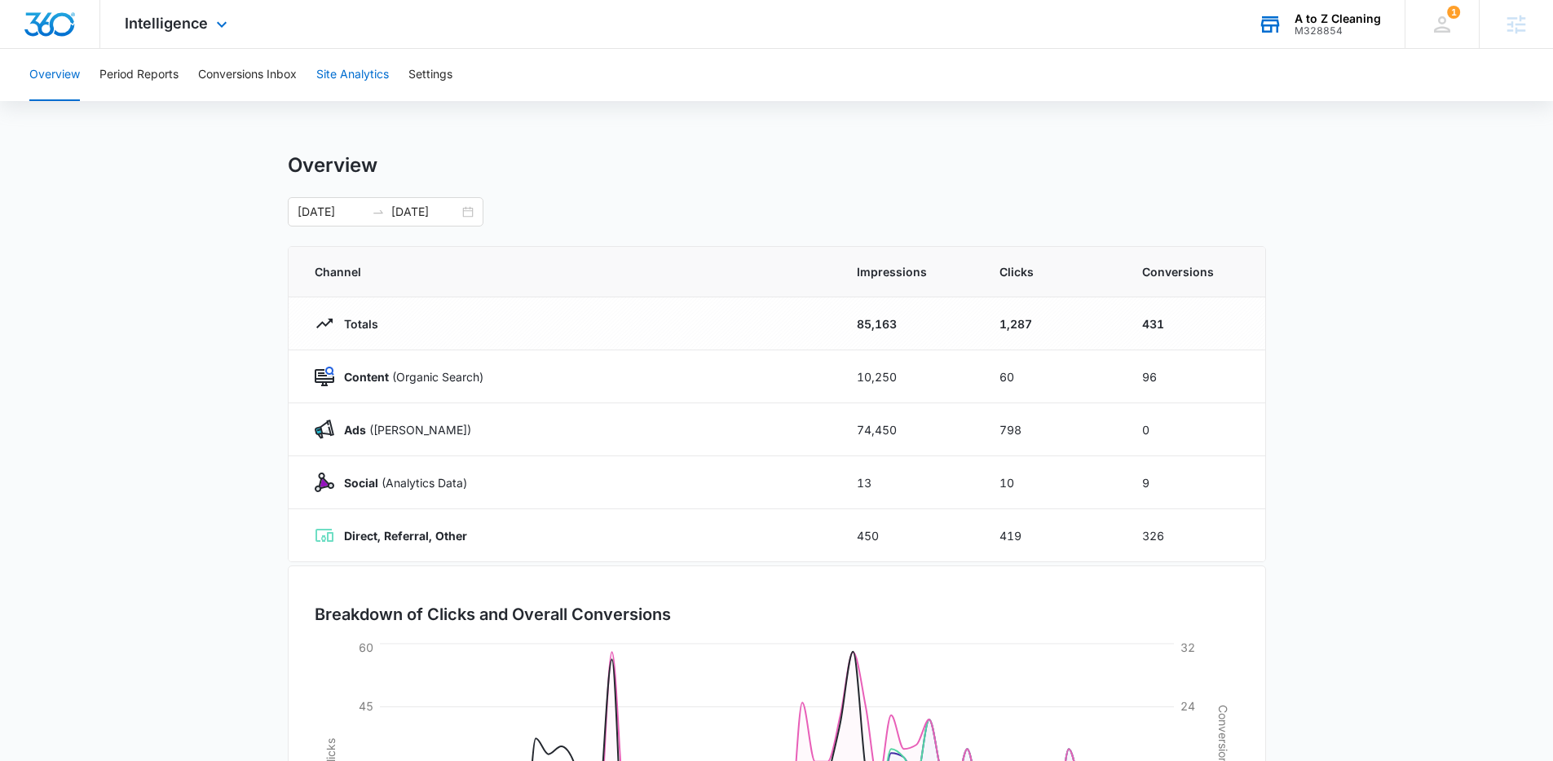
click at [342, 81] on button "Site Analytics" at bounding box center [352, 75] width 73 height 52
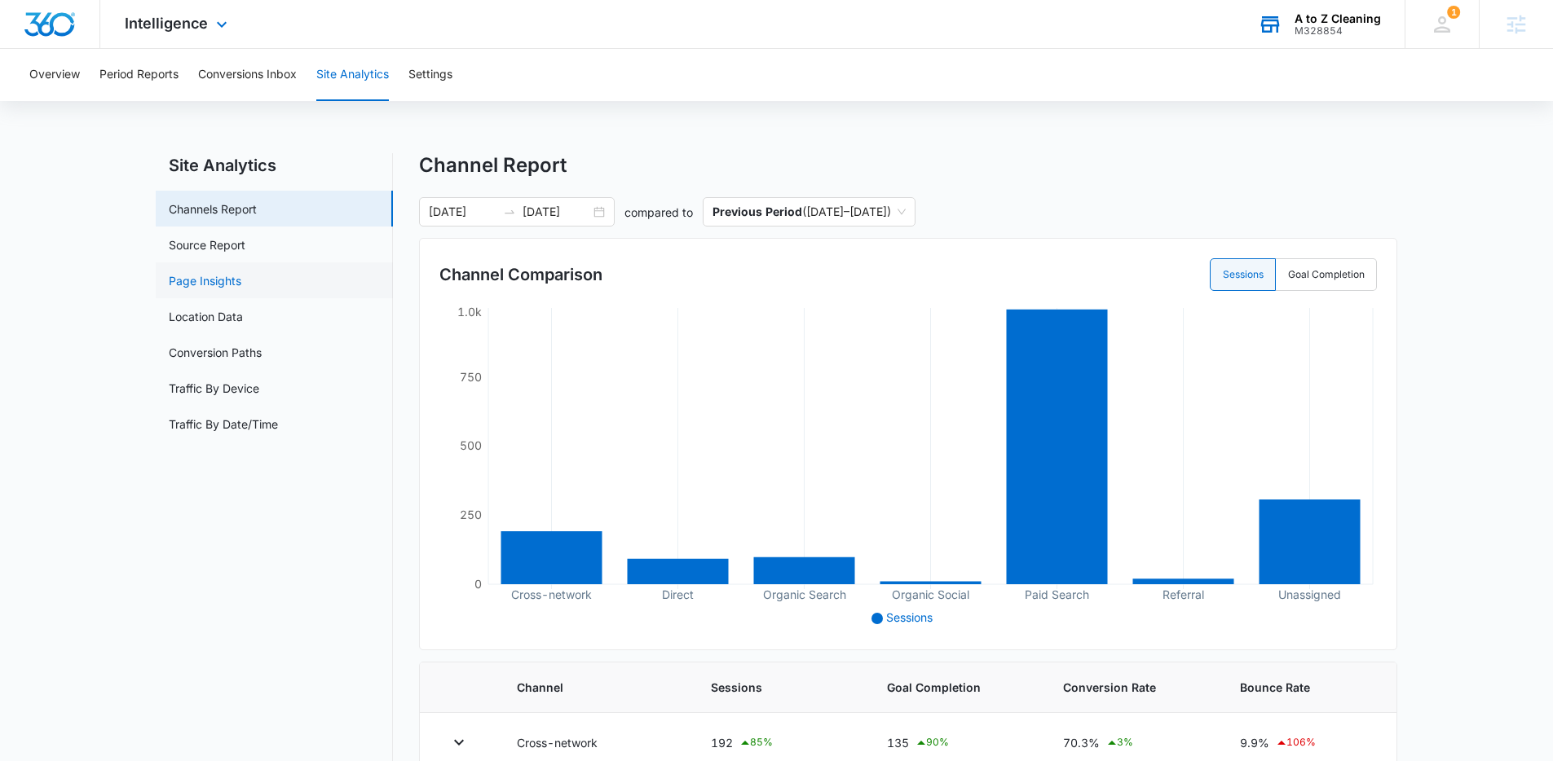
click at [207, 277] on link "Page Insights" at bounding box center [205, 280] width 73 height 17
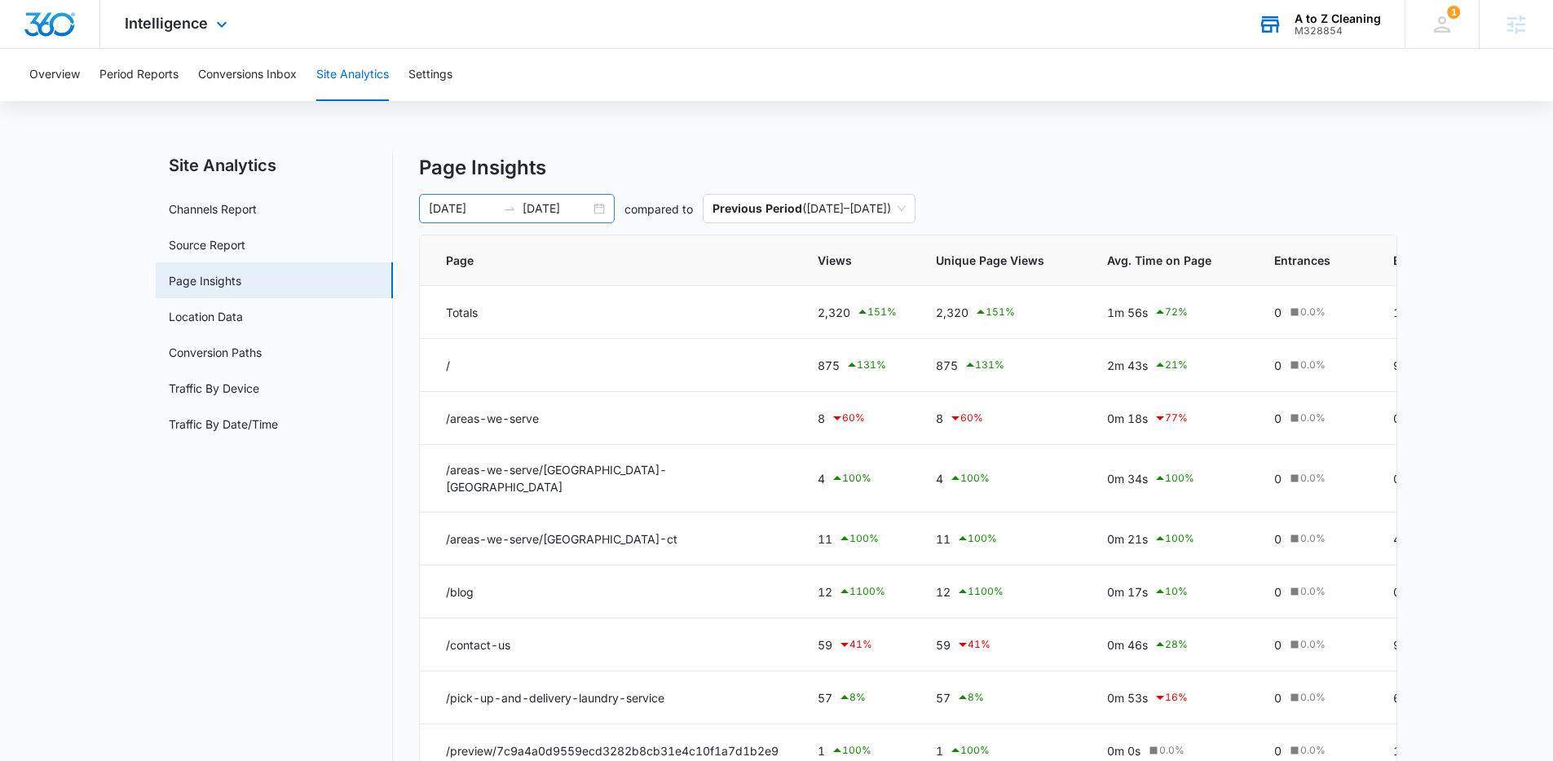
click at [539, 214] on input "09/02/2025" at bounding box center [557, 209] width 68 height 18
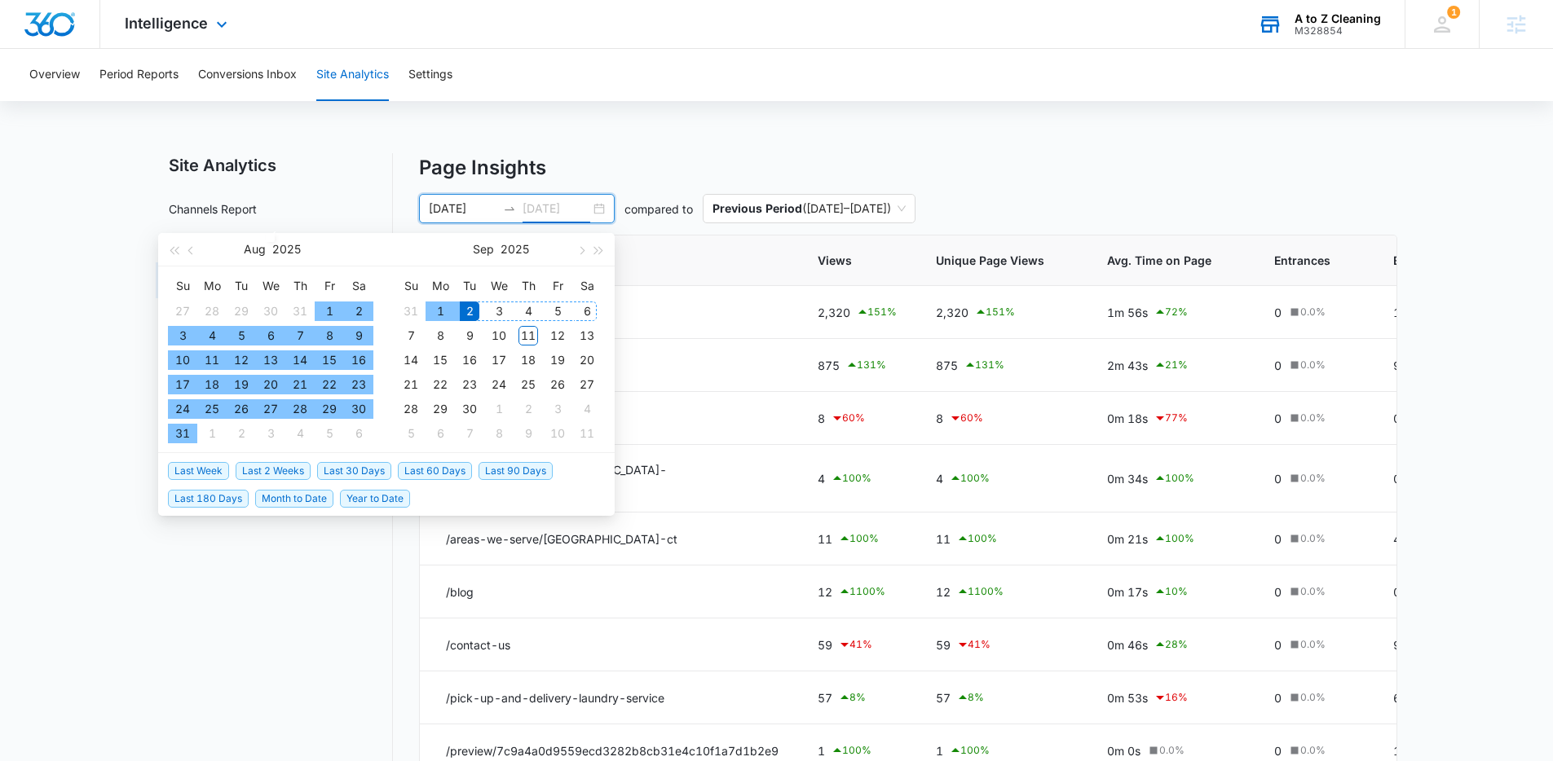
type input "09/02/2025"
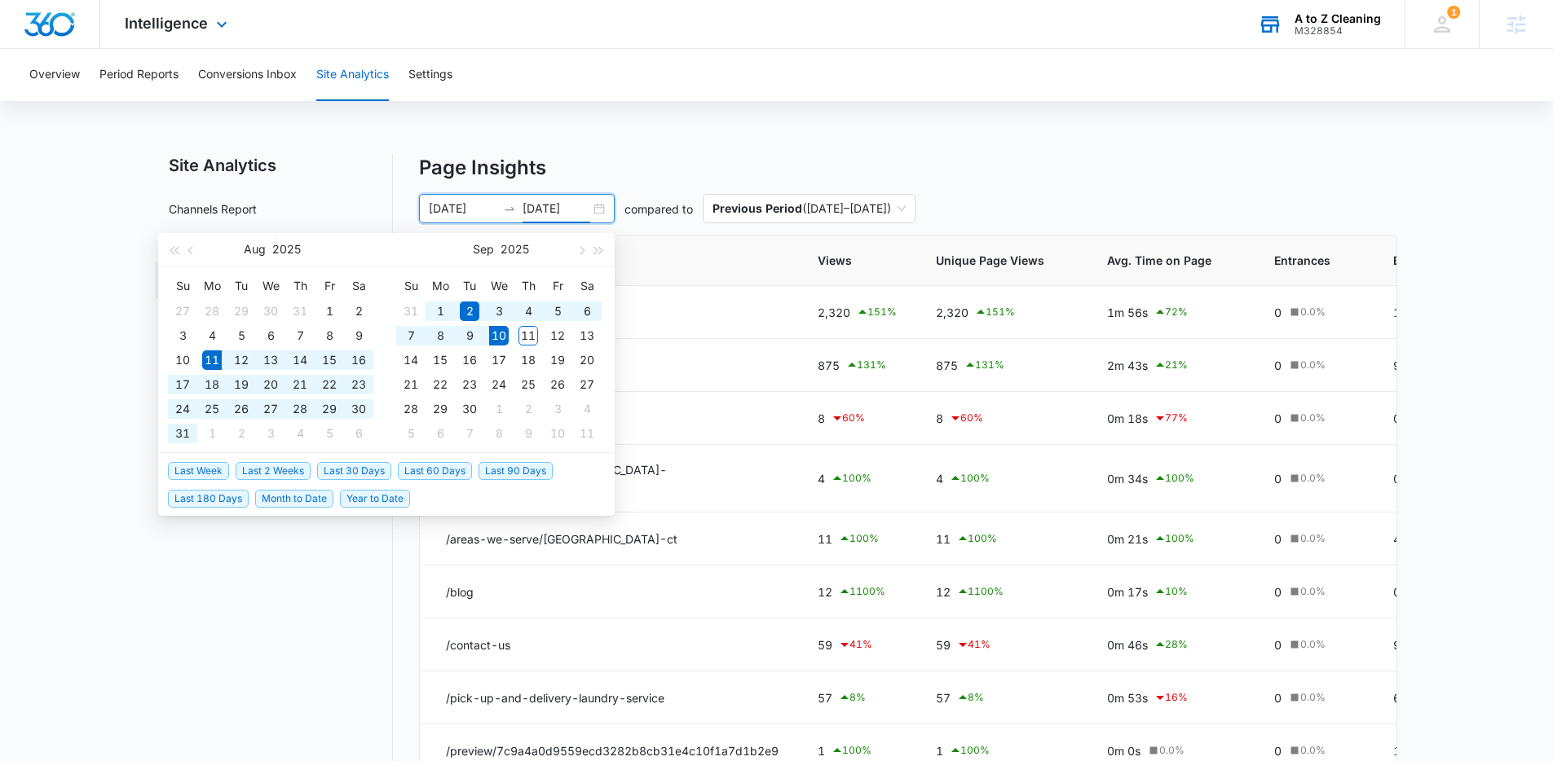
click at [365, 470] on span "Last 30 Days" at bounding box center [354, 471] width 74 height 18
type input "[DATE]"
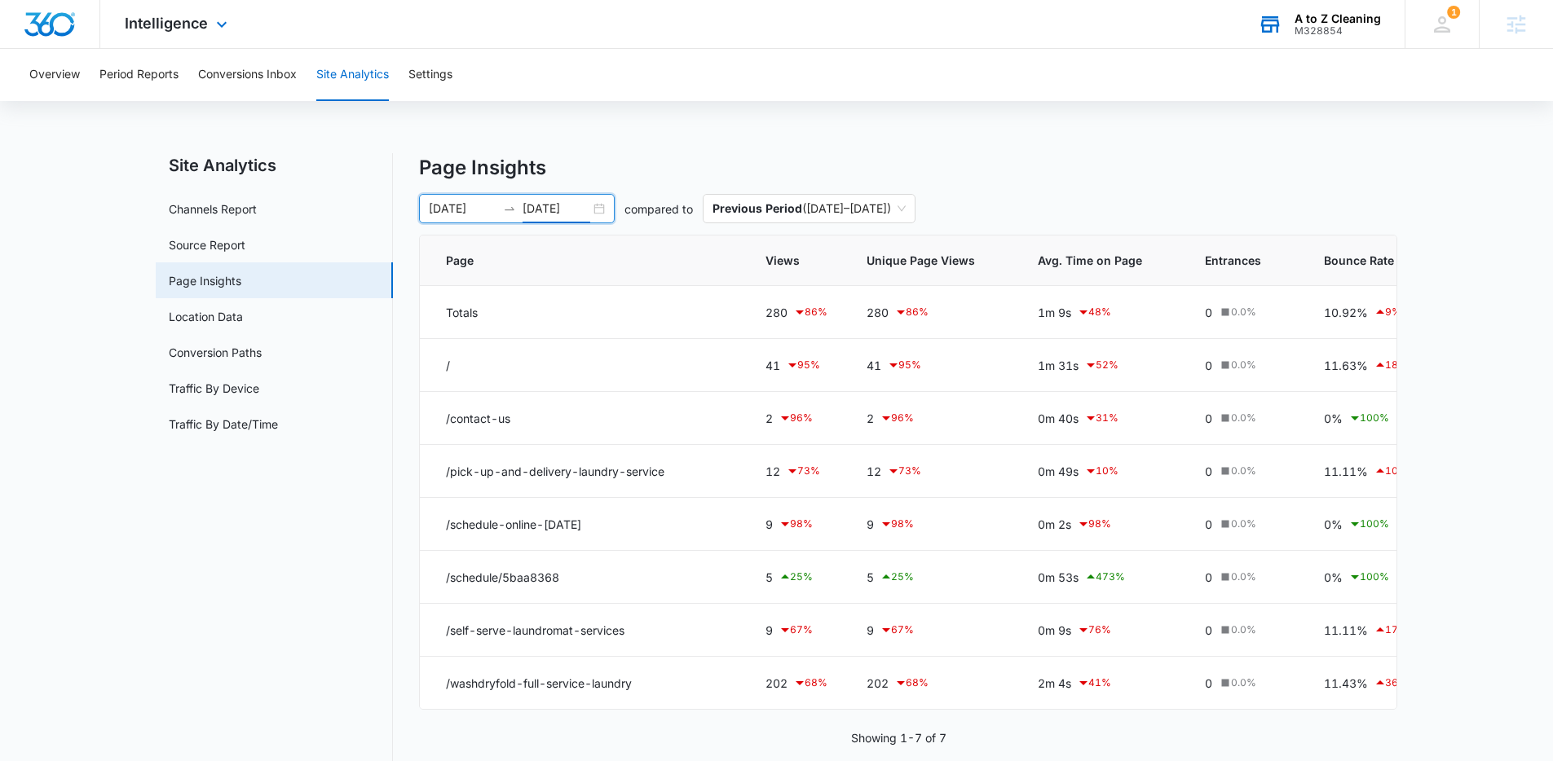
click at [340, 502] on nav "Site Analytics Channels Report Source Report Page Insights Location Data Conver…" at bounding box center [274, 459] width 237 height 613
click at [786, 262] on span "Views" at bounding box center [784, 260] width 38 height 17
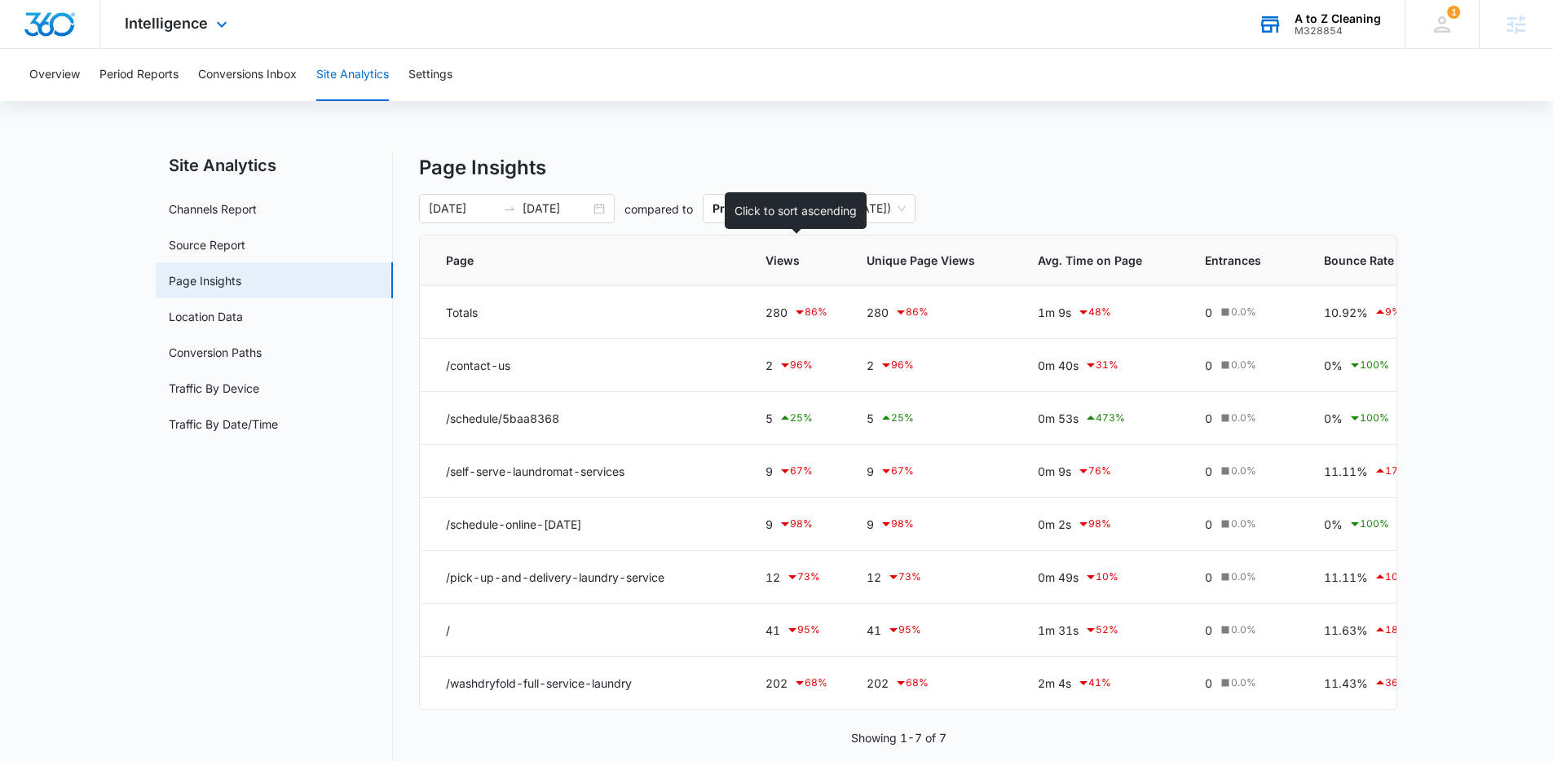
click at [781, 267] on span "Views" at bounding box center [784, 260] width 38 height 17
click at [785, 262] on span "Views" at bounding box center [784, 260] width 38 height 17
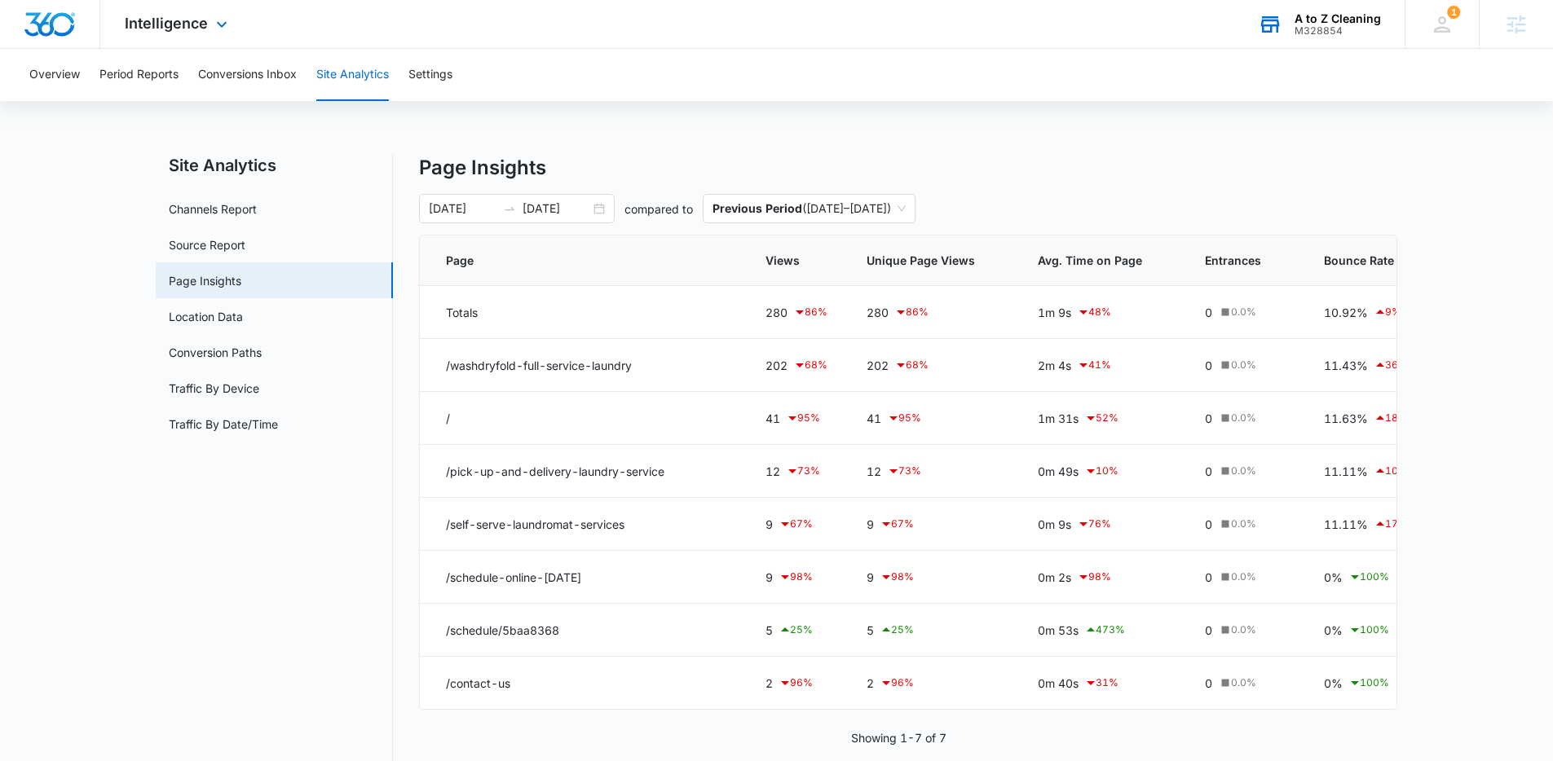
click at [772, 89] on div "Overview Period Reports Conversions Inbox Site Analytics Settings" at bounding box center [777, 75] width 1514 height 52
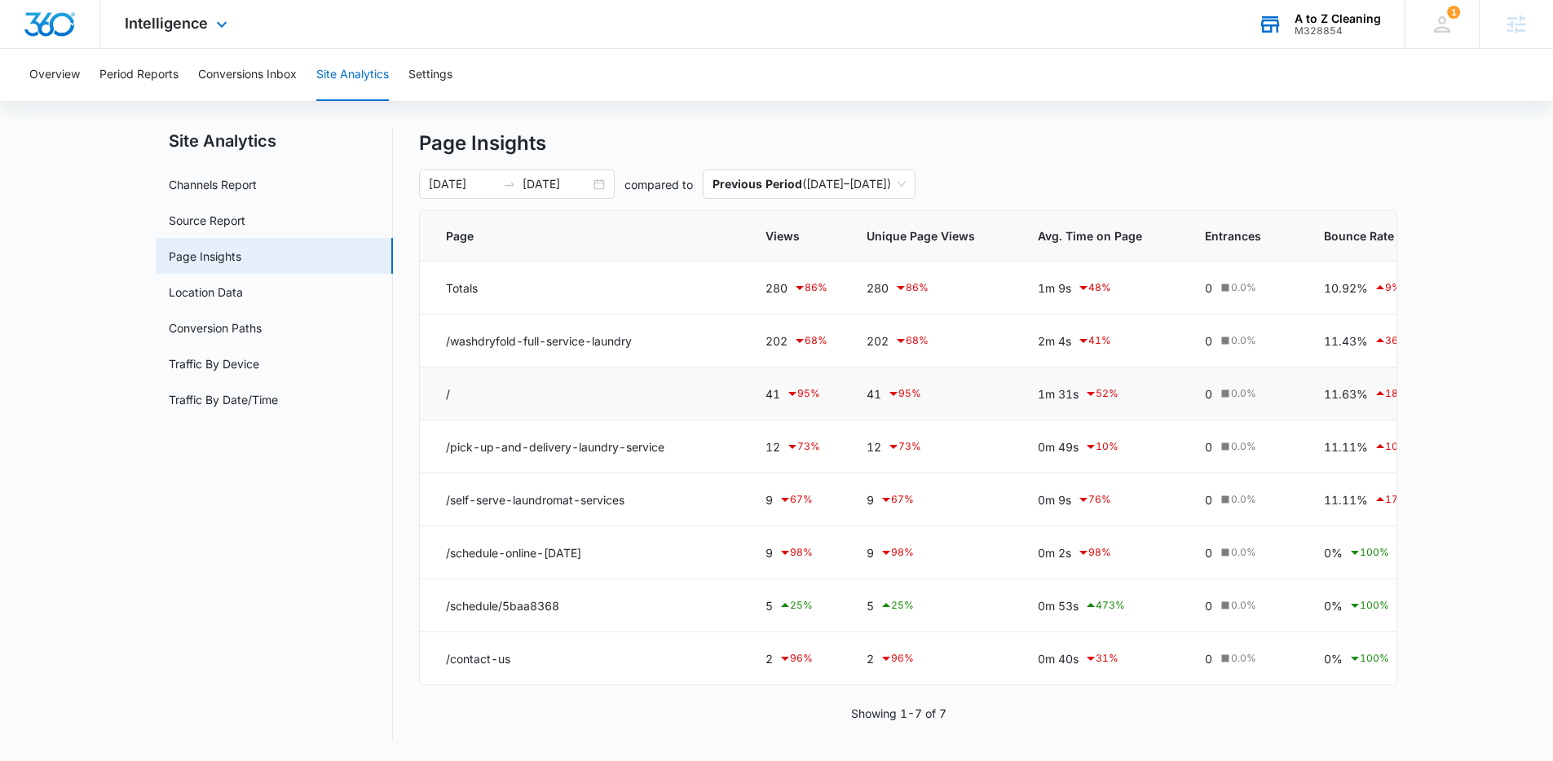
scroll to position [37, 0]
drag, startPoint x: 562, startPoint y: 595, endPoint x: 441, endPoint y: 593, distance: 121.5
click at [441, 593] on td "/schedule/5baa8368" at bounding box center [583, 606] width 326 height 53
copy td "/schedule/5baa8368"
click at [767, 134] on p "Page Insights" at bounding box center [908, 143] width 978 height 29
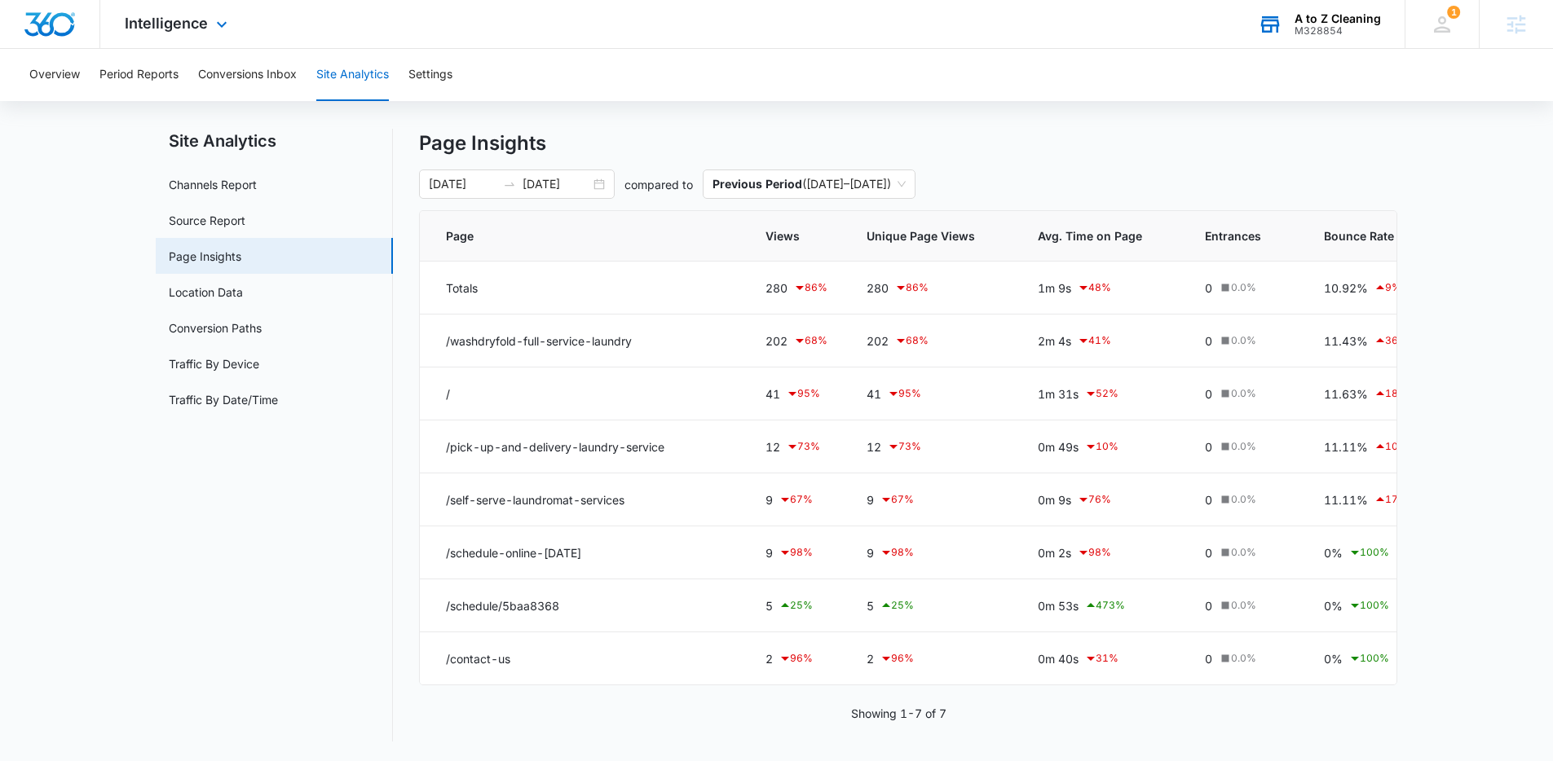
click at [145, 478] on main "Site Analytics Channels Report Source Report Page Insights Location Data Conver…" at bounding box center [776, 445] width 1553 height 633
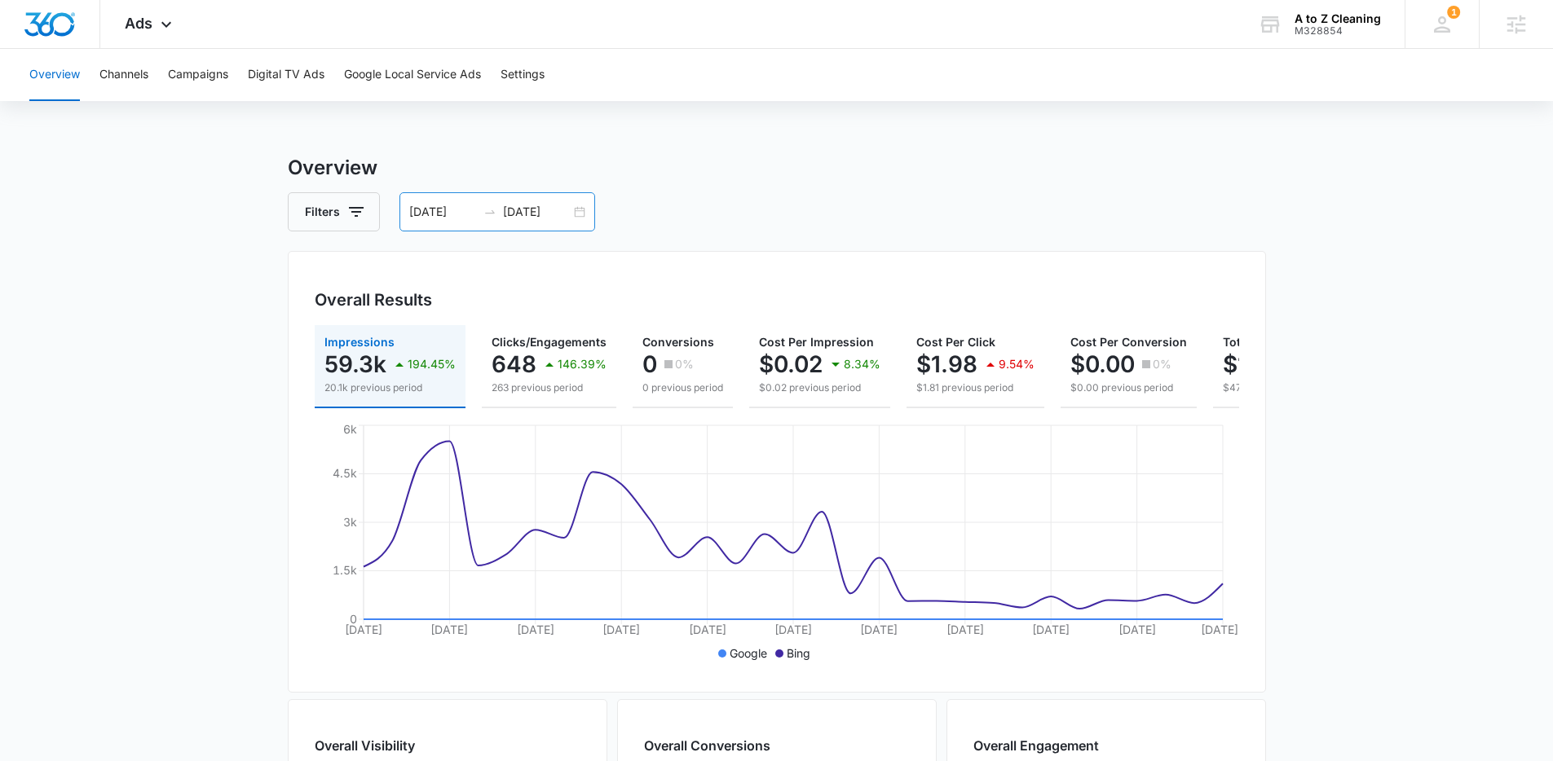
click at [557, 217] on input "[DATE]" at bounding box center [537, 212] width 68 height 18
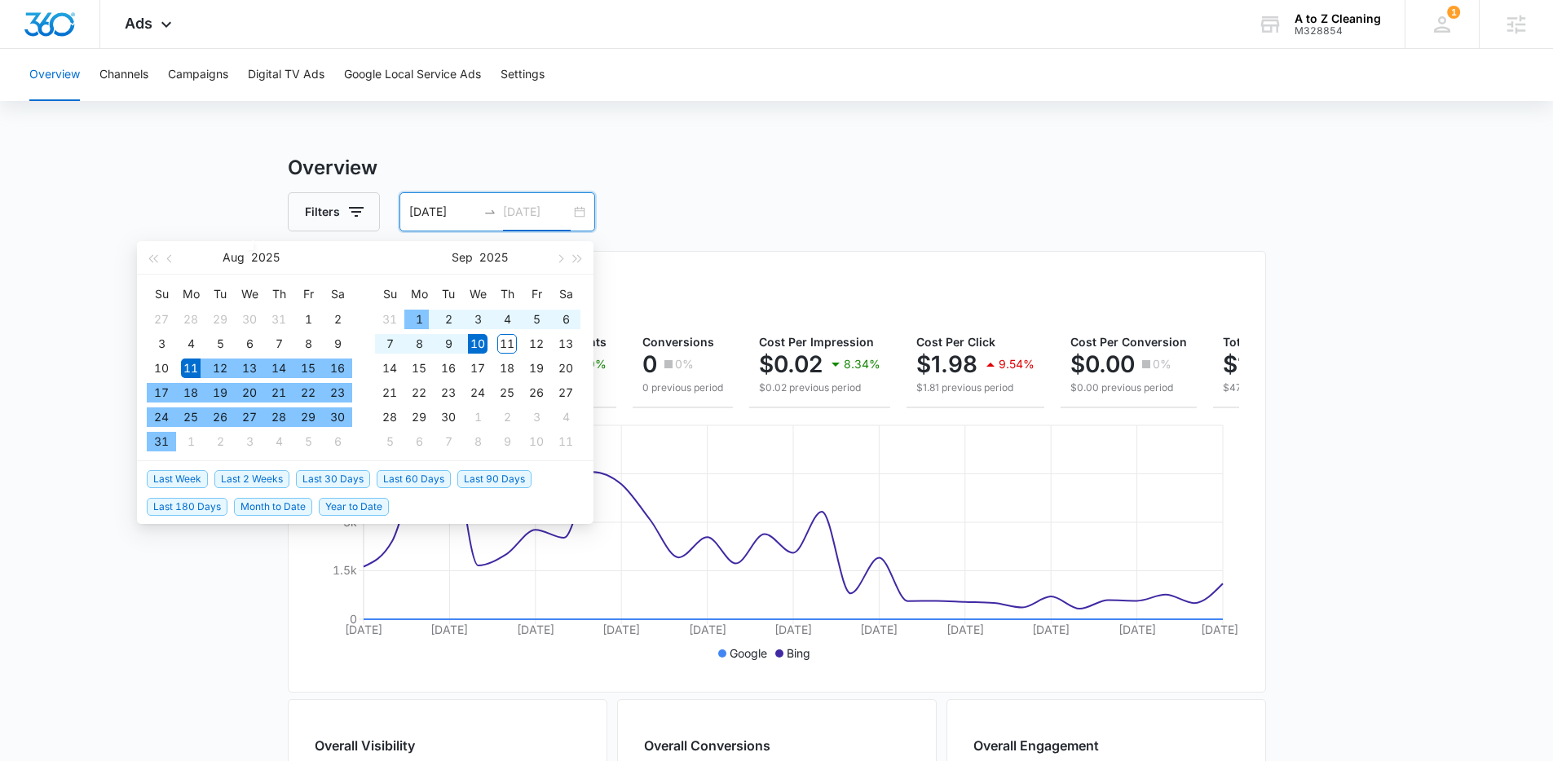
type input "[DATE]"
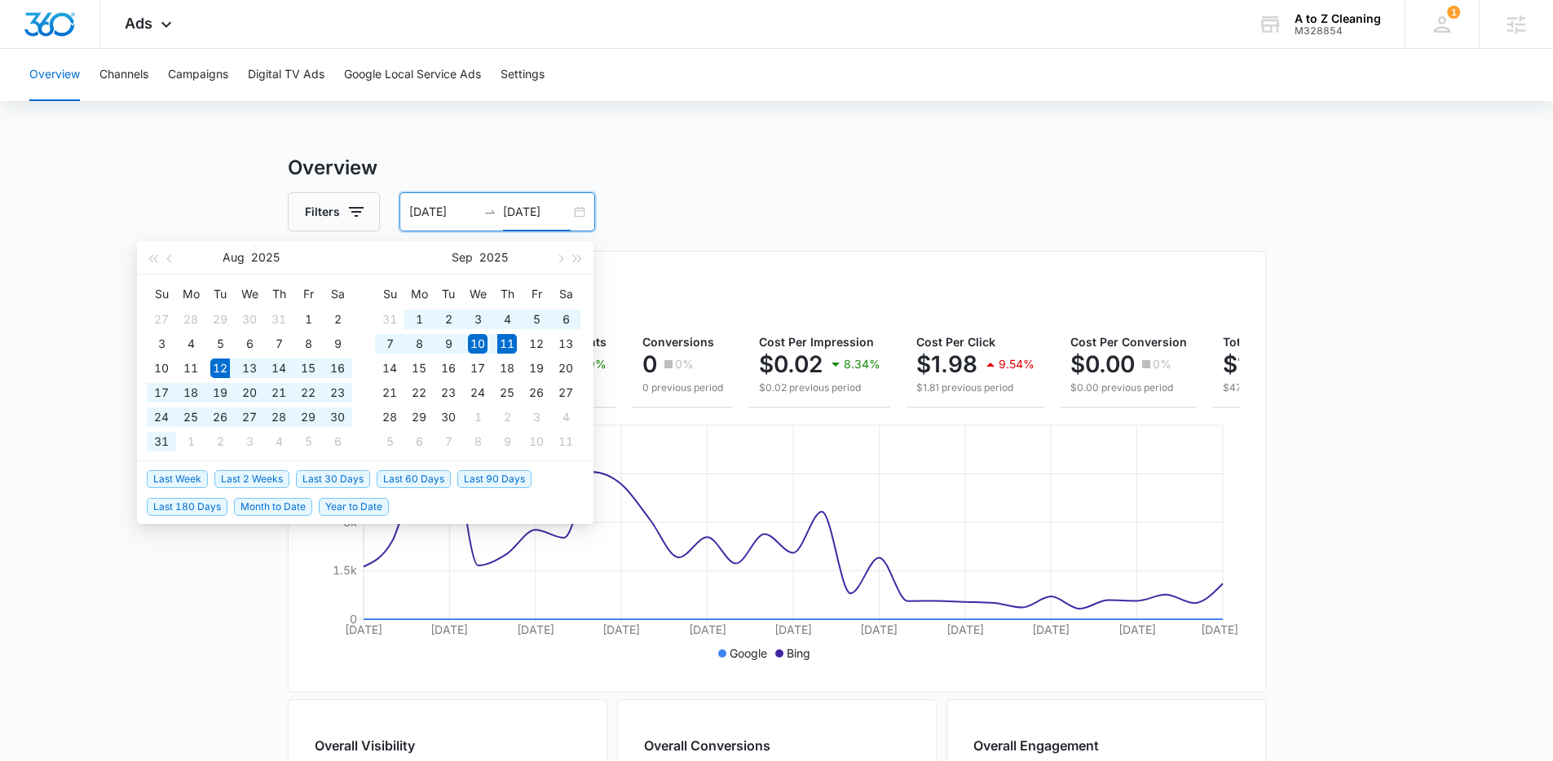
click at [335, 478] on span "Last 30 Days" at bounding box center [333, 479] width 74 height 18
type input "[DATE]"
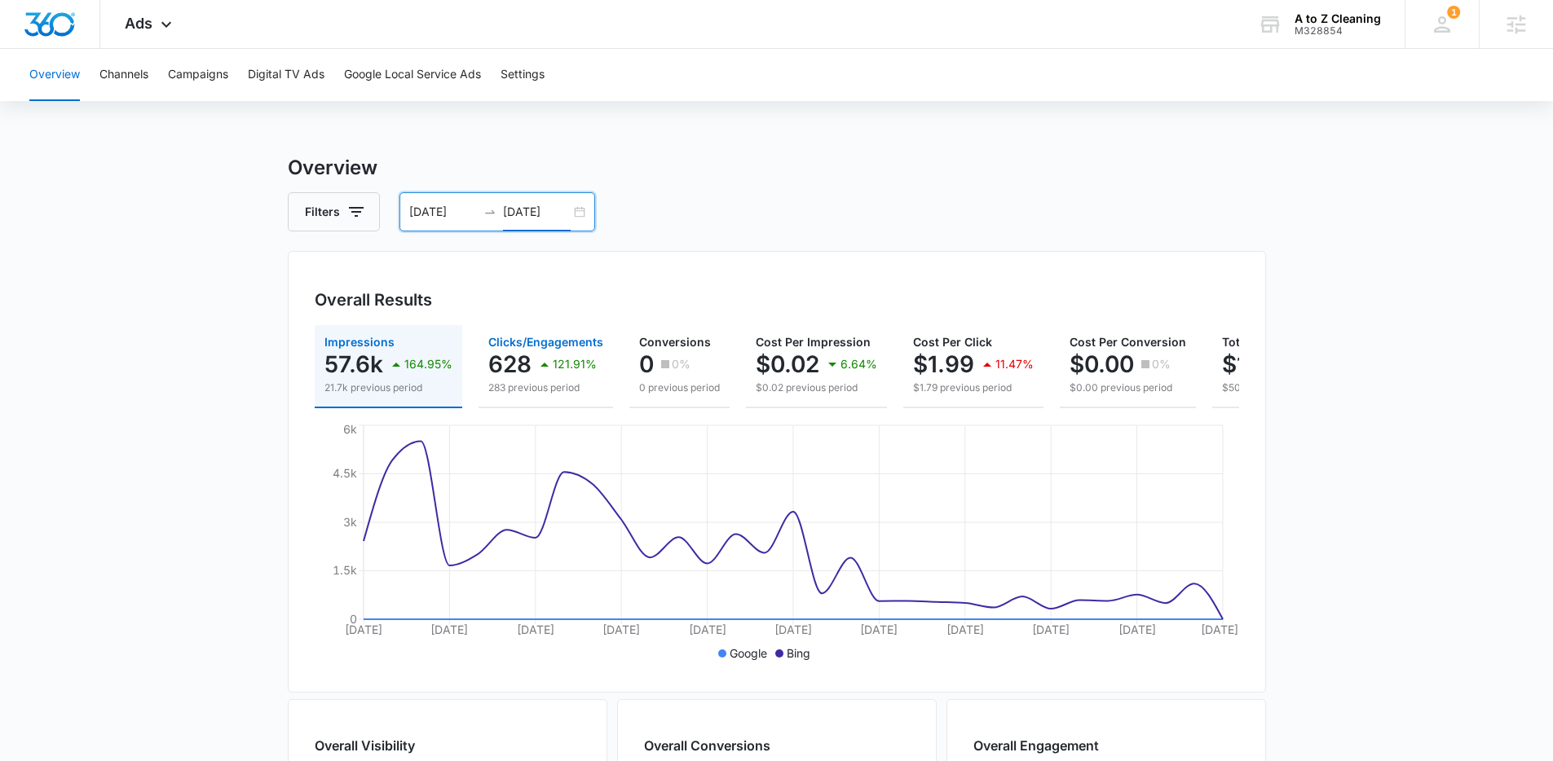
click at [537, 369] on icon "button" at bounding box center [545, 365] width 20 height 20
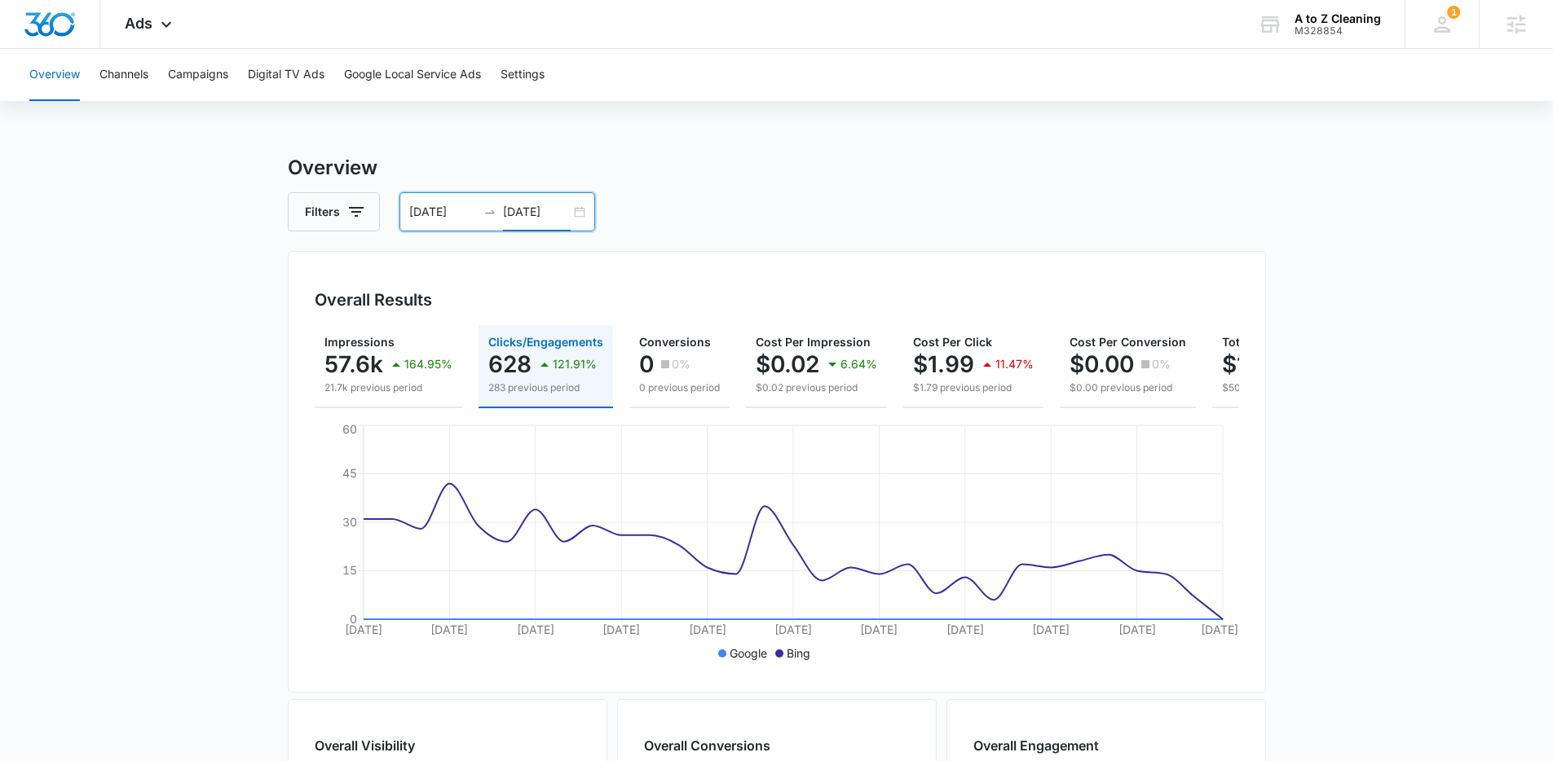
click at [503, 208] on input "[DATE]" at bounding box center [537, 212] width 68 height 18
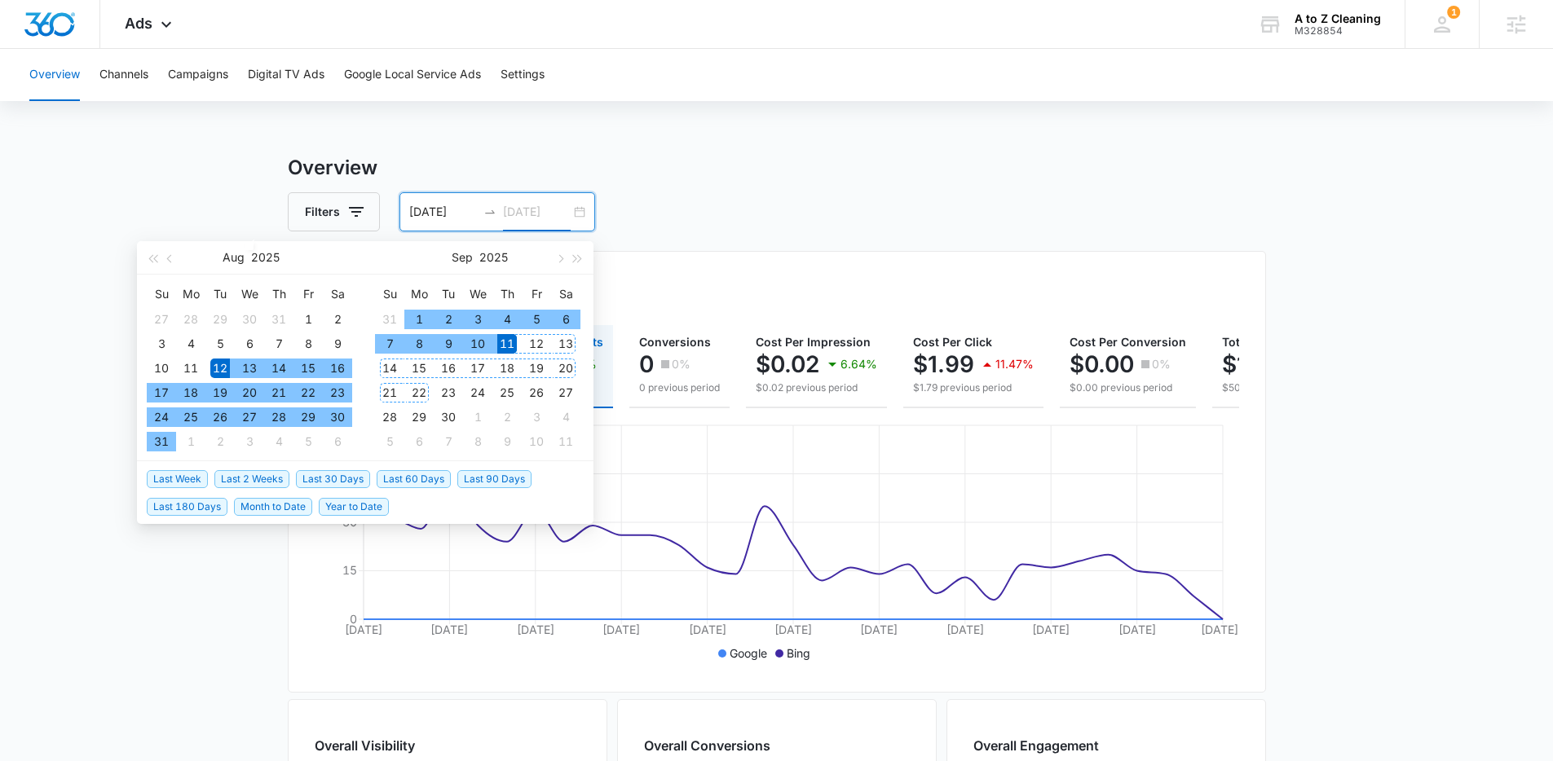
type input "[DATE]"
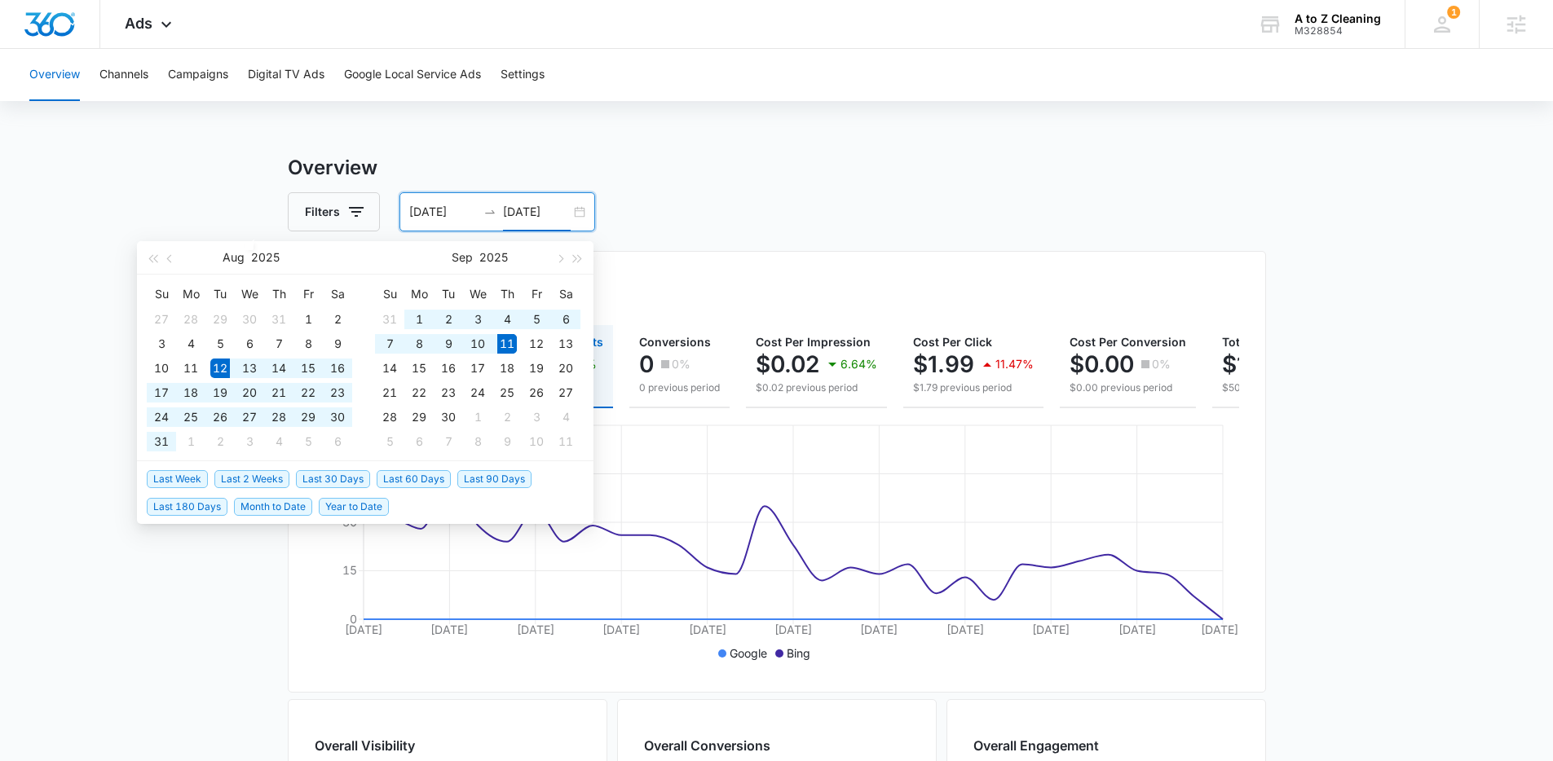
click at [327, 473] on span "Last 30 Days" at bounding box center [333, 479] width 74 height 18
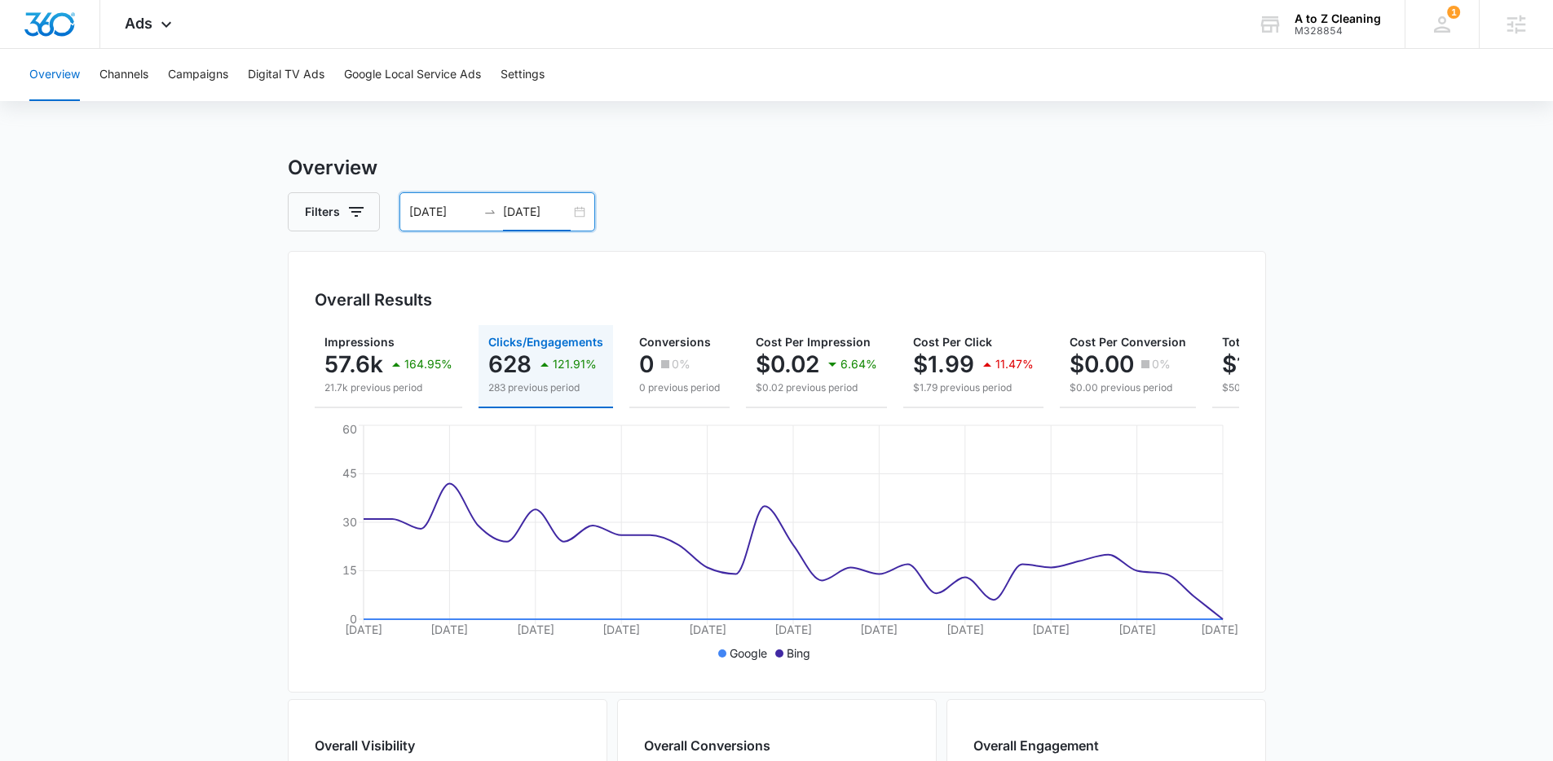
click at [279, 315] on main "Overview Filters 08/12/2025 09/11/2025 Overall Results Impressions 57.6k 164.95…" at bounding box center [776, 738] width 1553 height 1171
click at [358, 353] on p "57.6k" at bounding box center [353, 364] width 59 height 26
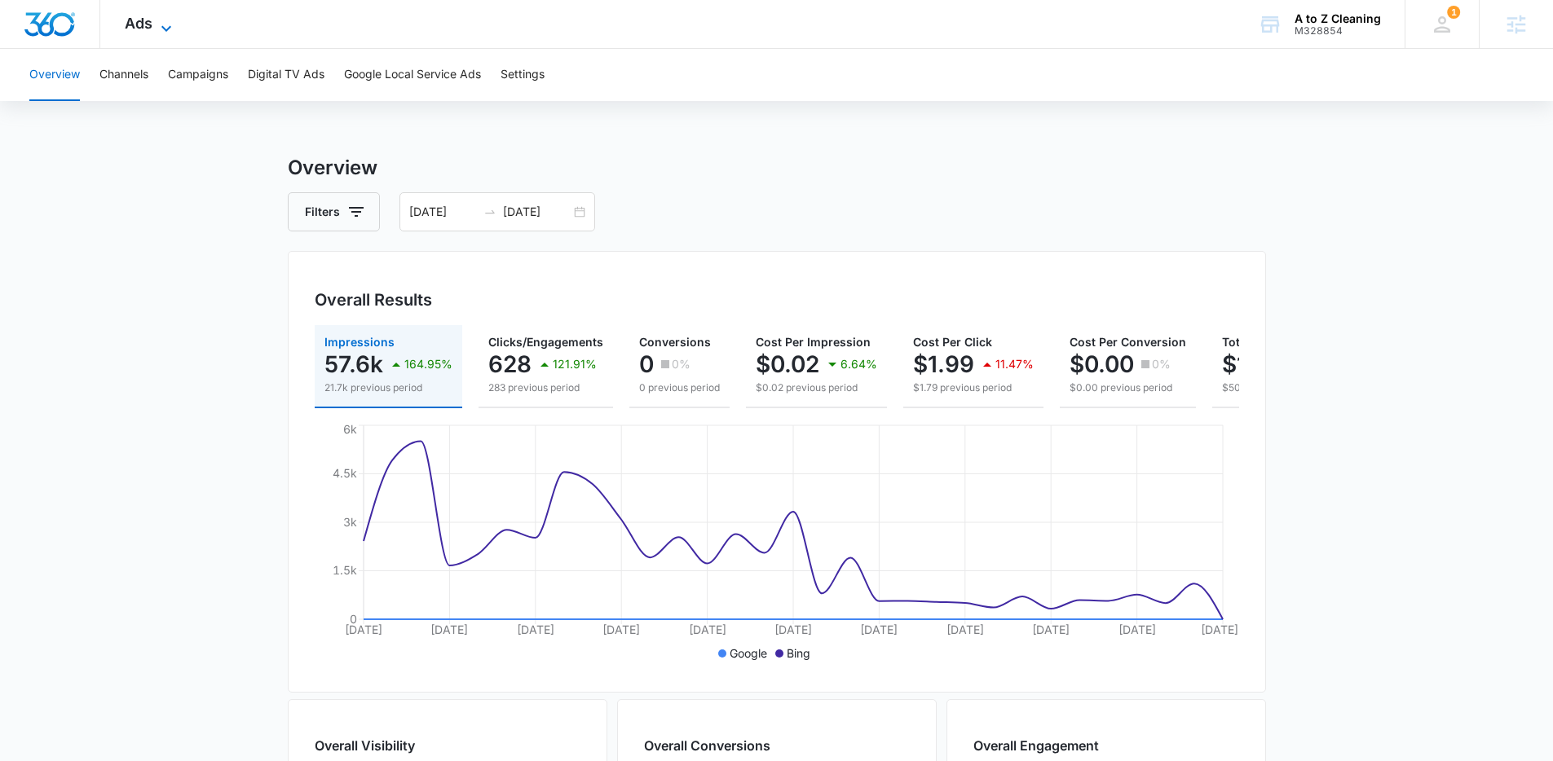
click at [145, 24] on span "Ads" at bounding box center [139, 23] width 28 height 17
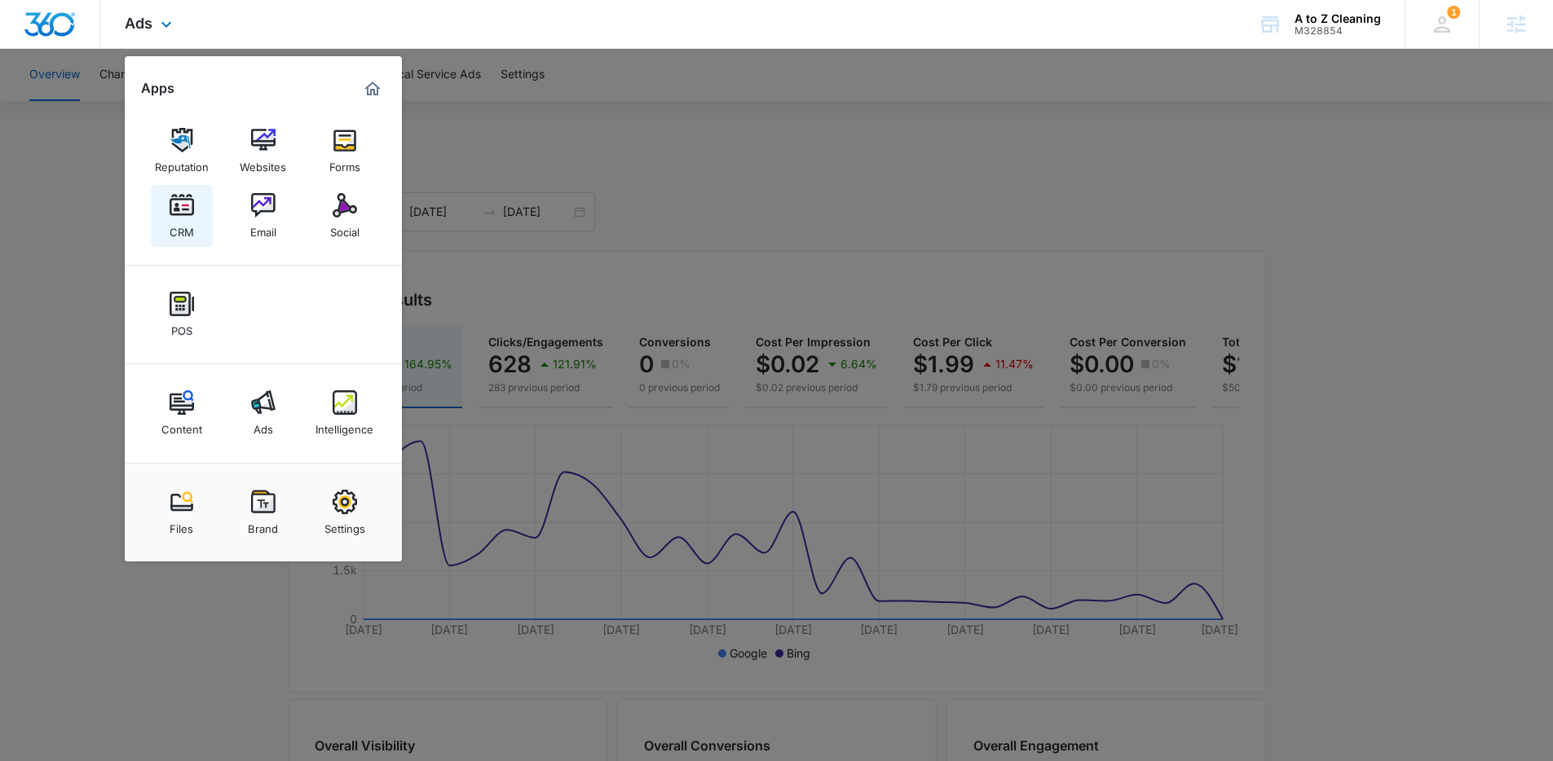
click at [185, 194] on img at bounding box center [182, 205] width 24 height 24
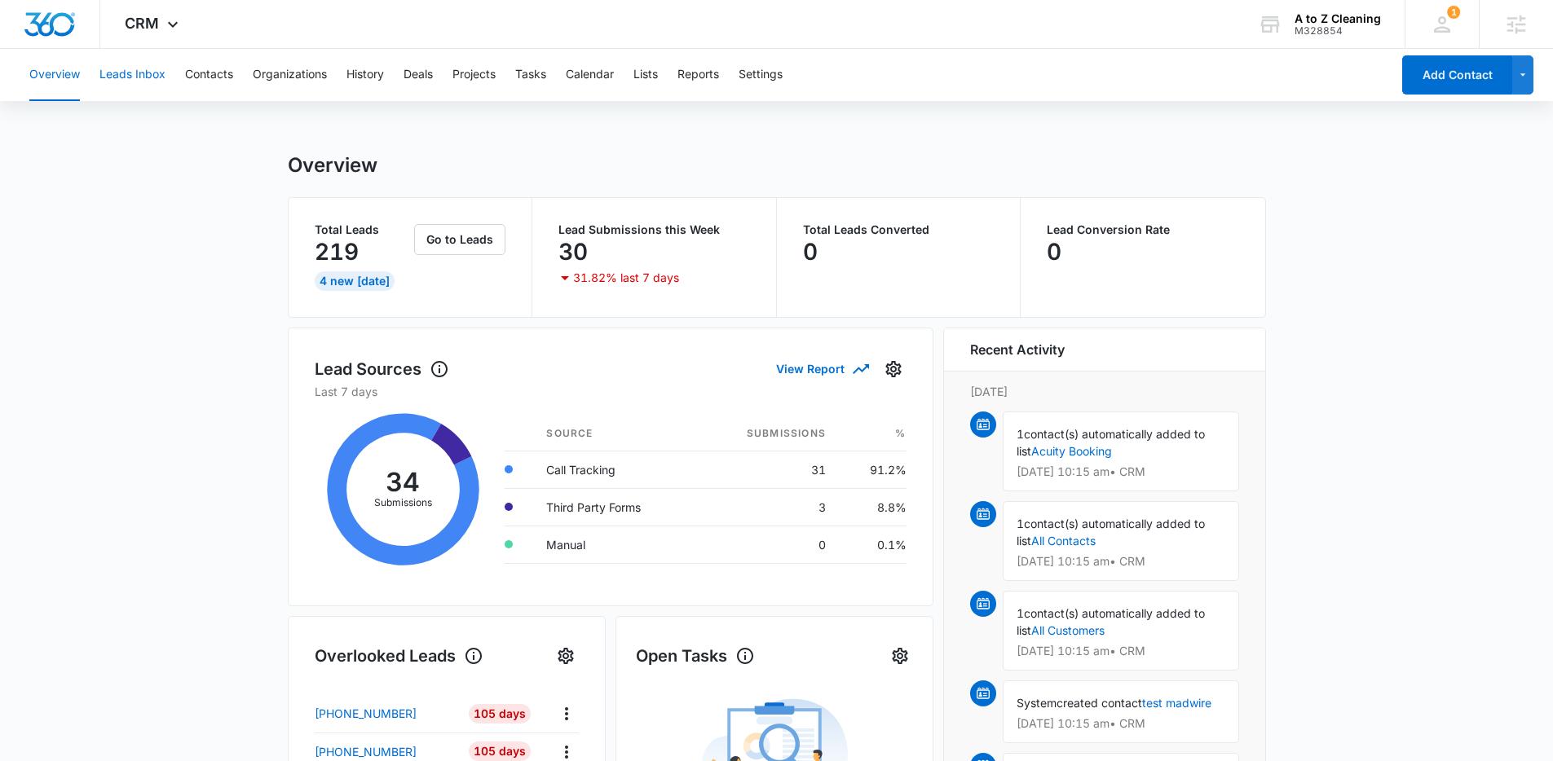
click at [164, 74] on button "Leads Inbox" at bounding box center [132, 75] width 66 height 52
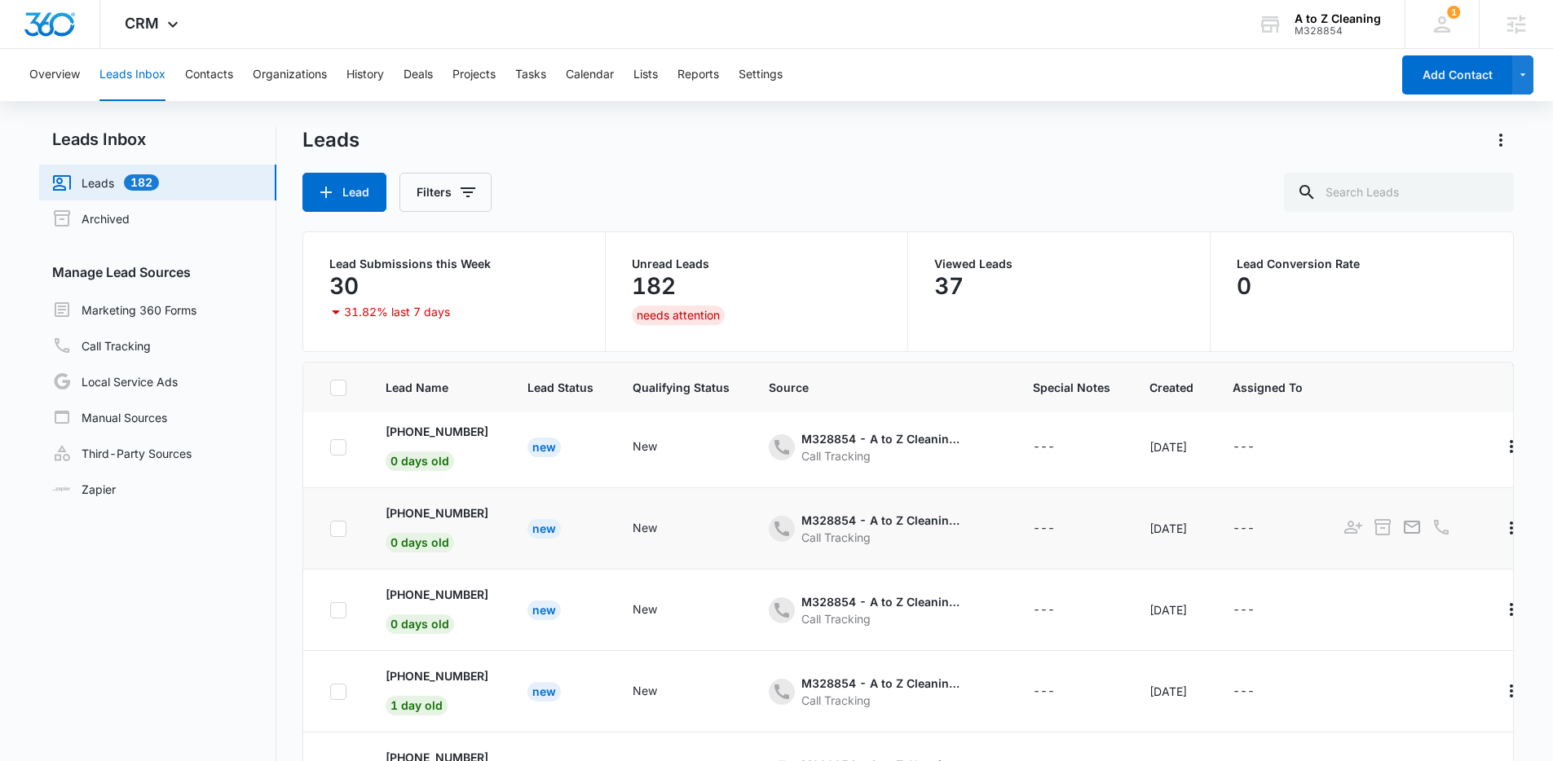
scroll to position [132, 0]
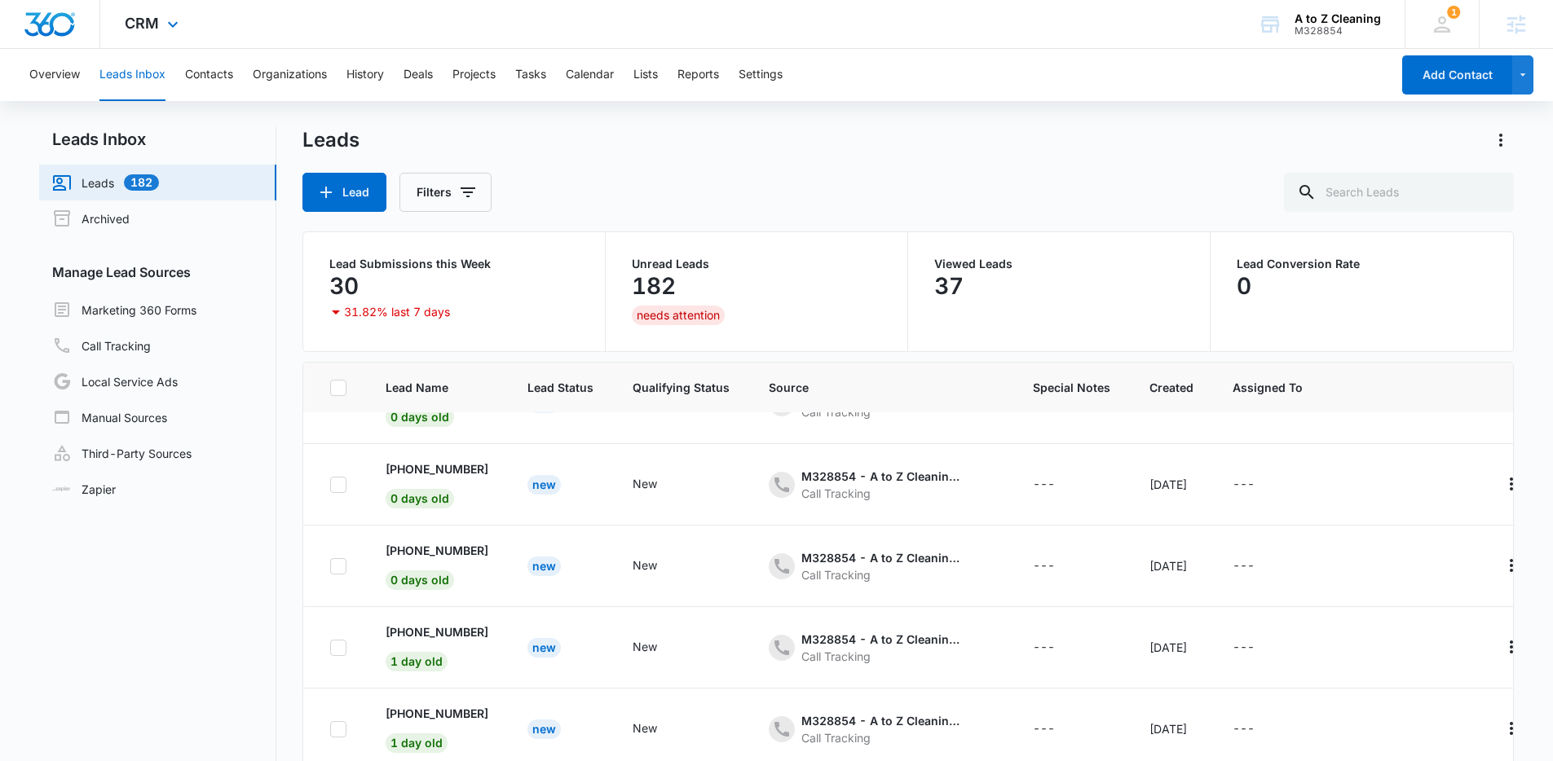
click at [167, 36] on div "CRM Apps Reputation Websites Forms CRM Email Social POS Content Ads Intelligenc…" at bounding box center [153, 24] width 107 height 48
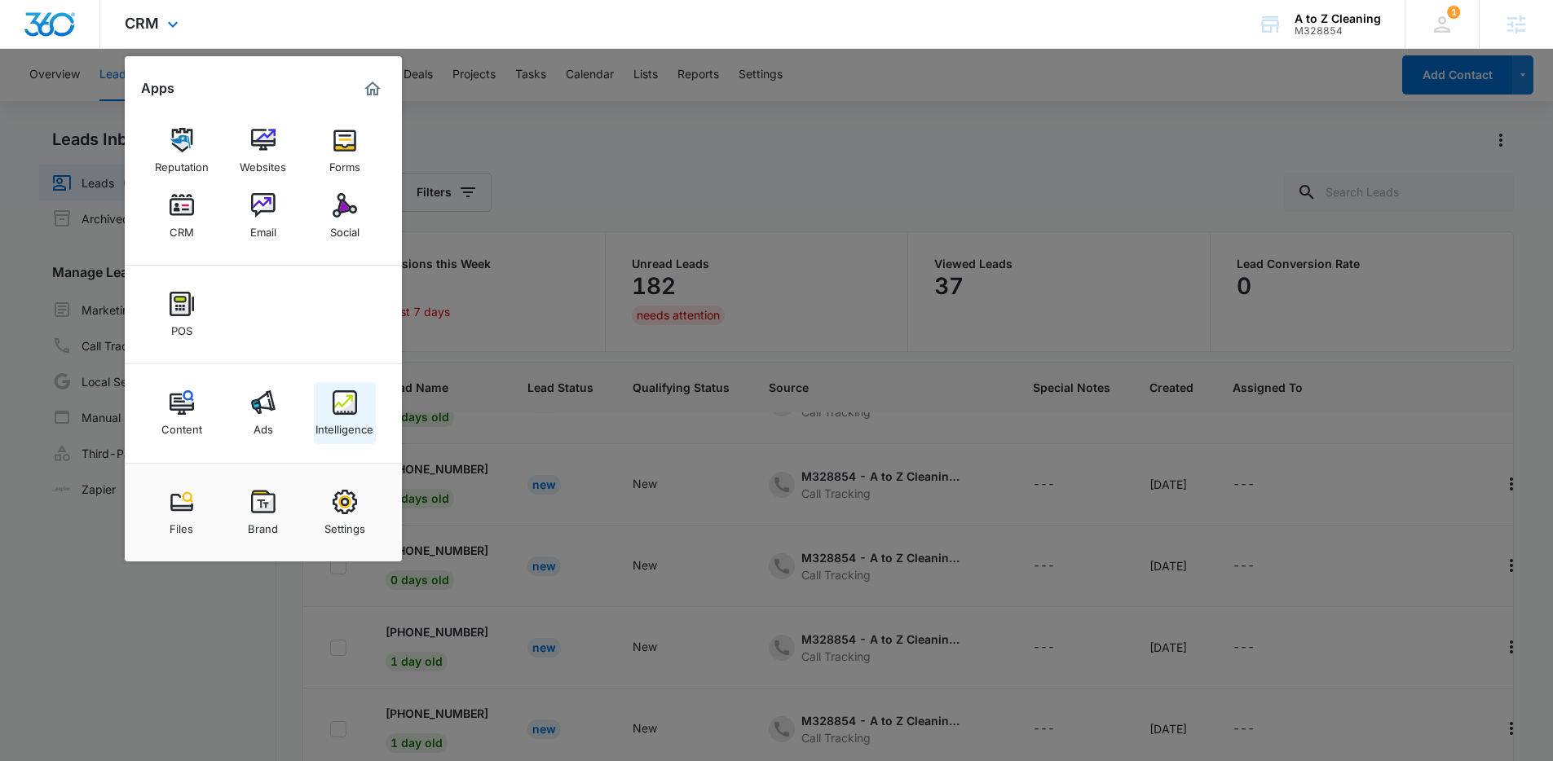
click at [338, 408] on img at bounding box center [345, 402] width 24 height 24
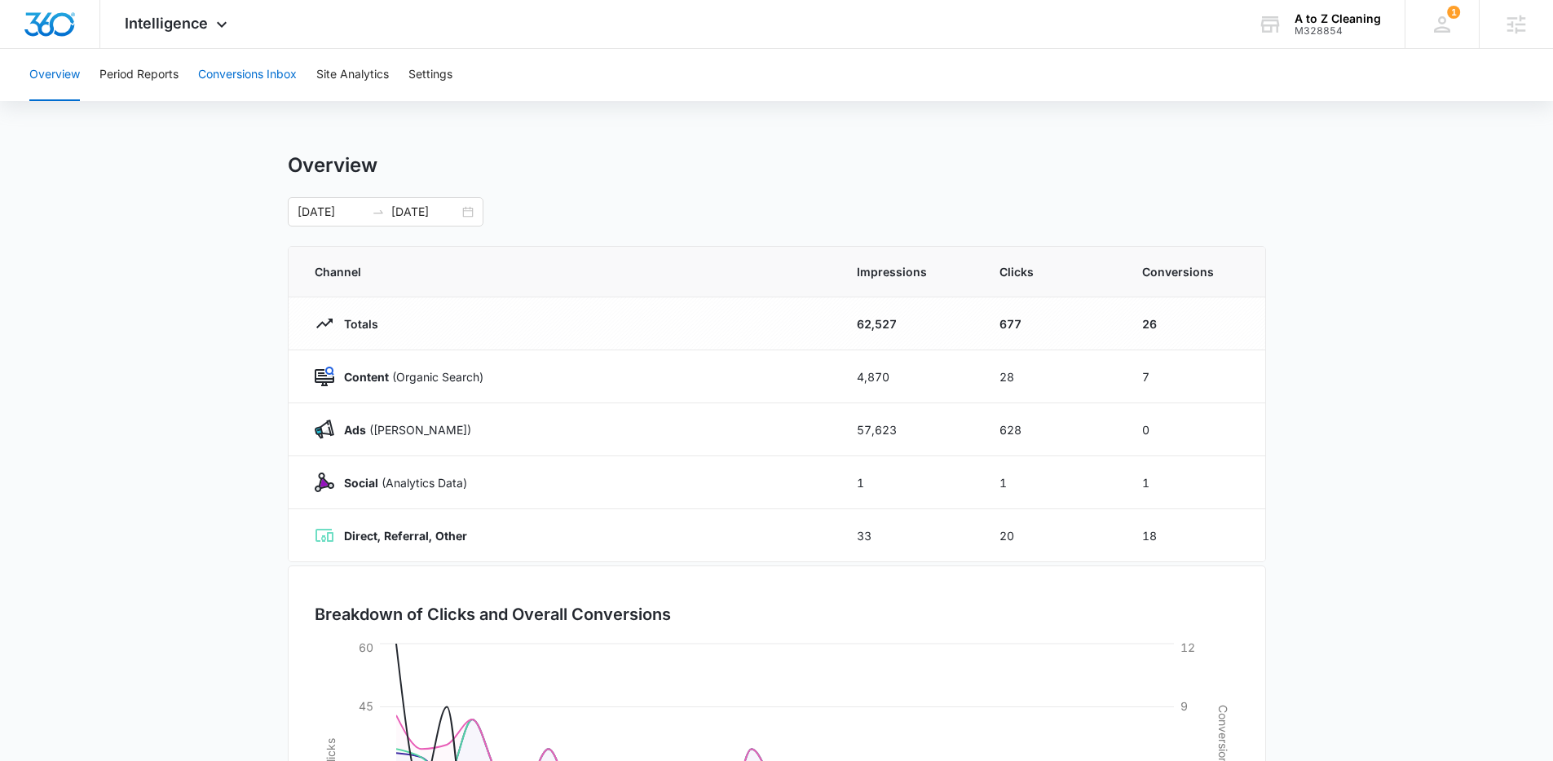
click at [242, 90] on button "Conversions Inbox" at bounding box center [247, 75] width 99 height 52
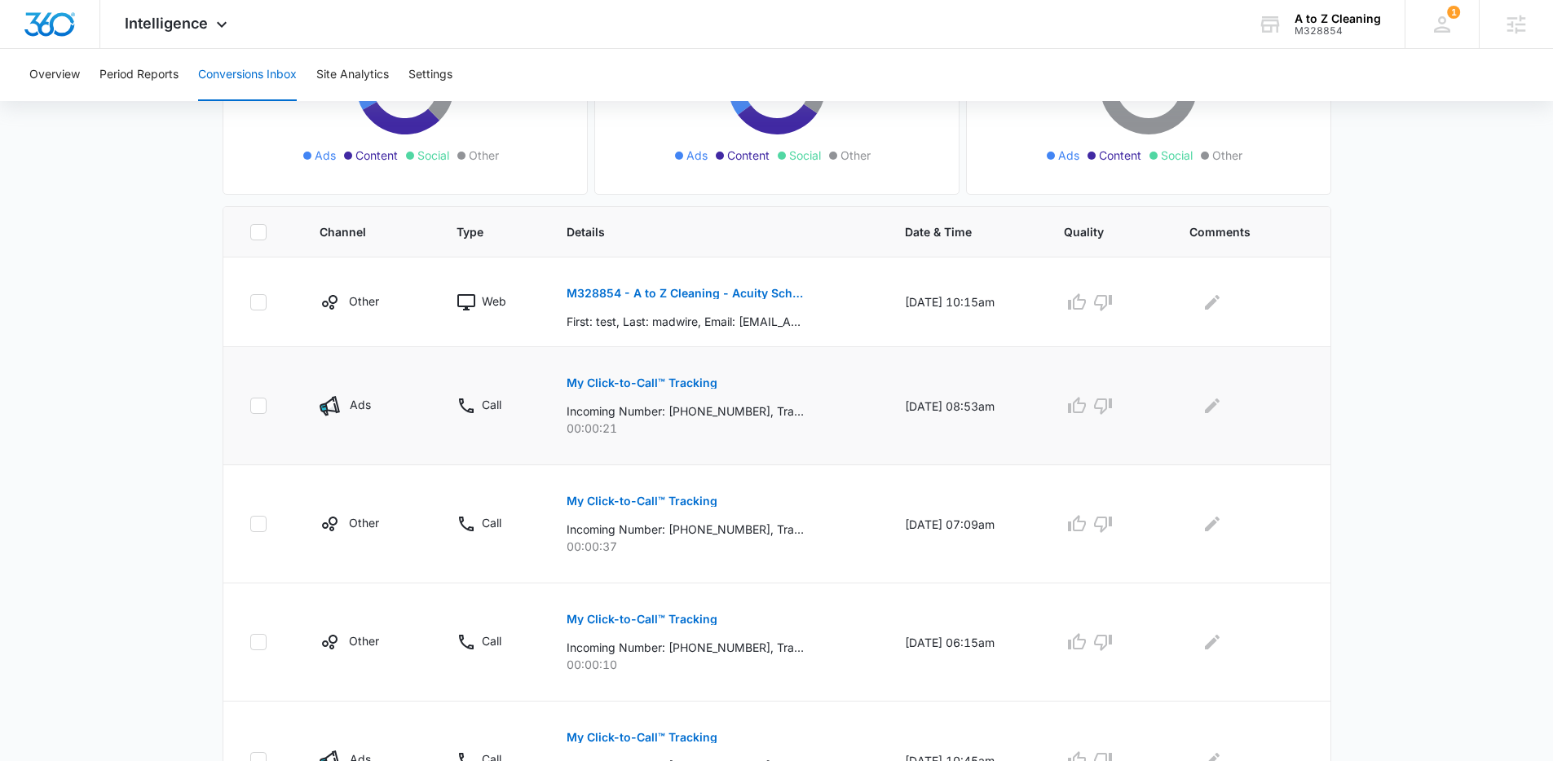
scroll to position [278, 0]
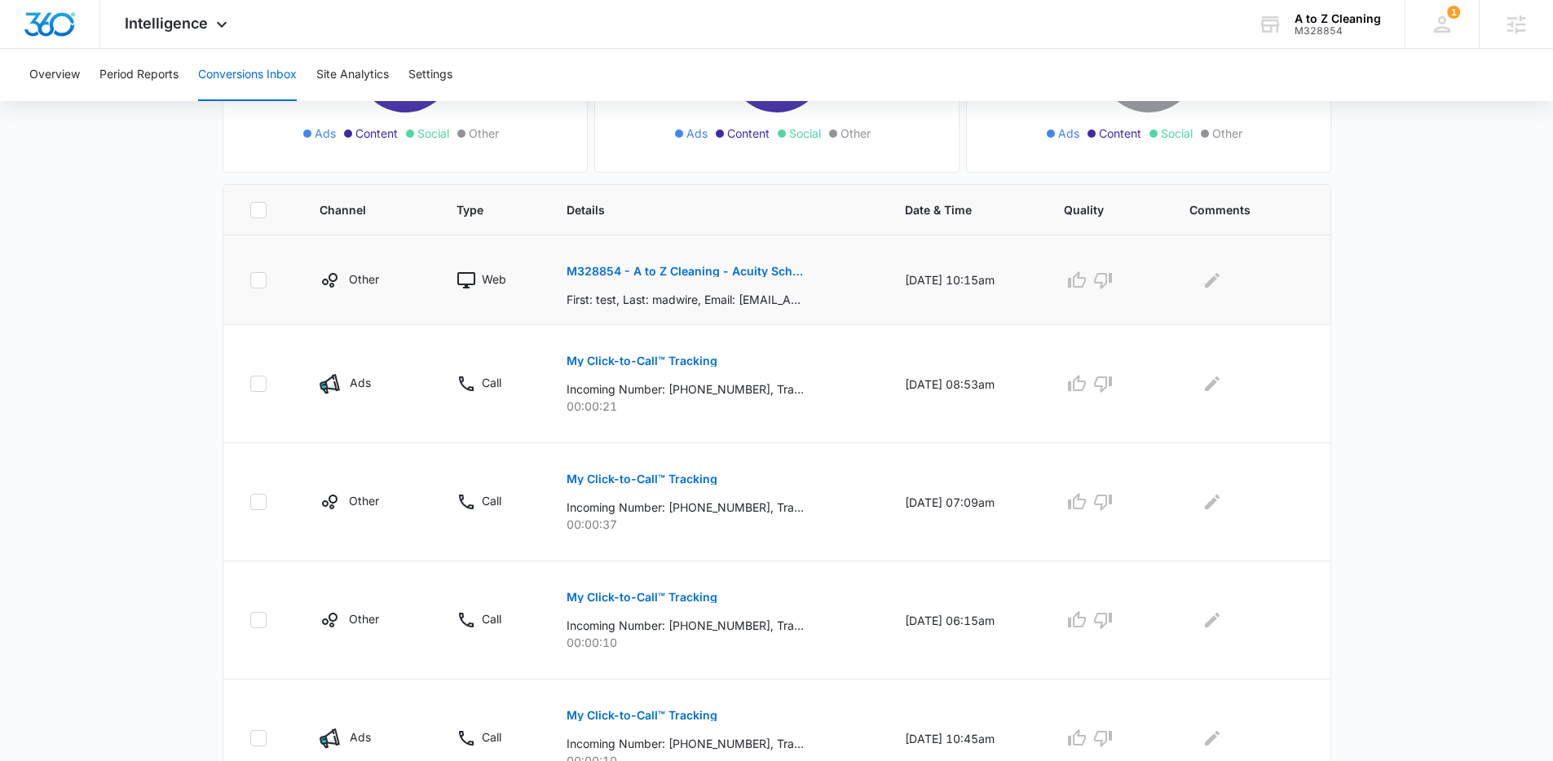
click at [594, 274] on p "M328854 - A to Z Cleaning - Acuity Scheduling" at bounding box center [685, 271] width 237 height 11
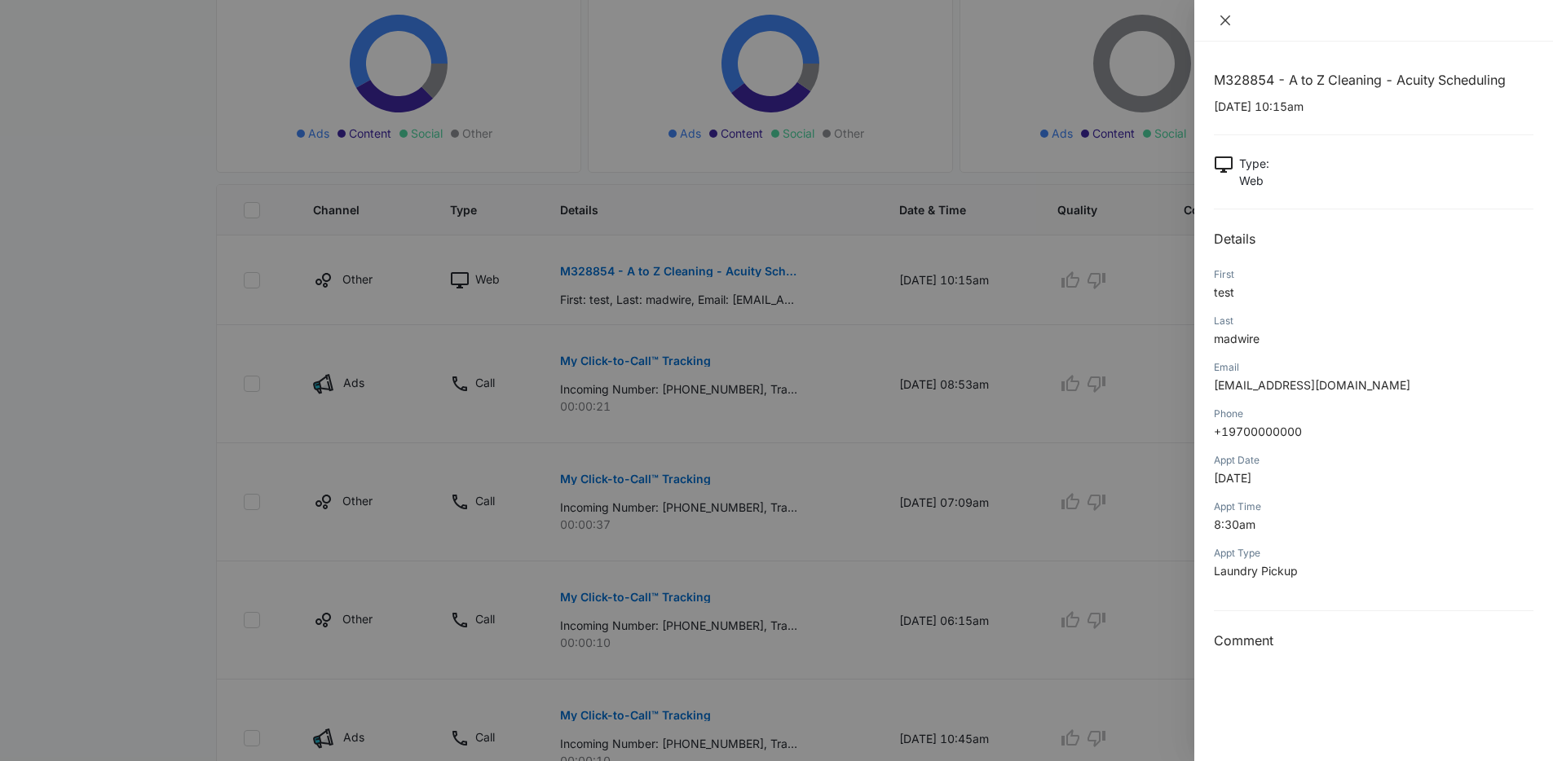
click at [1224, 16] on icon "close" at bounding box center [1225, 20] width 13 height 13
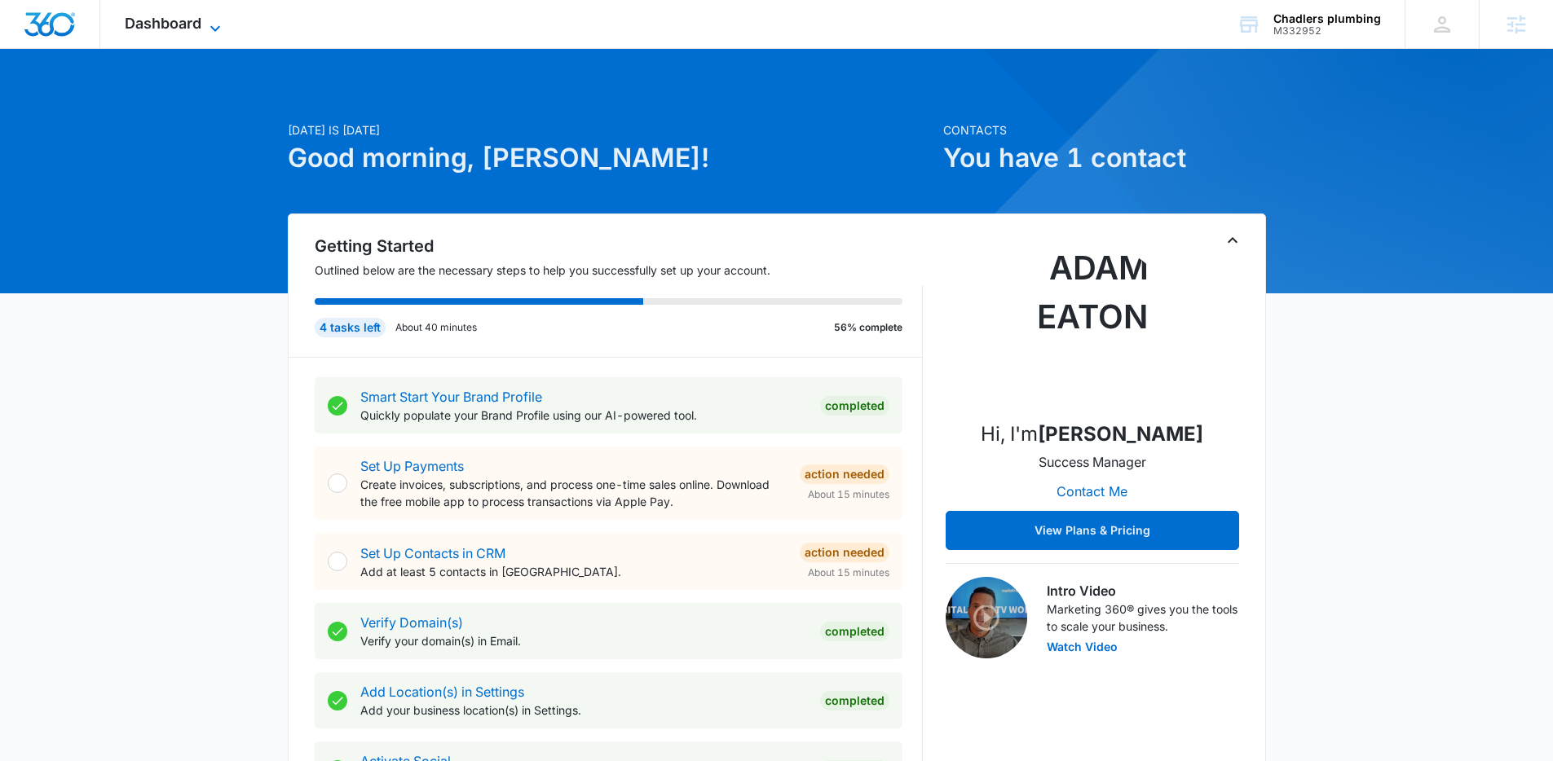
click at [161, 22] on span "Dashboard" at bounding box center [163, 23] width 77 height 17
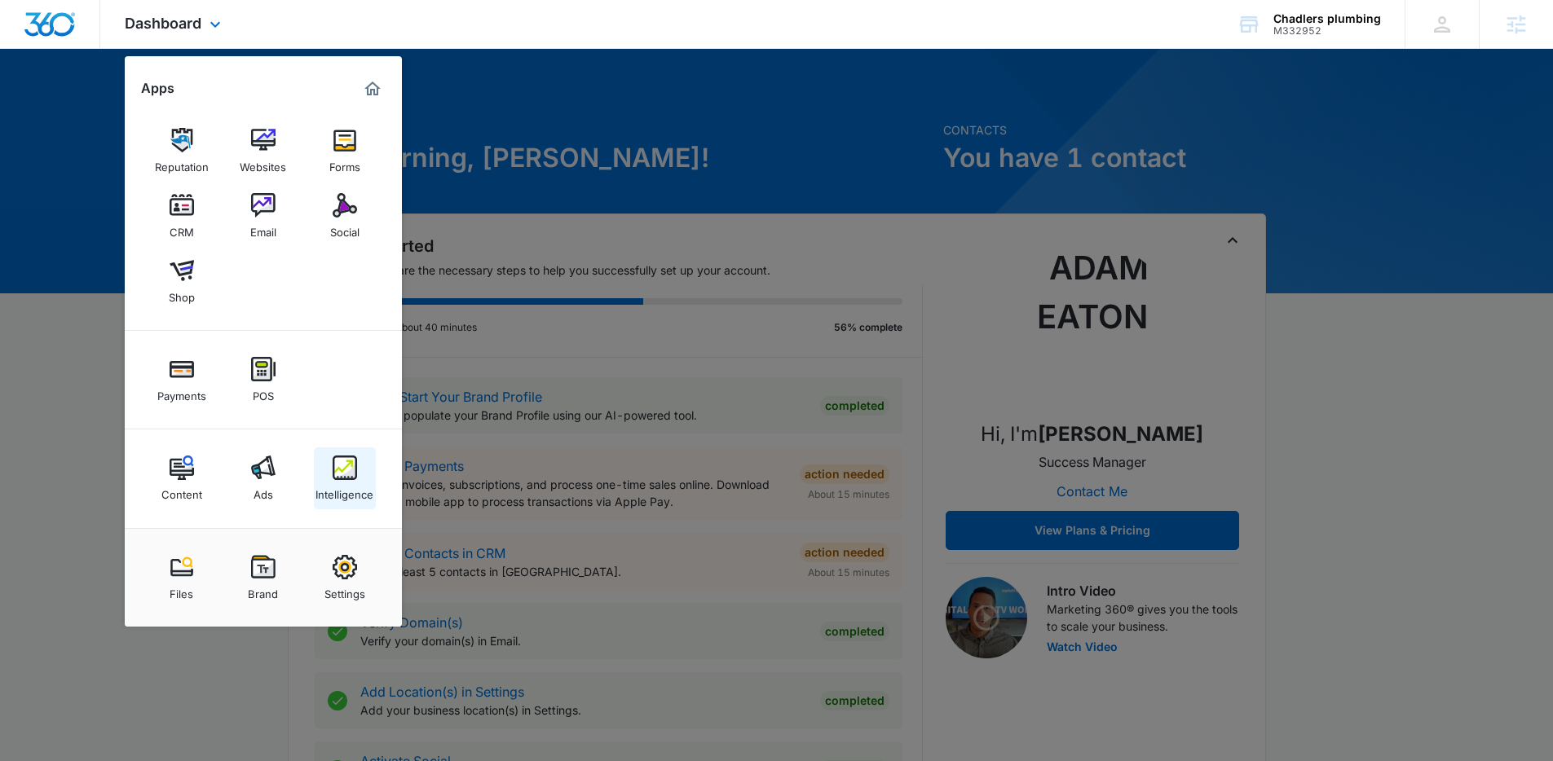
click at [343, 474] on img at bounding box center [345, 468] width 24 height 24
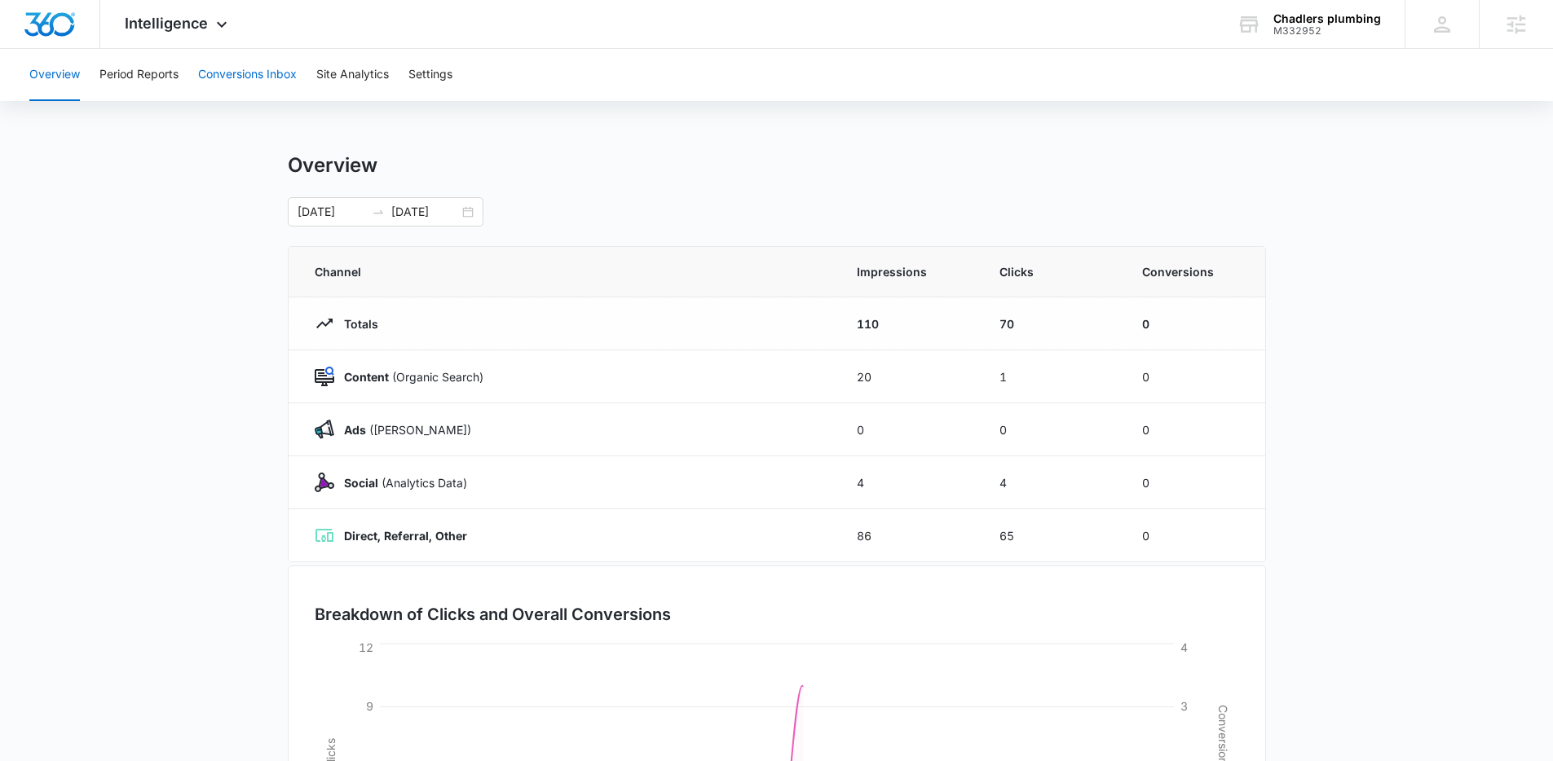
click at [237, 82] on button "Conversions Inbox" at bounding box center [247, 75] width 99 height 52
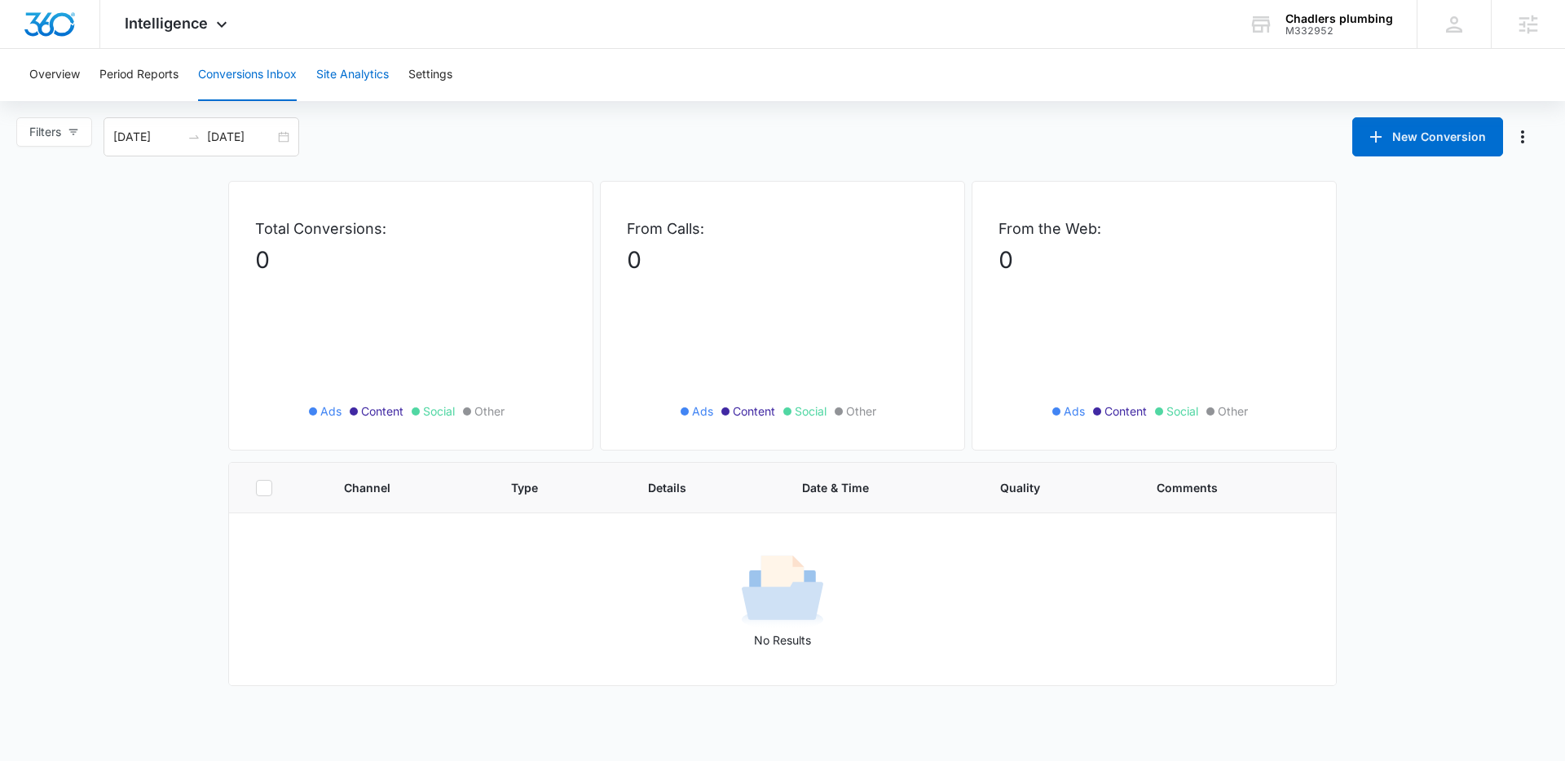
click at [355, 77] on button "Site Analytics" at bounding box center [352, 75] width 73 height 52
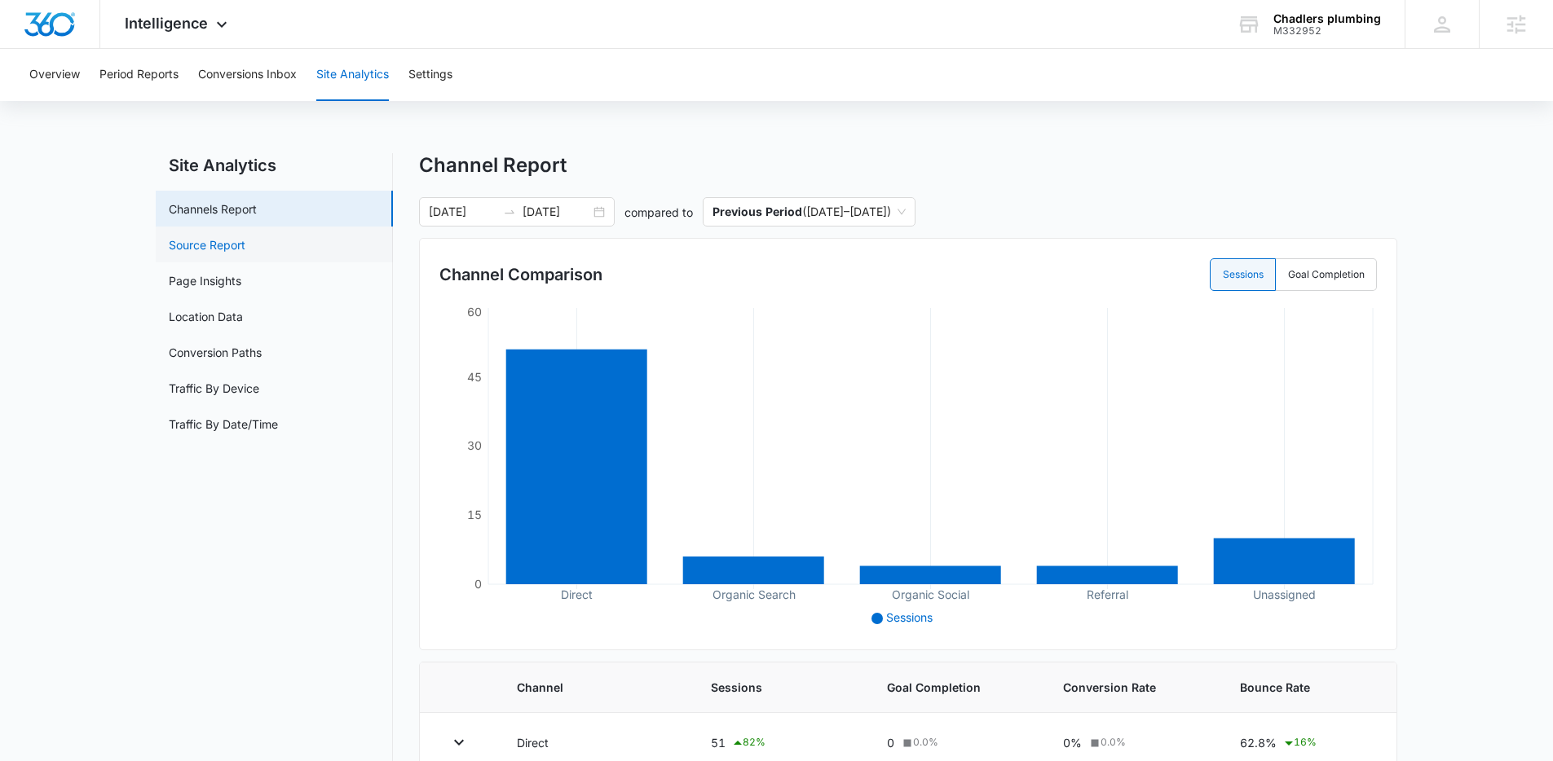
click at [189, 242] on link "Source Report" at bounding box center [207, 244] width 77 height 17
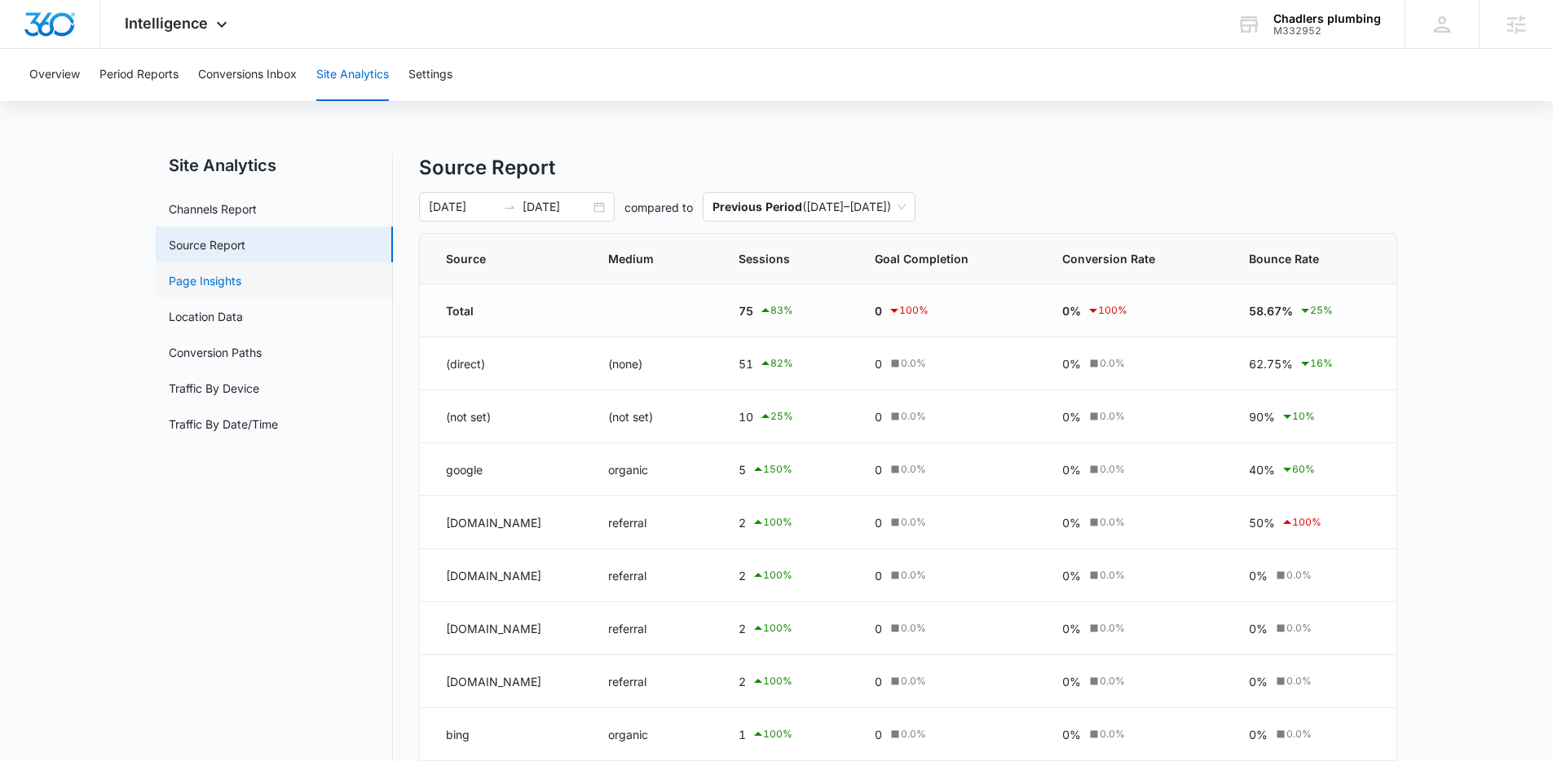
click at [195, 280] on link "Page Insights" at bounding box center [205, 280] width 73 height 17
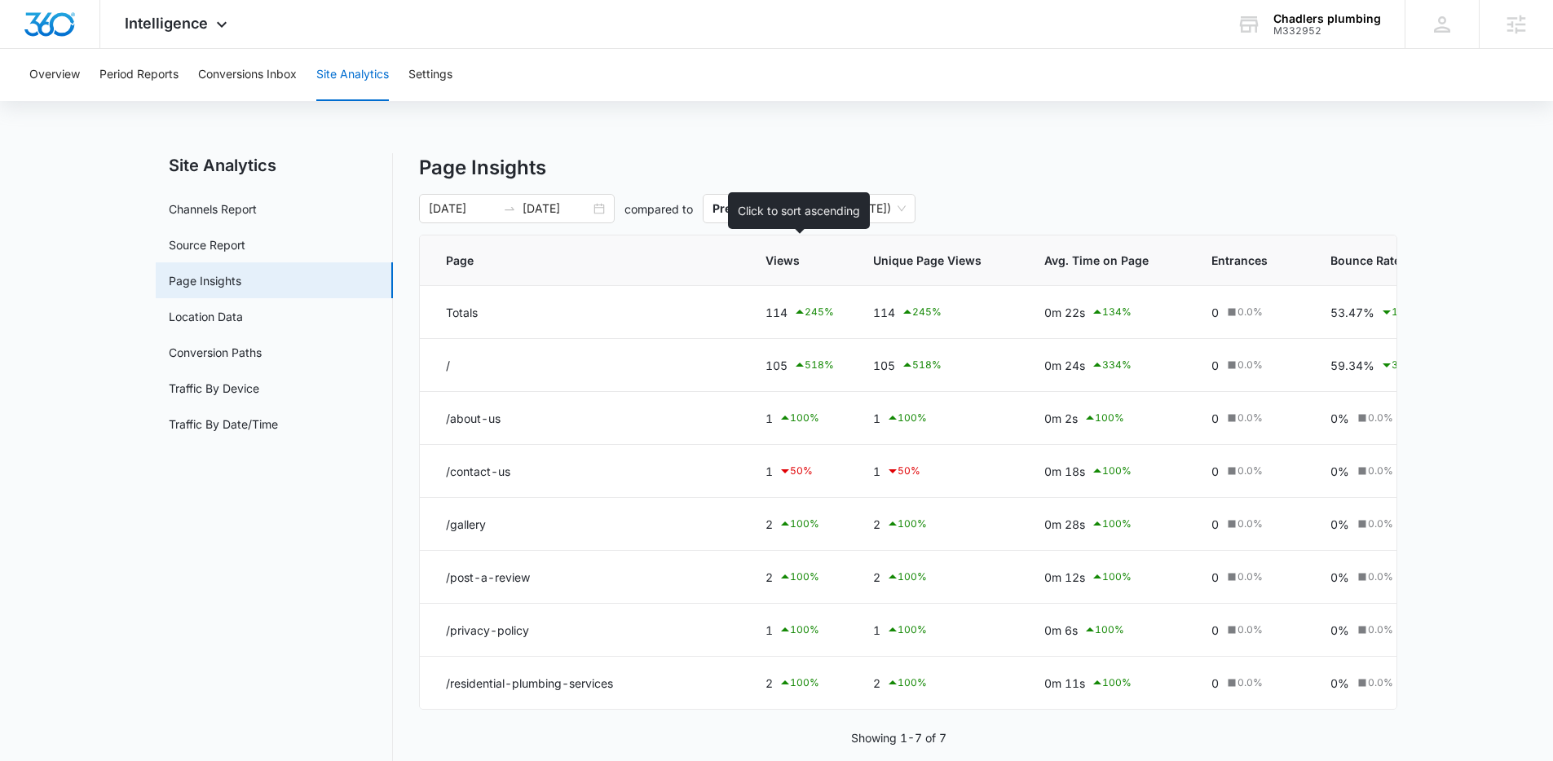
click at [783, 258] on span "Views" at bounding box center [787, 260] width 45 height 17
click at [797, 260] on span "Views" at bounding box center [787, 260] width 45 height 17
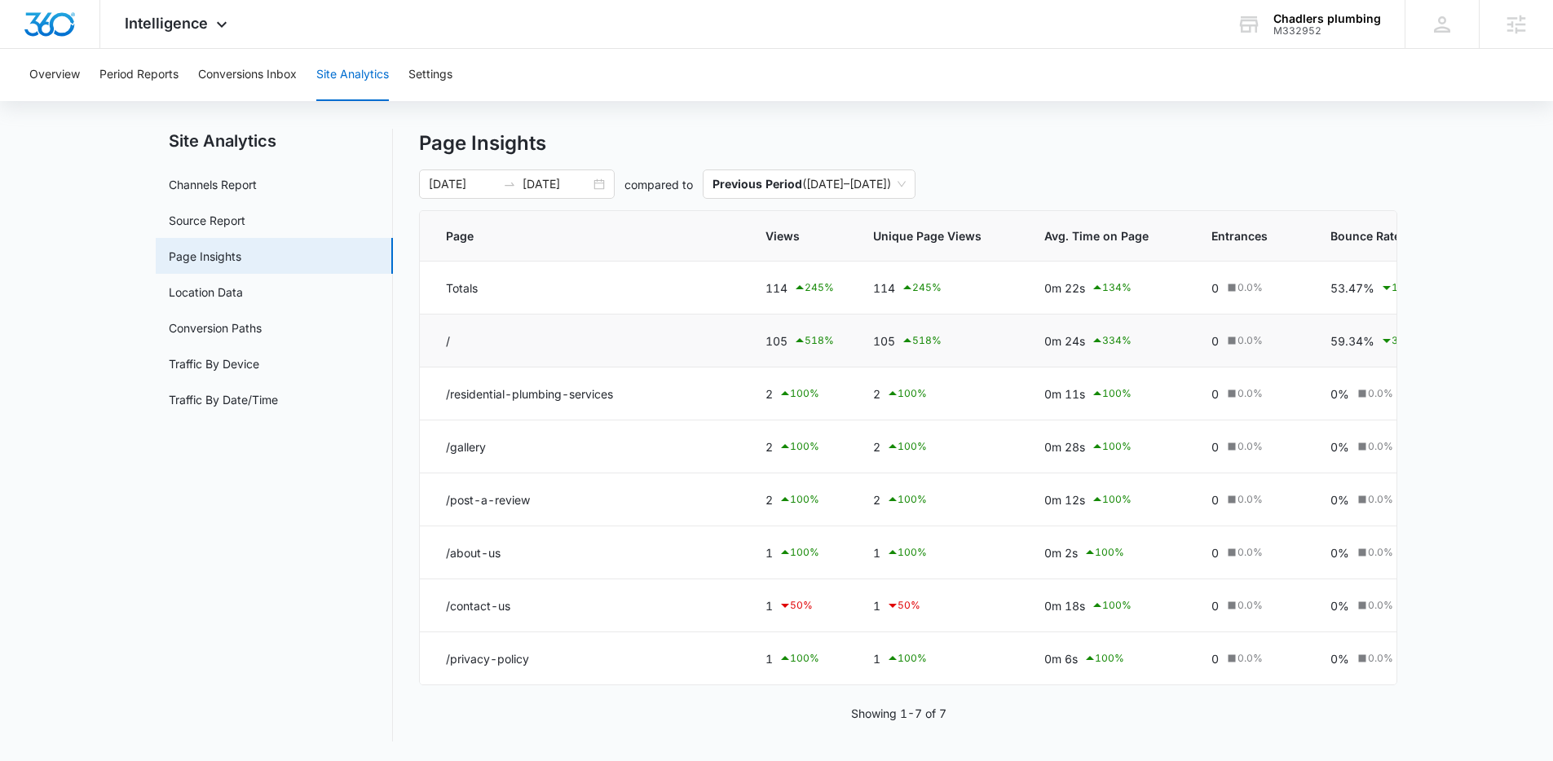
scroll to position [8, 0]
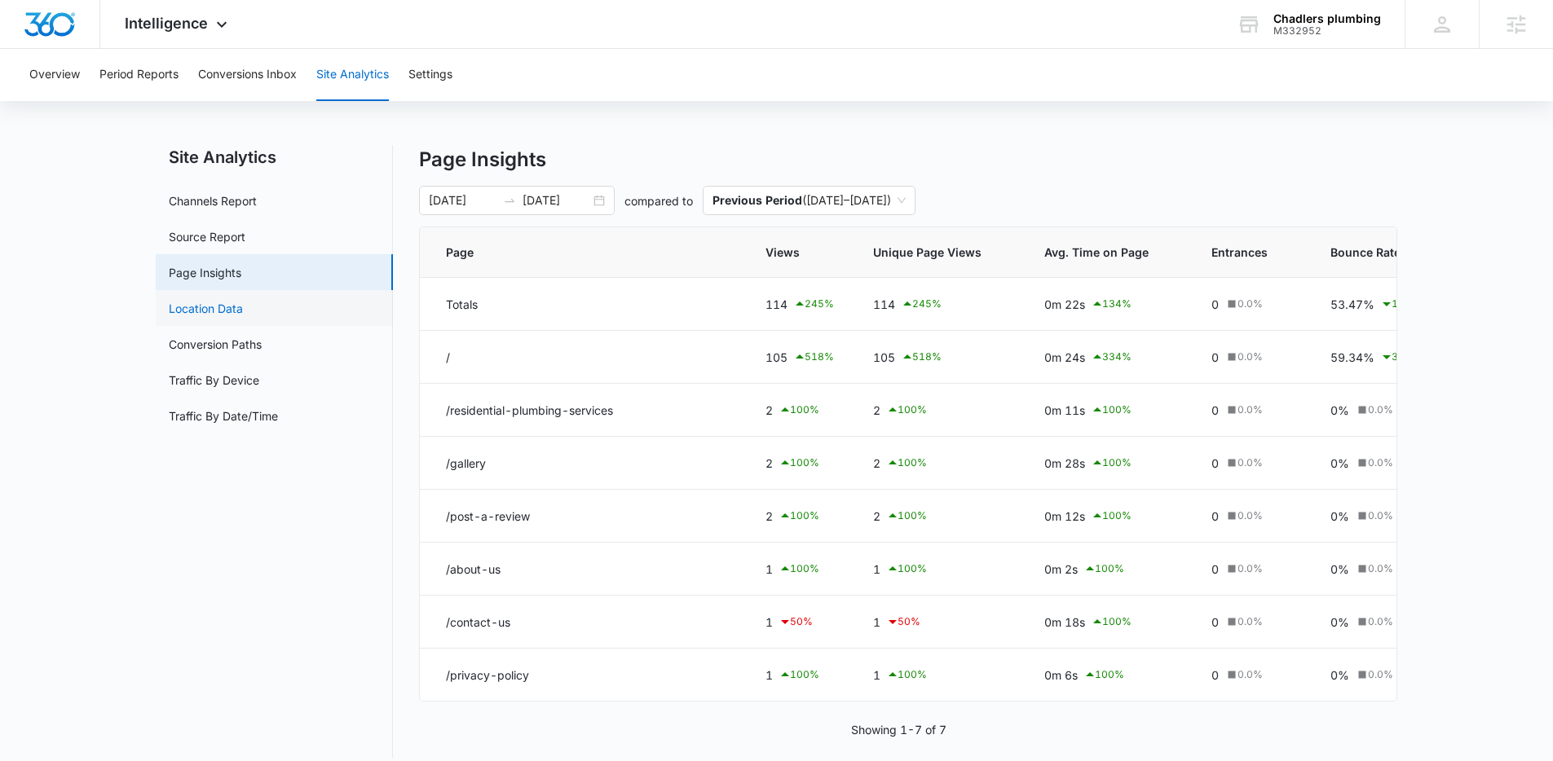
click at [209, 303] on link "Location Data" at bounding box center [206, 308] width 74 height 17
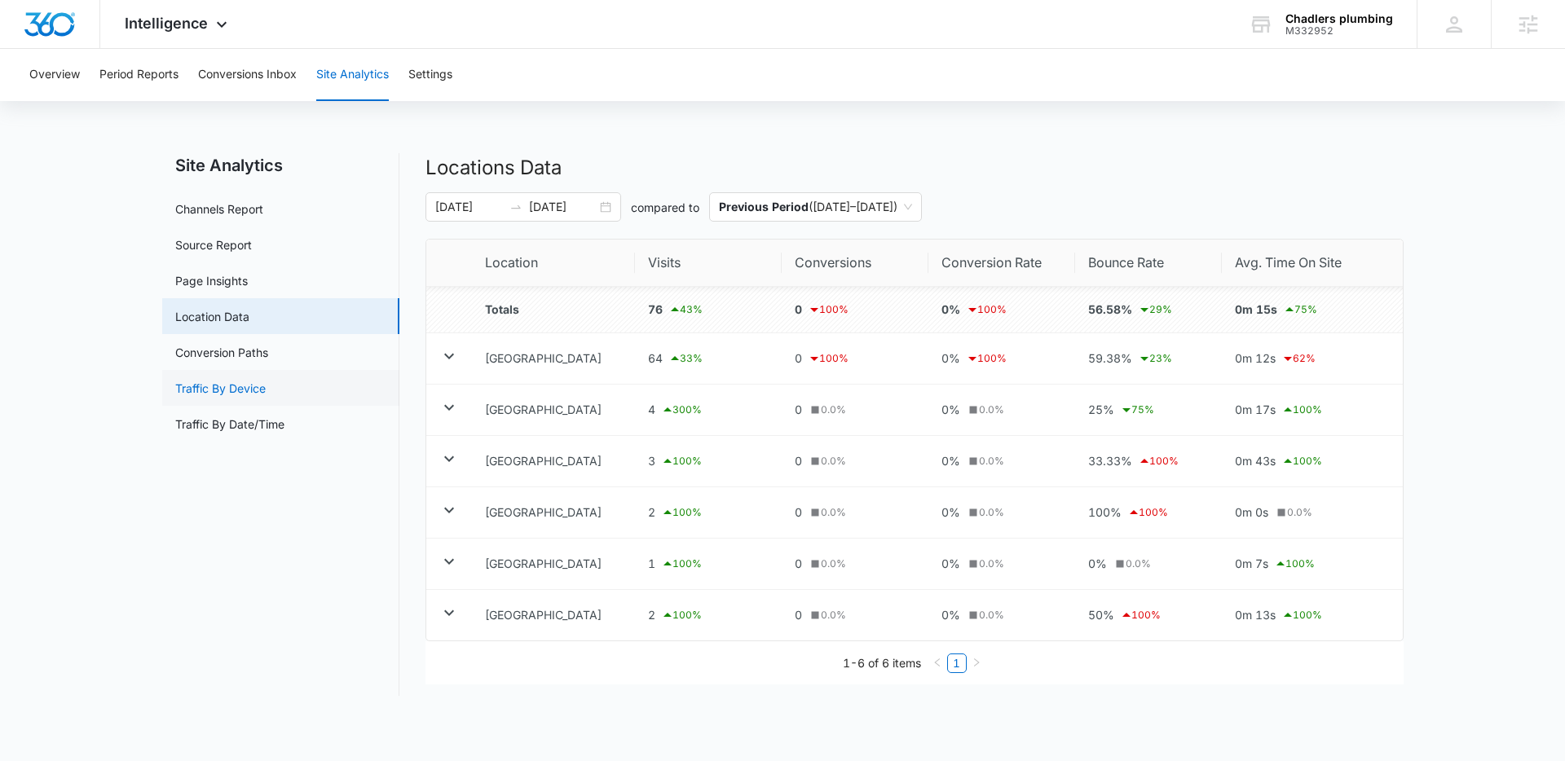
click at [206, 387] on link "Traffic By Device" at bounding box center [220, 388] width 90 height 17
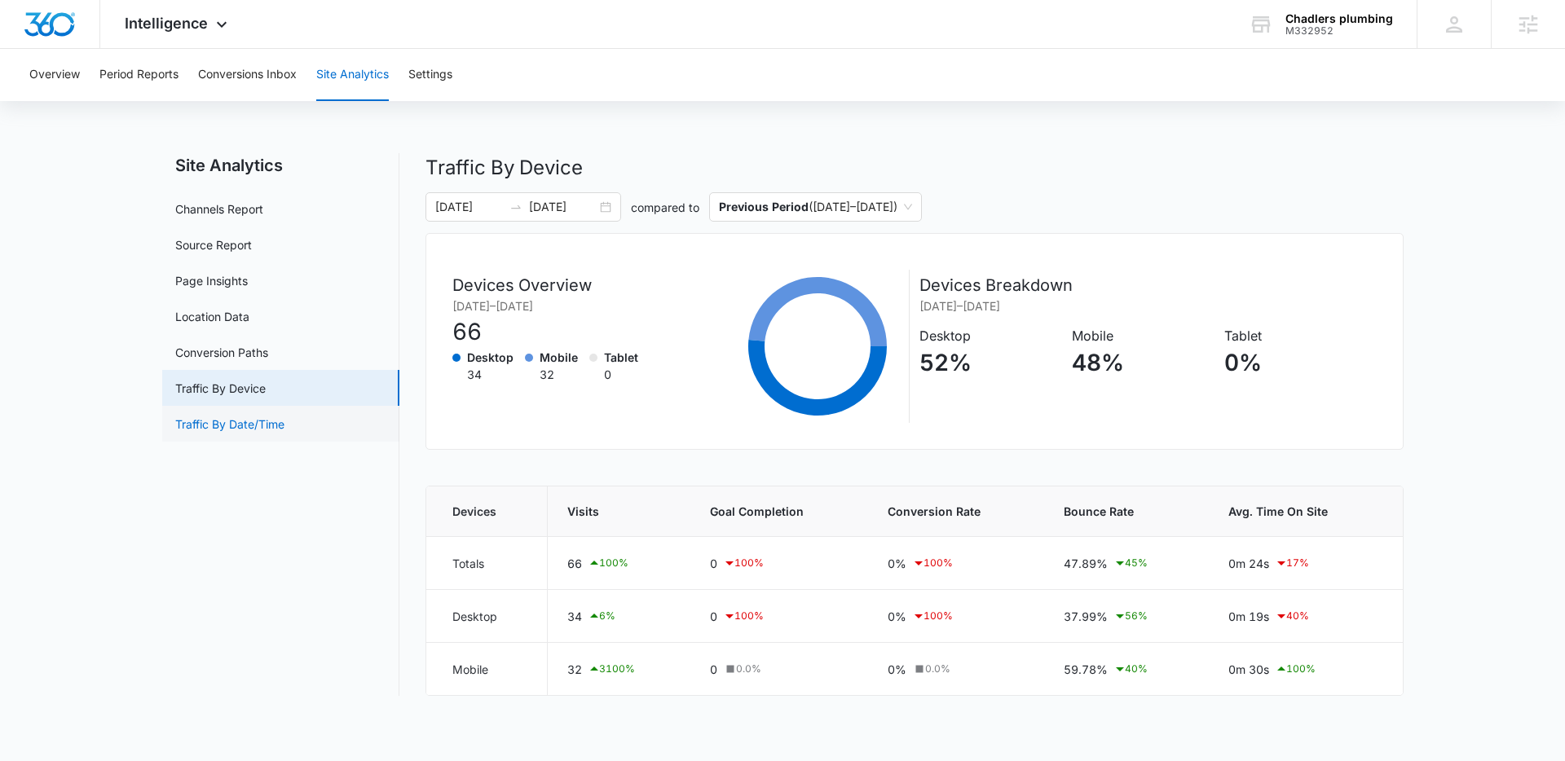
click at [202, 420] on link "Traffic By Date/Time" at bounding box center [229, 424] width 109 height 17
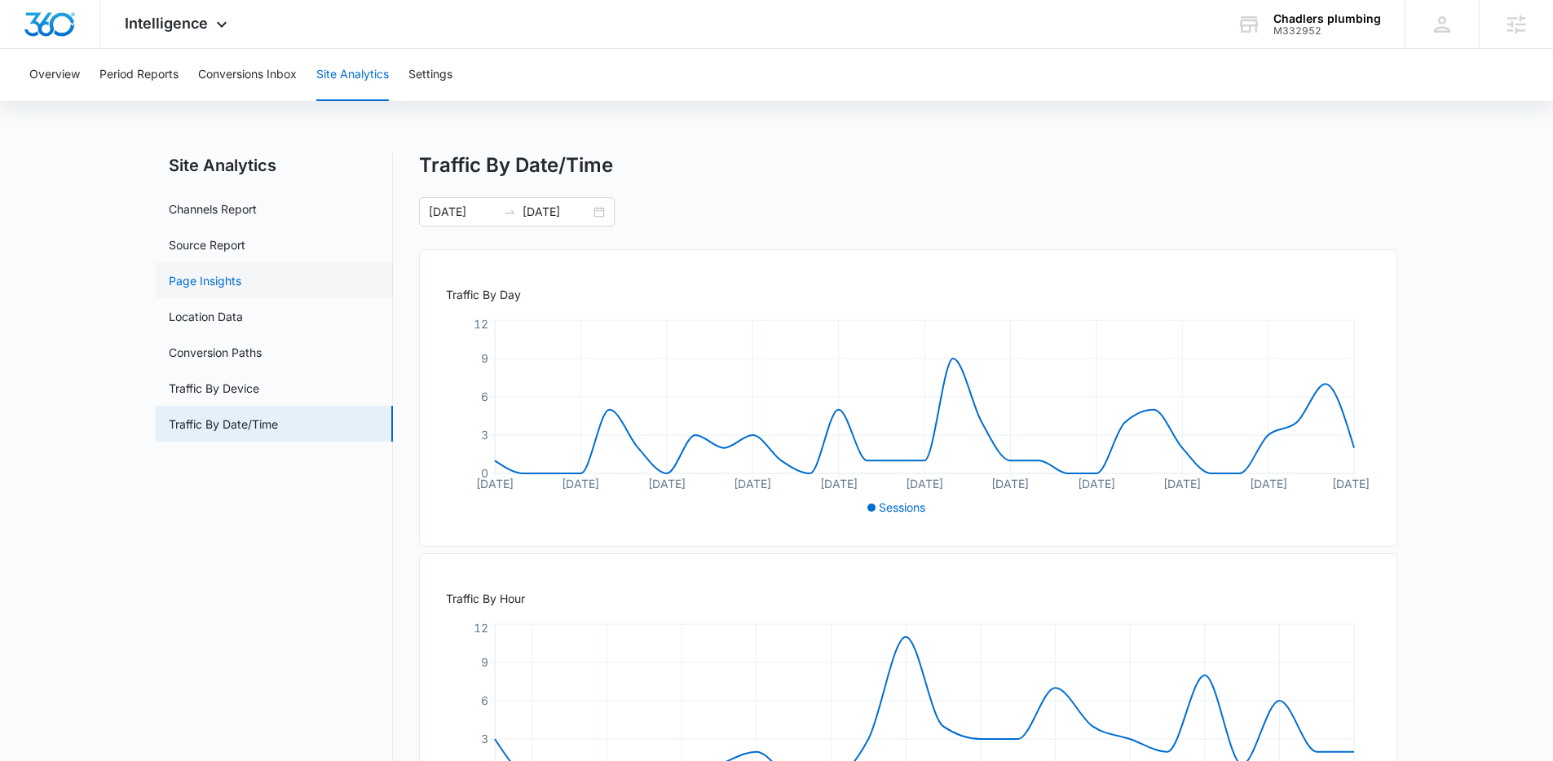
click at [210, 279] on link "Page Insights" at bounding box center [205, 280] width 73 height 17
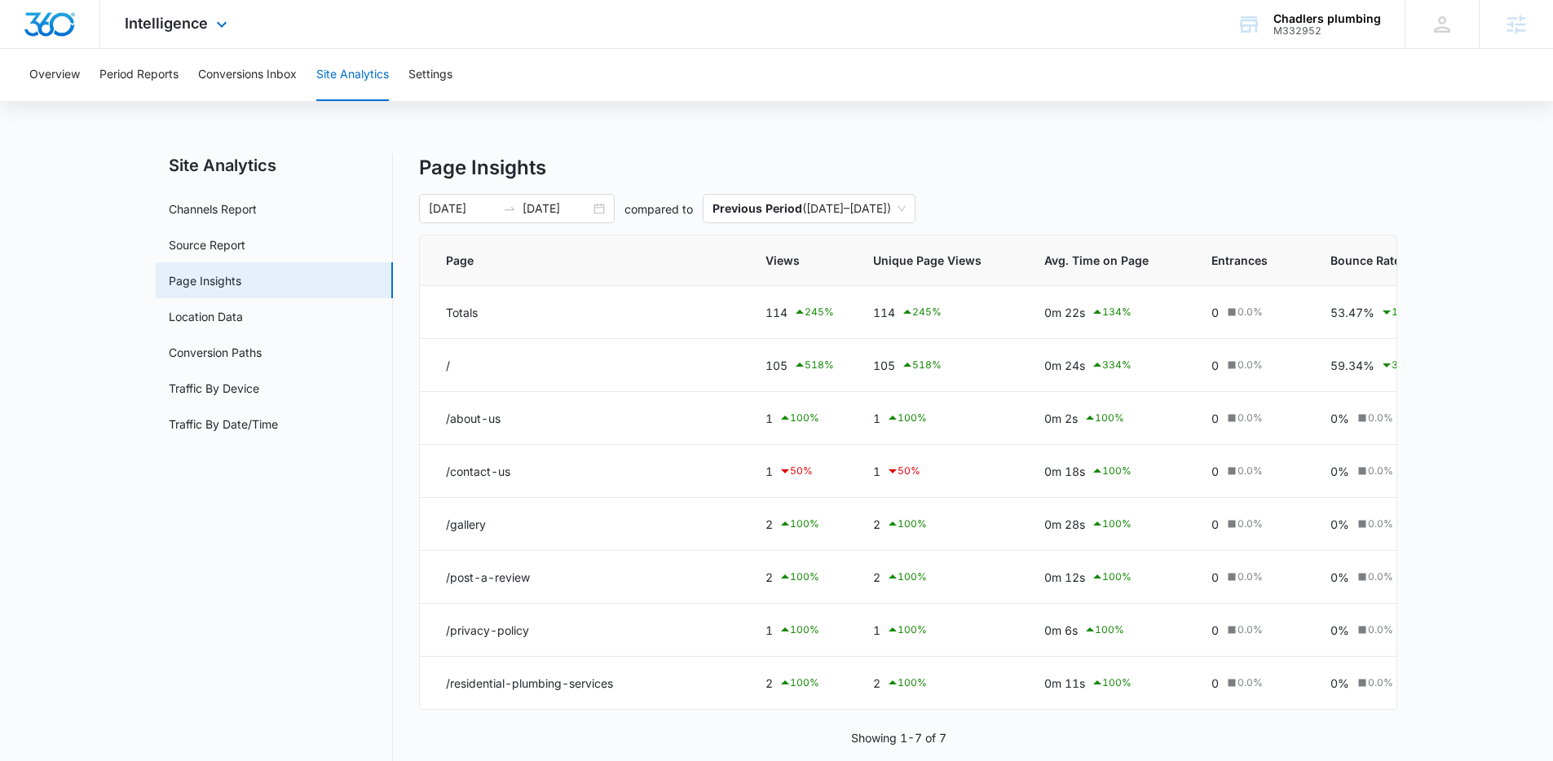
click at [228, 34] on div "Intelligence Apps Reputation Websites Forms CRM Email Social Shop Payments POS …" at bounding box center [178, 24] width 156 height 48
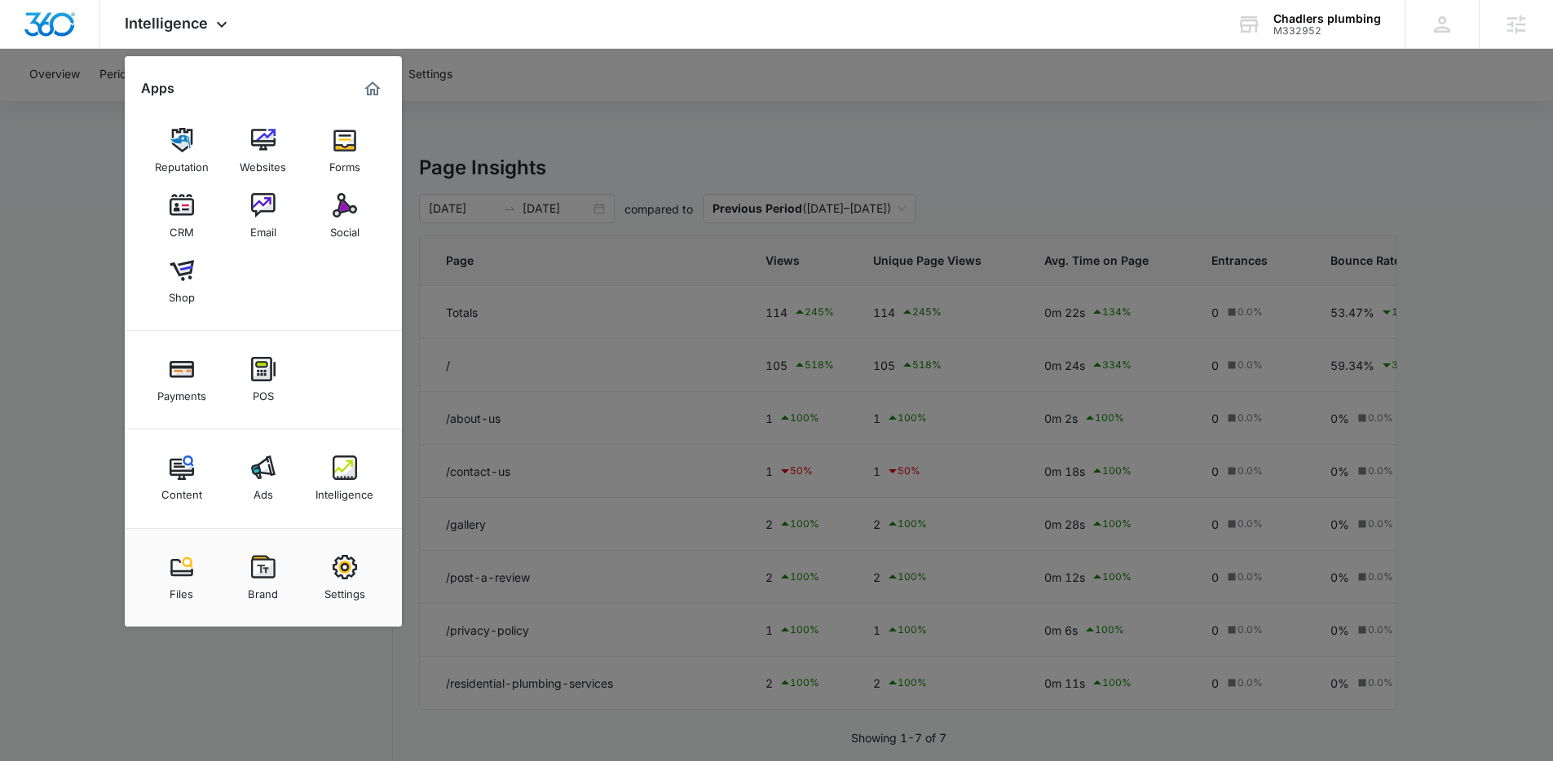
click at [739, 124] on div at bounding box center [776, 380] width 1553 height 761
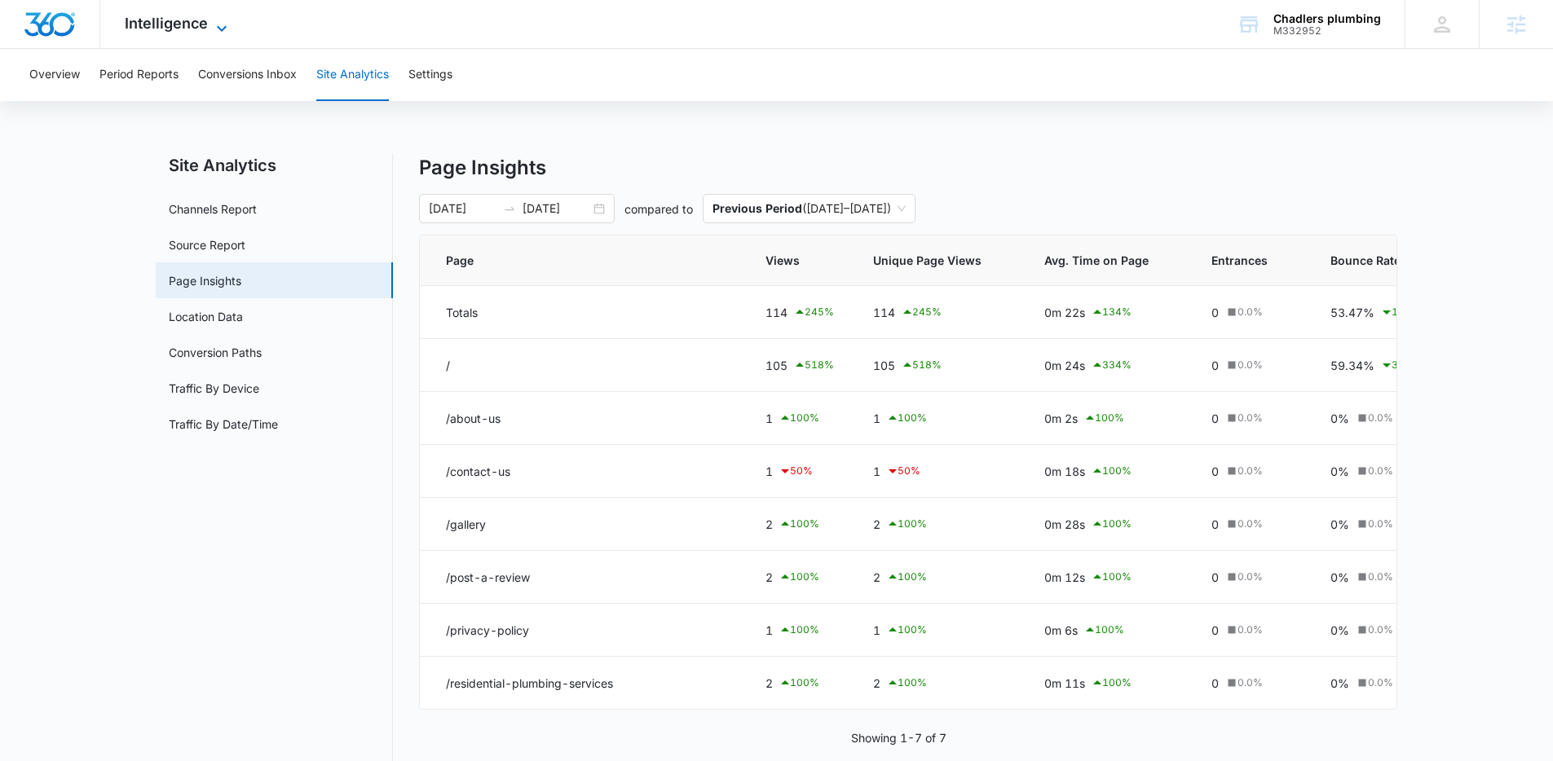
click at [204, 26] on span "Intelligence" at bounding box center [166, 23] width 83 height 17
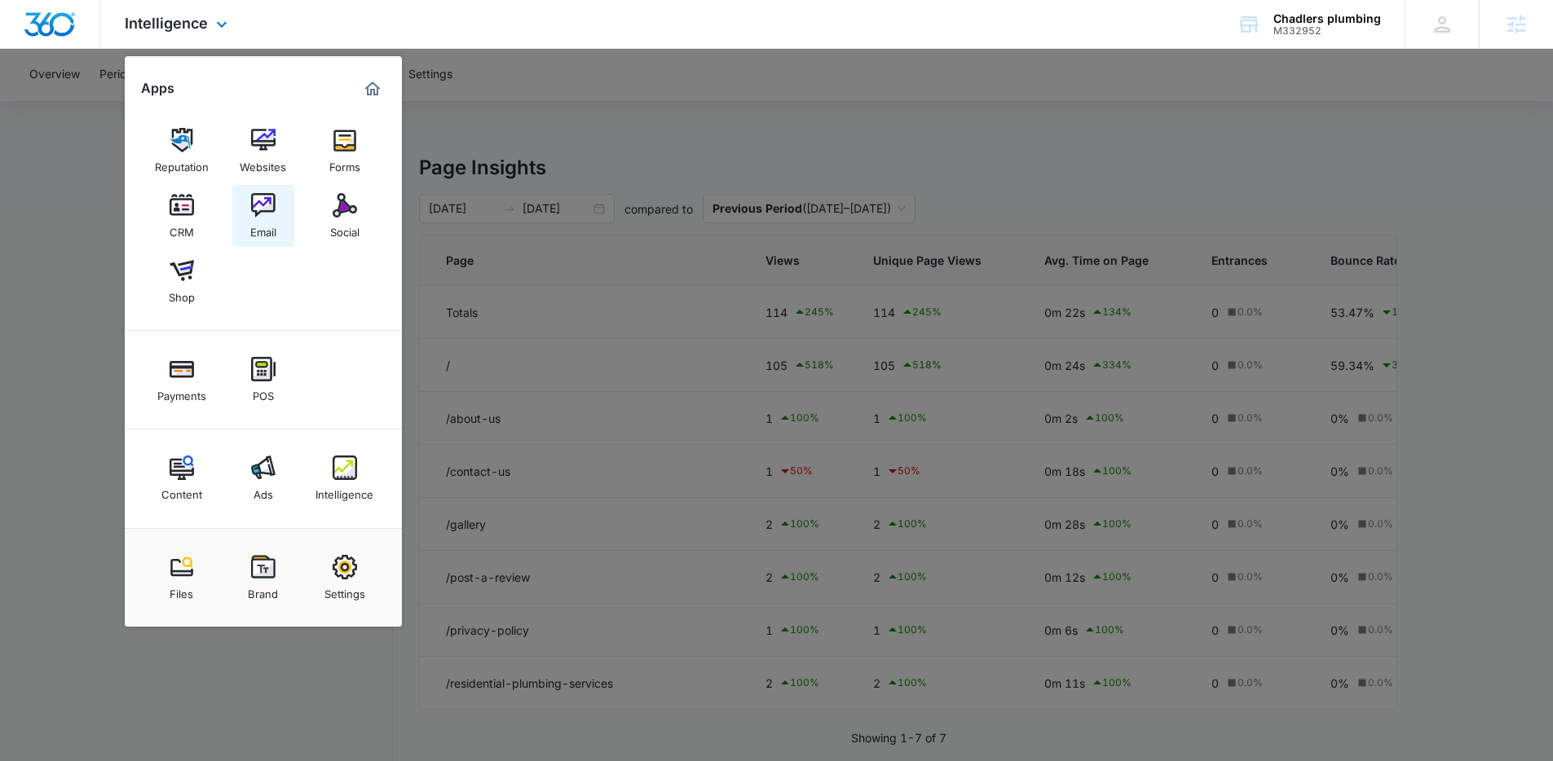
click at [255, 208] on img at bounding box center [263, 205] width 24 height 24
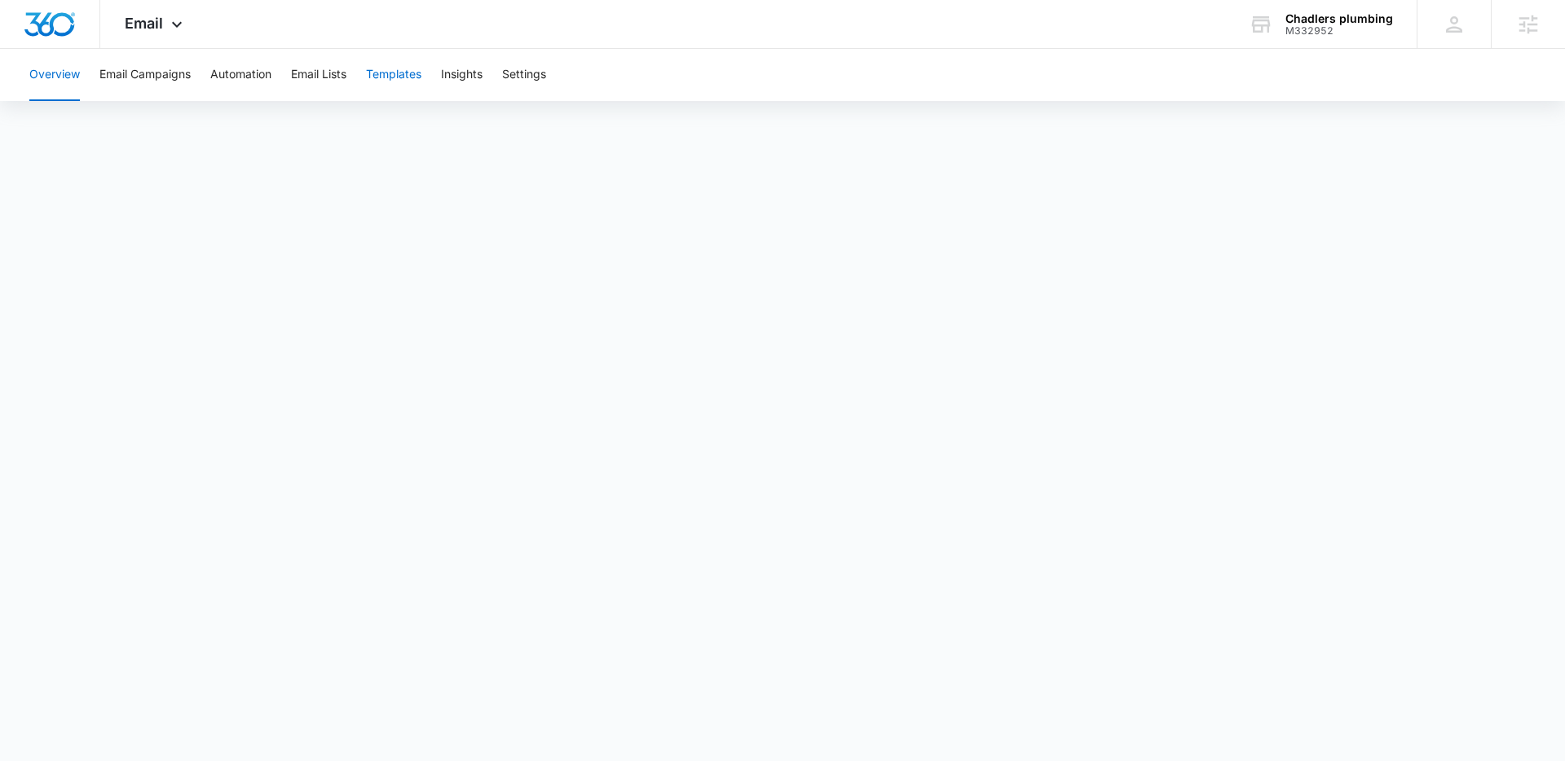
click at [379, 70] on button "Templates" at bounding box center [393, 75] width 55 height 52
click at [173, 21] on icon at bounding box center [177, 29] width 20 height 20
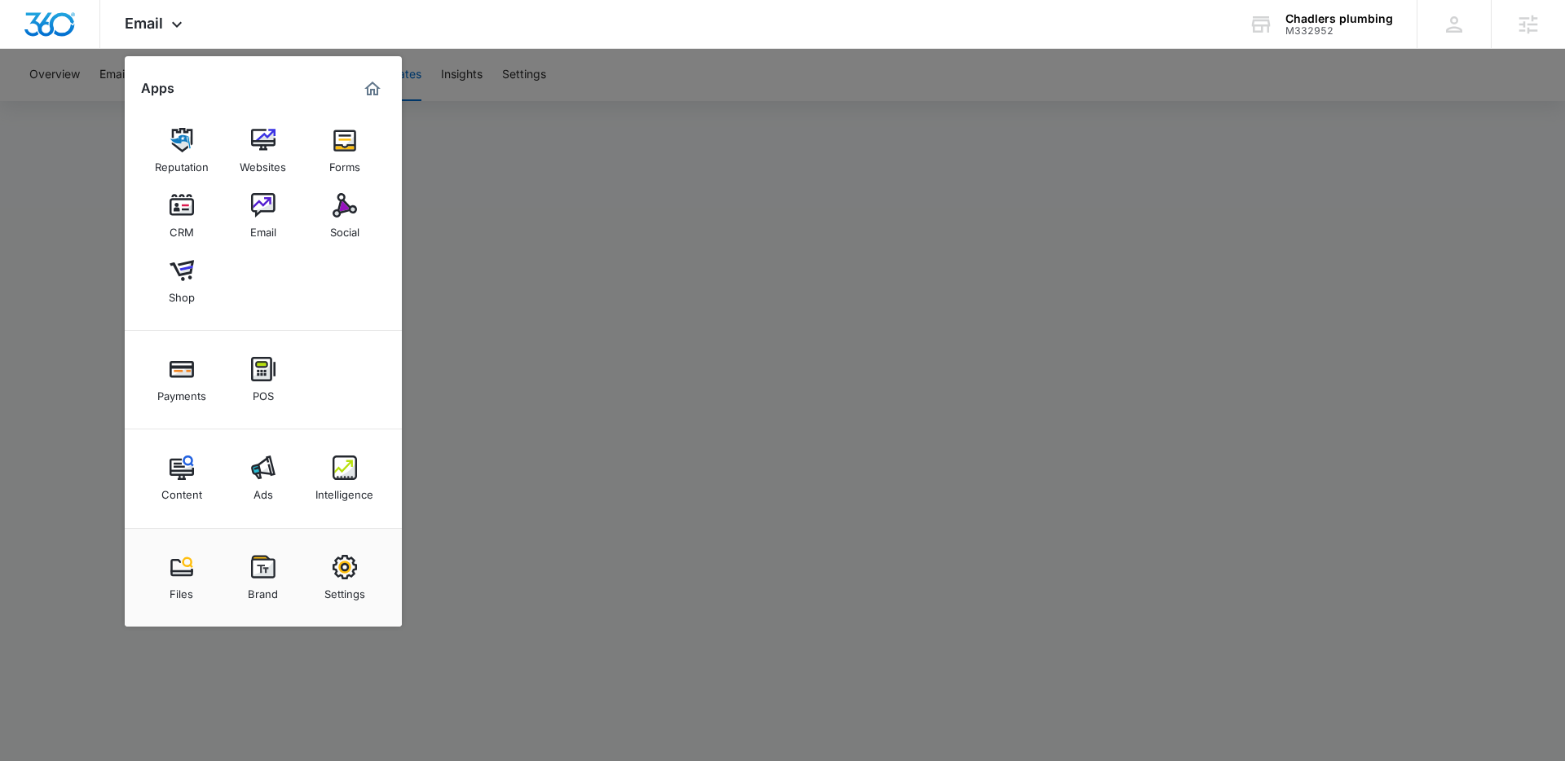
click at [939, 144] on div at bounding box center [782, 380] width 1565 height 761
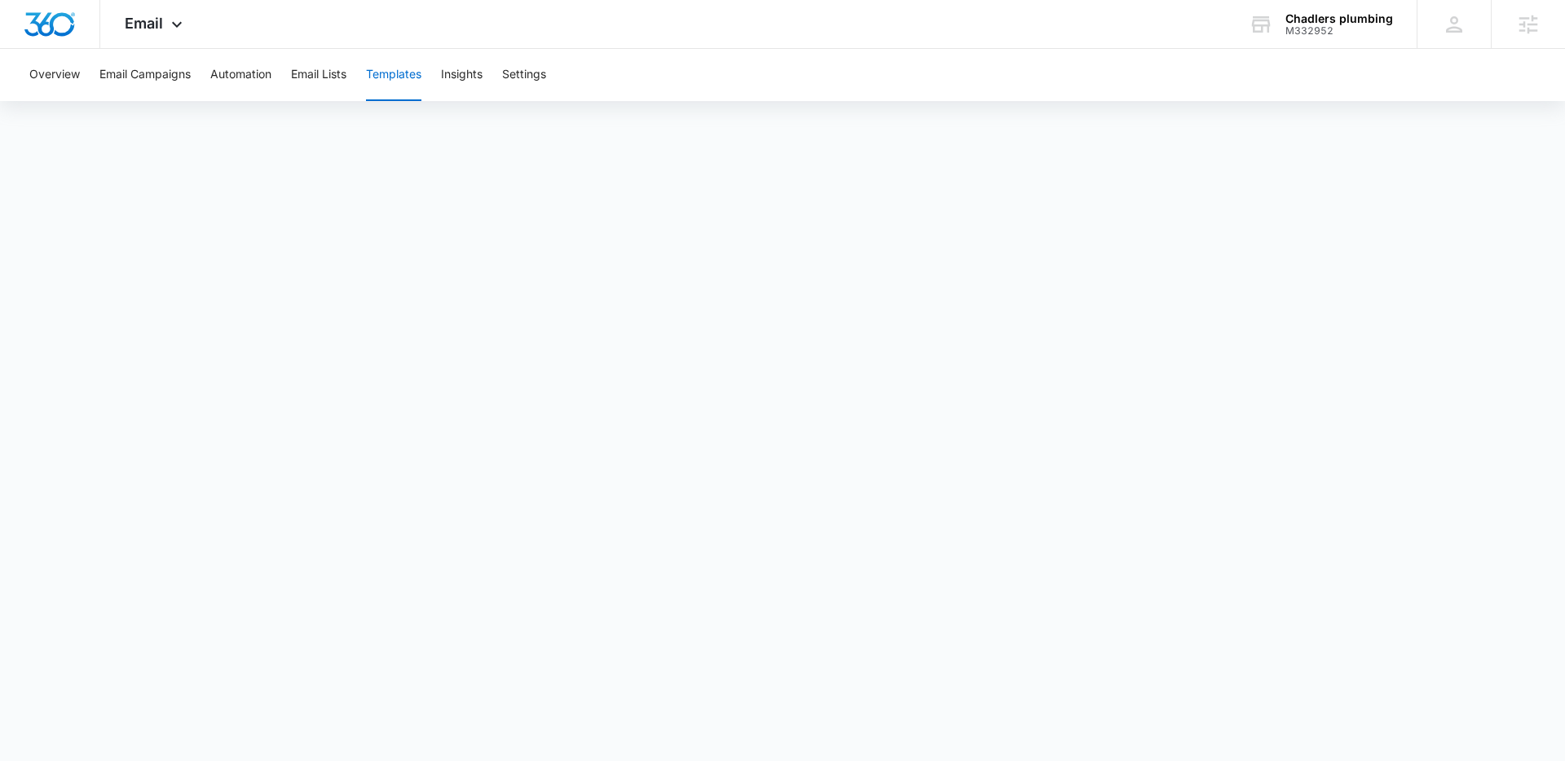
click at [403, 79] on button "Templates" at bounding box center [393, 75] width 55 height 52
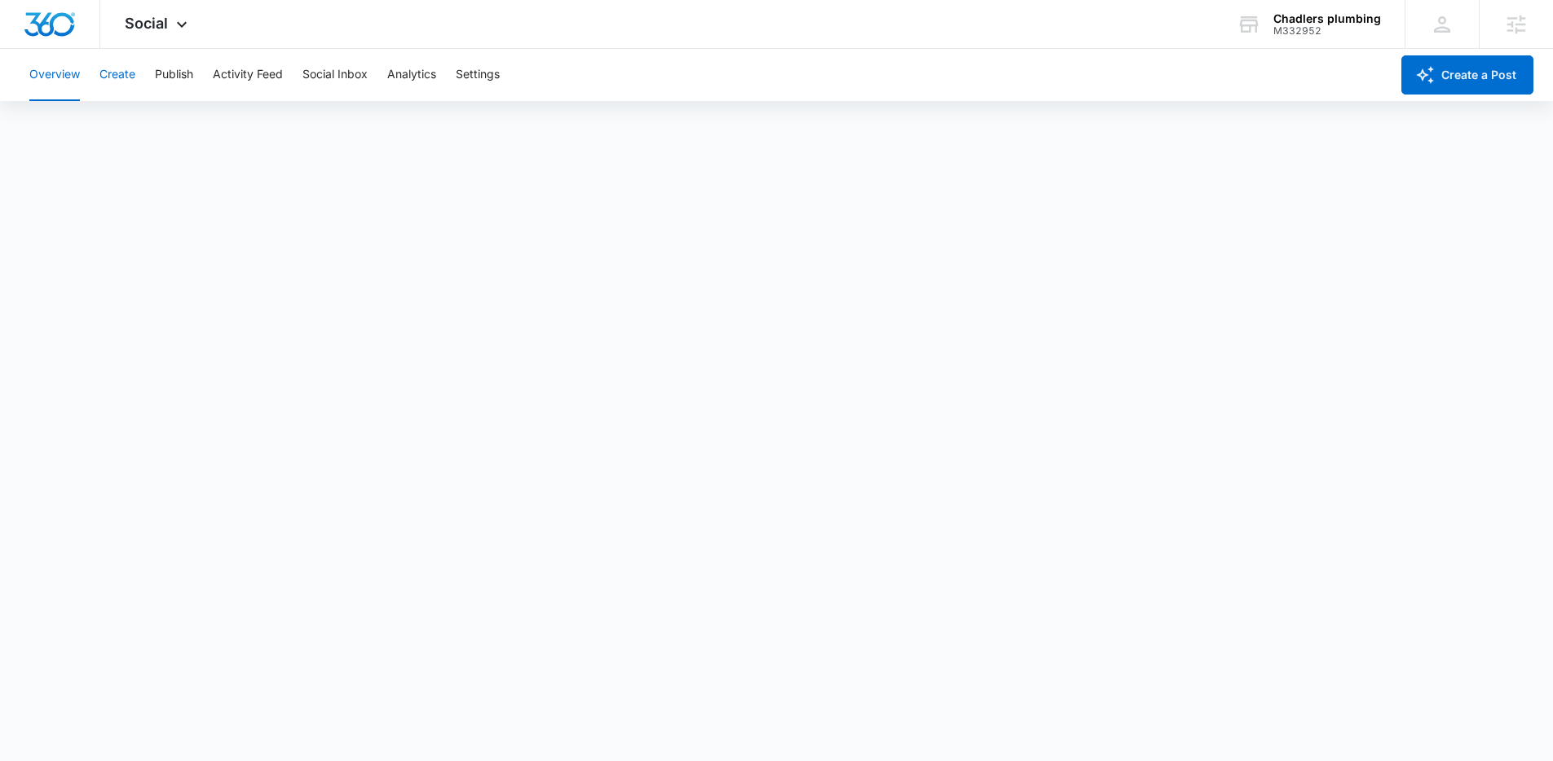
click at [123, 77] on button "Create" at bounding box center [117, 75] width 36 height 52
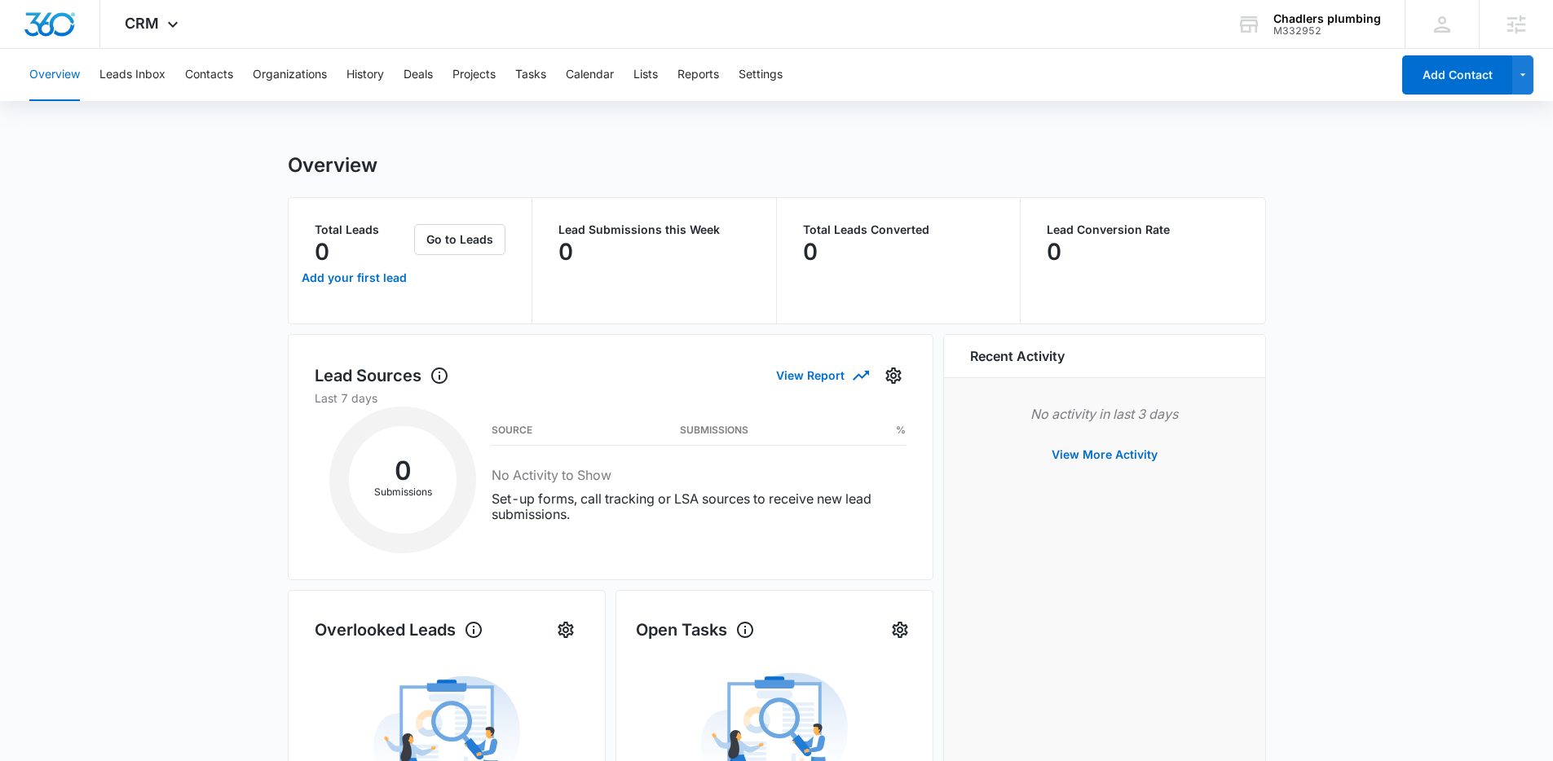
click at [178, 77] on div "Overview Leads Inbox Contacts Organizations History Deals Projects Tasks Calend…" at bounding box center [705, 75] width 1371 height 52
click at [188, 76] on button "Contacts" at bounding box center [209, 75] width 48 height 52
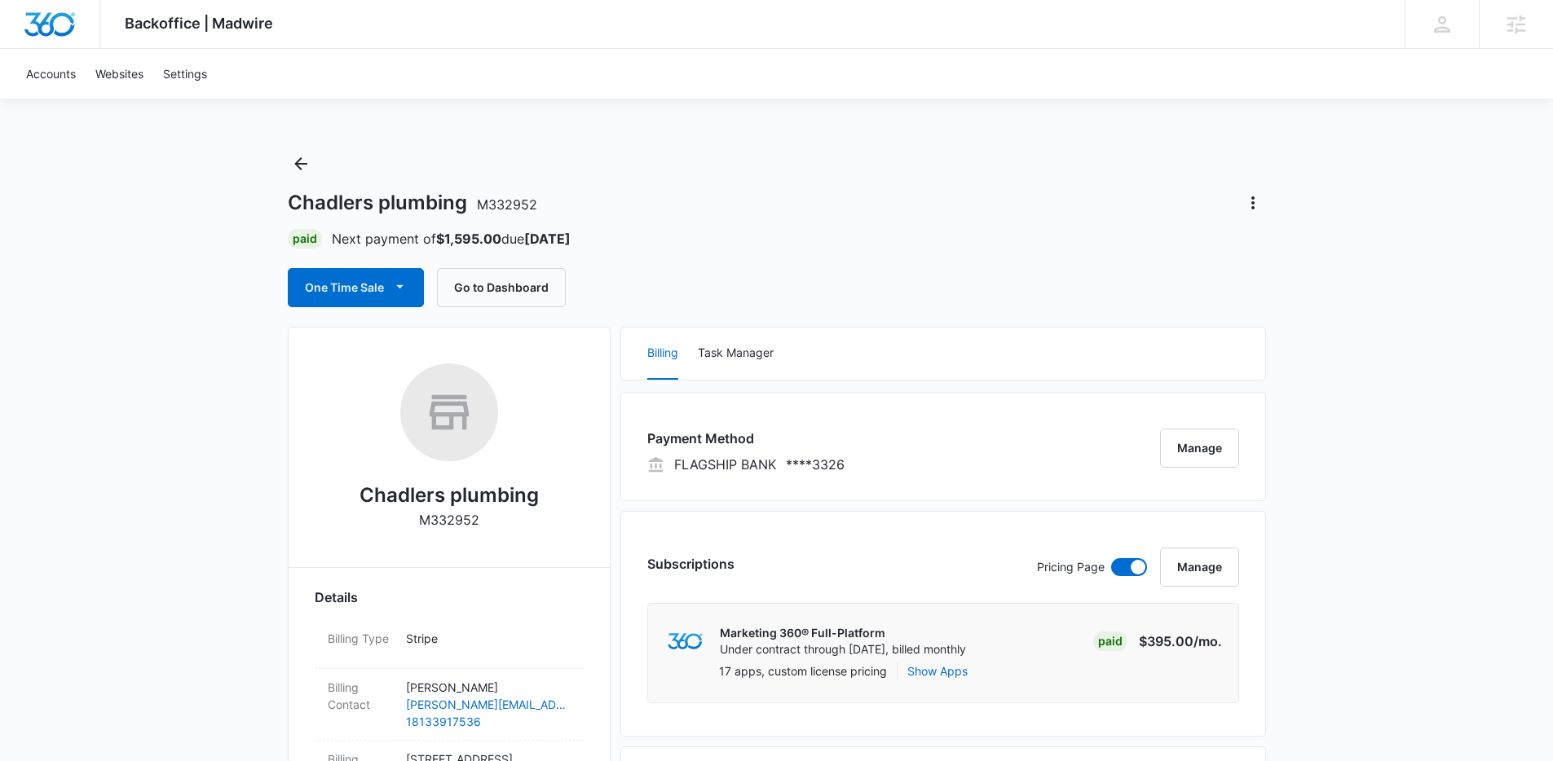
click at [897, 235] on div "Paid Next payment of $1,595.00 due [DATE]" at bounding box center [777, 239] width 978 height 20
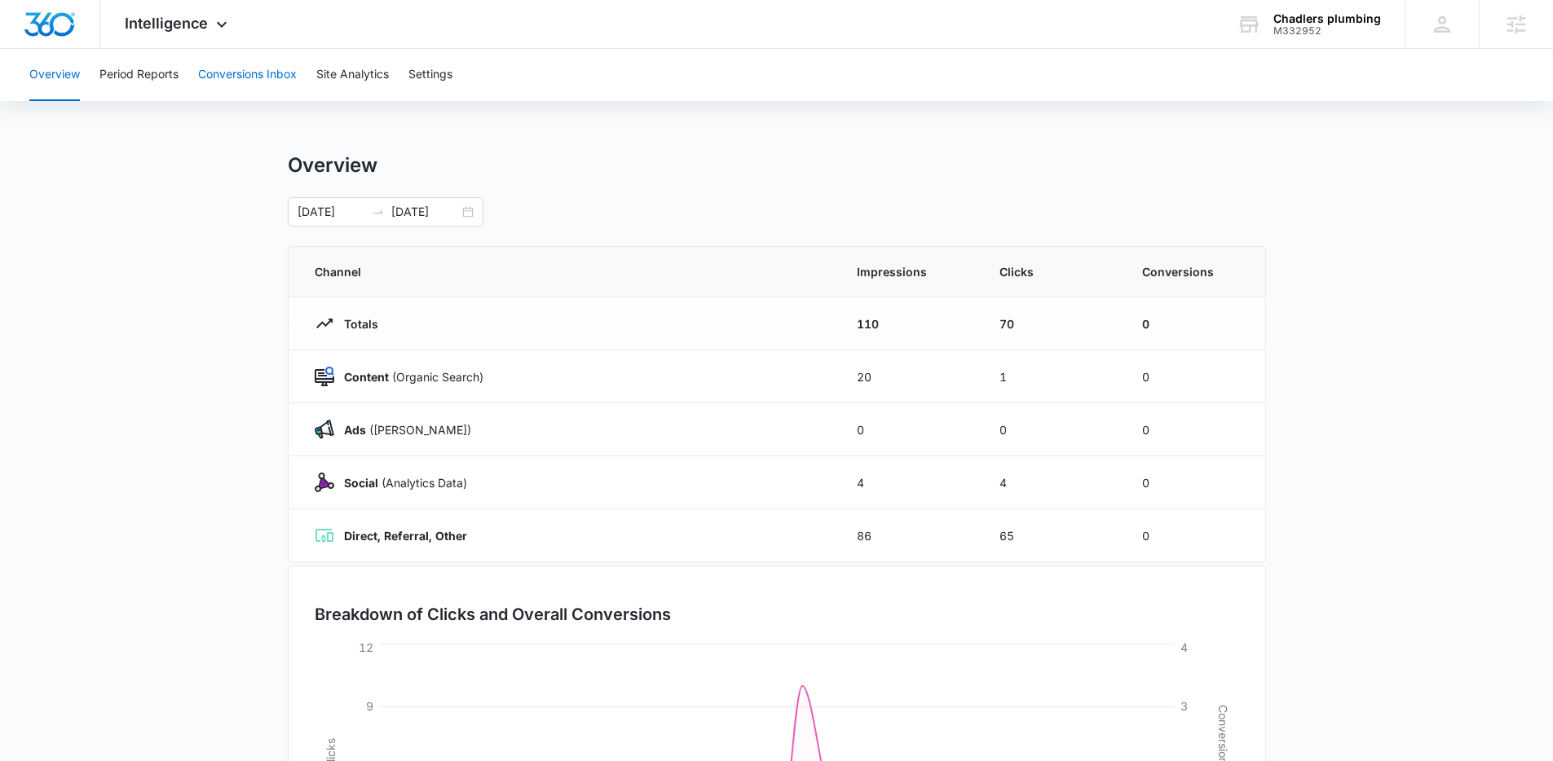
click at [276, 81] on button "Conversions Inbox" at bounding box center [247, 75] width 99 height 52
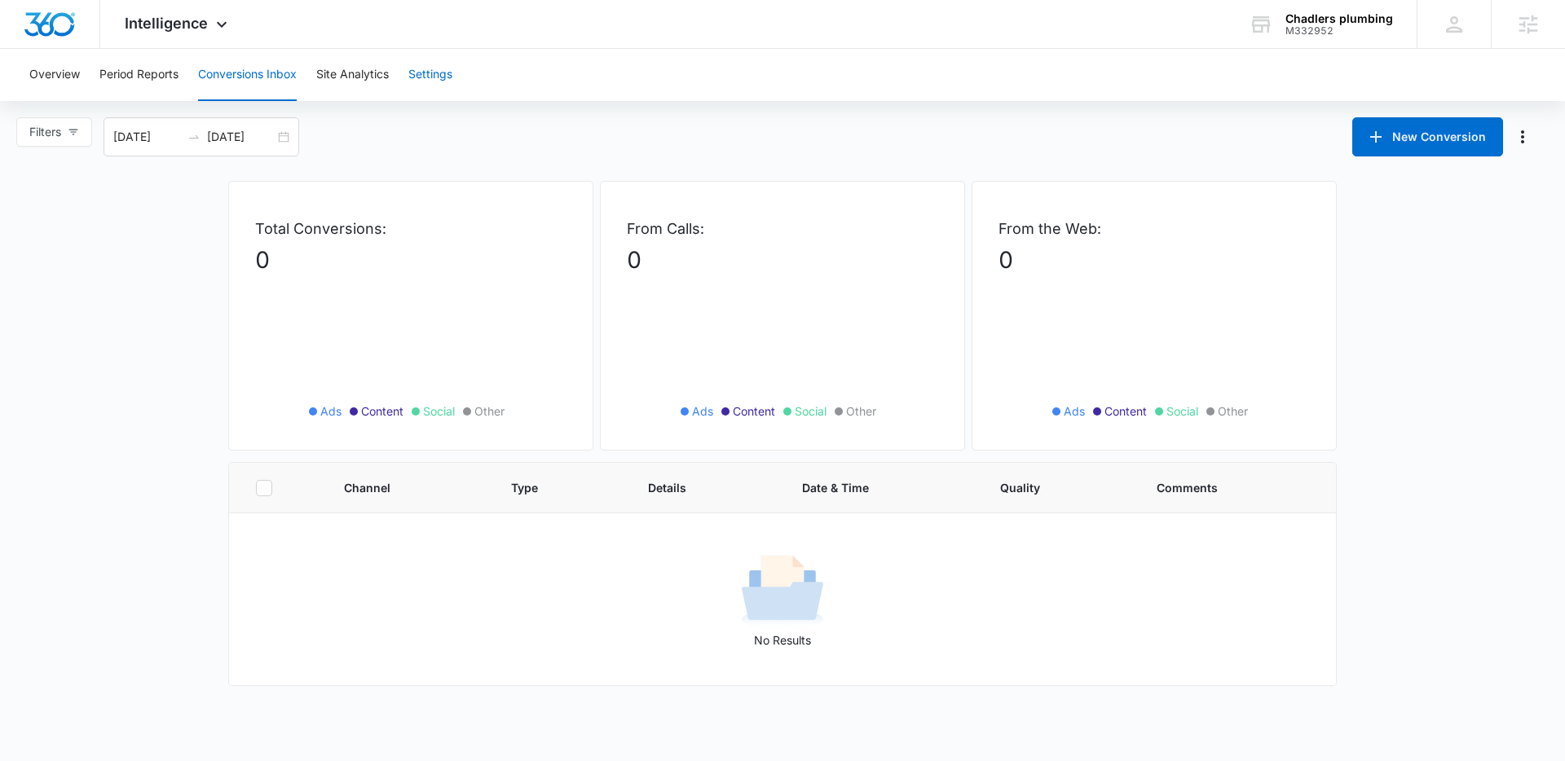
click at [450, 78] on button "Settings" at bounding box center [430, 75] width 44 height 52
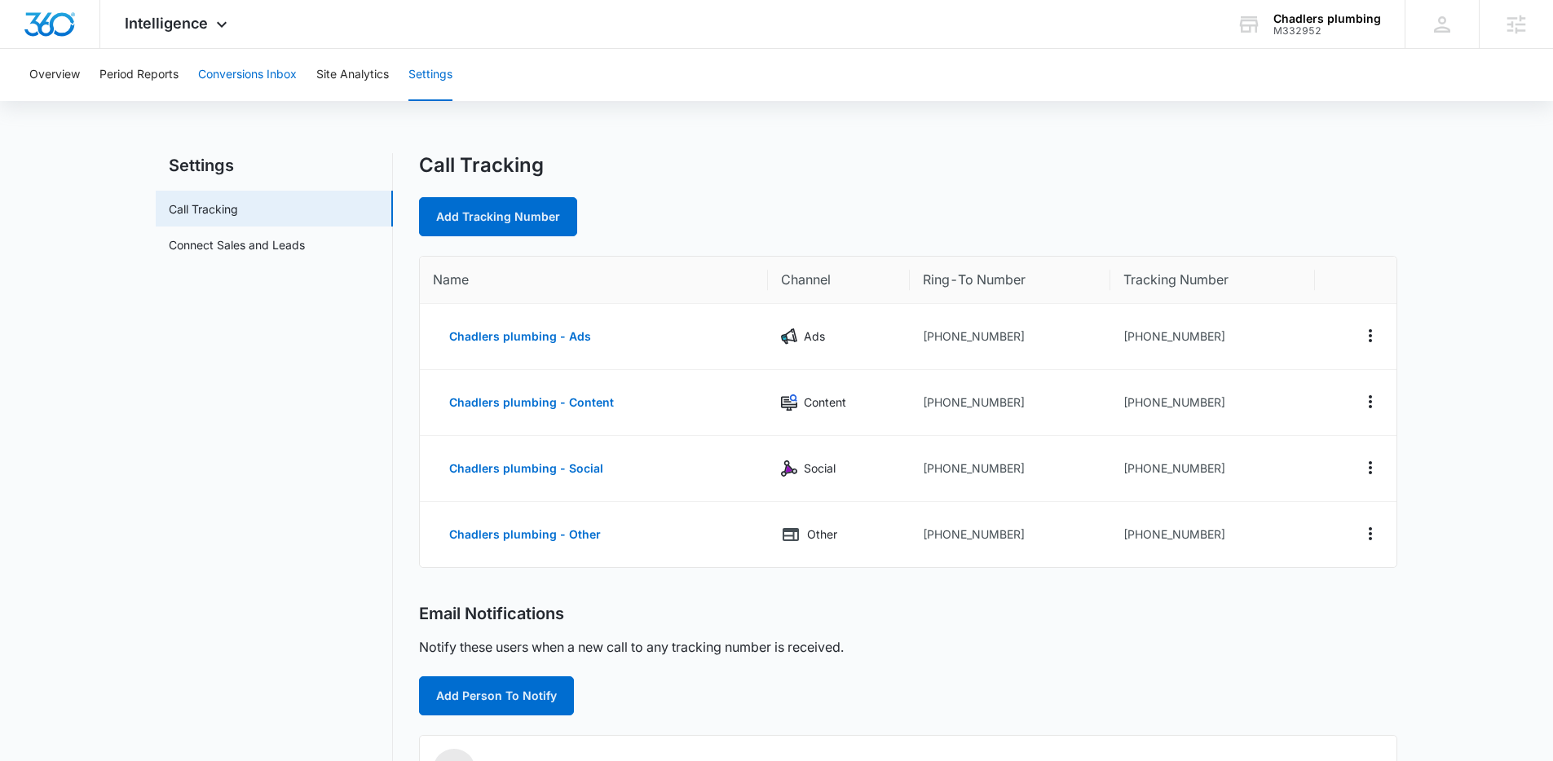
click at [265, 76] on button "Conversions Inbox" at bounding box center [247, 75] width 99 height 52
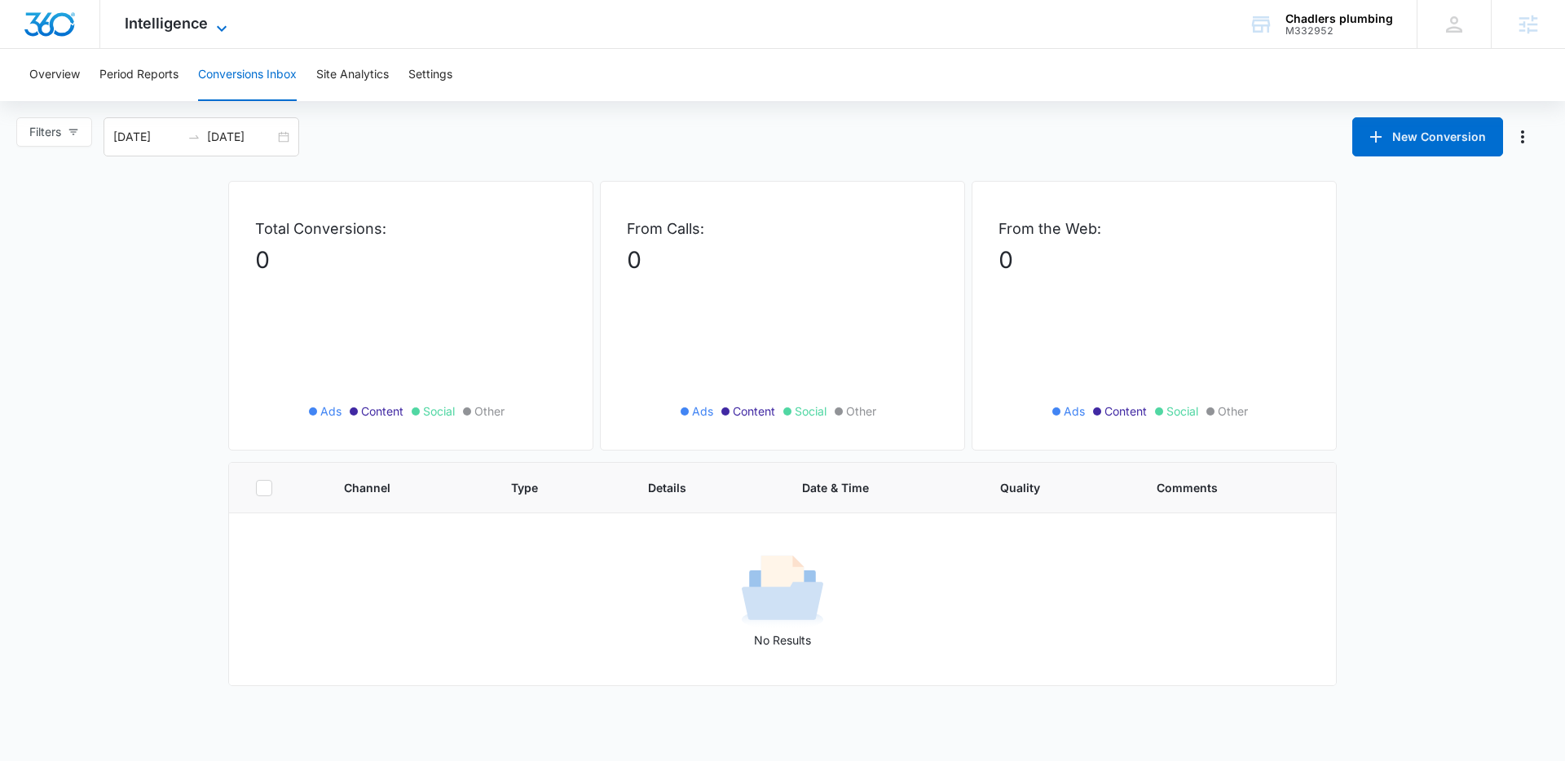
click at [212, 22] on icon at bounding box center [222, 29] width 20 height 20
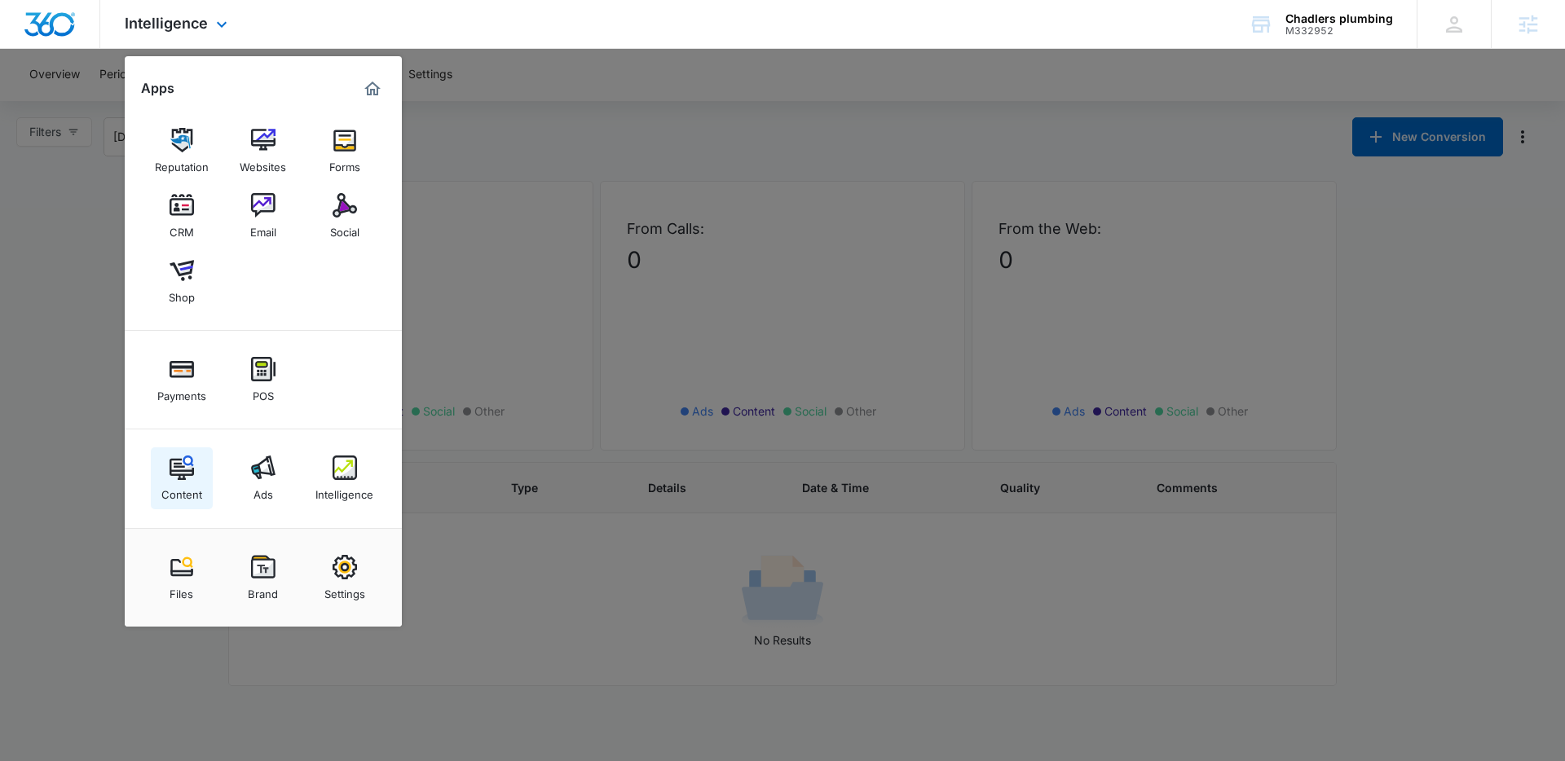
click at [192, 469] on img at bounding box center [182, 468] width 24 height 24
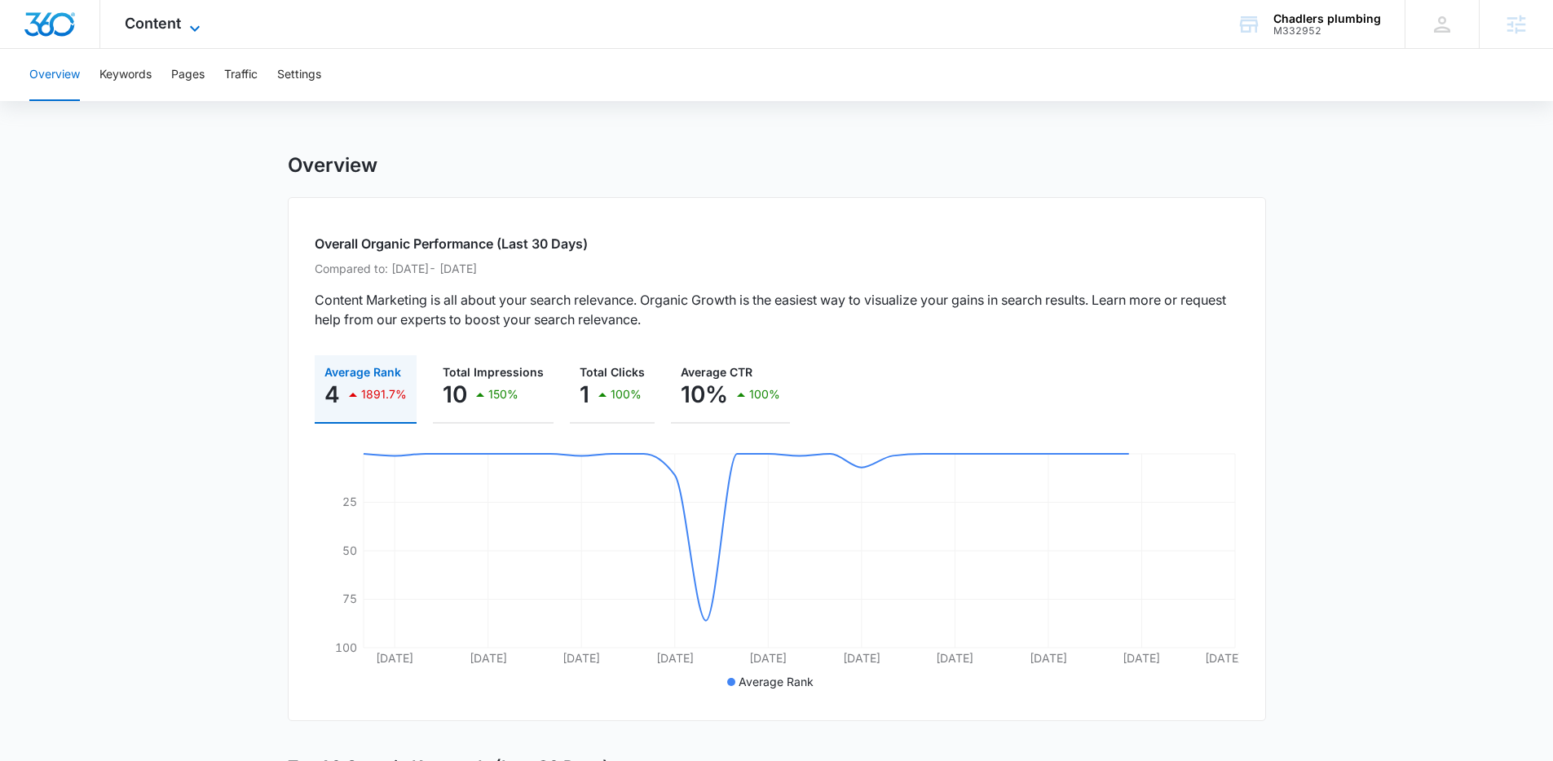
click at [180, 27] on span "Content" at bounding box center [153, 23] width 56 height 17
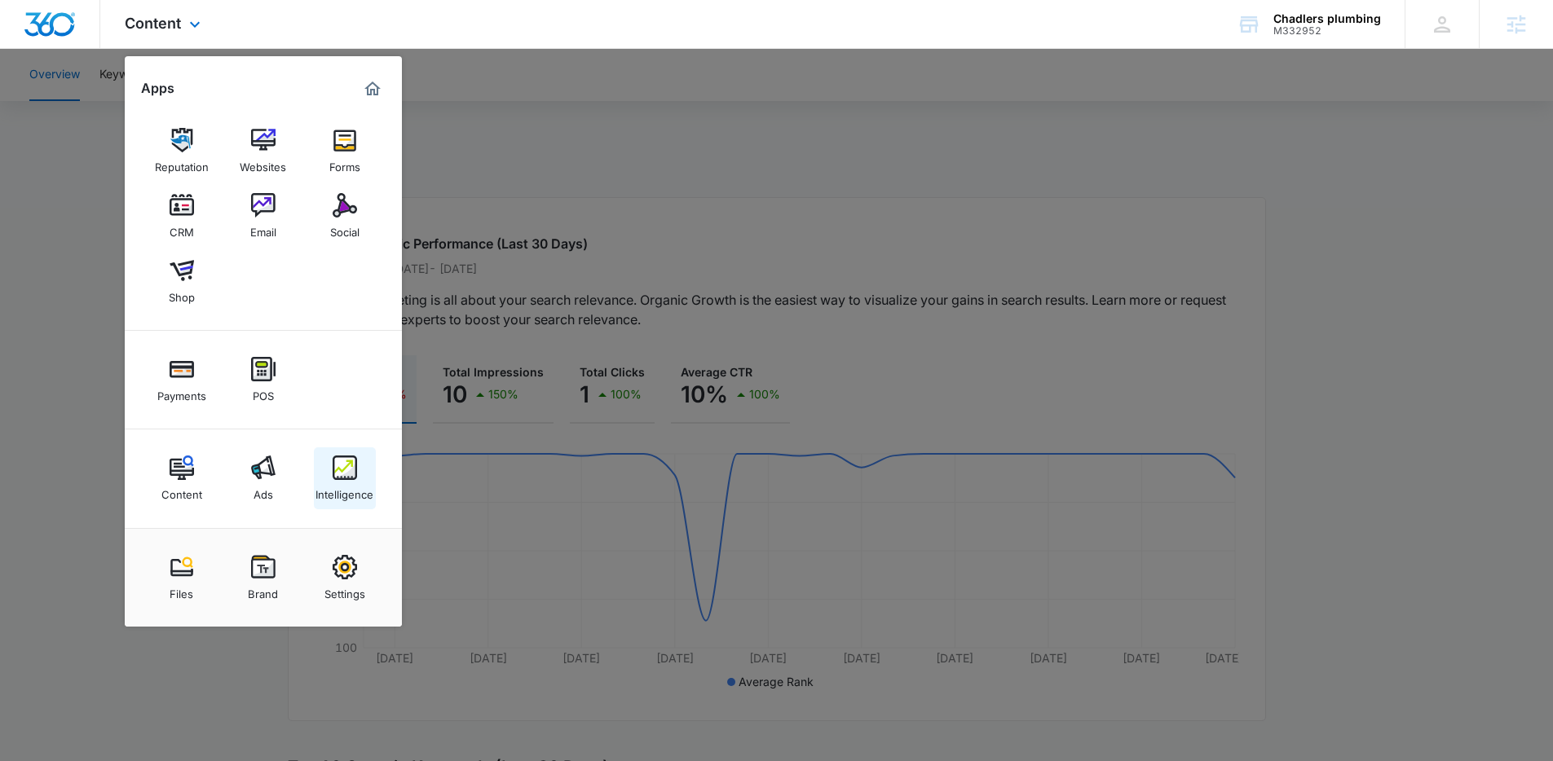
click at [340, 476] on img at bounding box center [345, 468] width 24 height 24
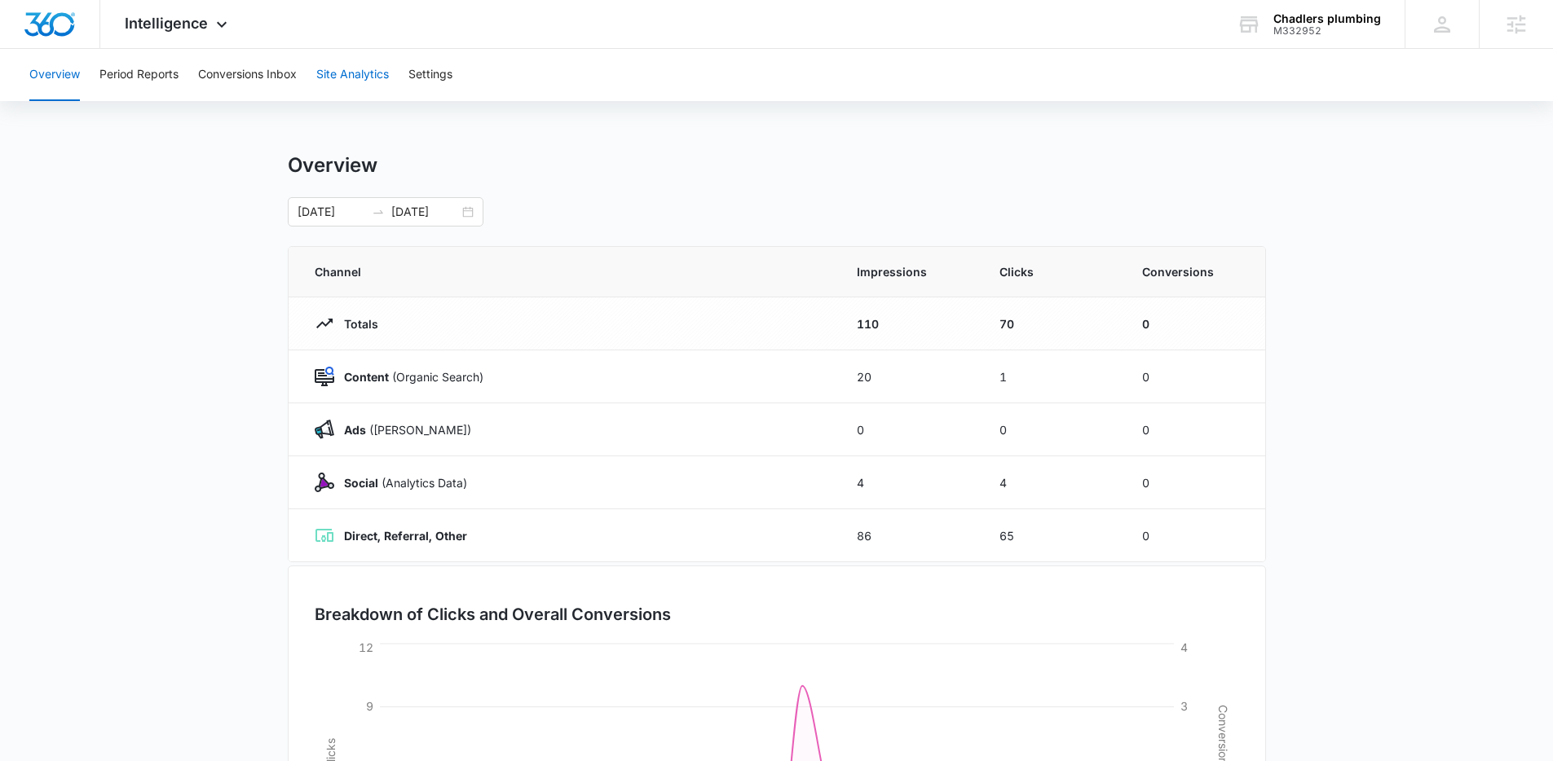
click at [343, 68] on button "Site Analytics" at bounding box center [352, 75] width 73 height 52
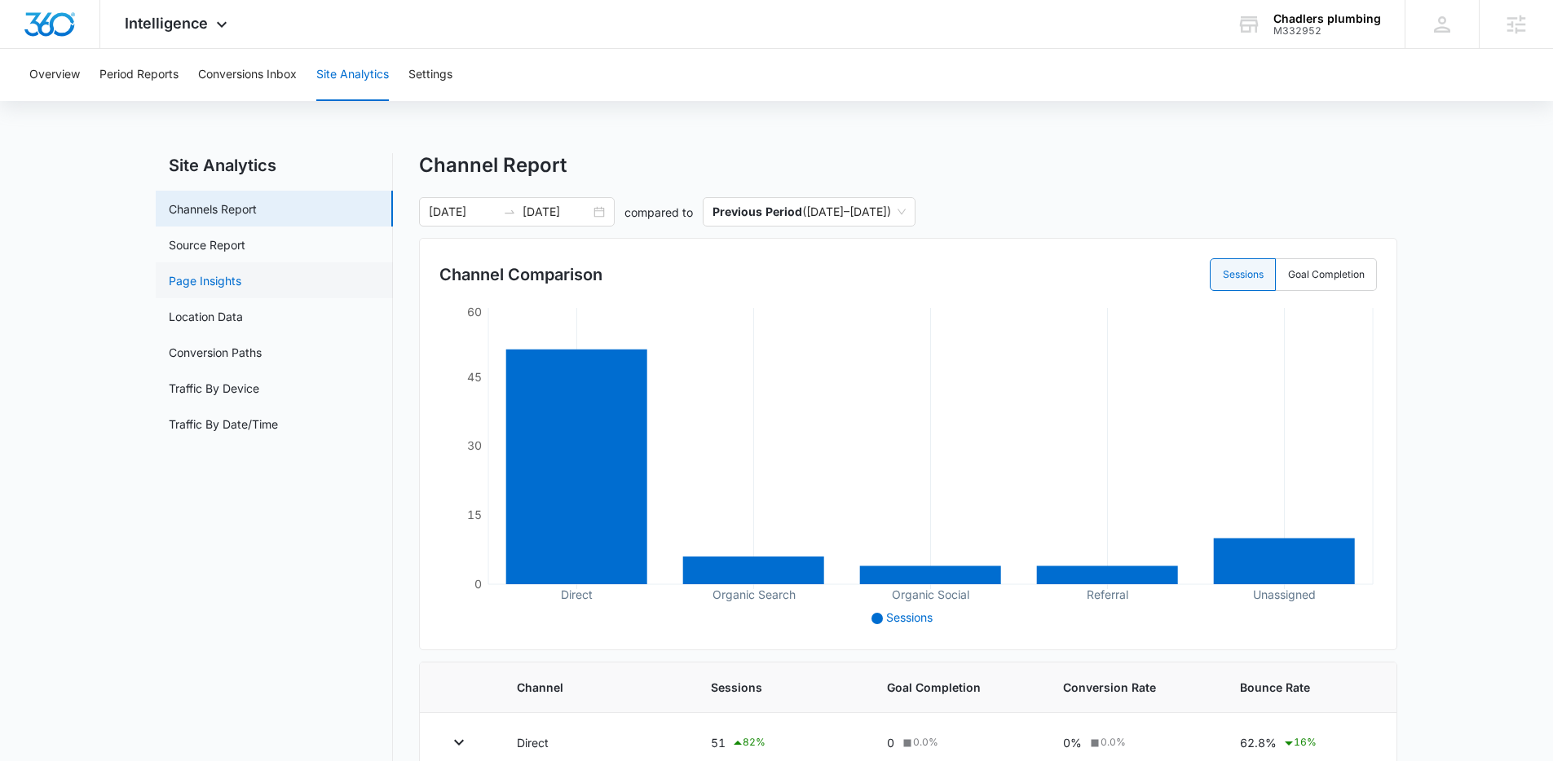
click at [209, 276] on link "Page Insights" at bounding box center [205, 280] width 73 height 17
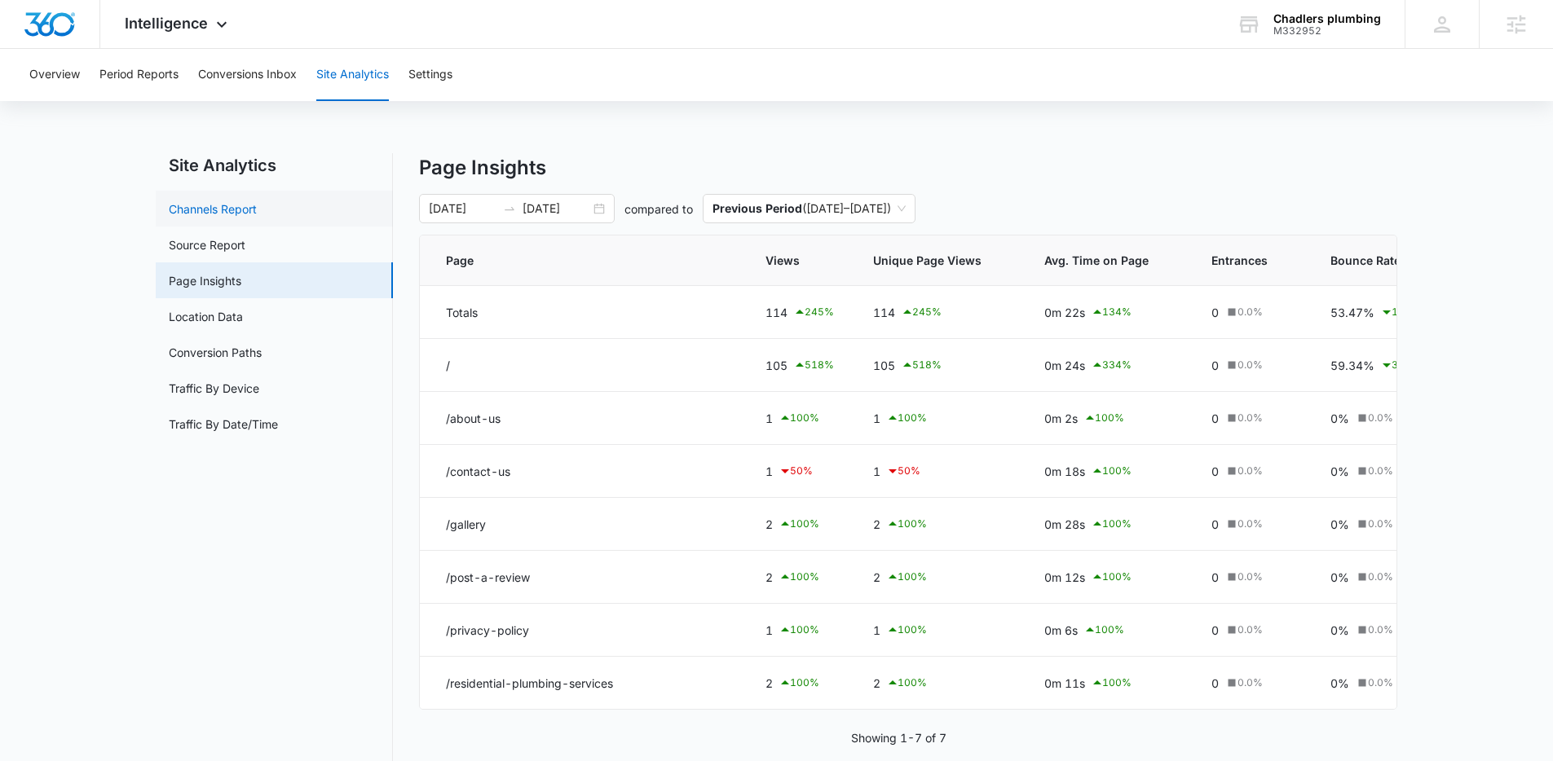
click at [218, 214] on link "Channels Report" at bounding box center [213, 209] width 88 height 17
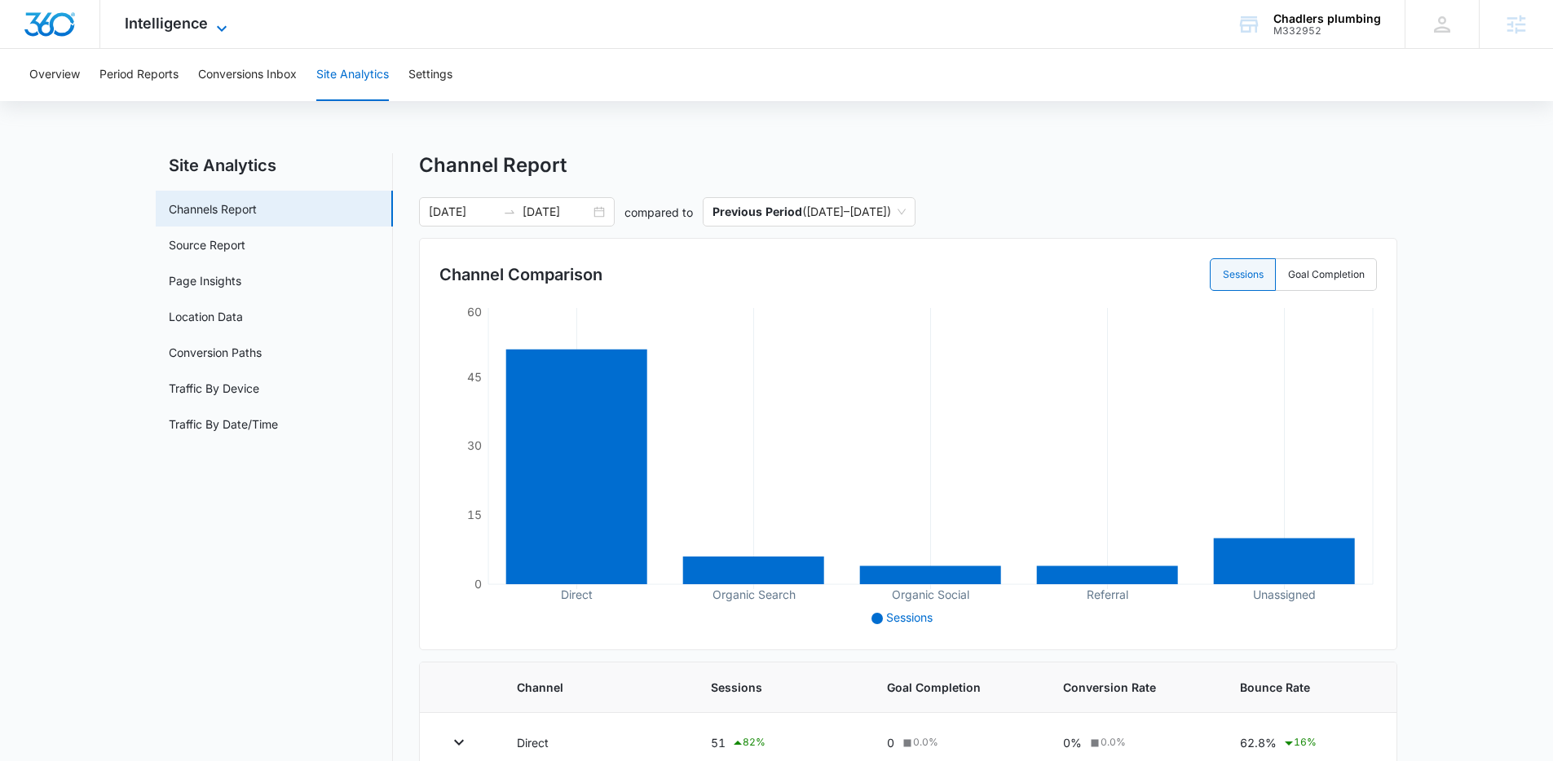
click at [183, 31] on span "Intelligence" at bounding box center [166, 23] width 83 height 17
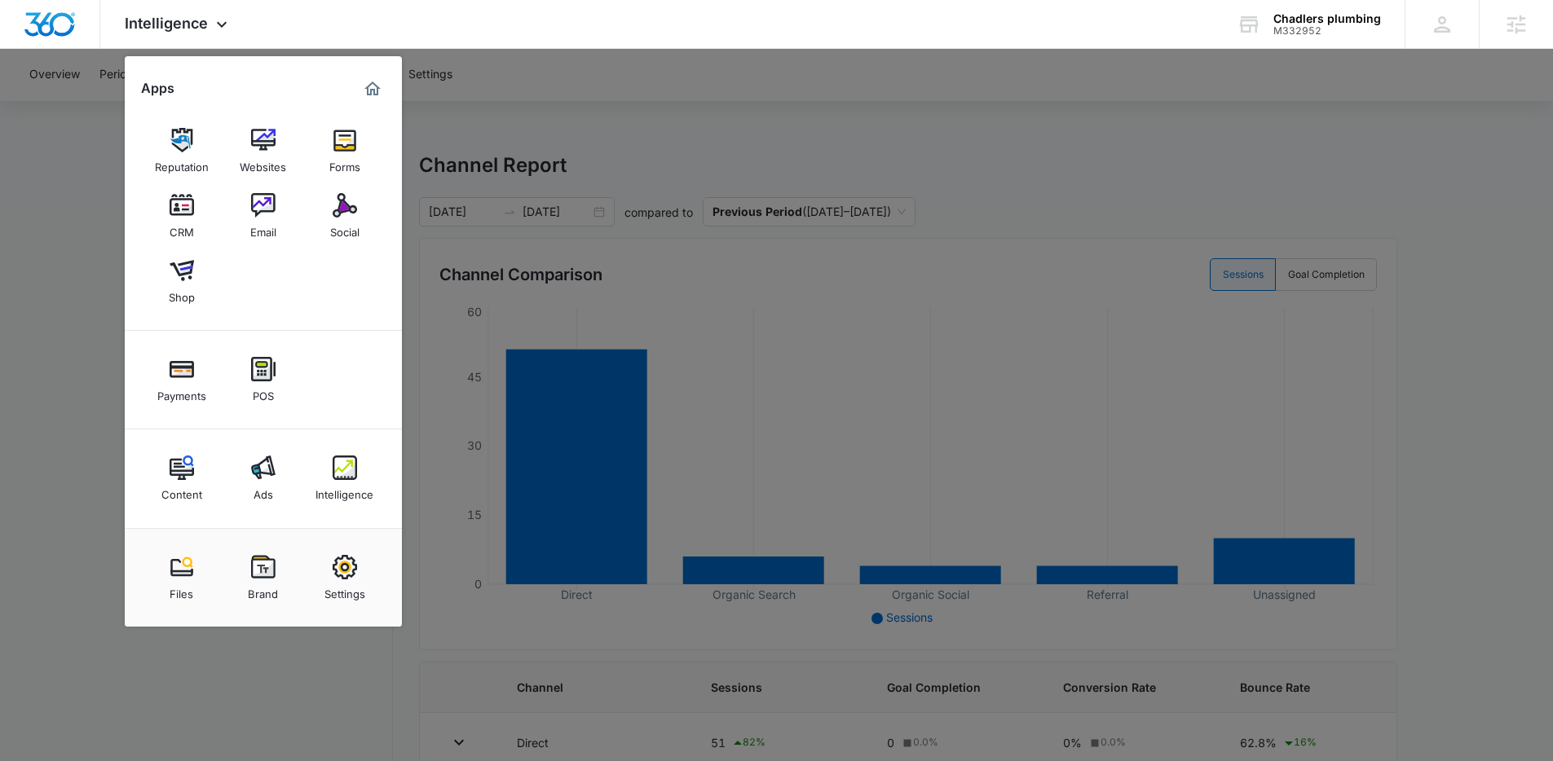
click at [98, 322] on div at bounding box center [776, 380] width 1553 height 761
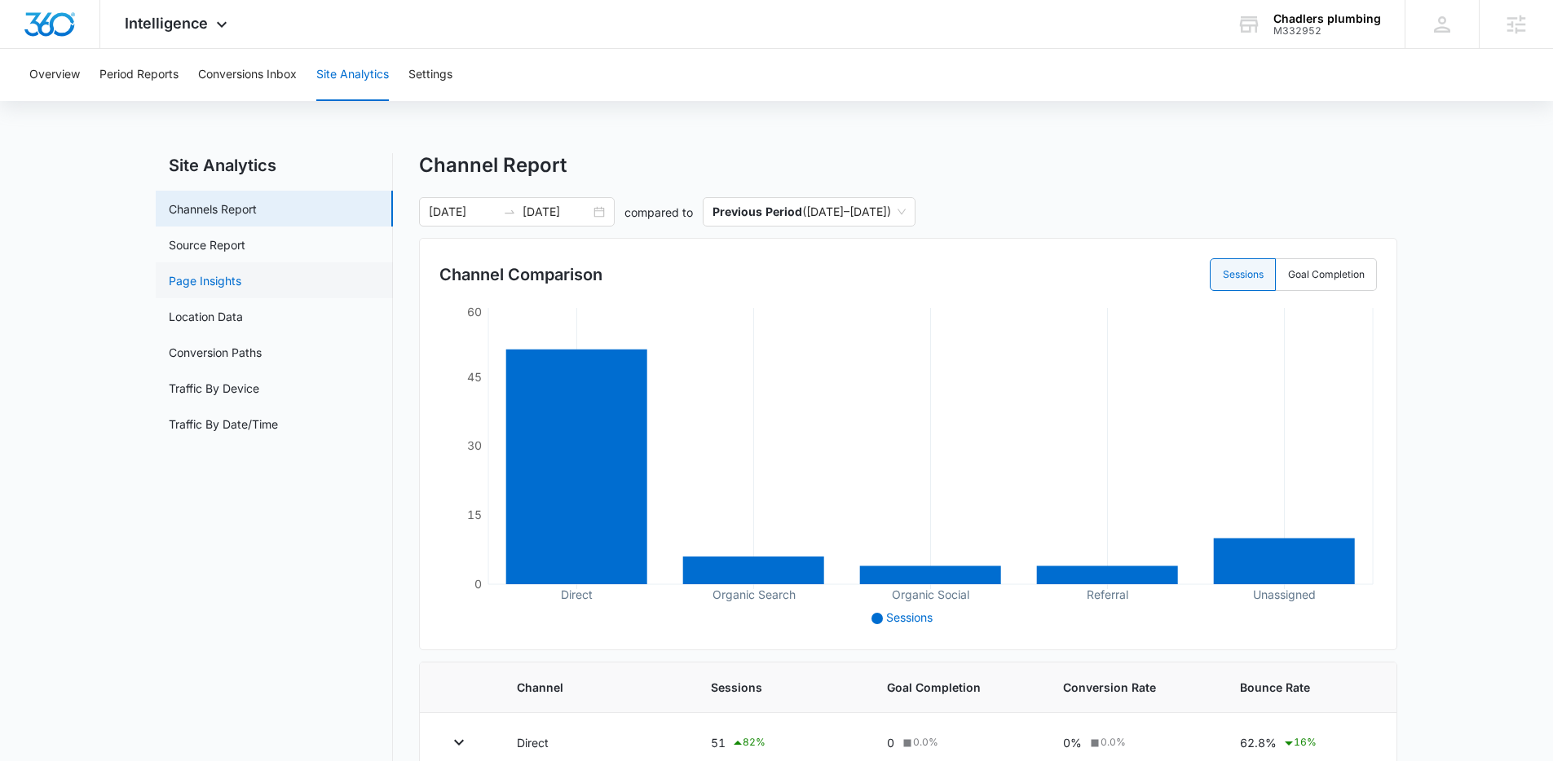
click at [215, 280] on link "Page Insights" at bounding box center [205, 280] width 73 height 17
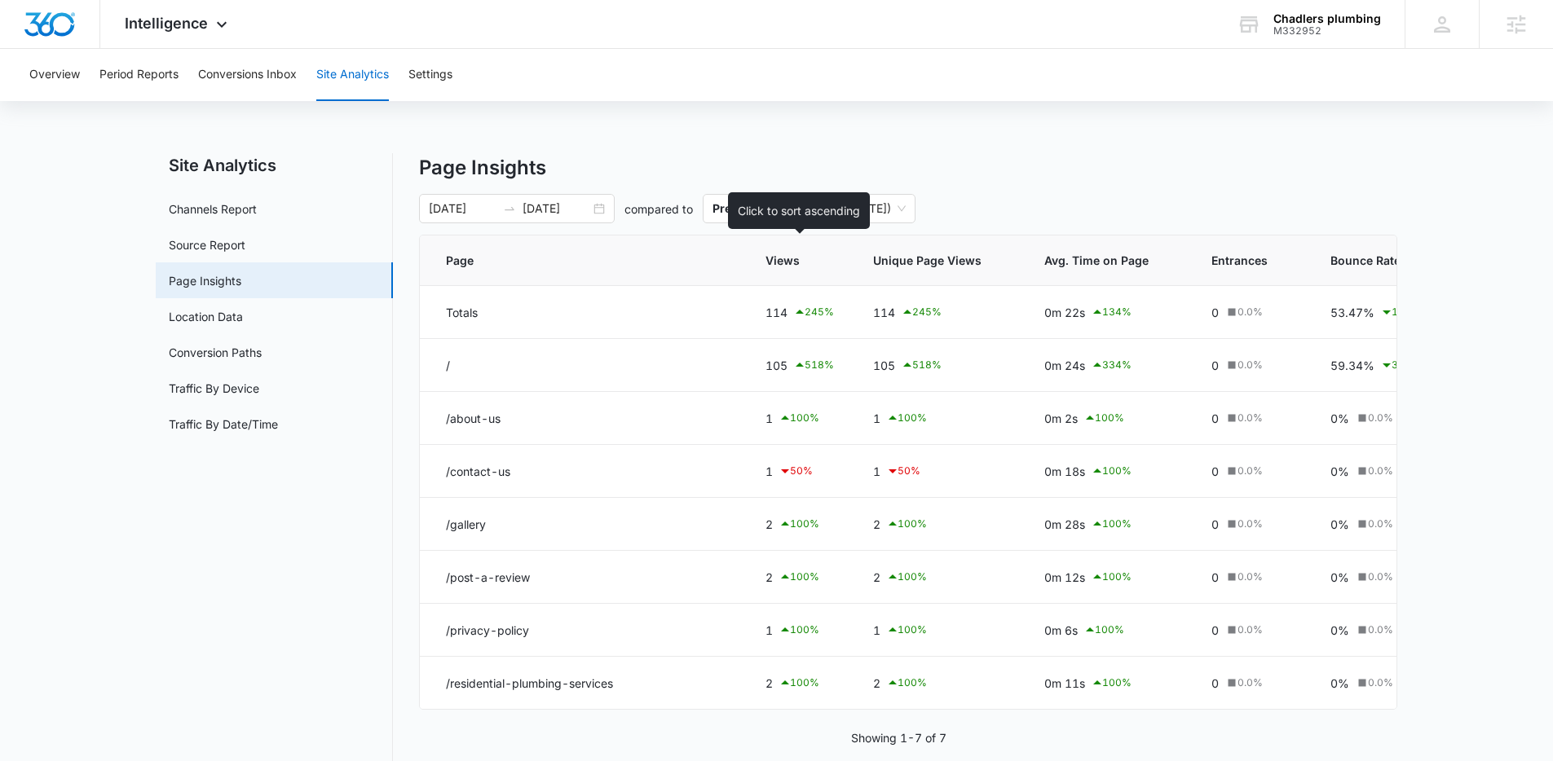
click at [778, 268] on span "Views" at bounding box center [787, 260] width 45 height 17
click at [780, 267] on span "Views" at bounding box center [787, 260] width 45 height 17
click at [797, 265] on span "Views" at bounding box center [787, 260] width 45 height 17
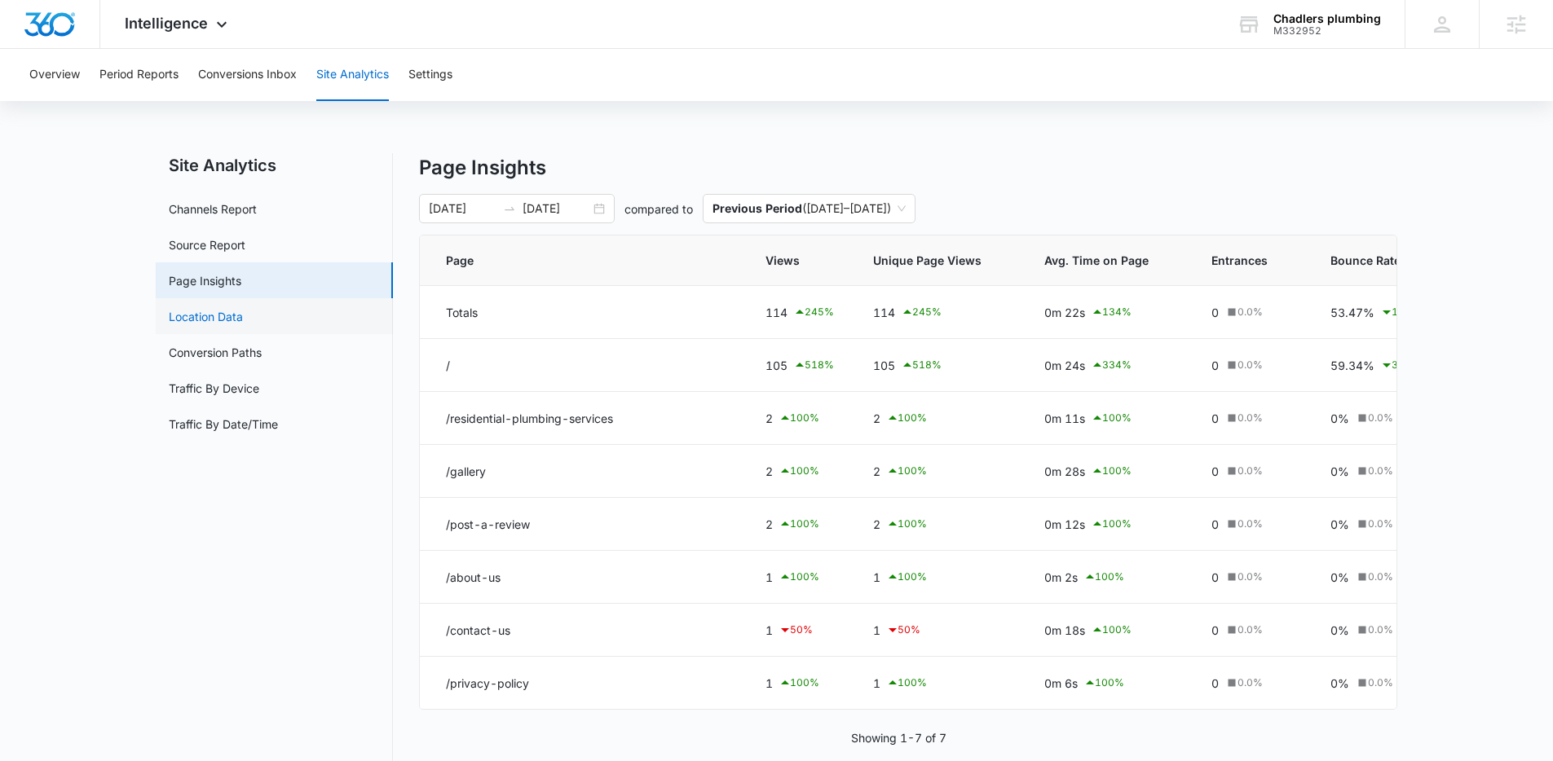
click at [200, 309] on link "Location Data" at bounding box center [206, 316] width 74 height 17
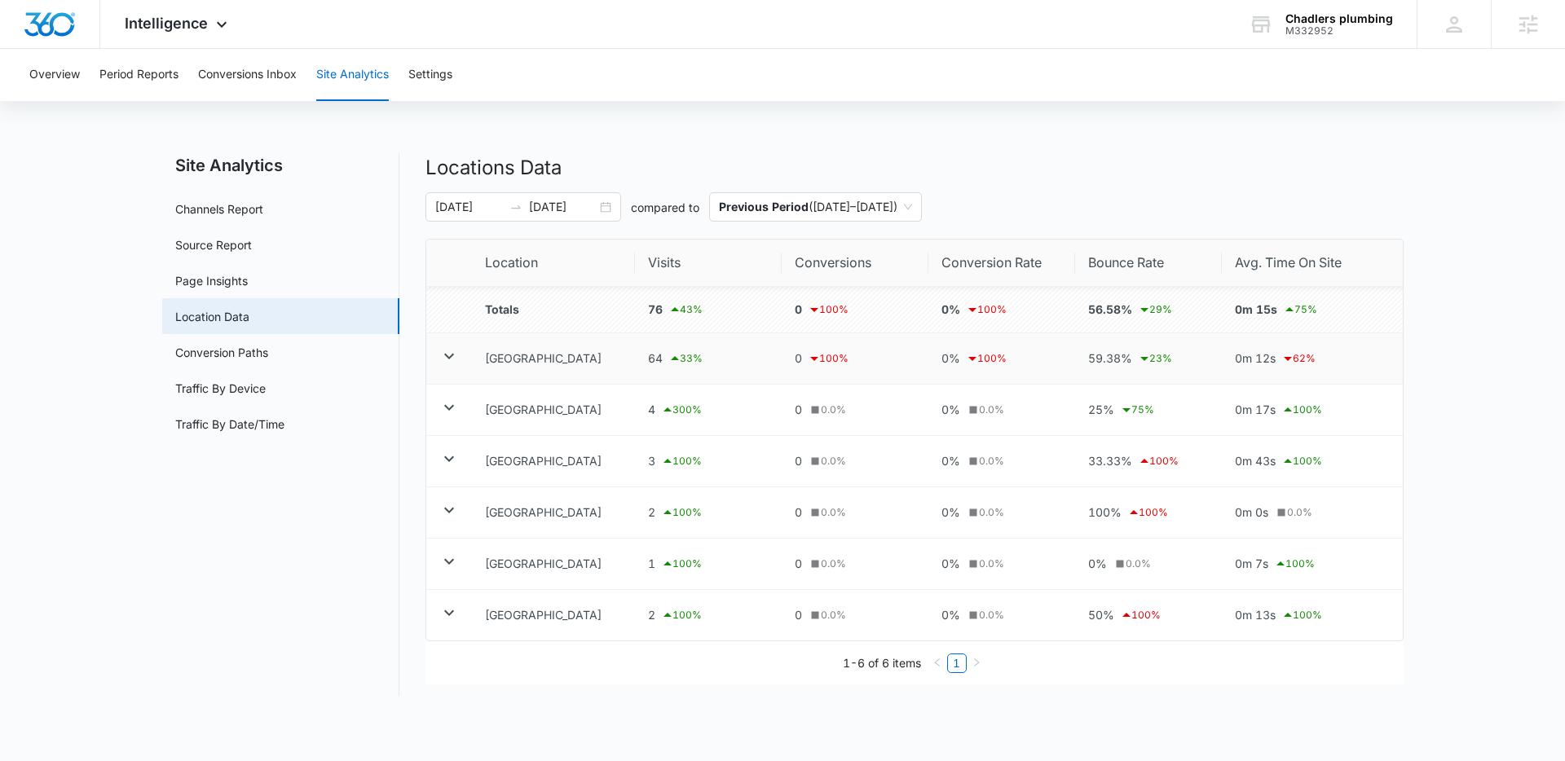
click at [452, 359] on icon at bounding box center [449, 356] width 20 height 20
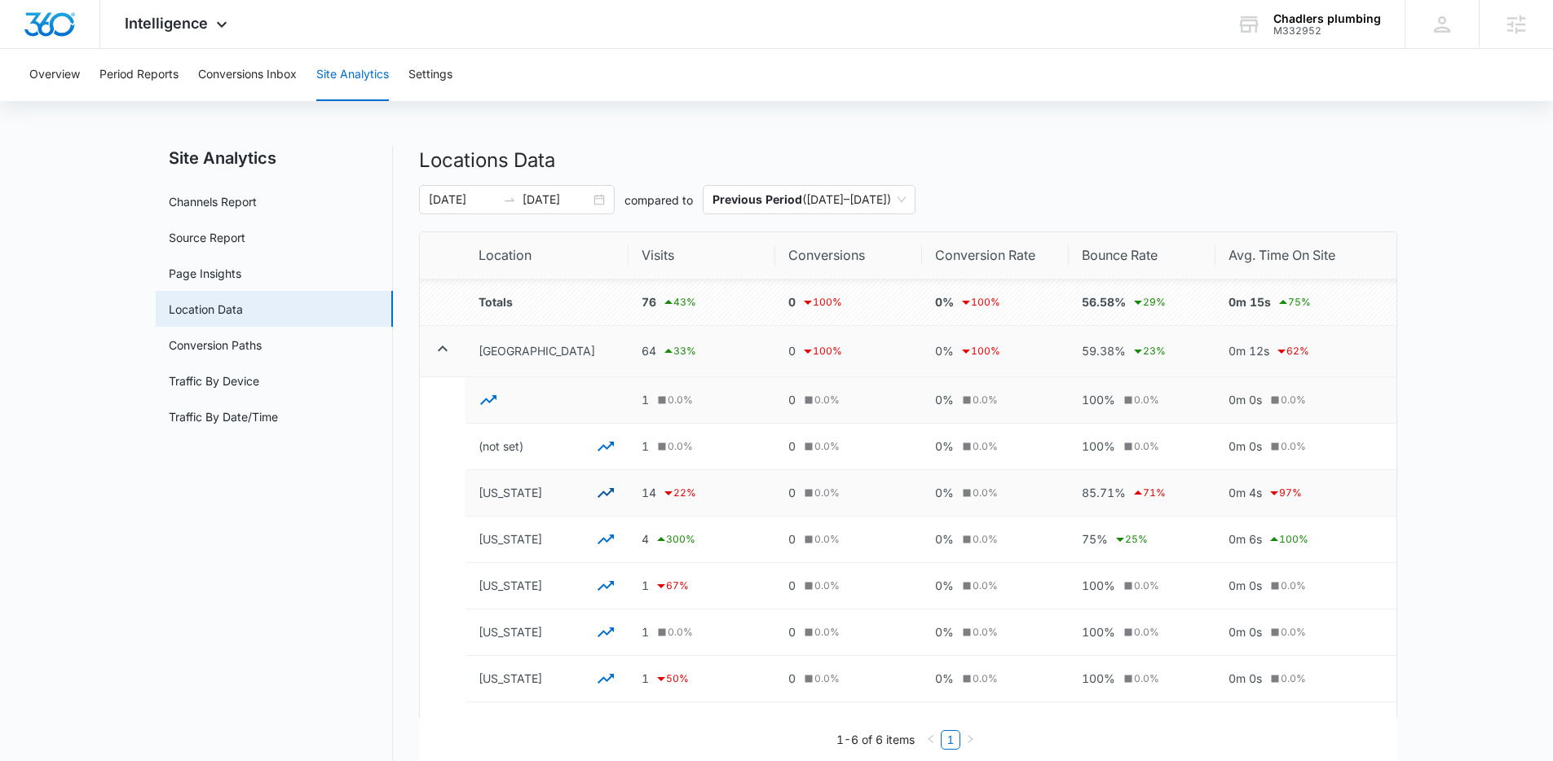
scroll to position [11, 0]
click at [493, 487] on p "[US_STATE]" at bounding box center [546, 490] width 137 height 20
click at [498, 487] on p "[US_STATE]" at bounding box center [546, 490] width 137 height 20
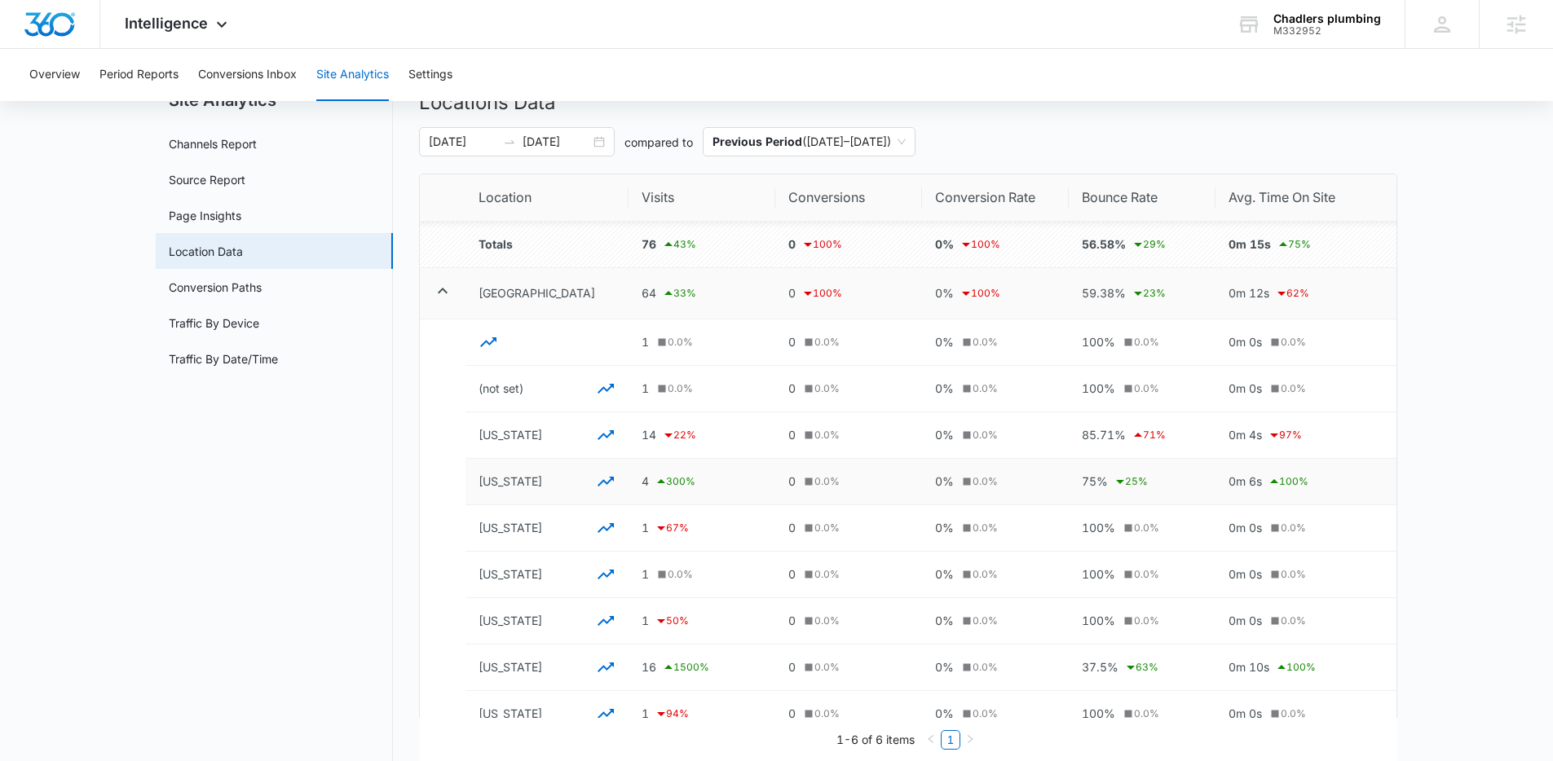
scroll to position [62, 0]
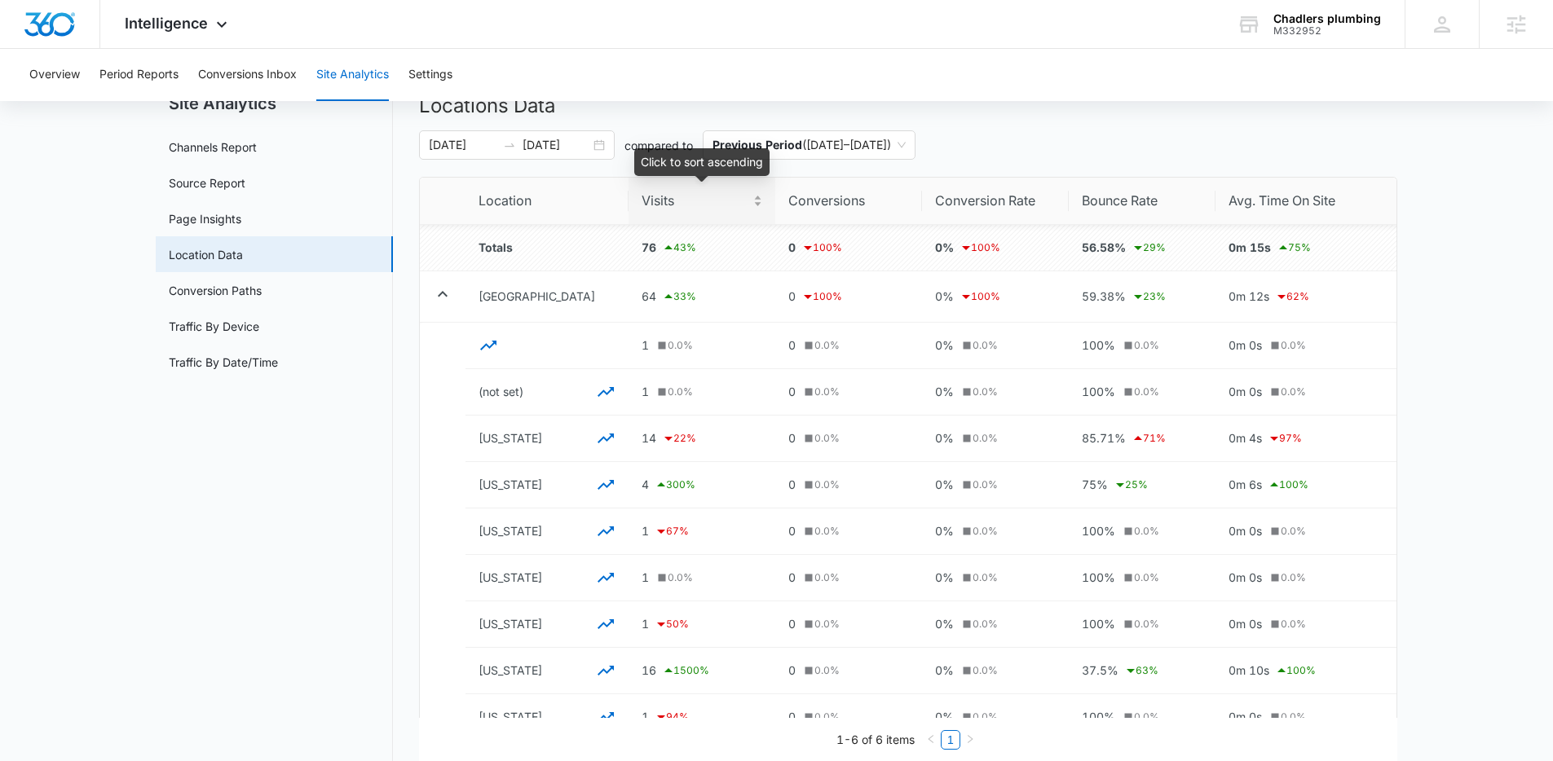
click at [655, 204] on span "Visits" at bounding box center [696, 201] width 108 height 20
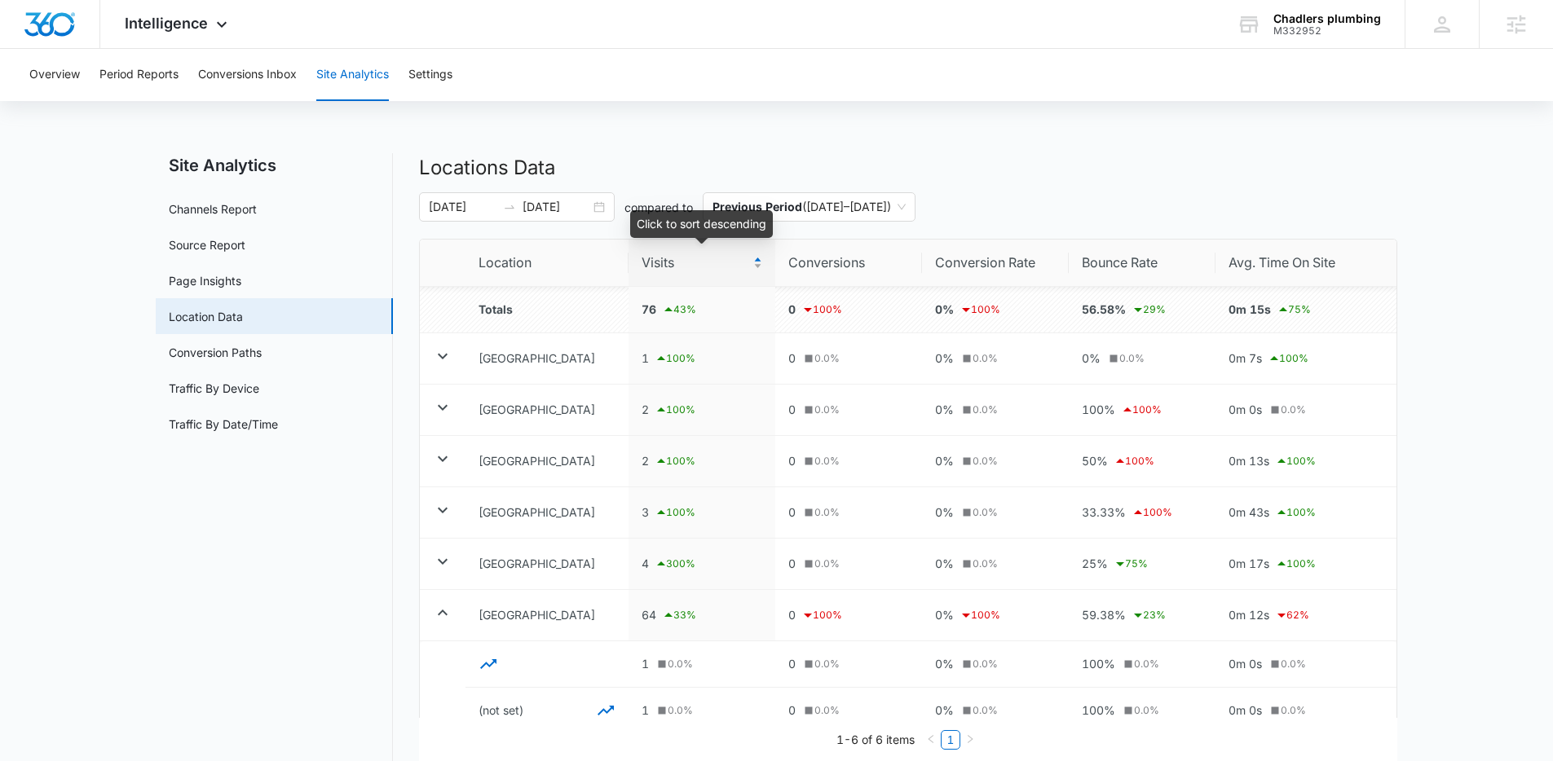
click at [659, 266] on span "Visits" at bounding box center [696, 263] width 108 height 20
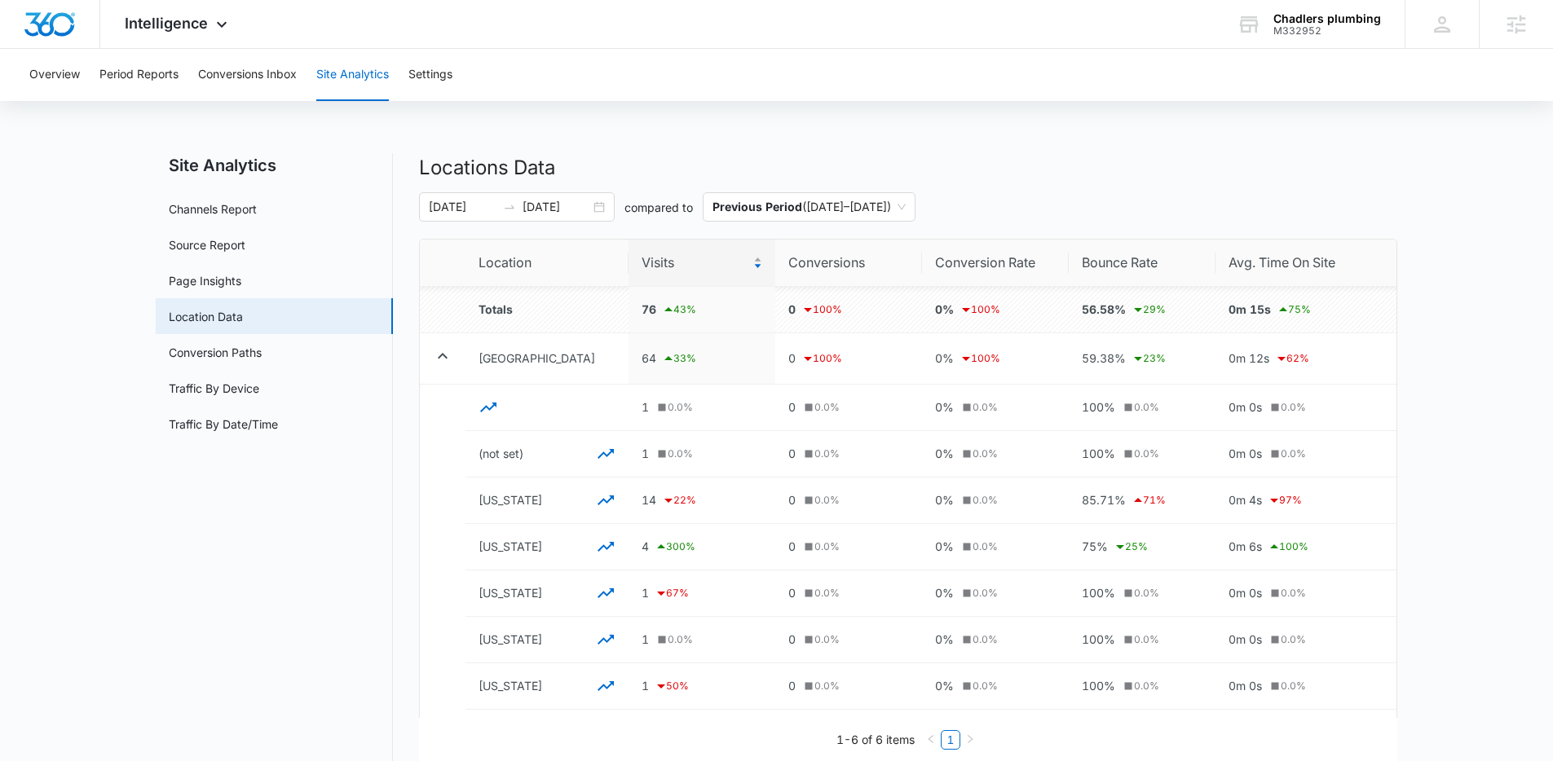
click at [664, 256] on span "Visits" at bounding box center [696, 263] width 108 height 20
click at [677, 266] on span "Visits" at bounding box center [696, 263] width 108 height 20
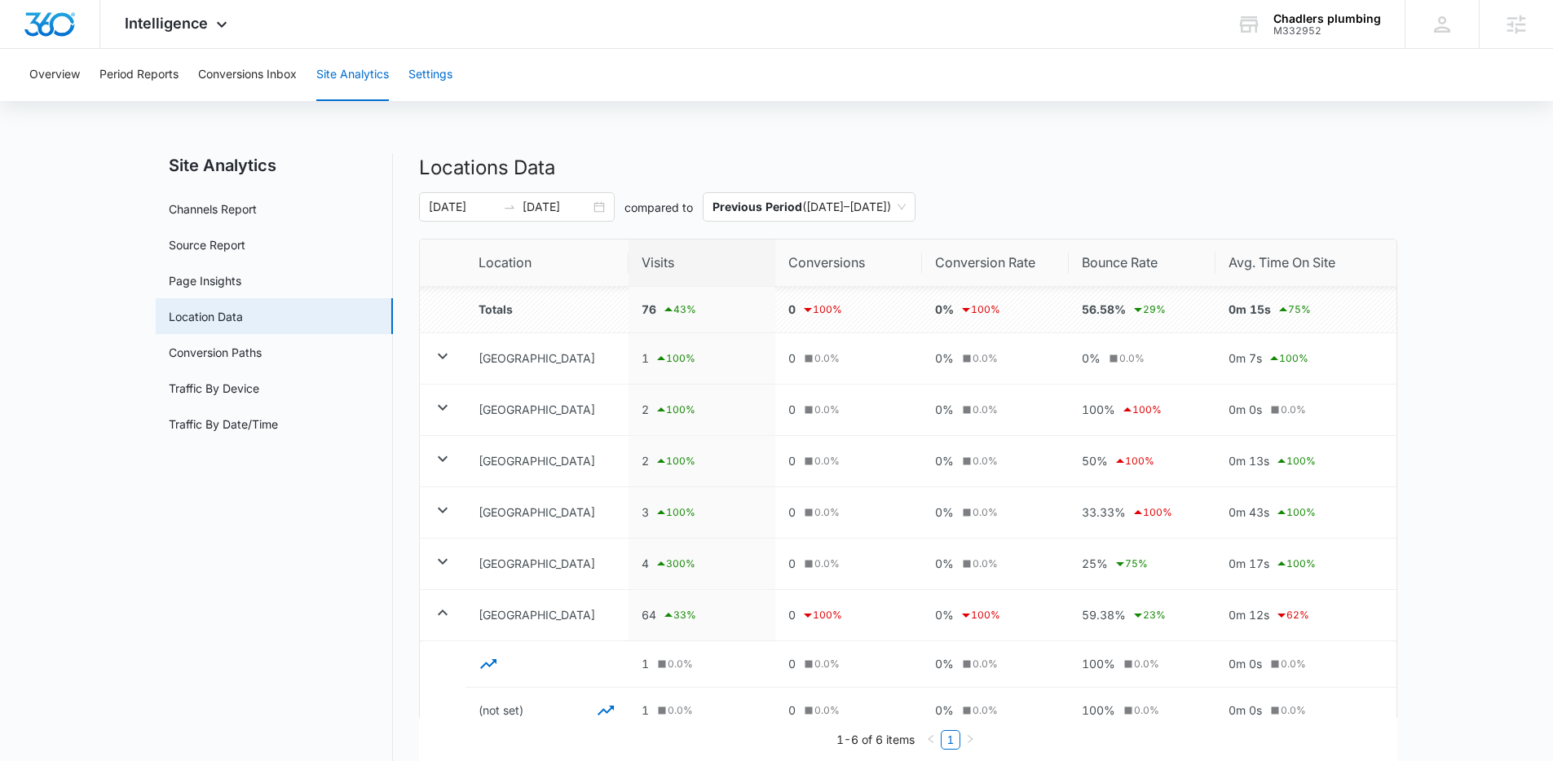
click at [435, 72] on button "Settings" at bounding box center [430, 75] width 44 height 52
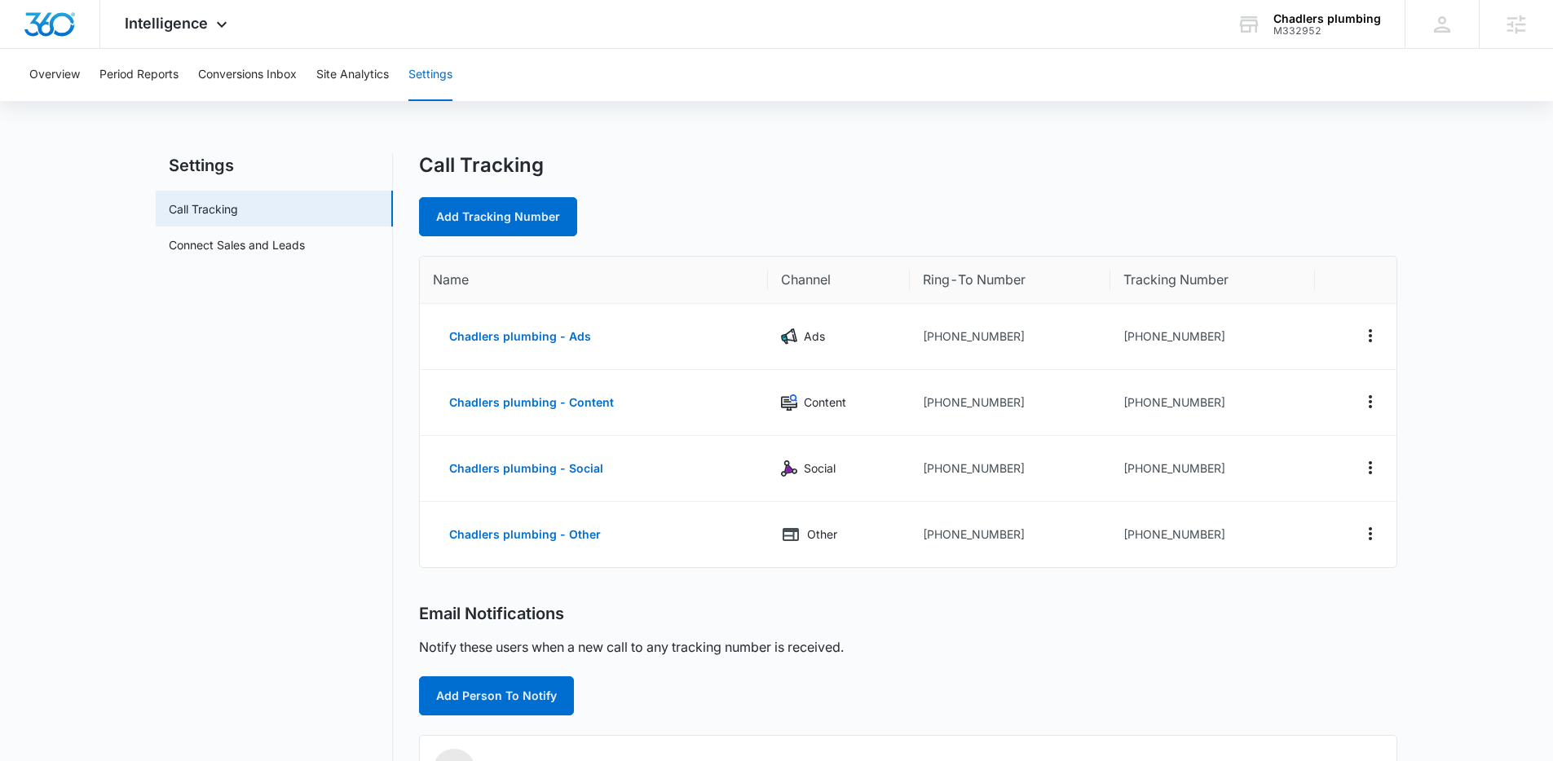
click at [1077, 117] on div "Overview Period Reports Conversions Inbox Site Analytics Settings Settings Call…" at bounding box center [776, 582] width 1553 height 1066
click at [1057, 165] on div "Call Tracking" at bounding box center [908, 165] width 978 height 24
drag, startPoint x: 1009, startPoint y: 337, endPoint x: 933, endPoint y: 335, distance: 76.7
click at [933, 336] on td "[PHONE_NUMBER]" at bounding box center [1010, 337] width 201 height 66
copy td "3852703768"
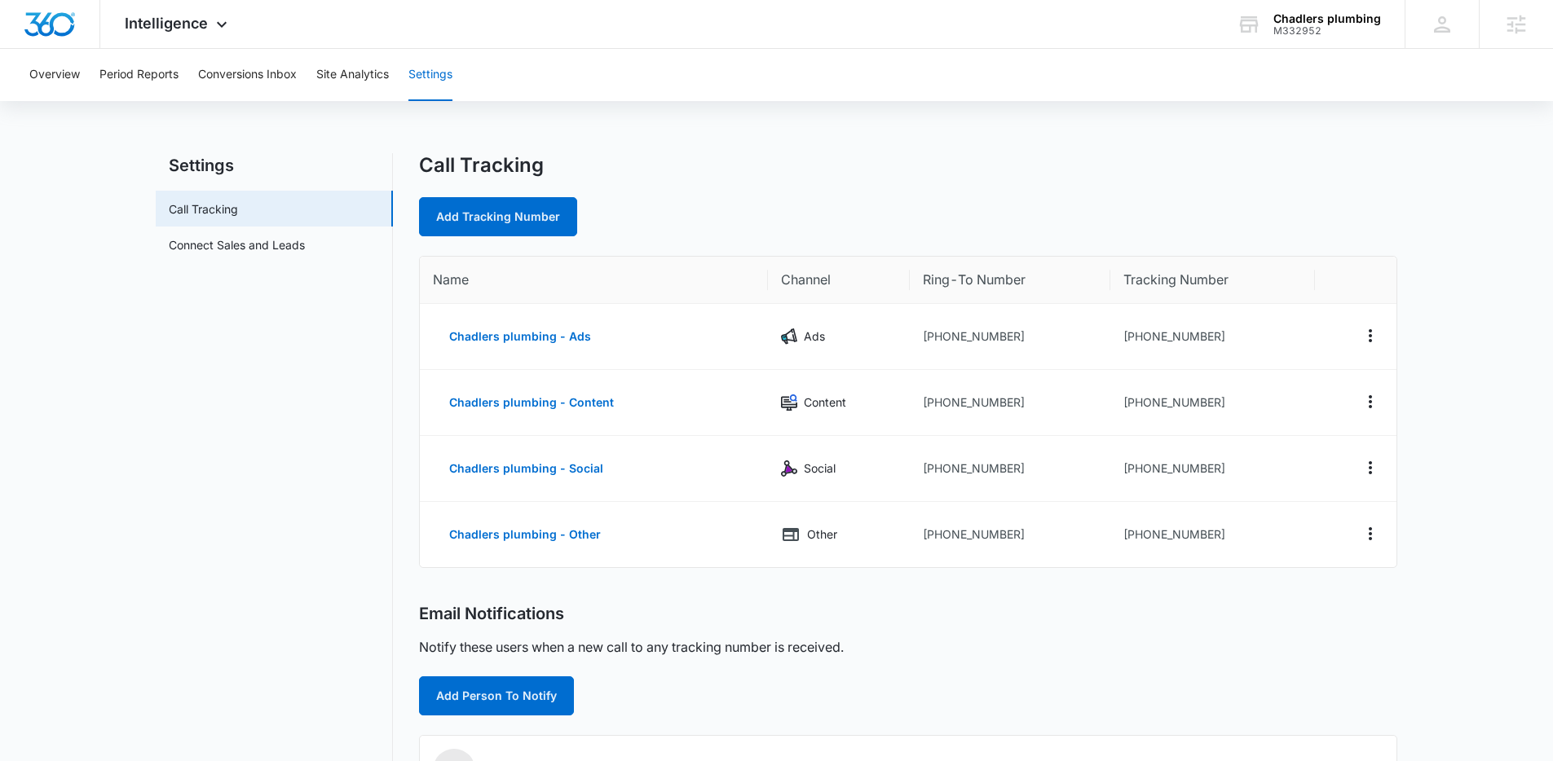
click at [853, 180] on div "Call Tracking Add Tracking Number" at bounding box center [908, 194] width 978 height 83
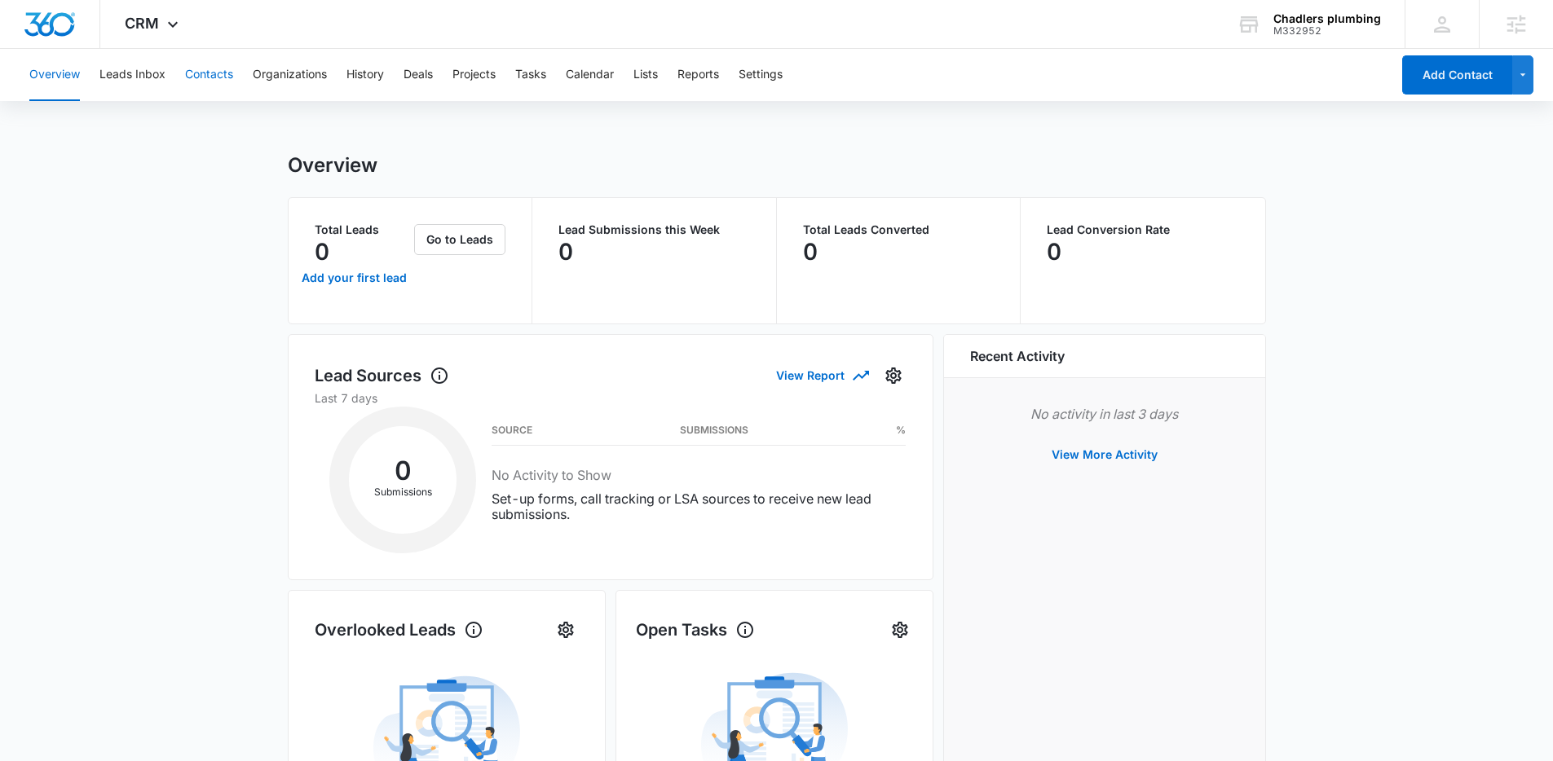
click at [212, 70] on button "Contacts" at bounding box center [209, 75] width 48 height 52
